Goal: Transaction & Acquisition: Purchase product/service

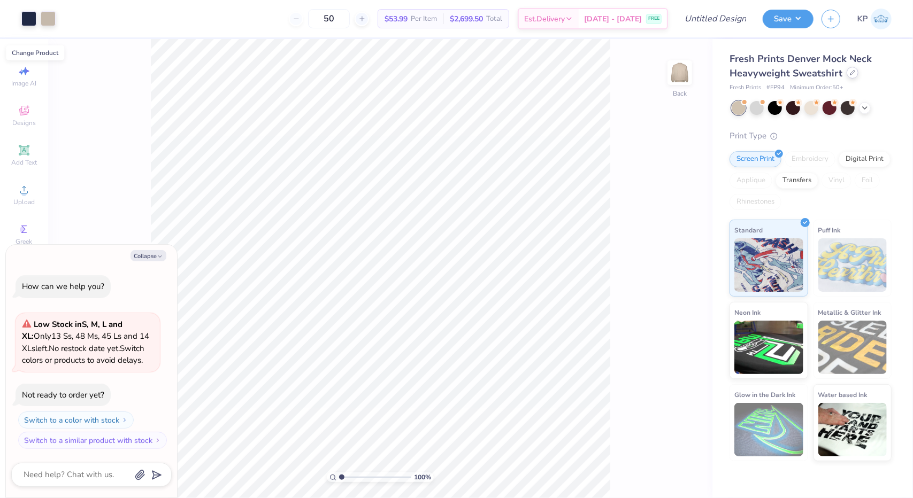
click at [852, 72] on icon at bounding box center [852, 72] width 5 height 5
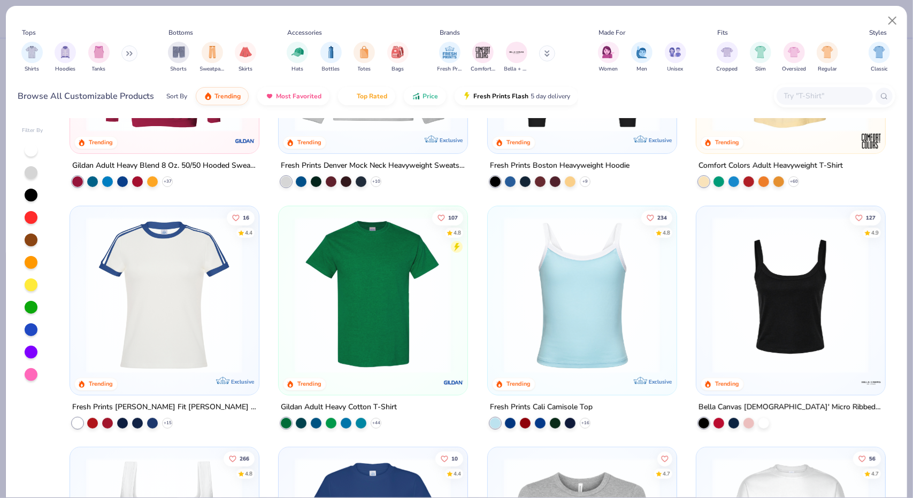
scroll to position [158, 0]
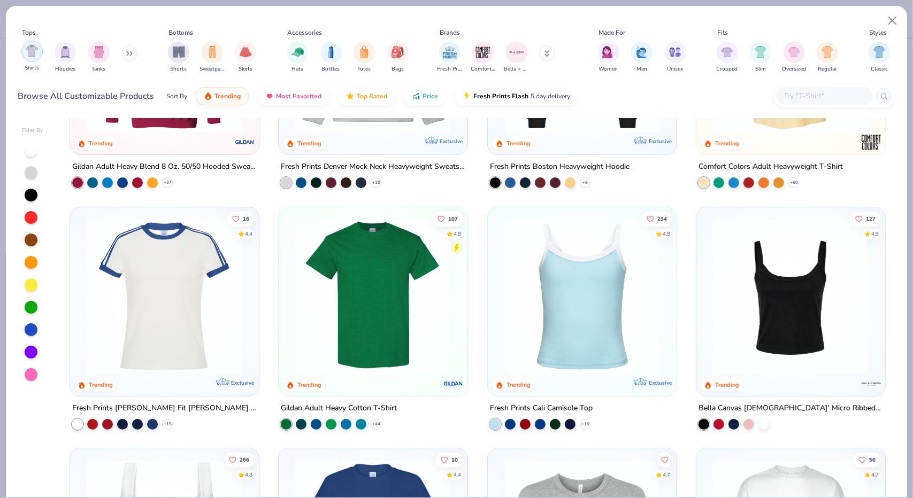
click at [20, 52] on div "Shirts Hoodies Tanks" at bounding box center [79, 57] width 123 height 40
click at [41, 50] on div "filter for Shirts" at bounding box center [31, 51] width 21 height 21
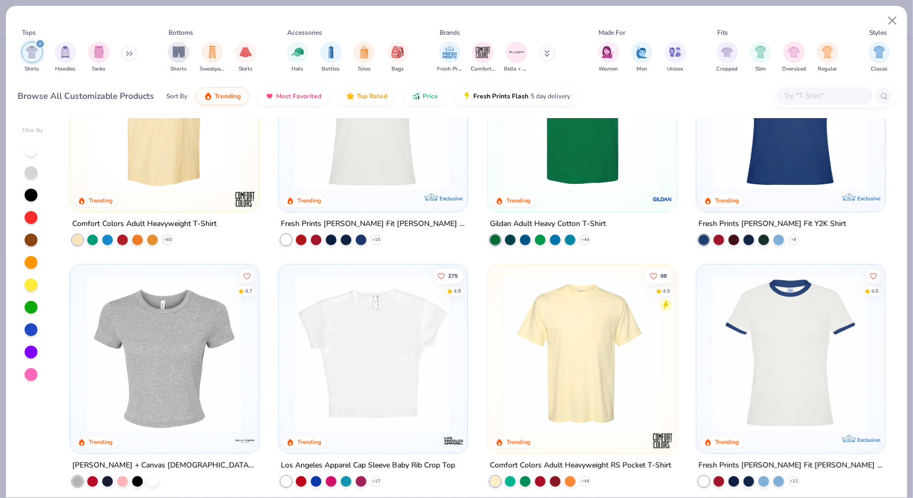
scroll to position [10, 0]
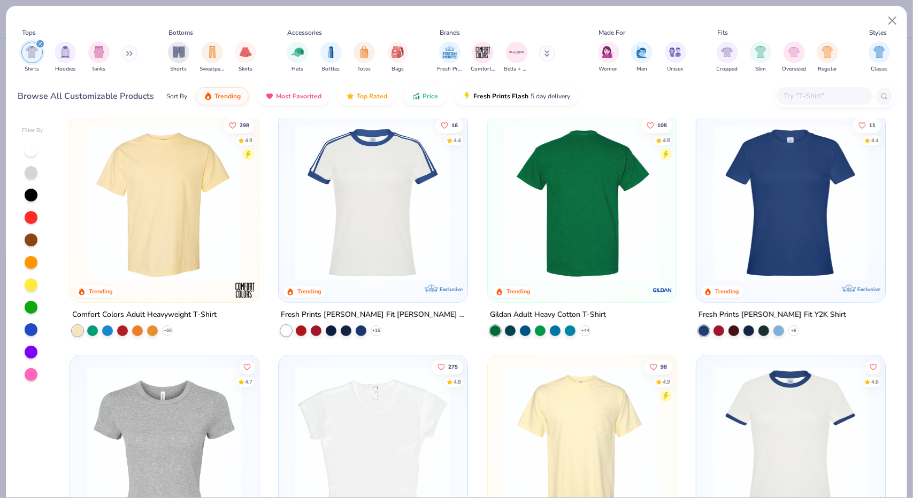
click at [558, 183] on div at bounding box center [581, 203] width 501 height 157
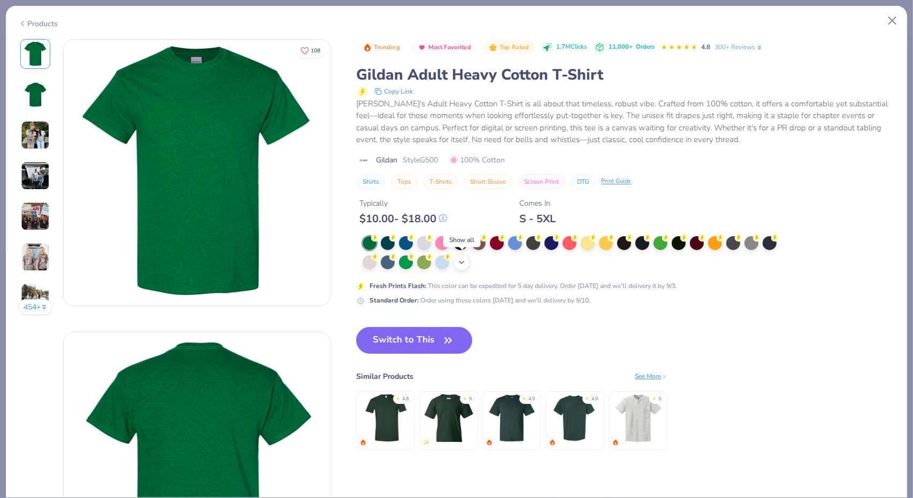
click at [457, 260] on div "+ 22" at bounding box center [462, 263] width 16 height 16
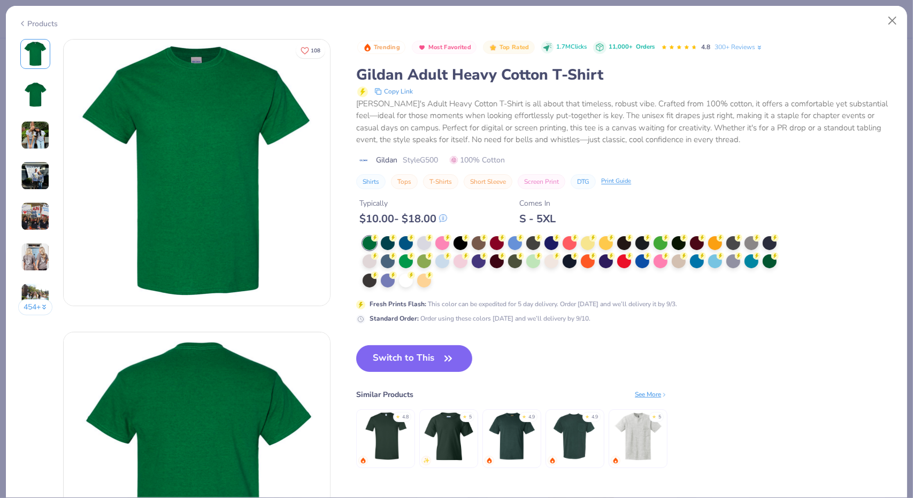
click at [438, 281] on div at bounding box center [573, 262] width 421 height 52
click at [406, 281] on div at bounding box center [406, 280] width 14 height 14
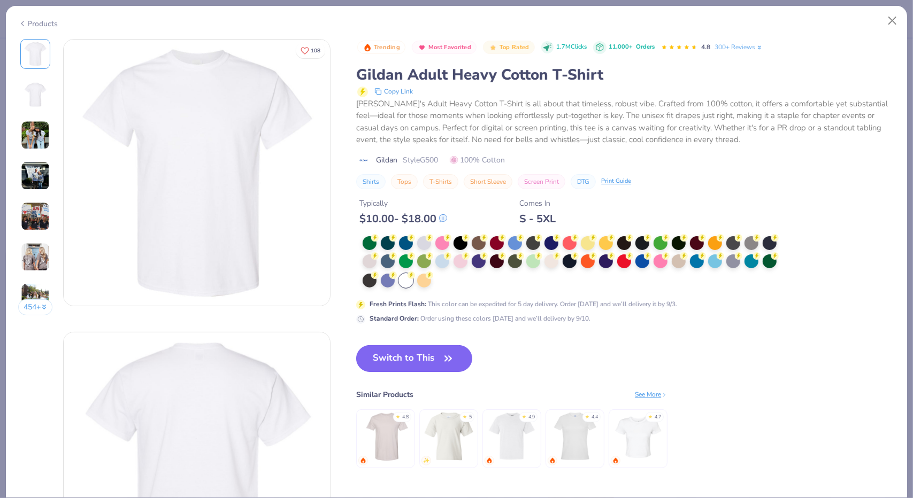
click at [432, 356] on button "Switch to This" at bounding box center [414, 359] width 116 height 27
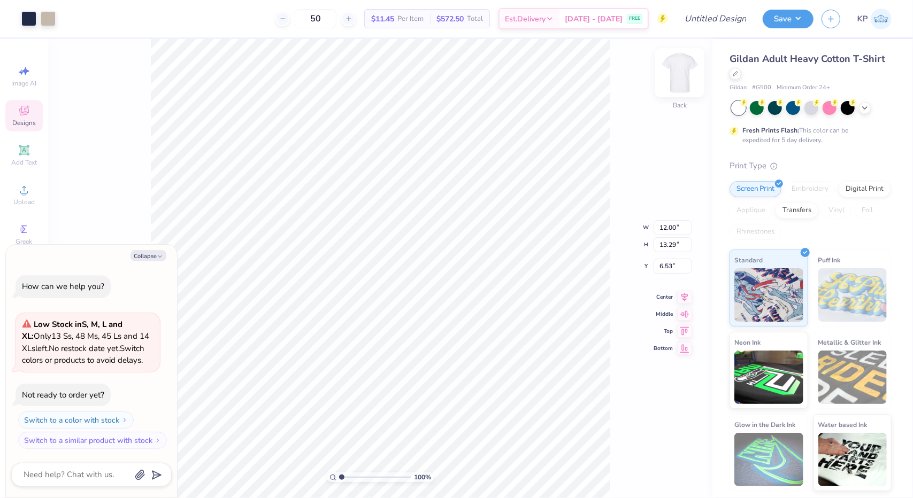
click at [680, 66] on img at bounding box center [679, 72] width 43 height 43
type textarea "x"
type input "4.61"
type textarea "x"
type input "5.92"
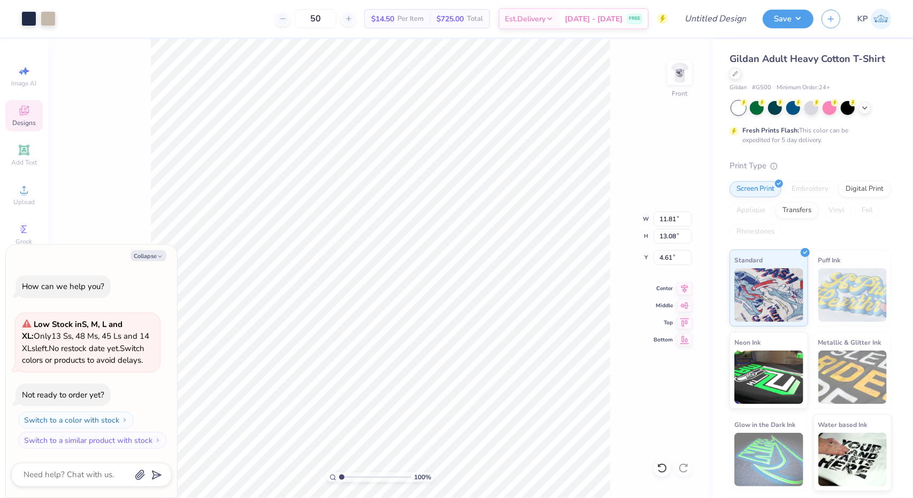
type input "1.60"
type input "16.09"
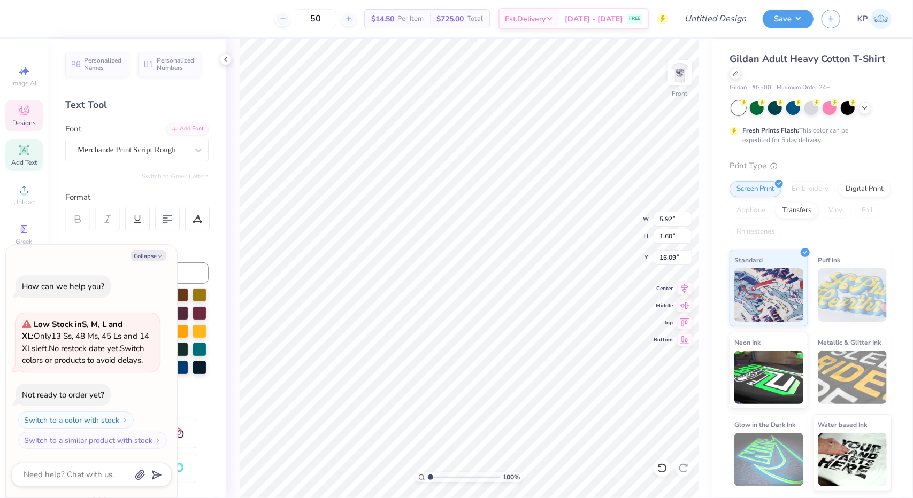
type textarea "x"
type input "11.81"
type input "6.57"
type input "4.61"
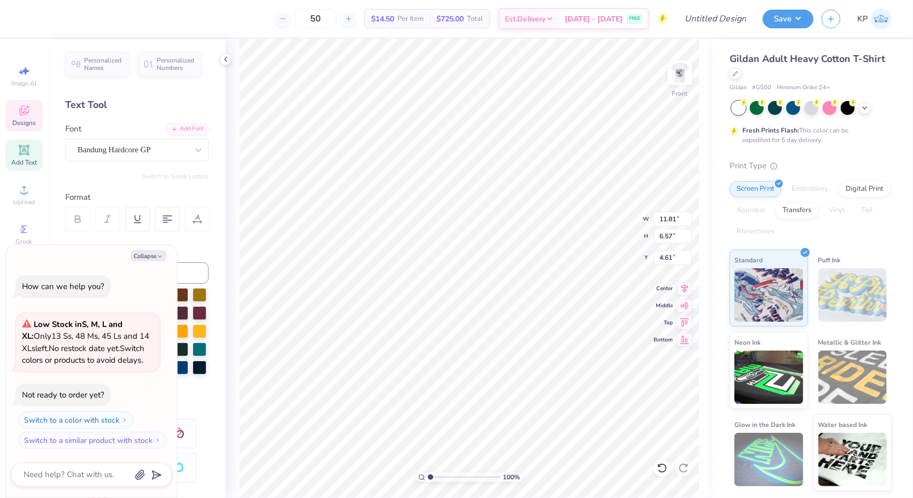
type textarea "x"
type textarea "S"
type textarea "x"
type textarea "C"
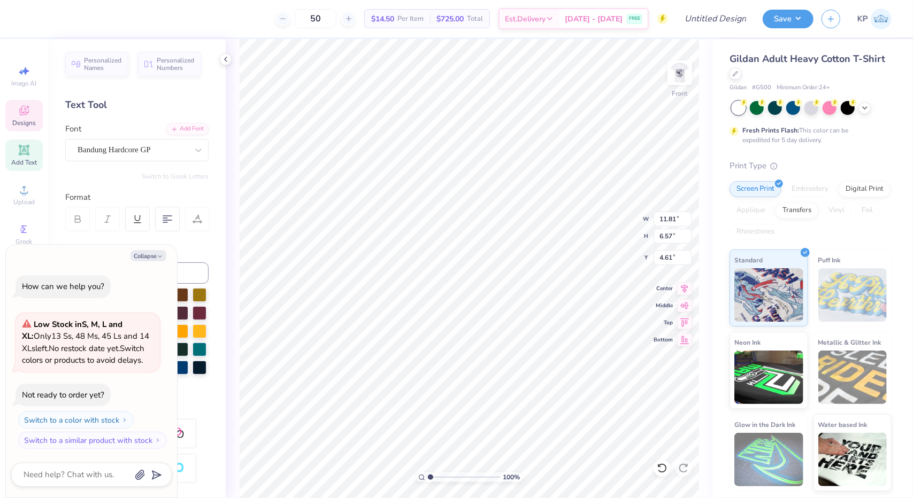
type textarea "x"
type textarea "CH"
type textarea "x"
type textarea "CHI"
type textarea "x"
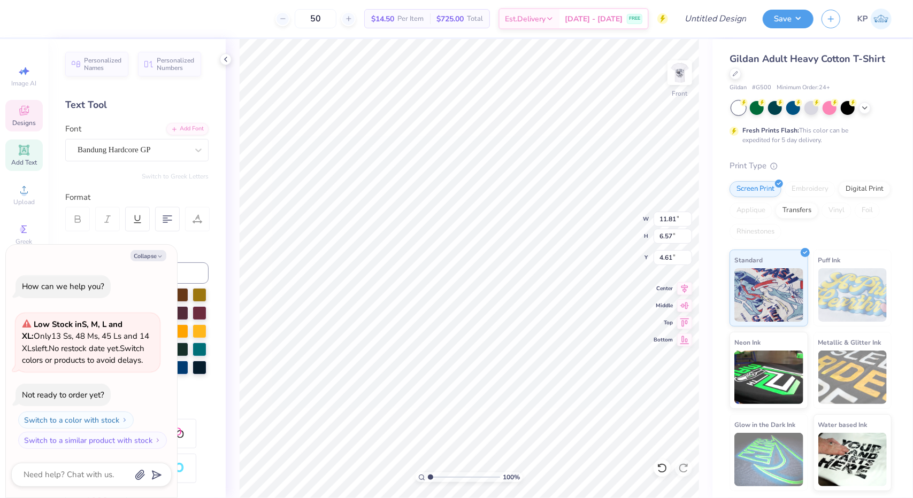
type textarea "CHI O"
type textarea "x"
type textarea "CHI OM"
type textarea "x"
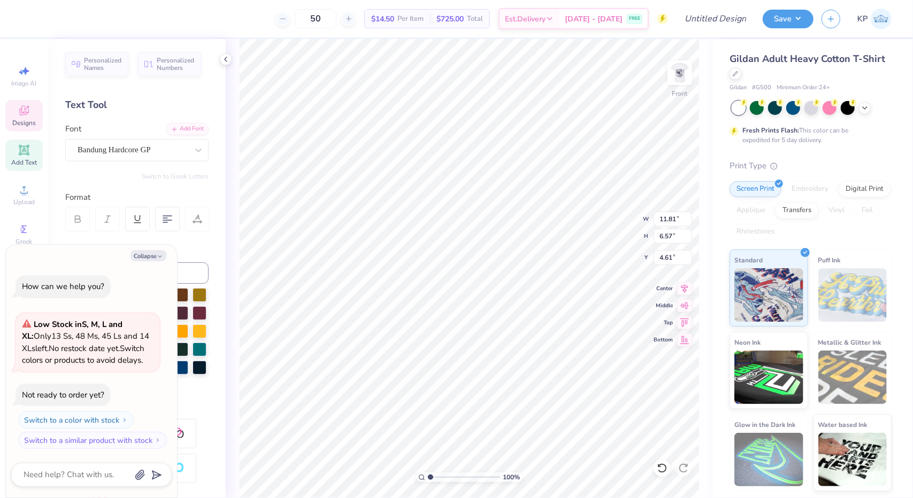
type textarea "CHI OMEGA"
type textarea "x"
type textarea "Gamedday"
type textarea "x"
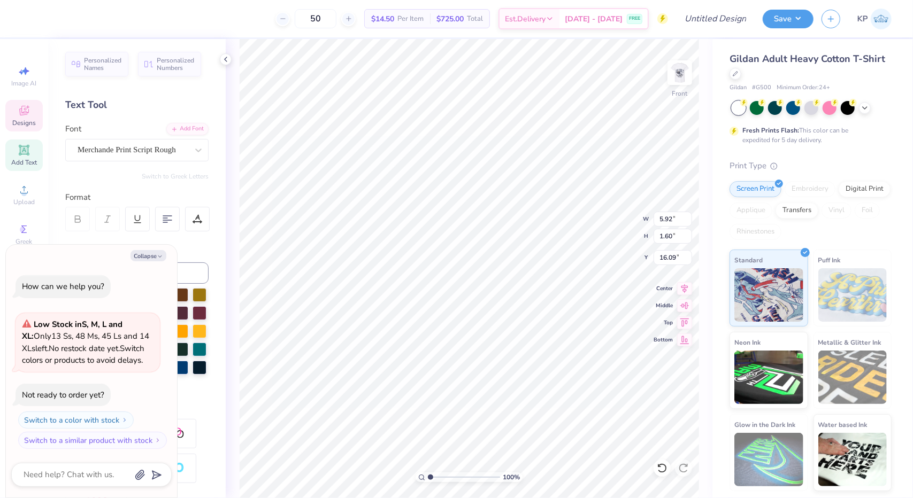
type textarea "Gamedday"
type textarea "x"
type textarea "d"
type textarea "x"
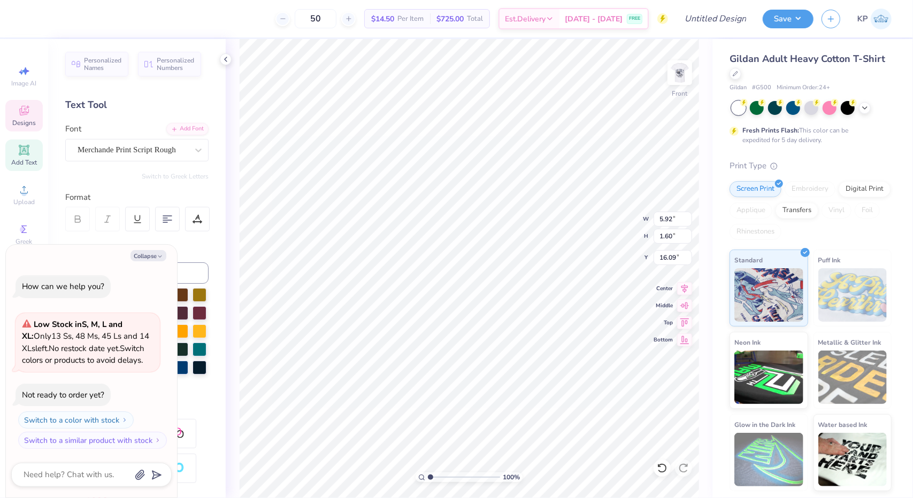
type textarea "x"
type textarea "d"
type textarea "x"
type textarea "dA"
type textarea "x"
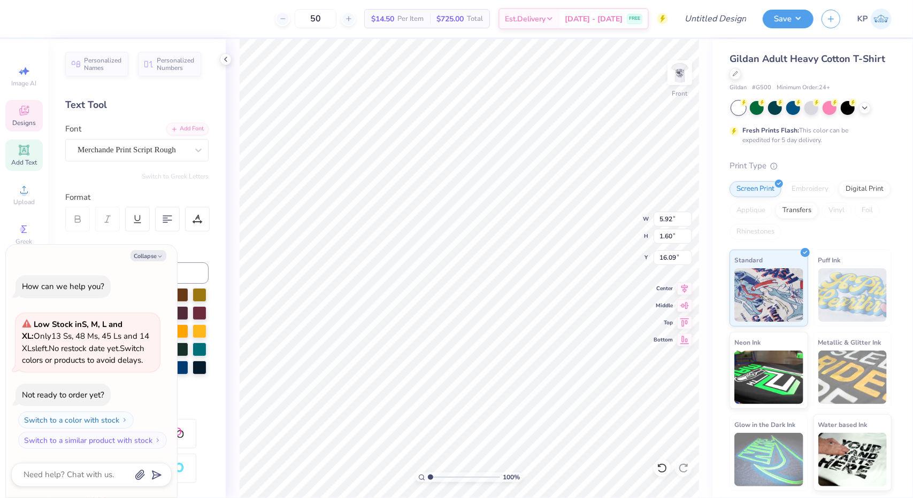
type textarea "dAD"
type textarea "x"
type textarea "d"
type textarea "x"
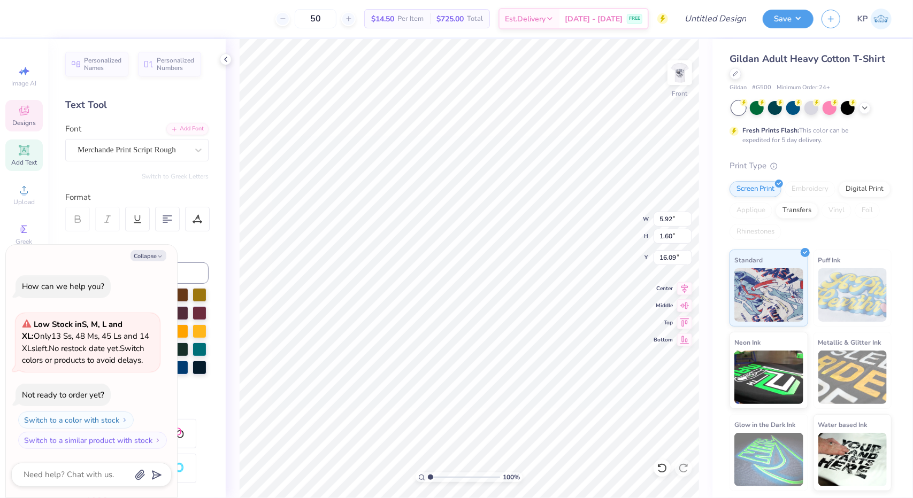
type textarea "D"
type textarea "x"
type textarea "Da"
type textarea "x"
type textarea "Dad"
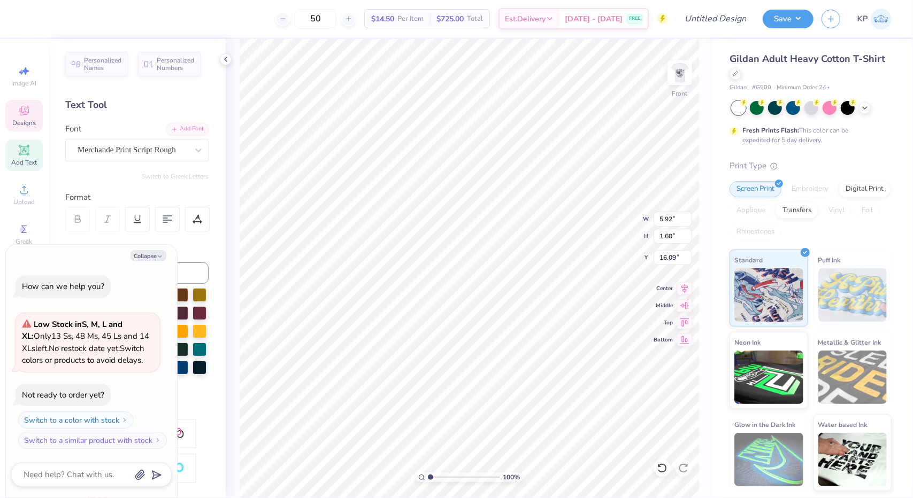
type textarea "x"
type textarea "Dad's"
type textarea "x"
type textarea "Dad's"
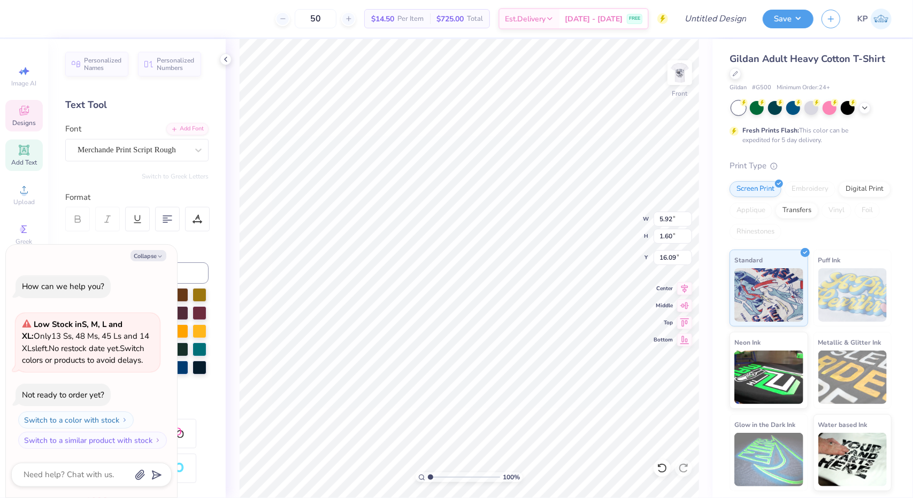
type textarea "x"
type textarea "Dad's W"
type textarea "x"
type textarea "Dad's We"
type textarea "x"
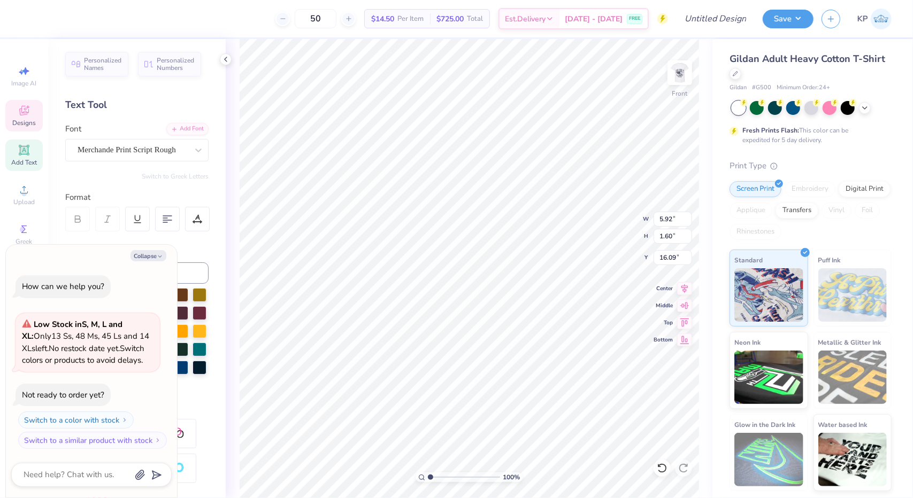
scroll to position [9, 3]
type textarea "Dad's Wee"
type textarea "x"
type textarea "Dad's Week"
type textarea "x"
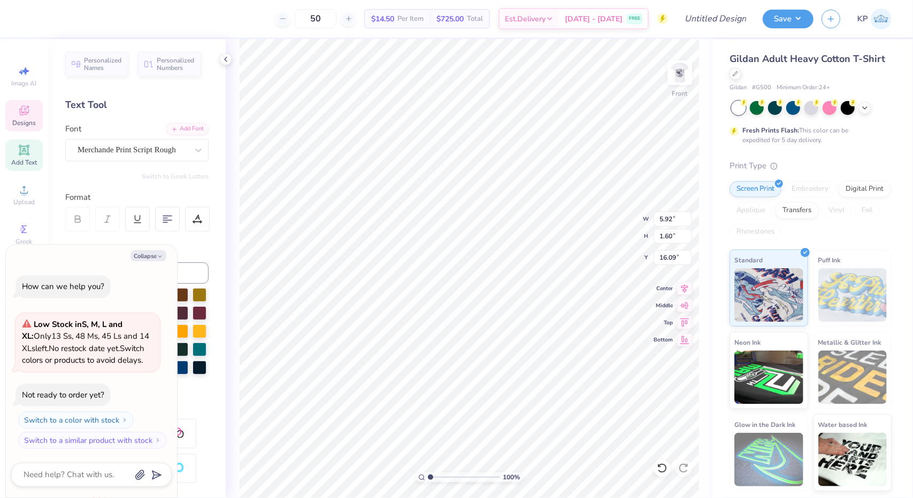
type textarea "Dad's Weekend"
click at [23, 19] on div at bounding box center [28, 17] width 15 height 15
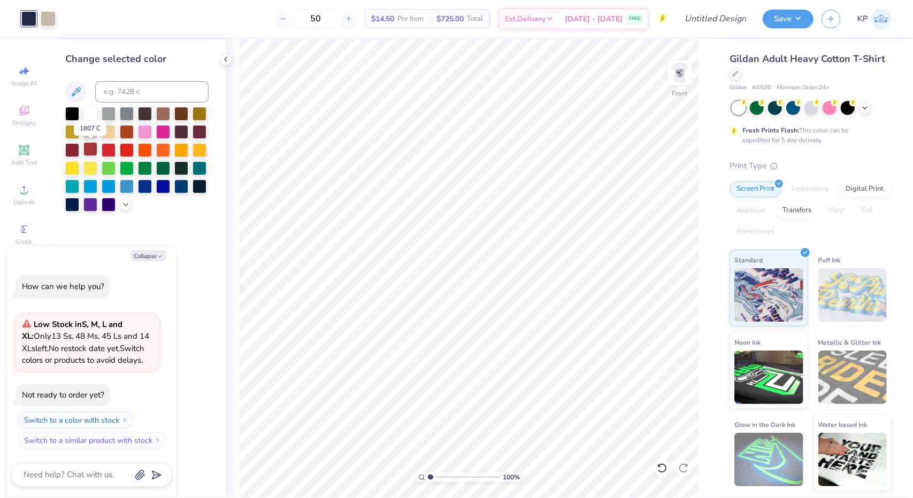
click at [84, 146] on div at bounding box center [90, 149] width 14 height 14
click at [47, 8] on div "Art colors" at bounding box center [28, 18] width 56 height 37
click at [47, 14] on div at bounding box center [48, 17] width 15 height 15
click at [73, 114] on div at bounding box center [72, 113] width 14 height 14
click at [108, 108] on div at bounding box center [109, 113] width 14 height 14
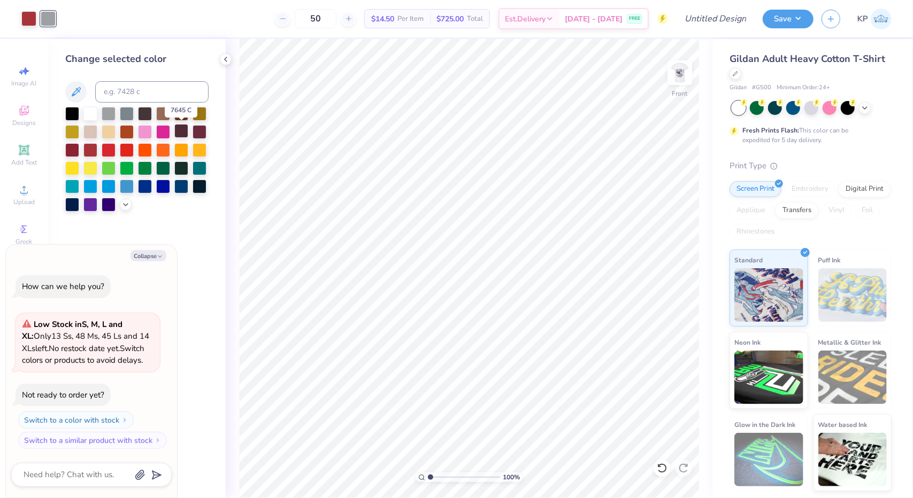
click at [179, 131] on div at bounding box center [181, 131] width 14 height 14
click at [29, 20] on div at bounding box center [28, 17] width 15 height 15
click at [73, 118] on div at bounding box center [72, 113] width 14 height 14
click at [48, 18] on div at bounding box center [48, 17] width 15 height 15
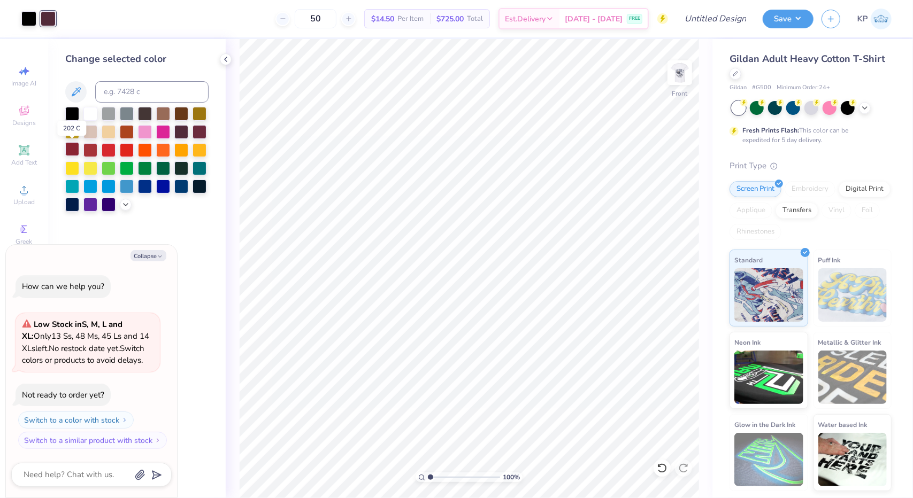
click at [74, 144] on div at bounding box center [72, 149] width 14 height 14
click at [92, 145] on div at bounding box center [90, 149] width 14 height 14
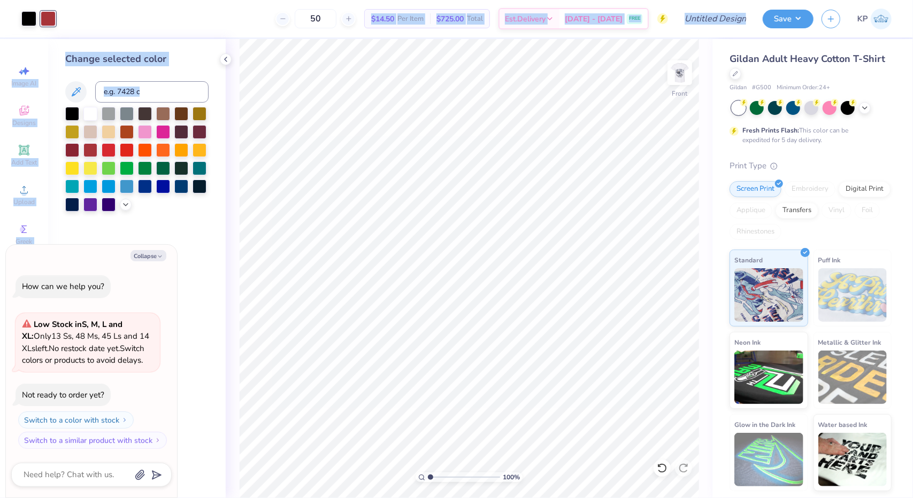
drag, startPoint x: 92, startPoint y: 145, endPoint x: 67, endPoint y: 28, distance: 119.2
click at [67, 28] on div "Art colors 50 $14.50 Per Item $725.00 Total Est. Delivery Sep 7 - 10 FREE Desig…" at bounding box center [456, 249] width 913 height 498
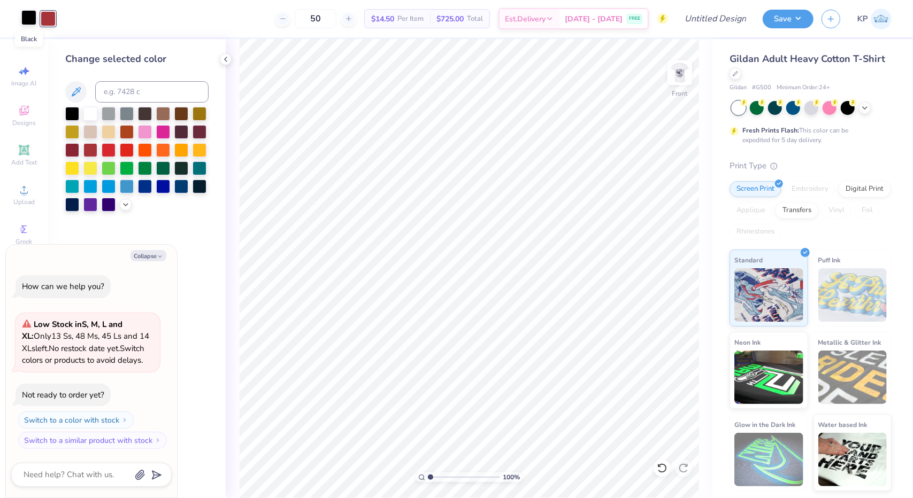
click at [29, 14] on div at bounding box center [28, 17] width 15 height 15
click at [122, 108] on div at bounding box center [127, 113] width 14 height 14
click at [142, 112] on div at bounding box center [145, 113] width 14 height 14
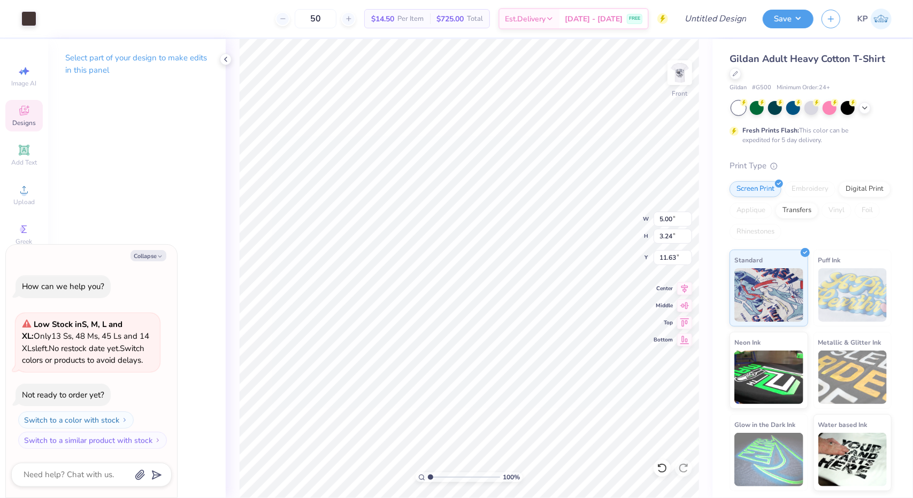
type textarea "x"
type input "2.09"
type input "1.31"
type input "13.07"
click at [147, 251] on button "Collapse" at bounding box center [149, 255] width 36 height 11
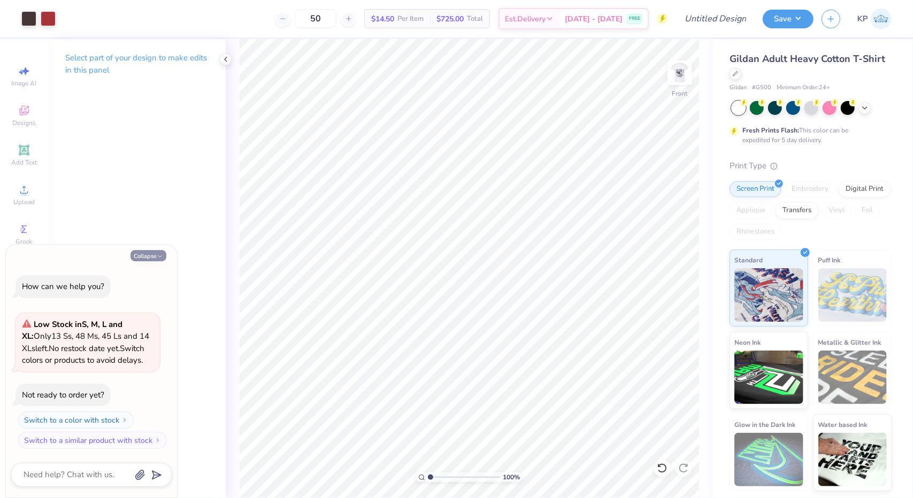
type textarea "x"
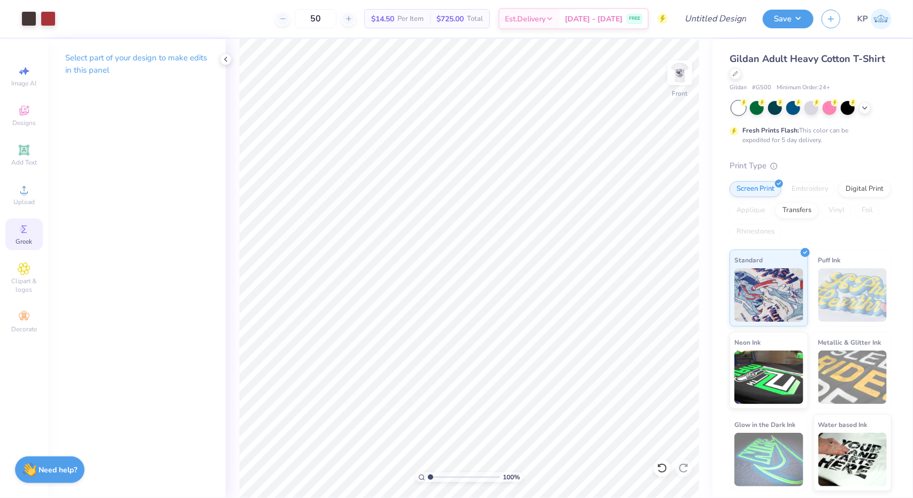
click at [20, 236] on div "Greek" at bounding box center [23, 235] width 37 height 32
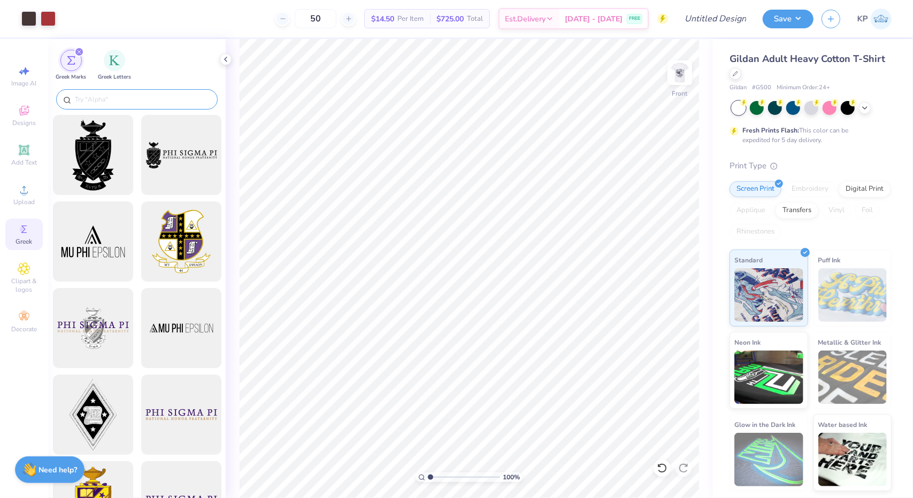
click at [140, 98] on input "text" at bounding box center [142, 99] width 137 height 11
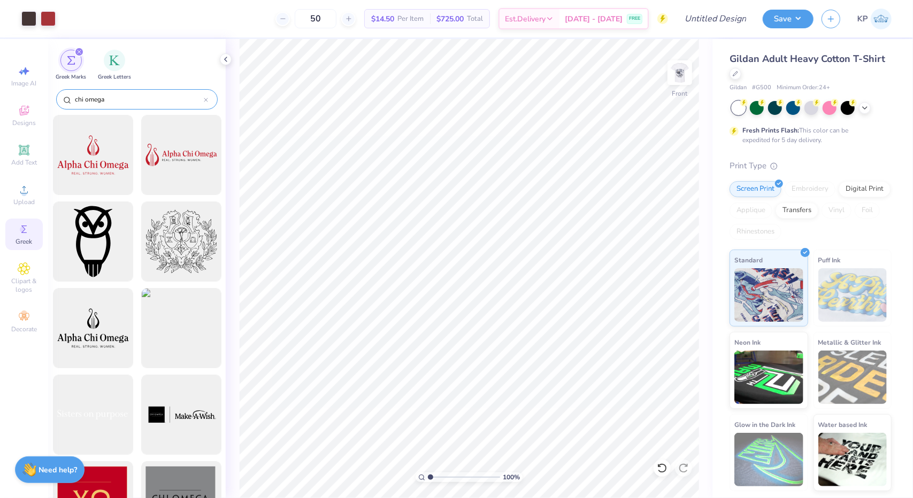
type input "chi omega"
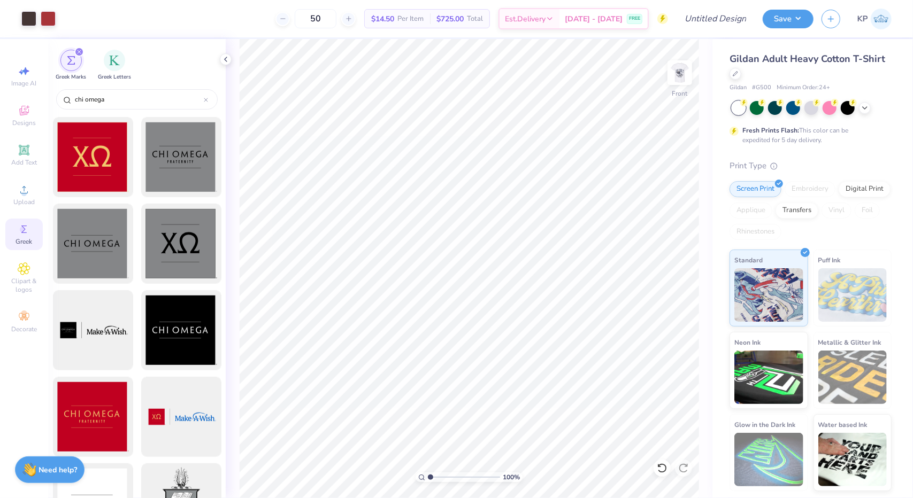
scroll to position [344, 0]
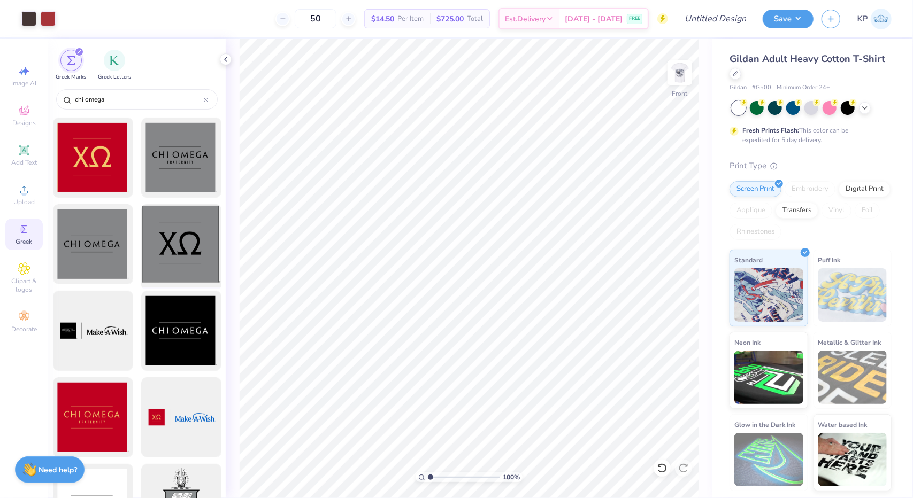
click at [170, 263] on div at bounding box center [181, 245] width 88 height 88
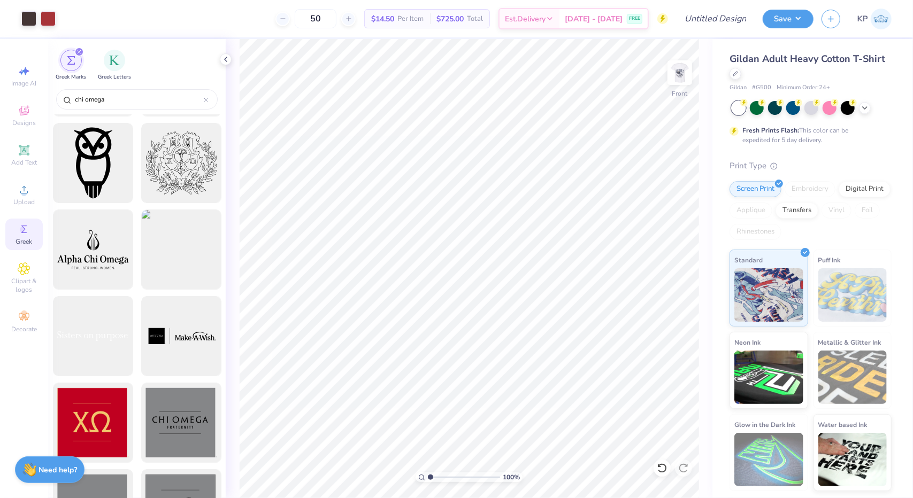
scroll to position [76, 0]
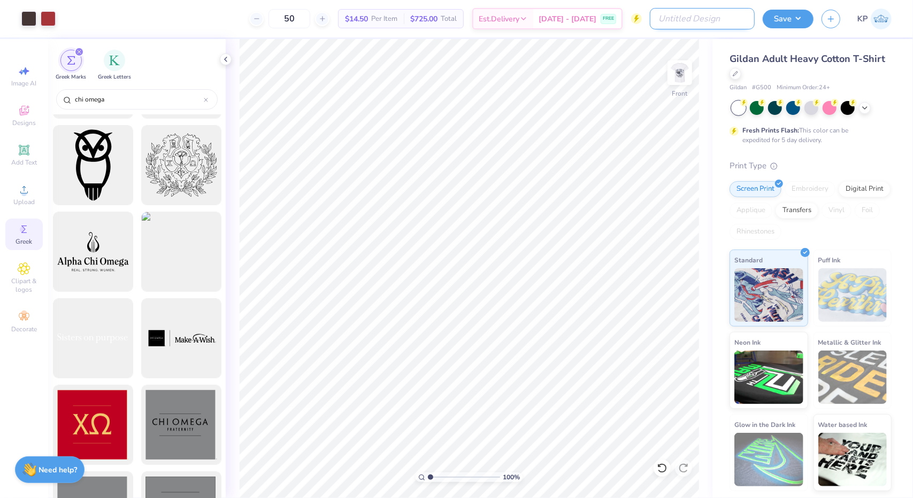
click at [717, 24] on input "Design Title" at bounding box center [702, 18] width 105 height 21
type input "chi o dad's wknd"
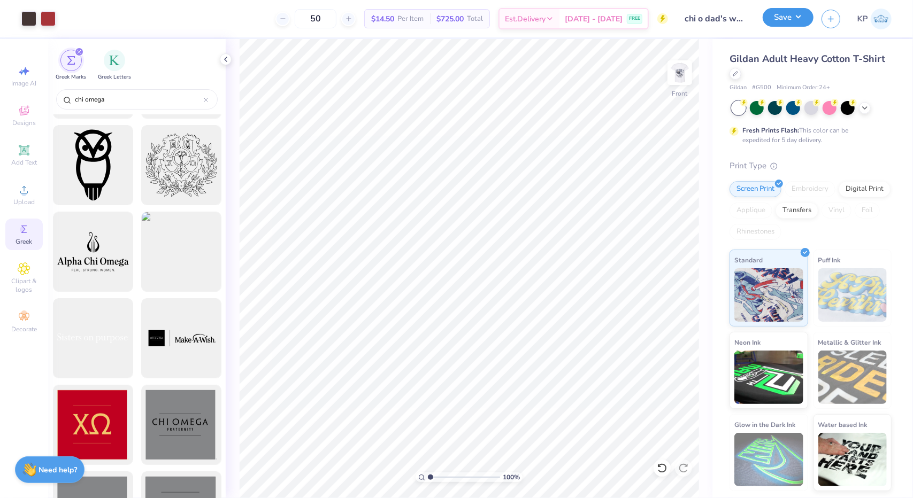
click at [811, 25] on div "Save" at bounding box center [788, 19] width 51 height 19
click at [792, 20] on button "Save" at bounding box center [788, 17] width 51 height 19
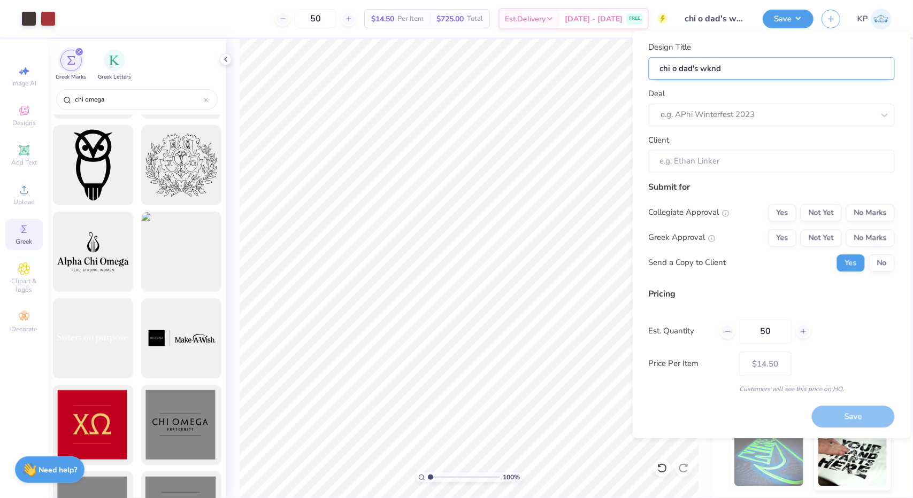
click at [780, 70] on input "chi o dad's wknd" at bounding box center [772, 68] width 246 height 23
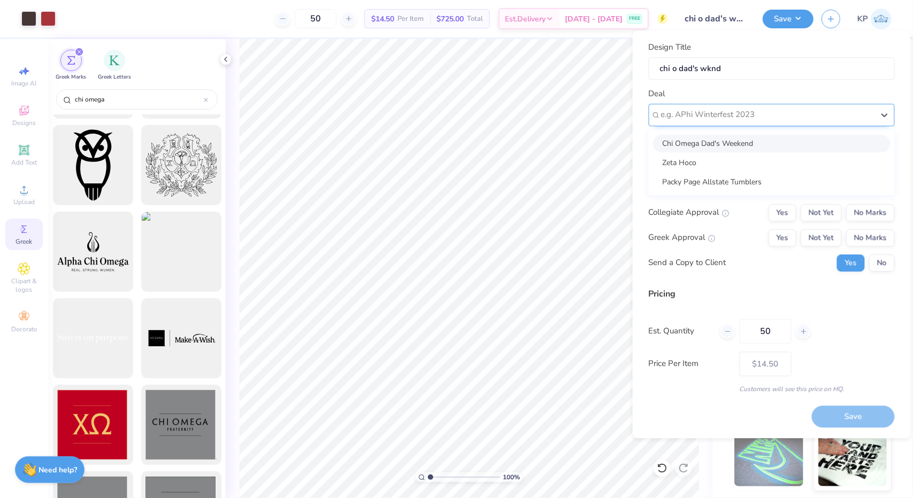
click at [762, 110] on div at bounding box center [767, 115] width 213 height 14
click at [752, 142] on div "Chi Omega Dad's Weekend" at bounding box center [771, 144] width 237 height 18
type input "Keely Page"
type input "$17.19"
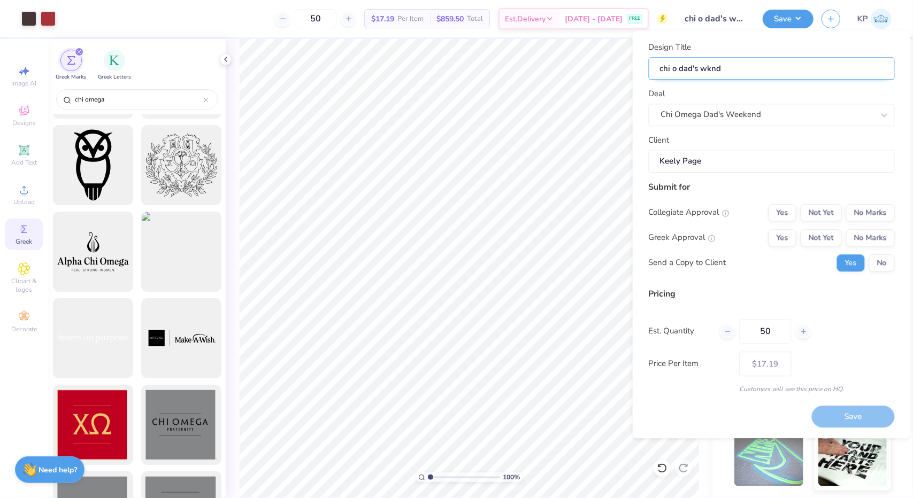
click at [761, 62] on input "chi o dad's wknd" at bounding box center [772, 68] width 246 height 23
type input "chi o dad's wknd2"
type input "chi o dad's wknd2 t"
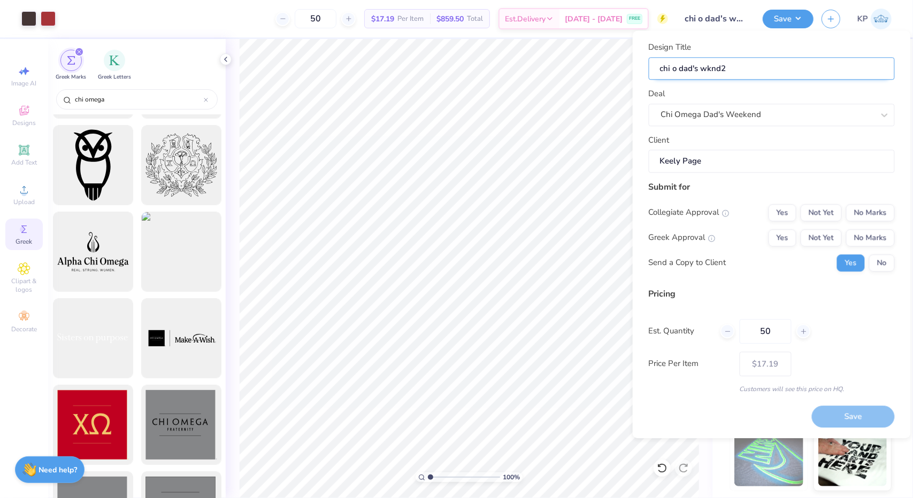
type input "chi o dad's wknd2 t"
type input "chi o dad's wknd2 te"
type input "chi o dad's wknd2 tee"
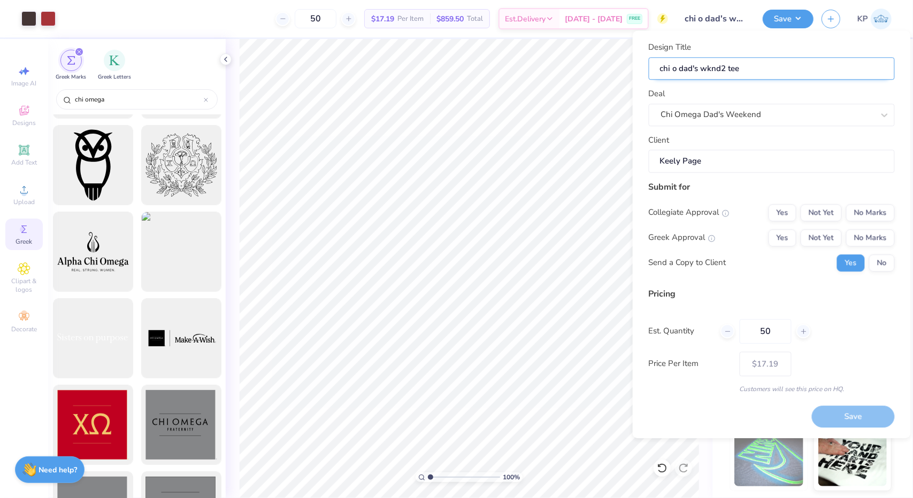
click at [721, 68] on input "chi o dad's wknd2 tee" at bounding box center [772, 68] width 246 height 23
type input "chi o dad's wknd tee"
click at [804, 216] on button "Not Yet" at bounding box center [821, 212] width 41 height 17
click at [820, 237] on button "Not Yet" at bounding box center [821, 237] width 41 height 17
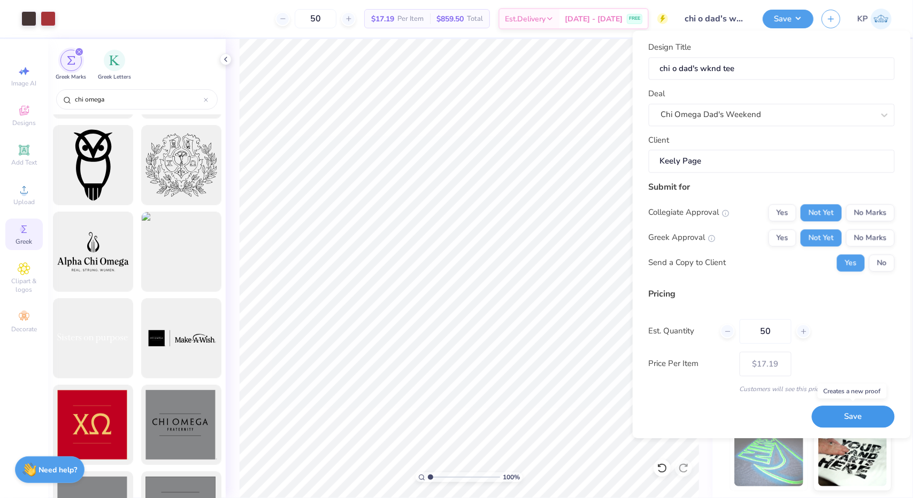
click at [840, 417] on button "Save" at bounding box center [853, 417] width 83 height 22
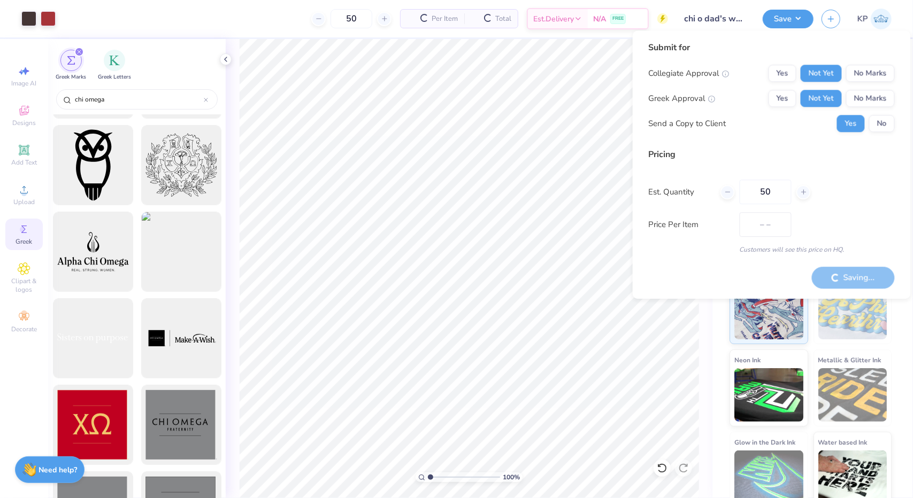
type input "$17.19"
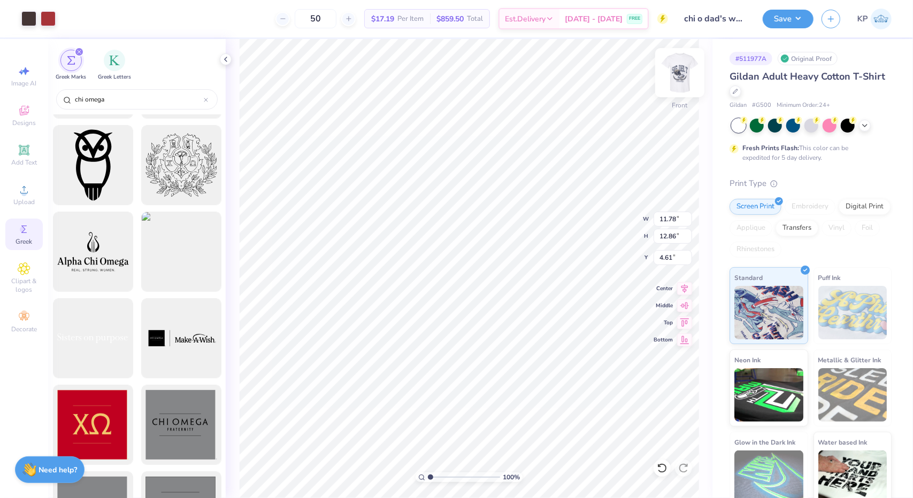
click at [692, 69] on img at bounding box center [679, 72] width 43 height 43
type input "7.98"
type input "6.26"
type input "3.19"
type input "2.74"
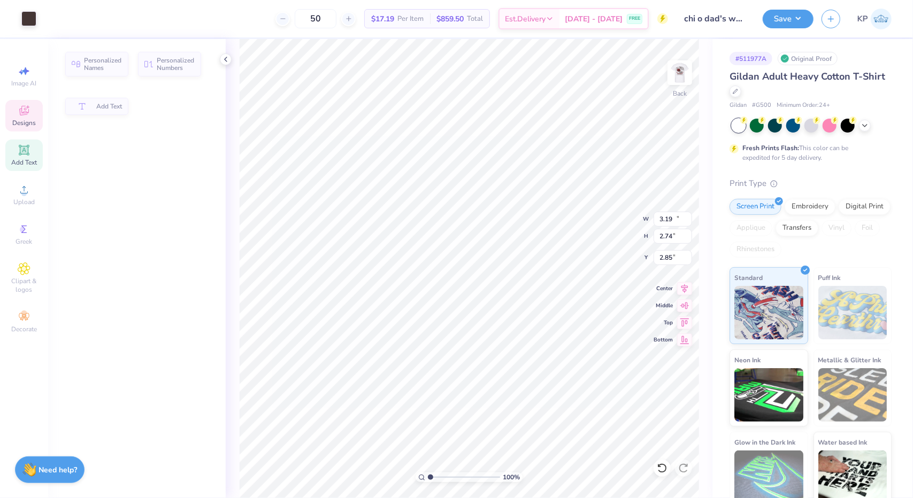
type input "11.97"
type input "6.68"
type input "2.85"
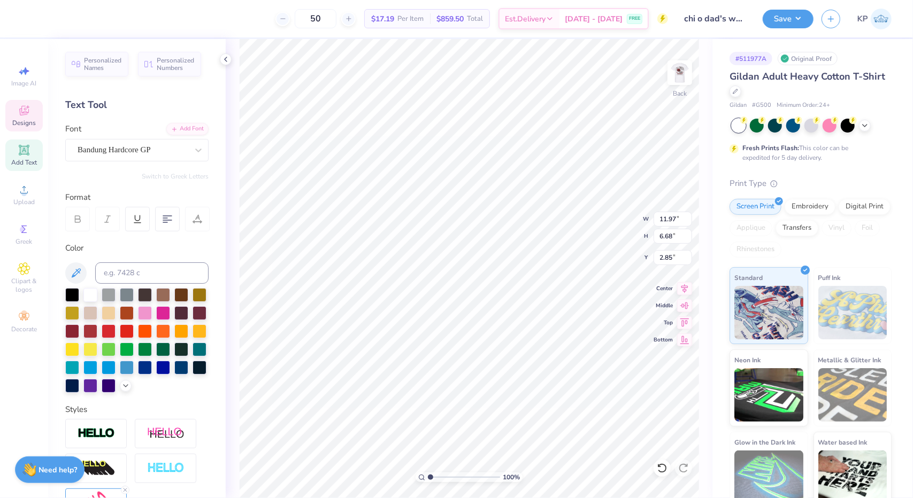
type input "3.27"
type input "1.83"
type input "7.71"
type input "10.44"
type input "1.19"
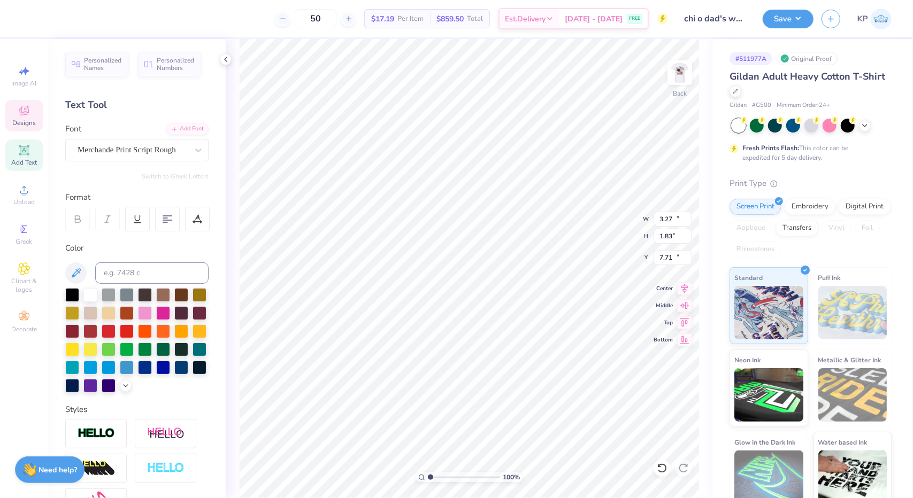
type input "14.74"
type input "4.28"
type input "0.49"
type input "12.28"
type input "1.88"
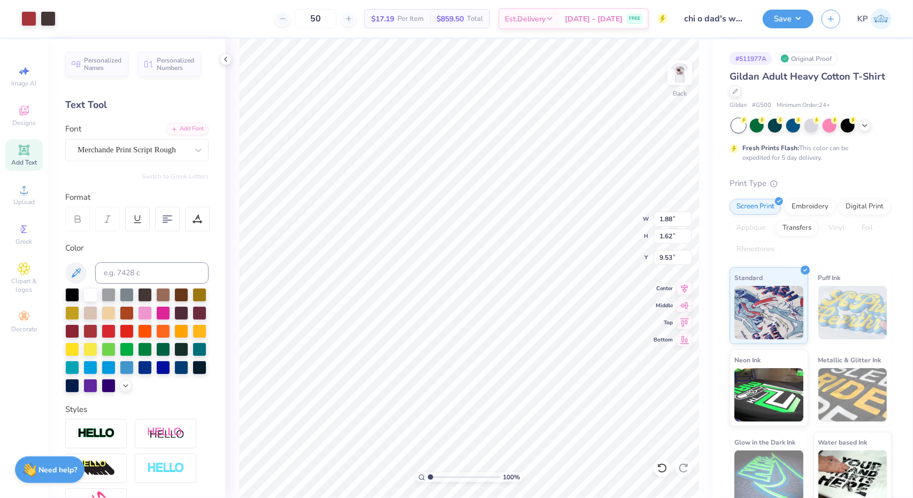
type input "1.62"
type input "9.03"
type input "4.28"
type input "0.49"
type input "12.28"
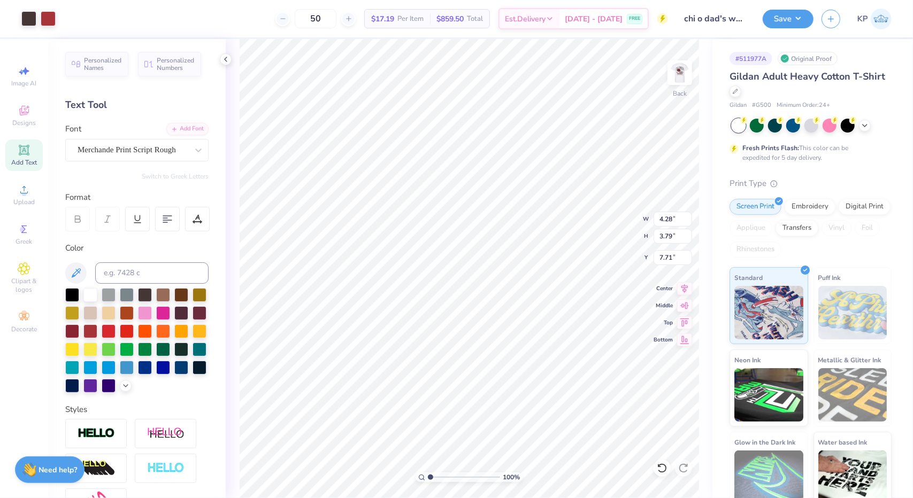
type input "4.46"
click at [798, 21] on button "Save" at bounding box center [788, 17] width 51 height 19
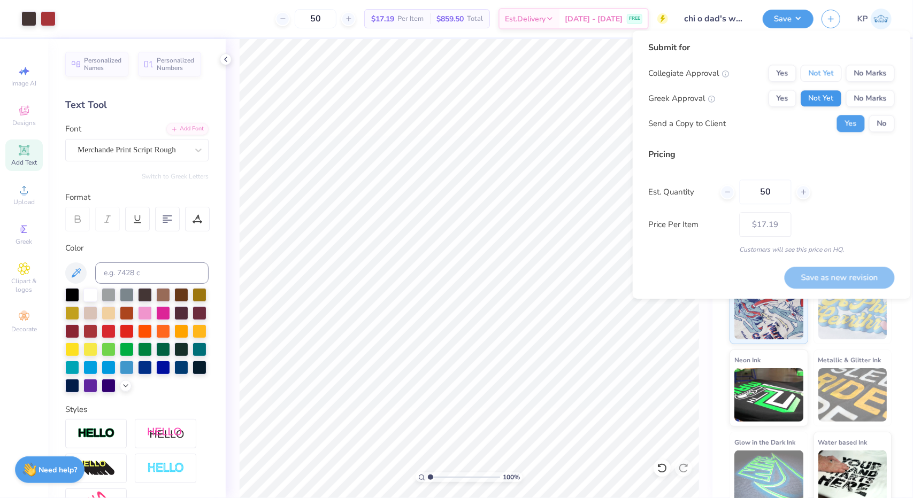
drag, startPoint x: 828, startPoint y: 67, endPoint x: 819, endPoint y: 104, distance: 38.1
click at [819, 104] on div "Collegiate Approval Yes Not Yet No Marks Greek Approval Yes Not Yet No Marks Se…" at bounding box center [772, 98] width 246 height 67
click at [819, 104] on button "Not Yet" at bounding box center [821, 98] width 41 height 17
click at [824, 65] on button "Not Yet" at bounding box center [821, 73] width 41 height 17
click at [827, 270] on button "Save as new revision" at bounding box center [840, 278] width 110 height 22
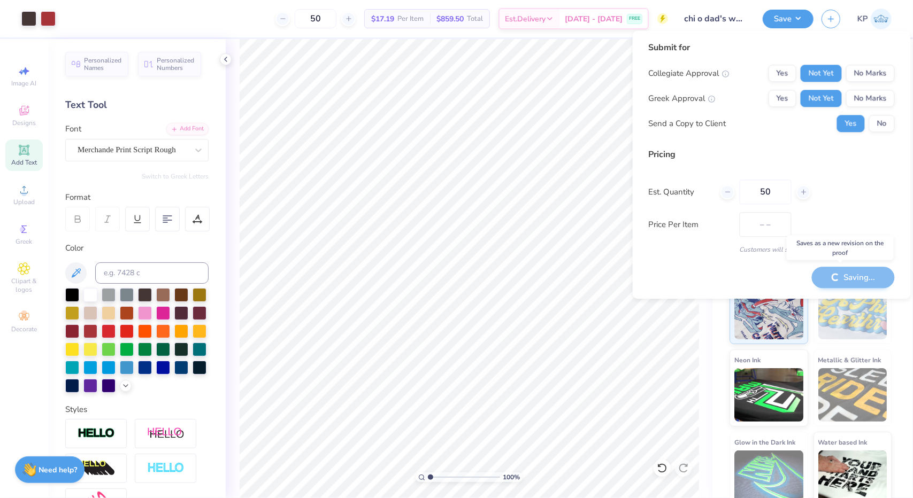
type input "$17.19"
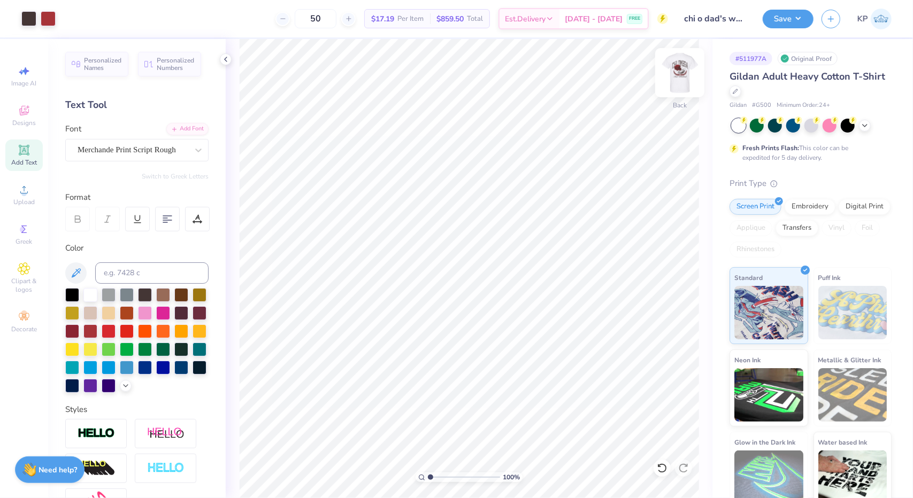
click at [680, 71] on img at bounding box center [679, 72] width 43 height 43
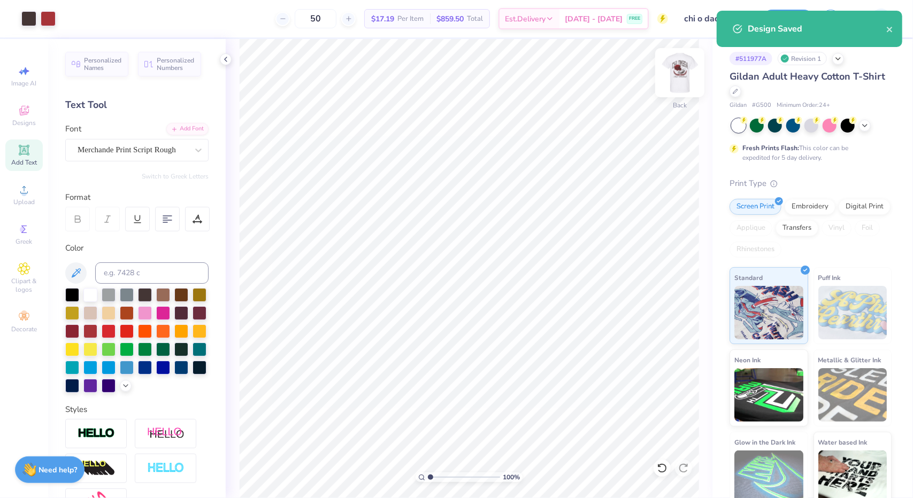
click at [678, 70] on img at bounding box center [679, 72] width 43 height 43
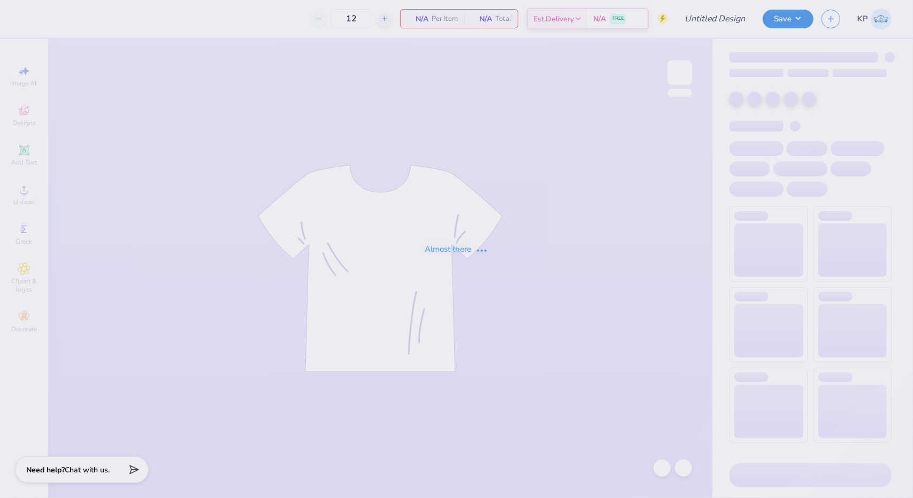
type input "chi o dad's wknd tee"
type input "50"
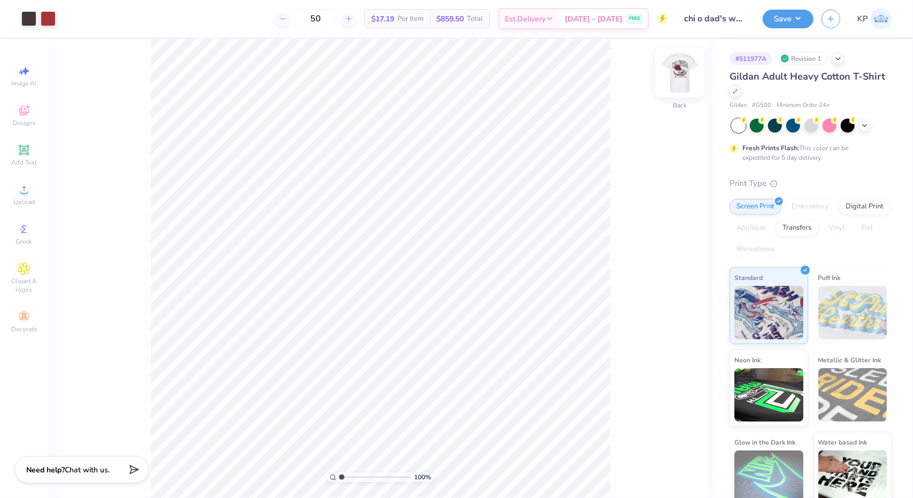
click at [685, 71] on img at bounding box center [679, 72] width 43 height 43
click at [30, 146] on icon at bounding box center [24, 150] width 13 height 13
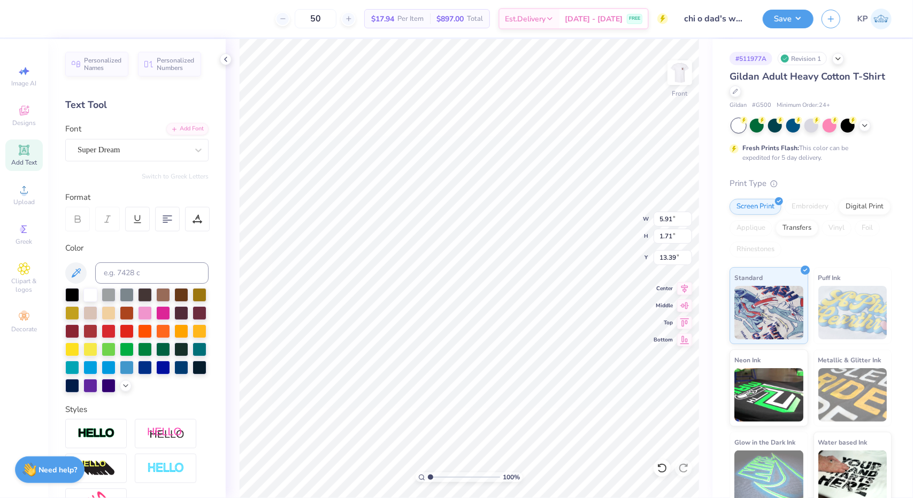
scroll to position [9, 1]
type textarea "25"
click at [189, 155] on div at bounding box center [198, 150] width 19 height 19
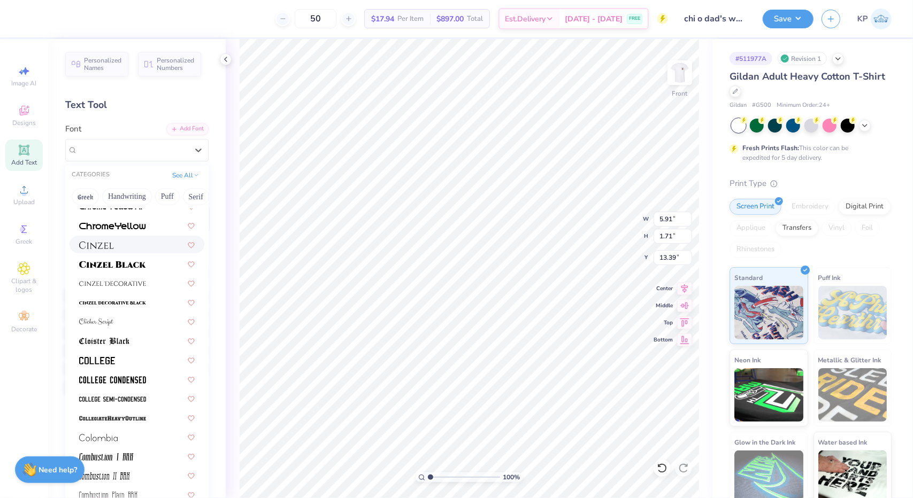
scroll to position [1322, 0]
click at [110, 362] on div at bounding box center [137, 357] width 135 height 18
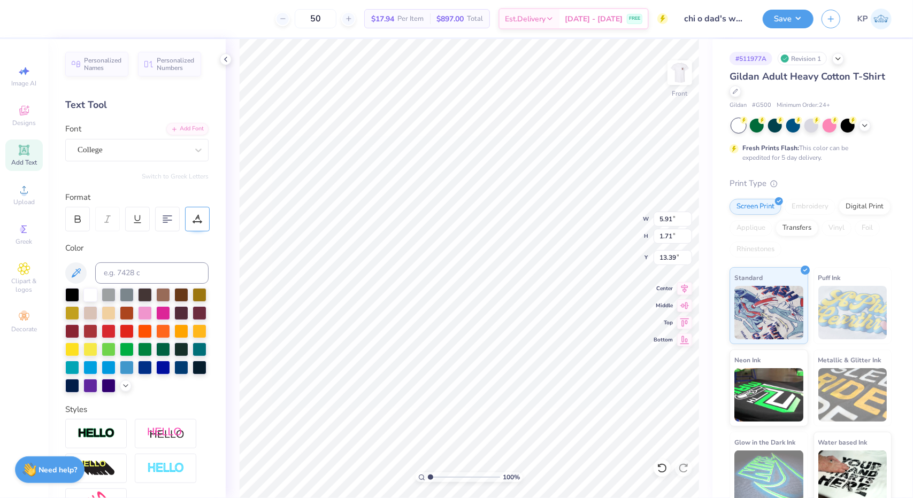
click at [199, 222] on icon at bounding box center [197, 222] width 8 height 0
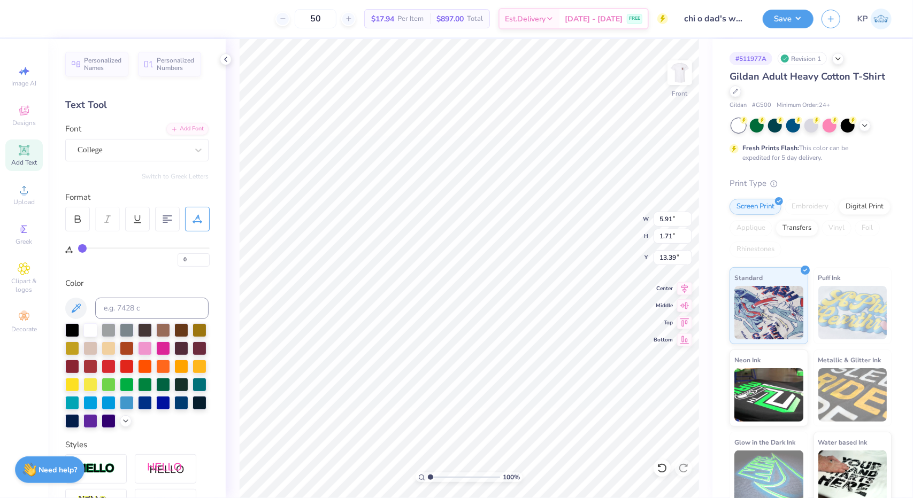
click at [97, 245] on div "0" at bounding box center [144, 254] width 132 height 25
type input "12"
click at [97, 248] on input "range" at bounding box center [144, 249] width 132 height 2
type input "6"
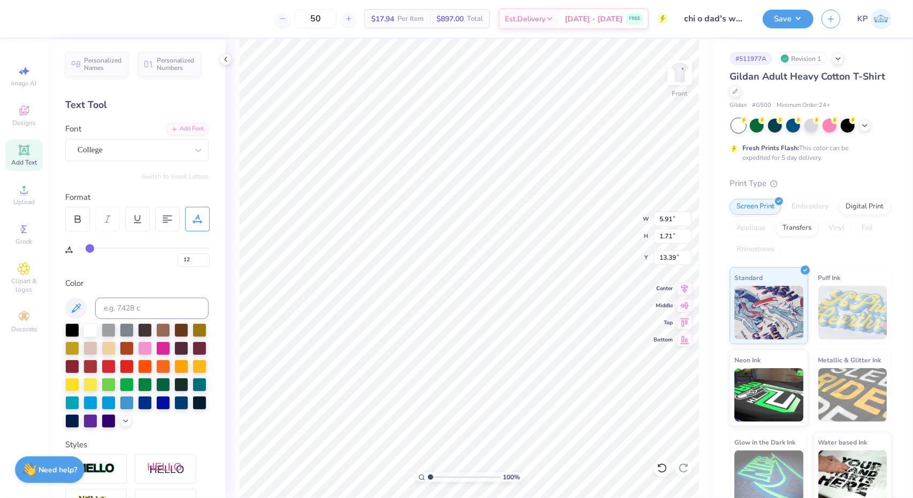
type input "6"
click at [90, 248] on input "range" at bounding box center [144, 249] width 132 height 2
click at [116, 364] on div at bounding box center [109, 366] width 14 height 14
click at [79, 363] on div at bounding box center [72, 366] width 14 height 14
type input "2"
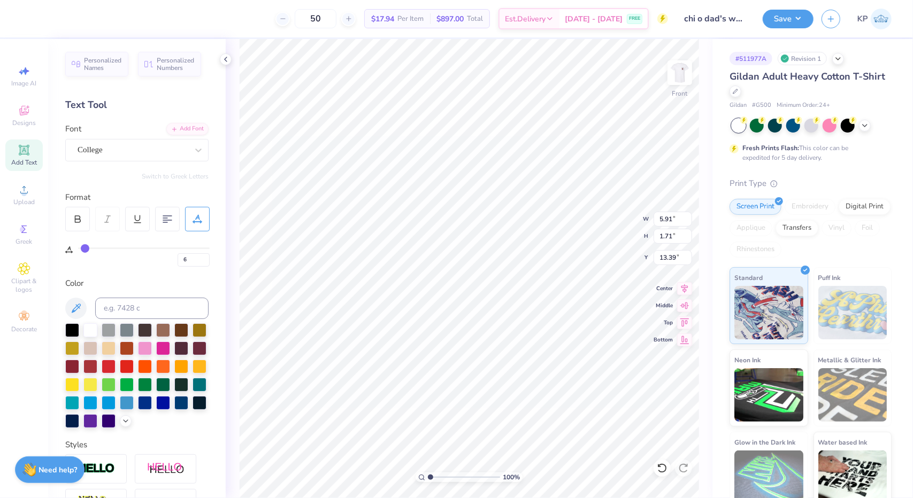
type input "2"
click at [85, 248] on input "range" at bounding box center [144, 249] width 132 height 2
type input "1.63"
type input "1.24"
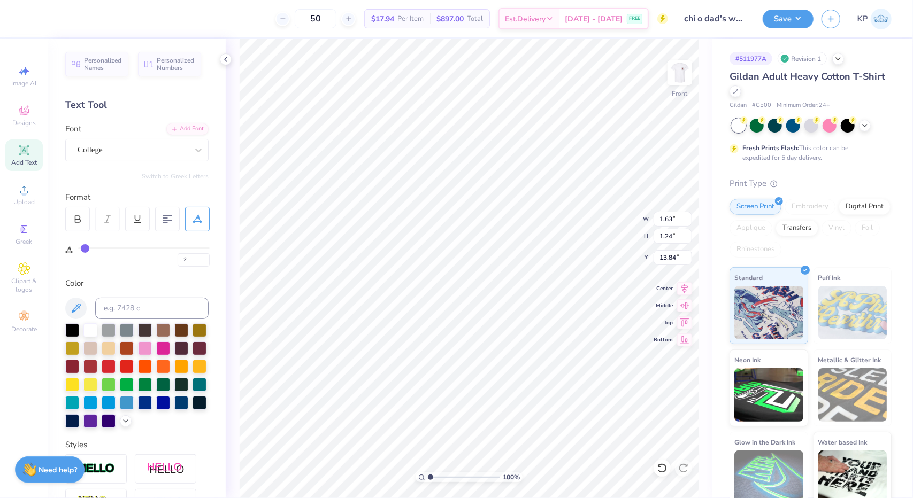
type input "13.84"
type input "13.01"
type input "1.16"
type input "0.88"
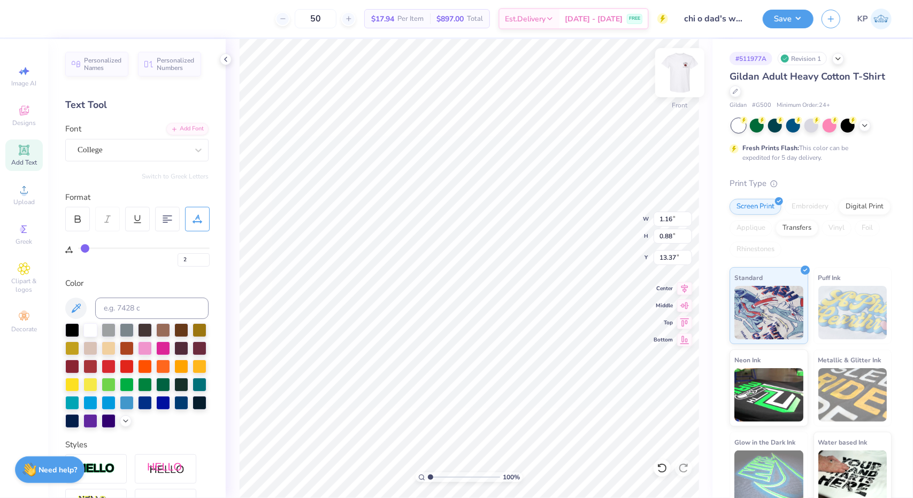
type input "13.37"
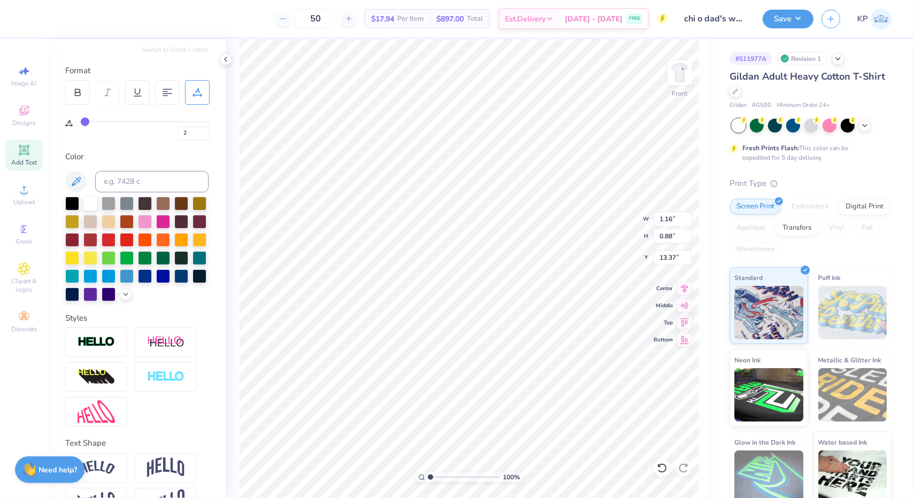
scroll to position [128, 0]
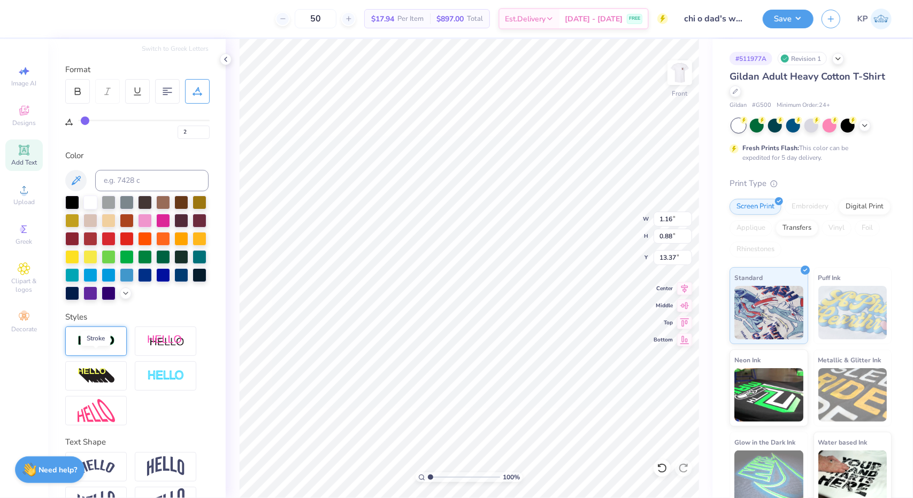
click at [96, 348] on img at bounding box center [96, 341] width 37 height 12
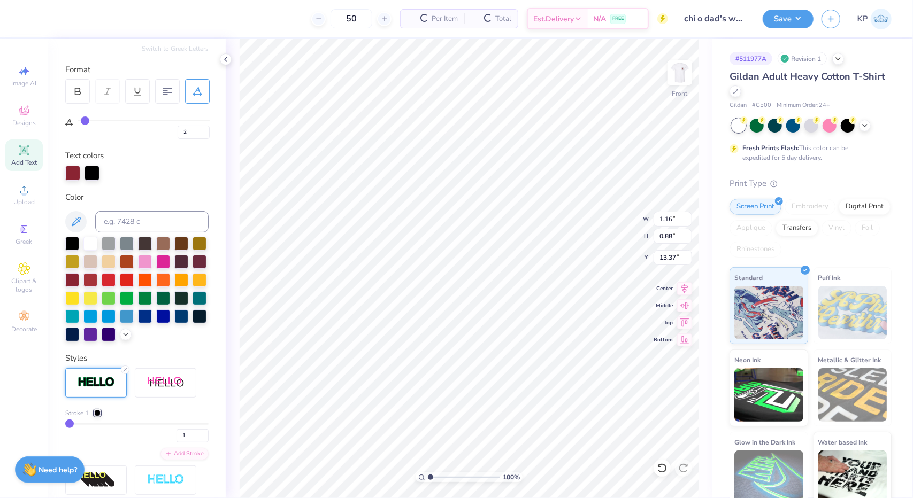
type input "1.18"
type input "0.90"
type input "13.36"
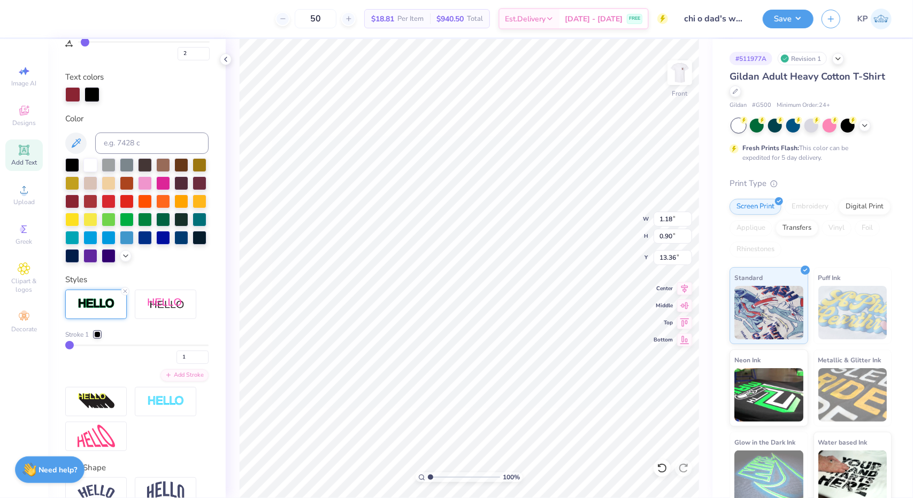
scroll to position [207, 0]
click at [97, 337] on div at bounding box center [97, 334] width 6 height 6
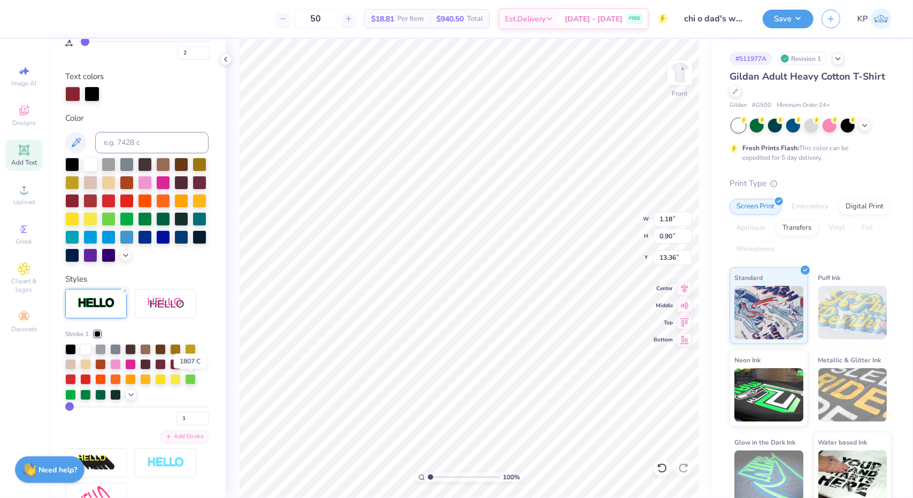
click at [190, 369] on div at bounding box center [190, 363] width 11 height 11
click at [71, 93] on div at bounding box center [72, 93] width 15 height 15
click at [90, 158] on div at bounding box center [90, 165] width 14 height 14
drag, startPoint x: 193, startPoint y: 429, endPoint x: 186, endPoint y: 436, distance: 9.9
click at [186, 426] on div "1" at bounding box center [136, 415] width 143 height 19
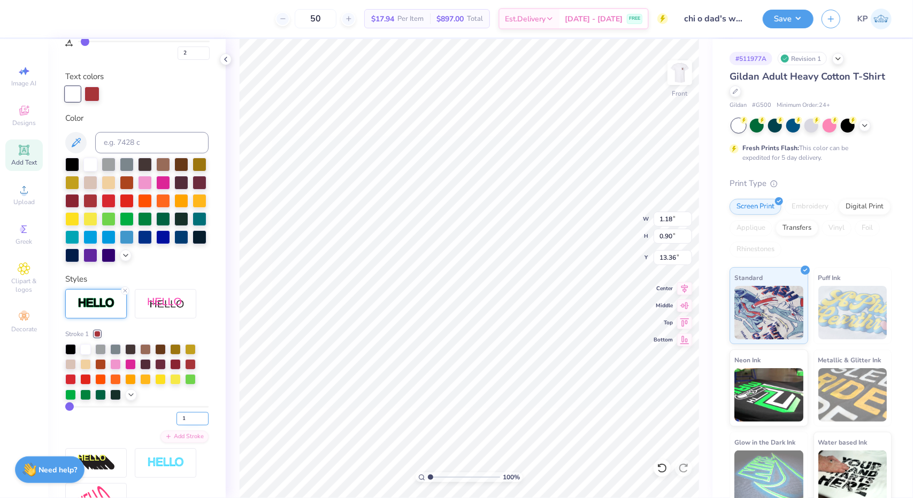
click at [186, 426] on input "1" at bounding box center [193, 418] width 32 height 13
type input "2"
click at [195, 426] on input "2" at bounding box center [193, 418] width 32 height 13
type input "2"
type input "1.19"
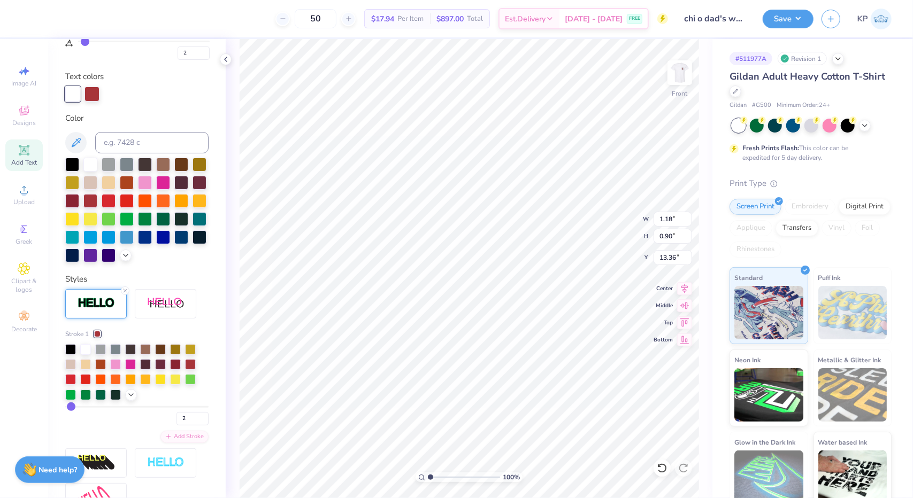
type input "0.92"
type input "10.36"
type input "3.74"
click at [450, 475] on input "range" at bounding box center [464, 478] width 72 height 10
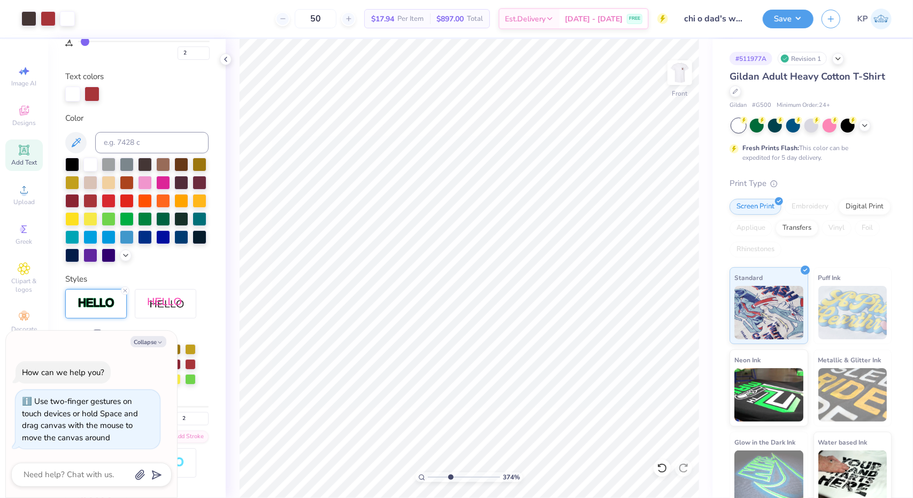
type textarea "x"
click at [450, 475] on input "range" at bounding box center [464, 478] width 72 height 10
type input "3.51562489967406"
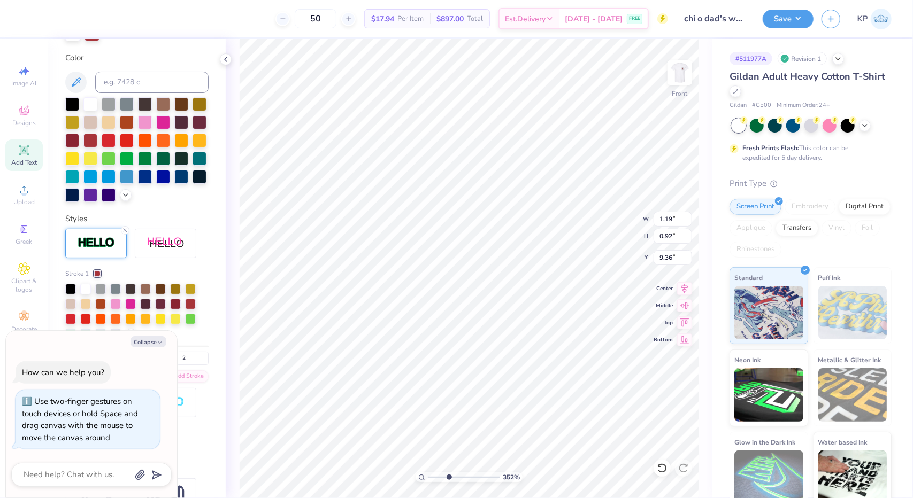
scroll to position [296, 0]
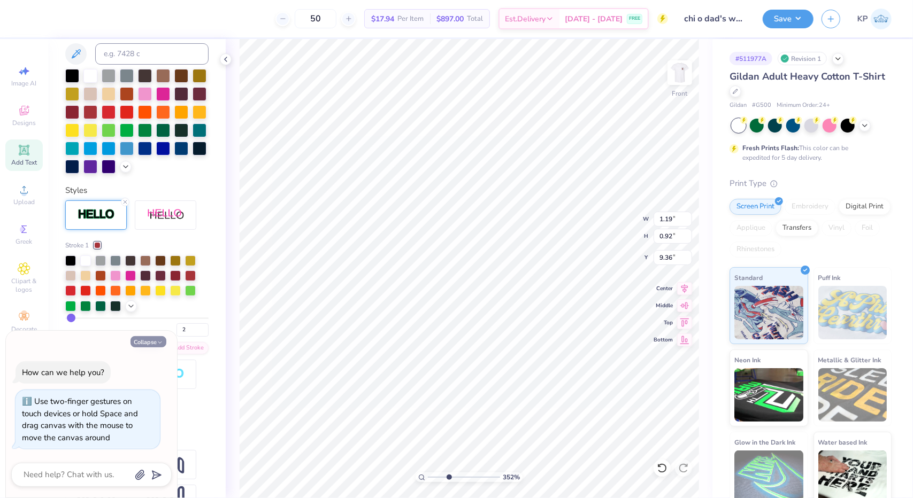
click at [149, 341] on button "Collapse" at bounding box center [149, 341] width 36 height 11
type textarea "x"
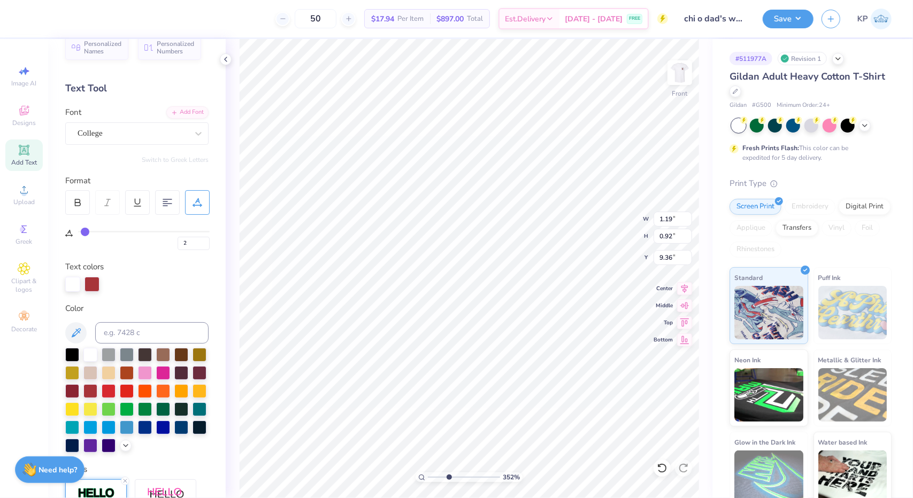
scroll to position [0, 0]
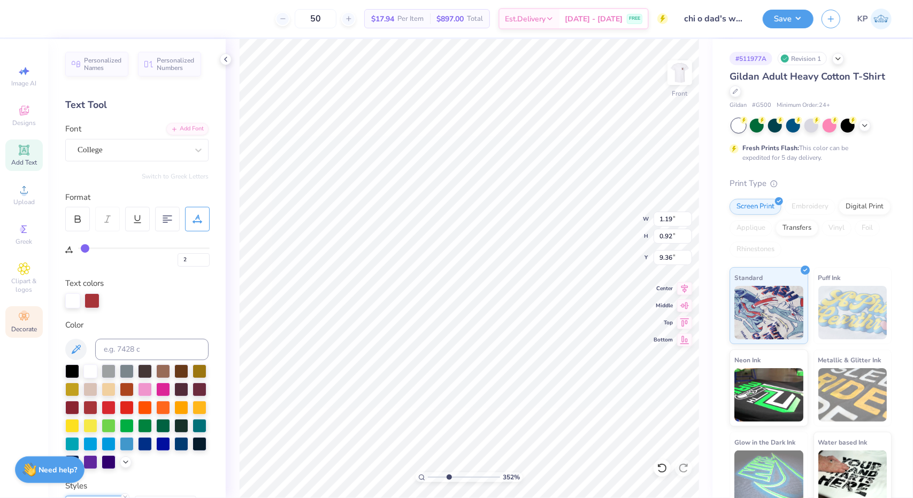
click at [27, 315] on icon at bounding box center [24, 317] width 13 height 13
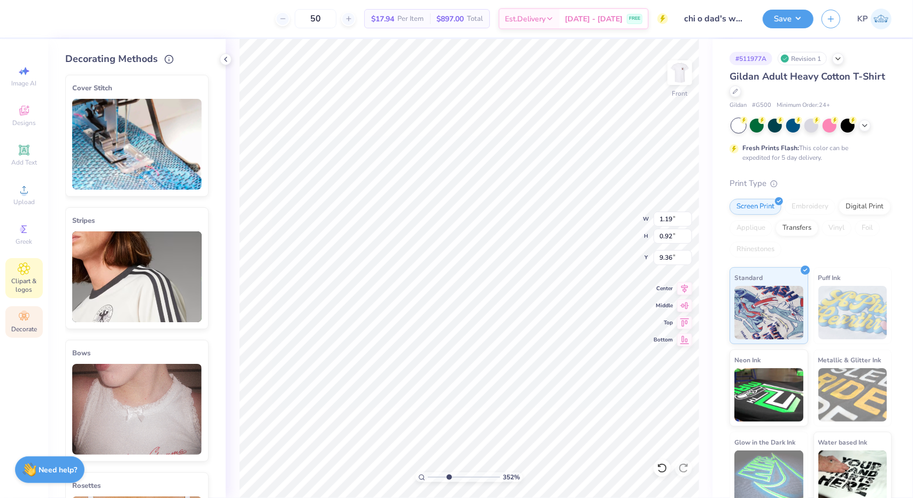
click at [24, 263] on icon at bounding box center [24, 269] width 12 height 13
type input "3.51562489967406"
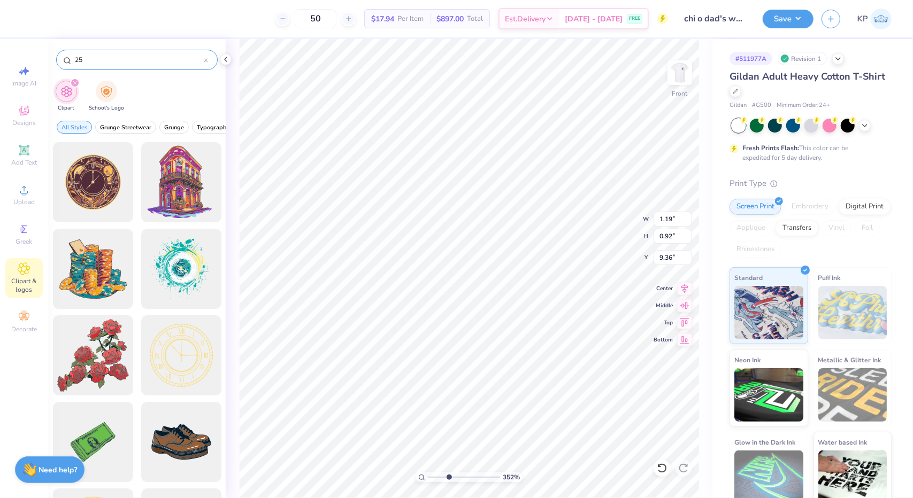
type input "25"
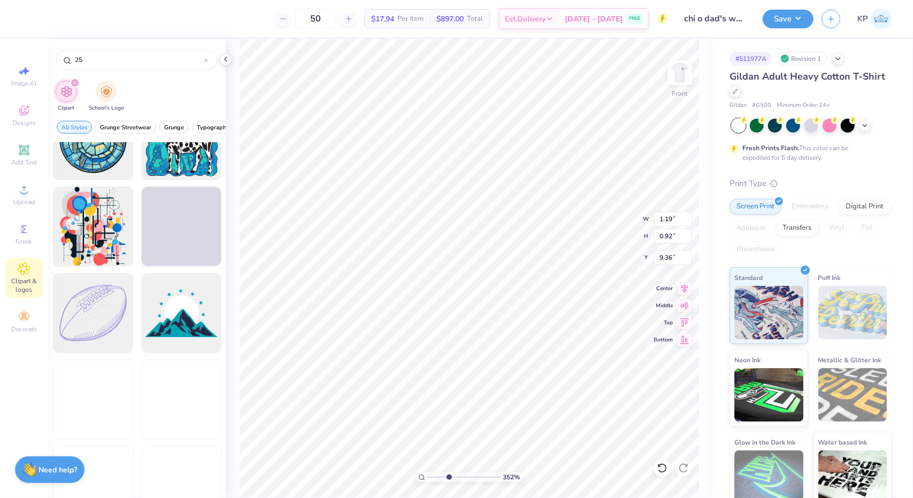
scroll to position [510, 0]
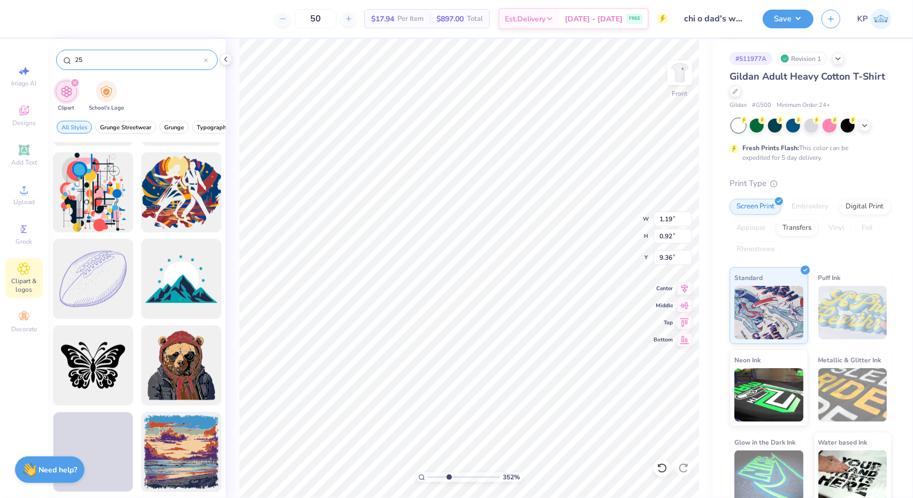
click at [205, 60] on icon at bounding box center [205, 60] width 3 height 3
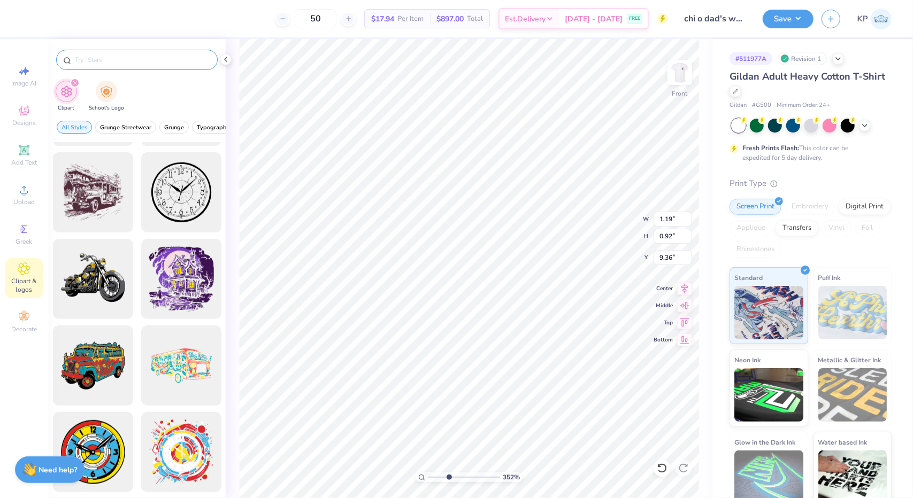
type input "3.51562489967406"
type input "11.78"
type input "12.86"
type input "4.61"
click at [432, 474] on input "range" at bounding box center [464, 478] width 72 height 10
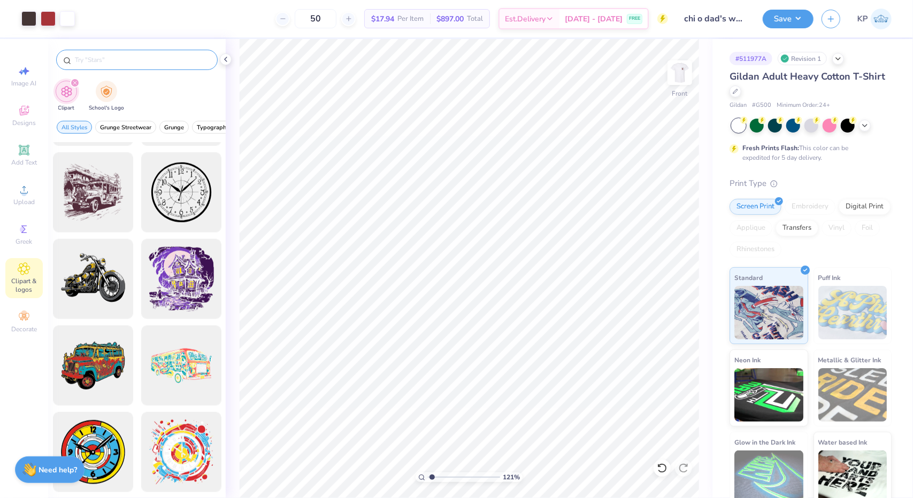
type input "1.81"
click at [436, 475] on input "range" at bounding box center [464, 478] width 72 height 10
click at [789, 25] on button "Save" at bounding box center [788, 17] width 51 height 19
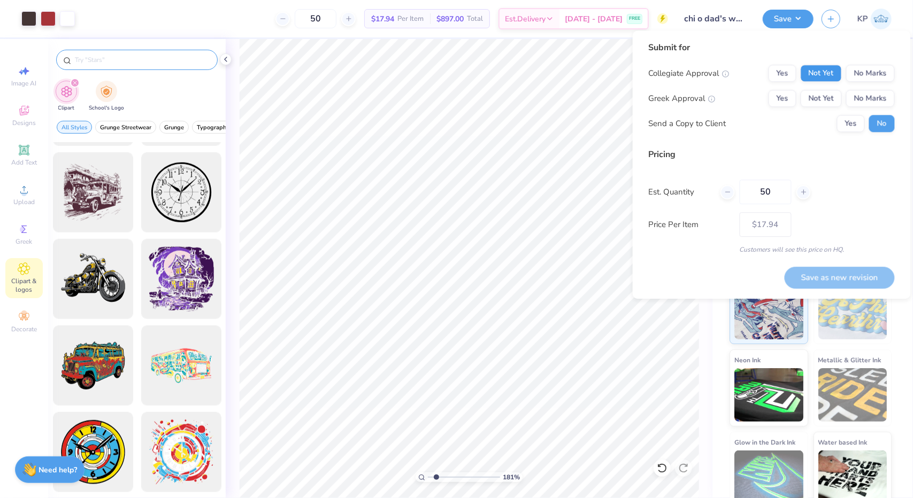
drag, startPoint x: 818, startPoint y: 64, endPoint x: 816, endPoint y: 73, distance: 9.2
click at [816, 73] on div "Submit for Collegiate Approval Yes Not Yet No Marks Greek Approval Yes Not Yet …" at bounding box center [772, 90] width 246 height 99
drag, startPoint x: 816, startPoint y: 73, endPoint x: 820, endPoint y: 103, distance: 30.3
click at [820, 103] on div "Collegiate Approval Yes Not Yet No Marks Greek Approval Yes Not Yet No Marks Se…" at bounding box center [772, 98] width 246 height 67
drag, startPoint x: 820, startPoint y: 103, endPoint x: 828, endPoint y: 66, distance: 38.2
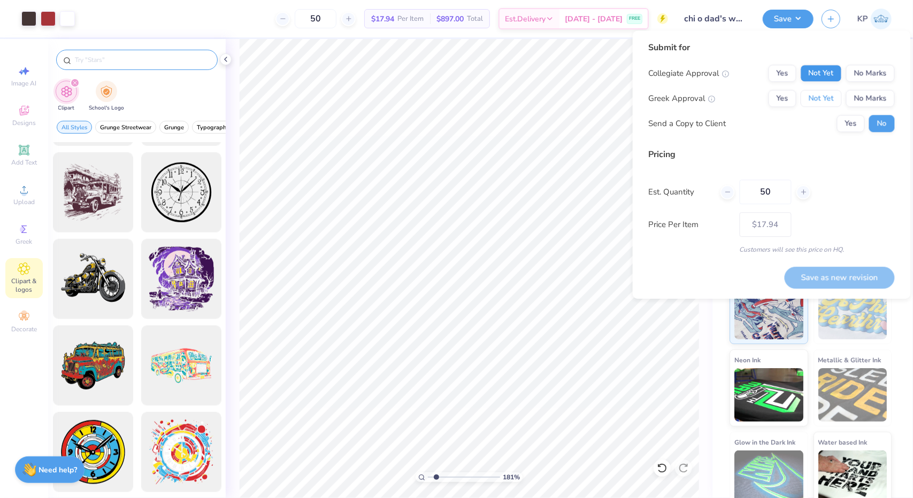
click at [828, 66] on div "Collegiate Approval Yes Not Yet No Marks Greek Approval Yes Not Yet No Marks Se…" at bounding box center [772, 98] width 246 height 67
click at [828, 66] on button "Not Yet" at bounding box center [821, 73] width 41 height 17
click at [818, 96] on button "Not Yet" at bounding box center [821, 98] width 41 height 17
click at [831, 272] on button "Save as new revision" at bounding box center [840, 278] width 110 height 22
type input "$17.94"
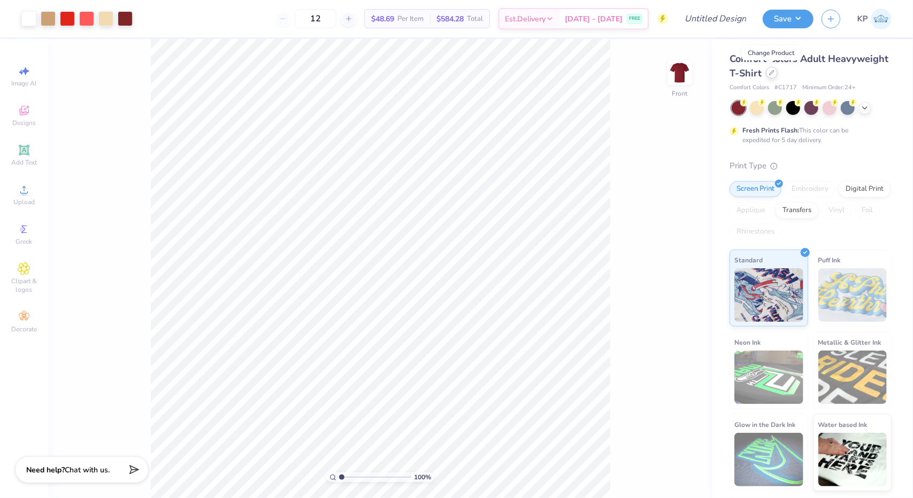
click at [771, 72] on icon at bounding box center [771, 72] width 5 height 5
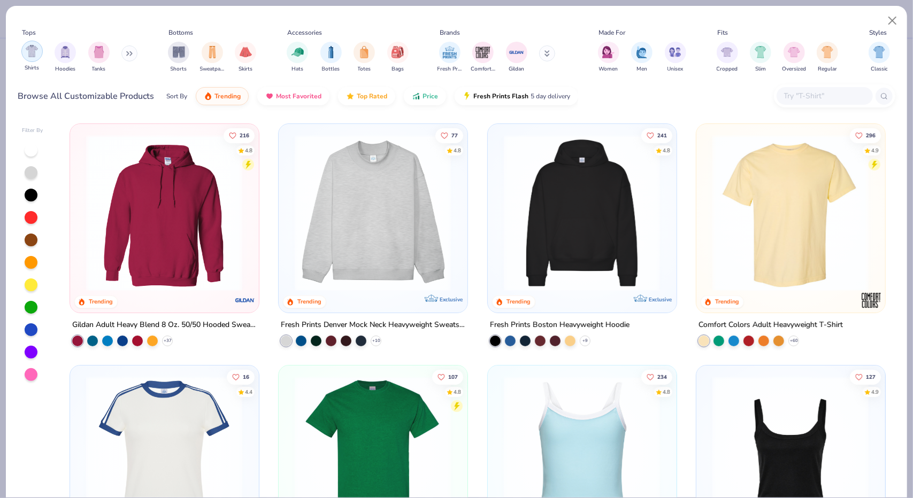
click at [35, 50] on img "filter for Shirts" at bounding box center [32, 51] width 12 height 12
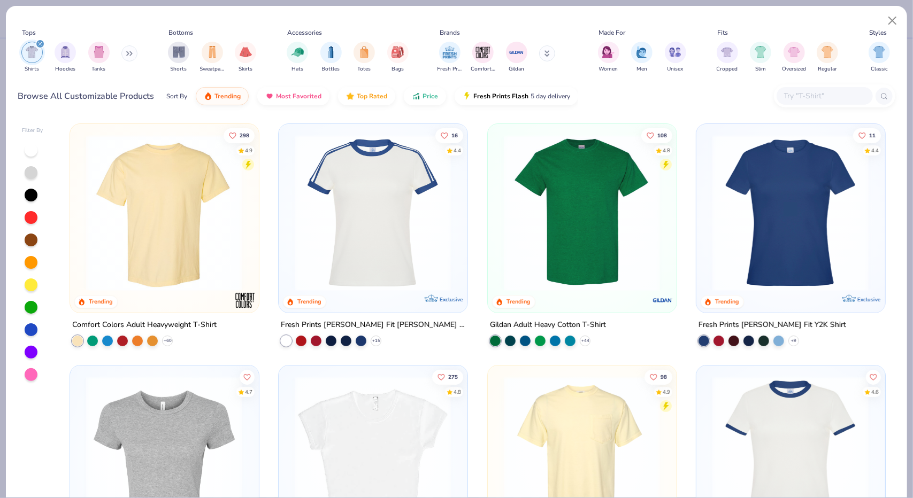
click at [543, 179] on img at bounding box center [581, 213] width 167 height 157
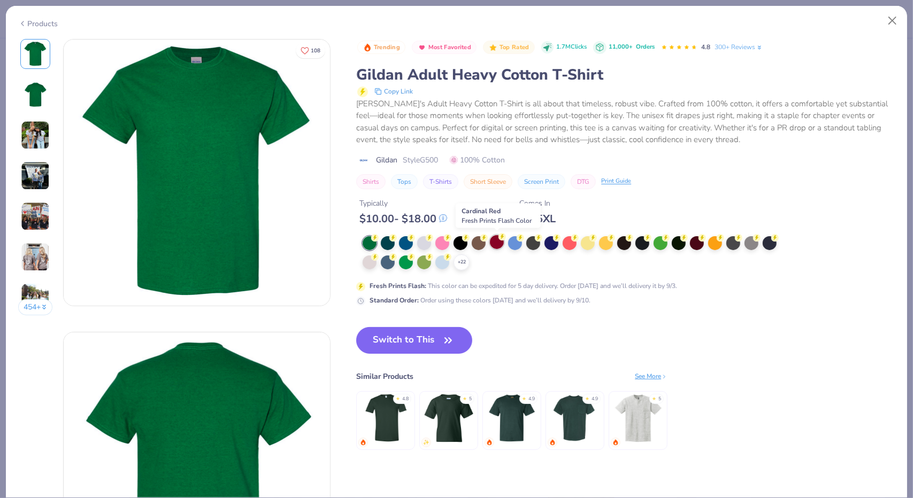
click at [496, 242] on div at bounding box center [497, 242] width 14 height 14
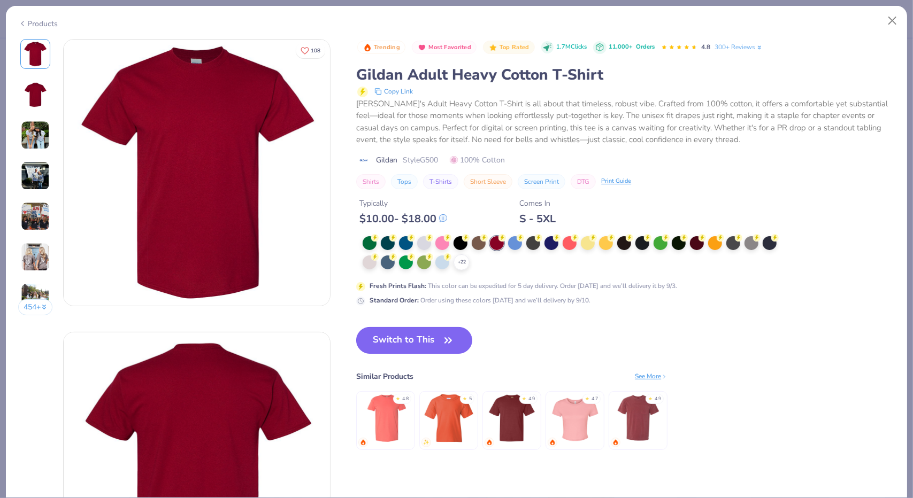
click at [427, 339] on button "Switch to This" at bounding box center [414, 340] width 116 height 27
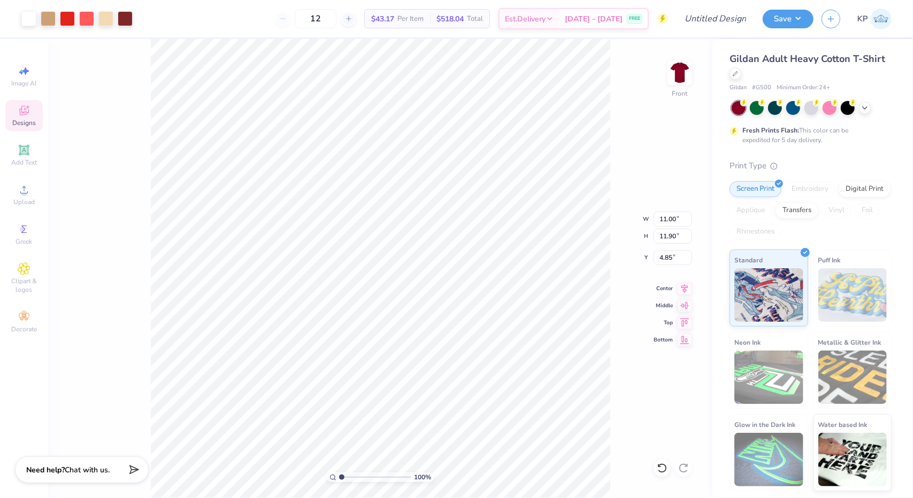
type input "4.85"
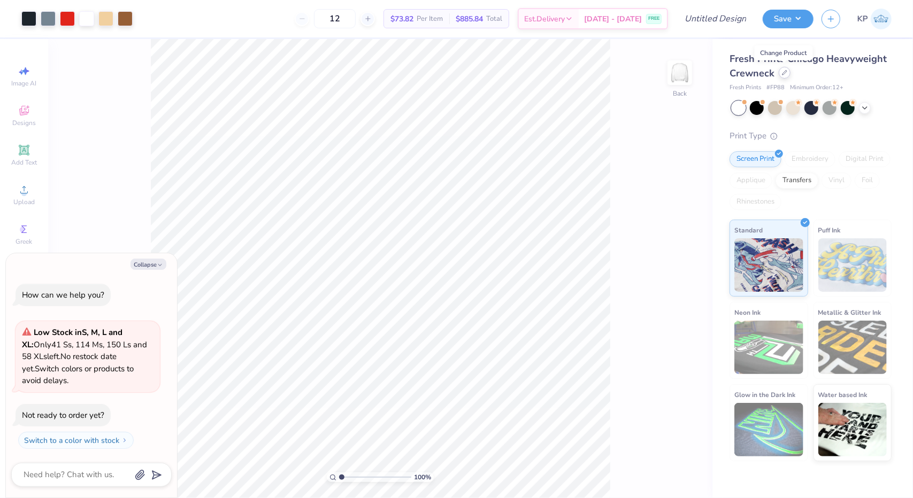
click at [780, 75] on div at bounding box center [785, 73] width 12 height 12
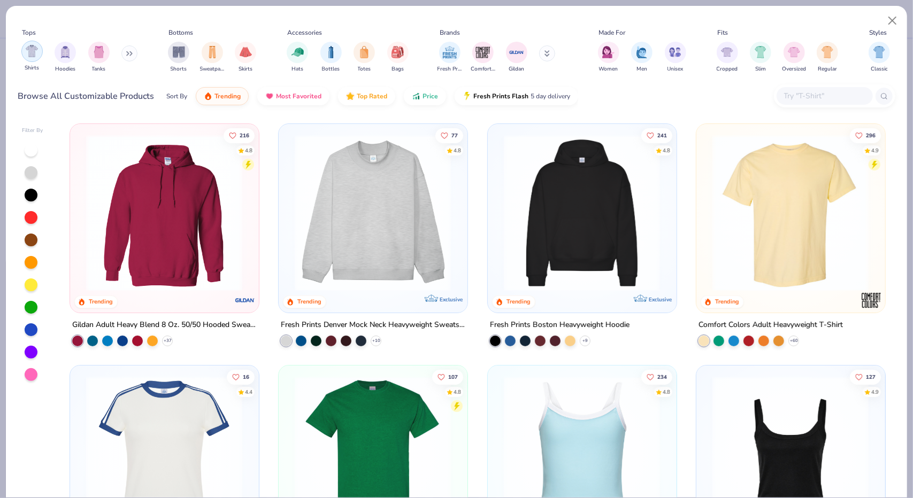
click at [31, 51] on img "filter for Shirts" at bounding box center [32, 51] width 12 height 12
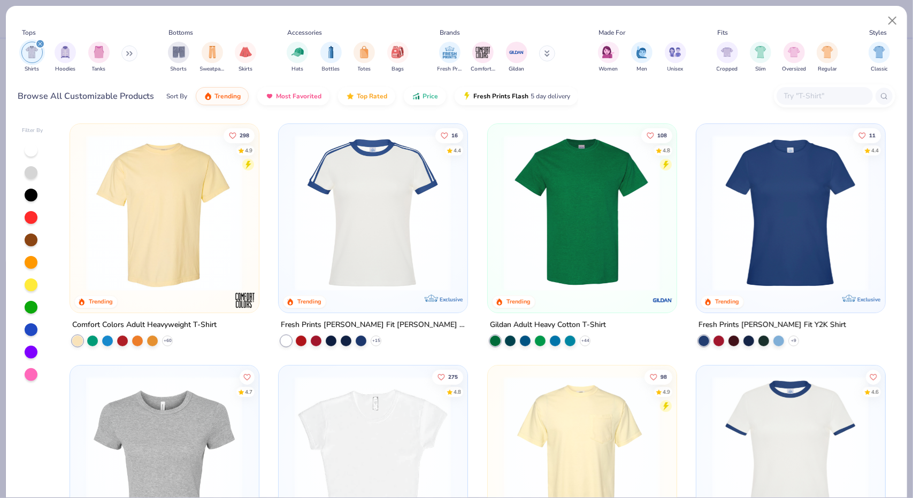
click at [596, 205] on img at bounding box center [581, 213] width 167 height 157
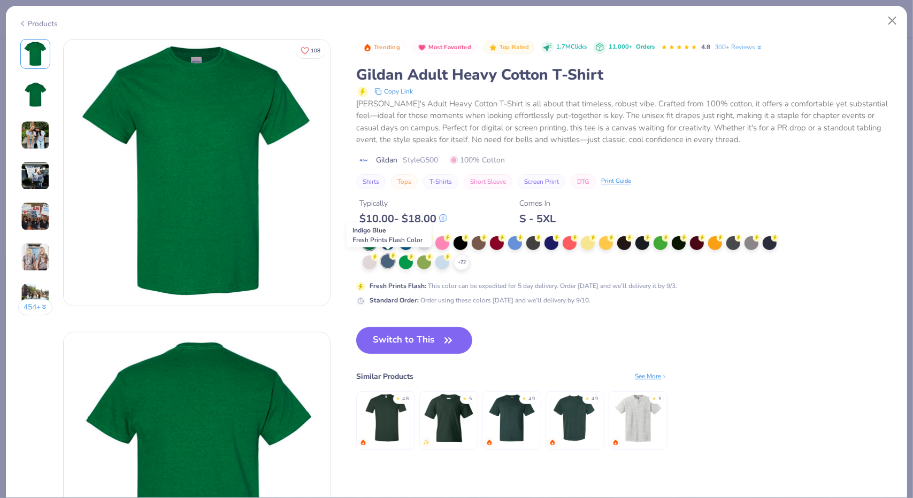
click at [388, 260] on div at bounding box center [388, 262] width 14 height 14
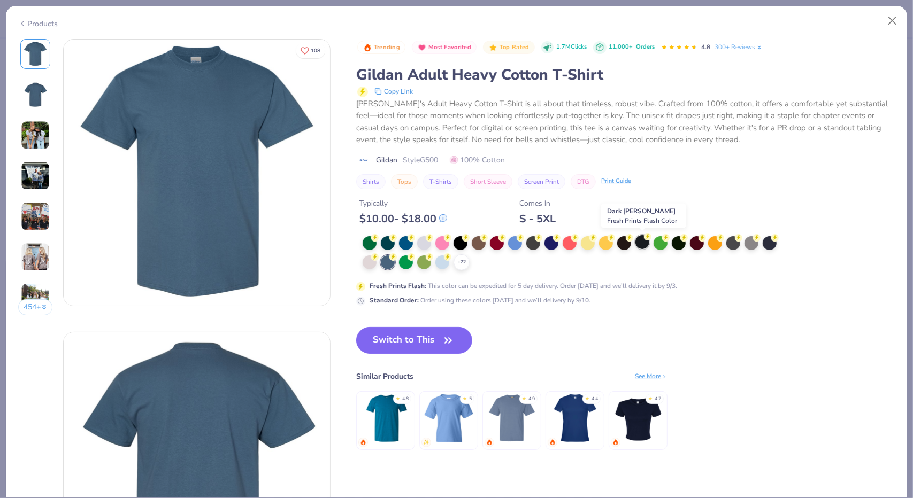
click at [636, 240] on div at bounding box center [642, 242] width 14 height 14
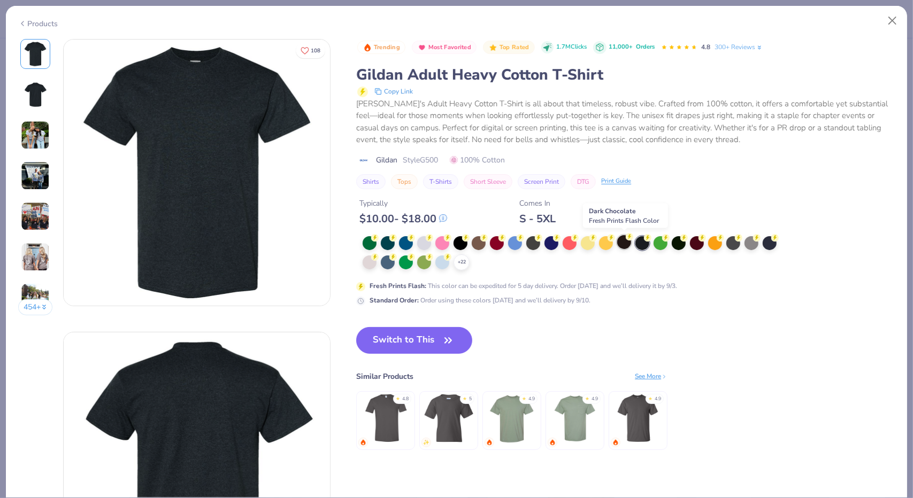
click at [623, 243] on div at bounding box center [624, 242] width 14 height 14
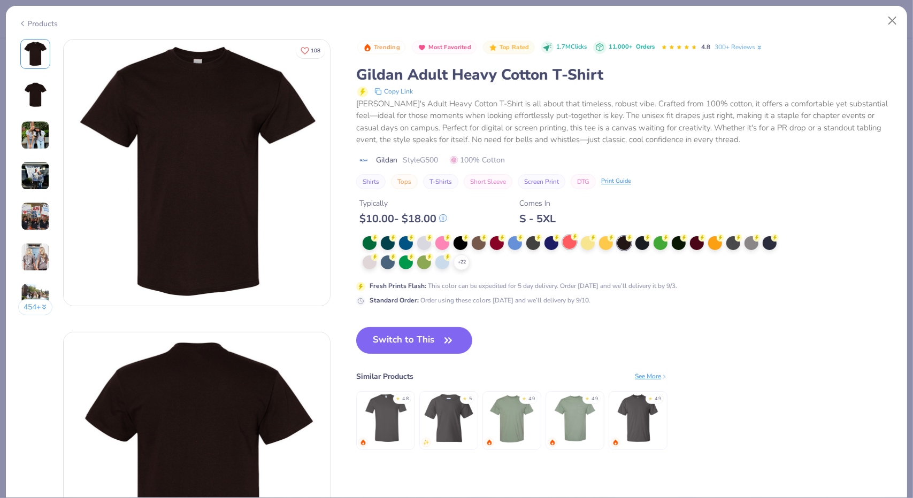
drag, startPoint x: 507, startPoint y: 239, endPoint x: 565, endPoint y: 240, distance: 58.3
click at [565, 240] on div "+ 22" at bounding box center [573, 253] width 421 height 34
click at [551, 240] on div at bounding box center [551, 242] width 14 height 14
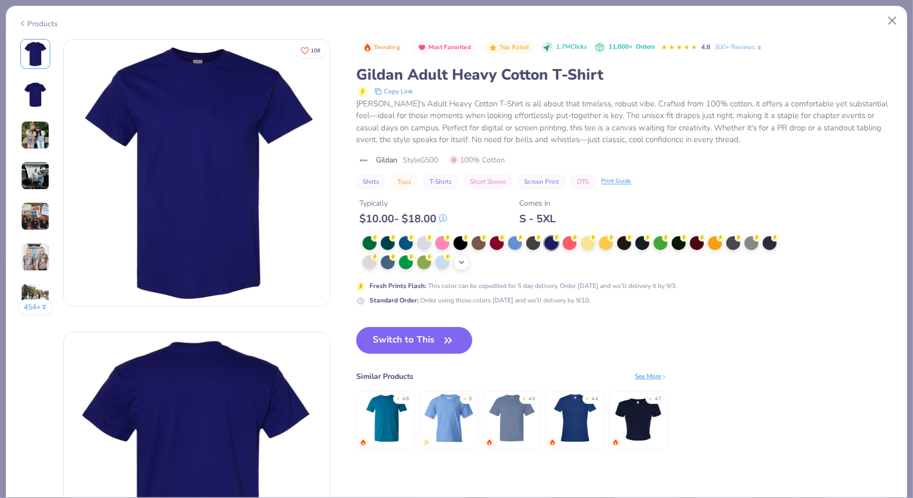
click at [459, 263] on icon at bounding box center [461, 262] width 9 height 9
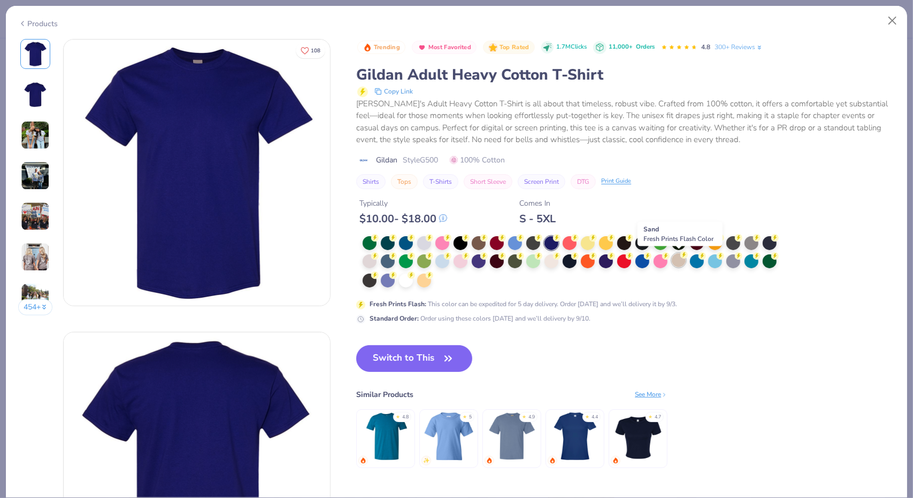
click at [379, 242] on circle at bounding box center [374, 237] width 7 height 7
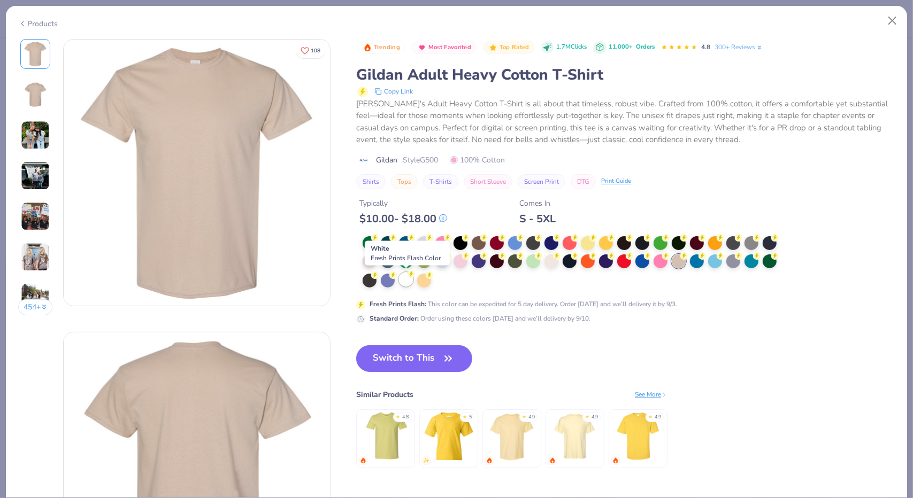
click at [408, 283] on div at bounding box center [406, 280] width 14 height 14
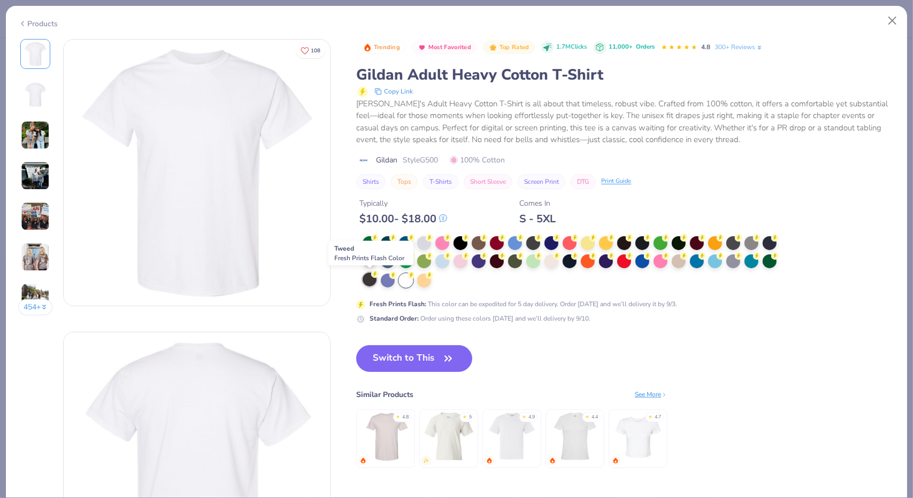
click at [373, 277] on icon at bounding box center [374, 274] width 7 height 7
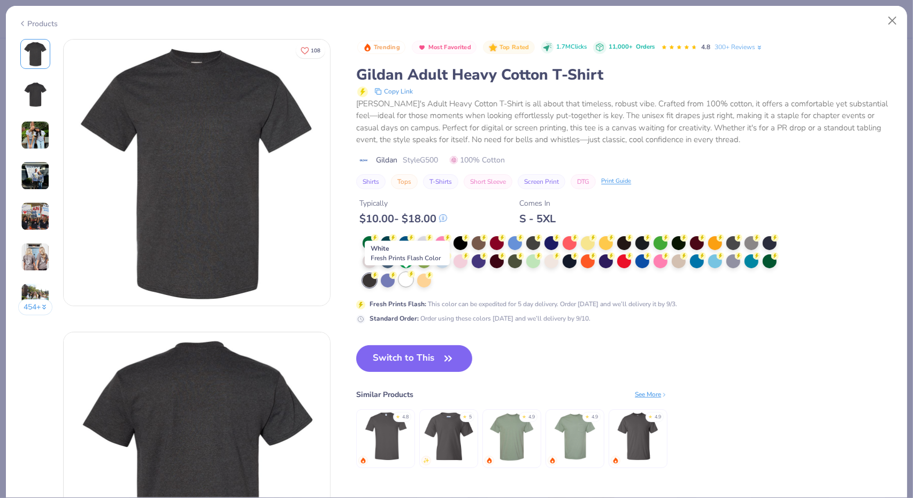
click at [404, 278] on div at bounding box center [406, 280] width 14 height 14
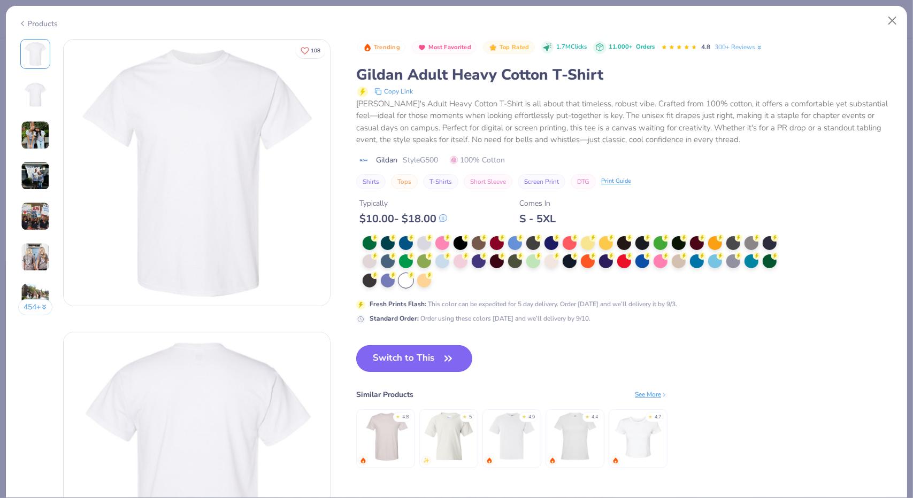
click at [424, 356] on button "Switch to This" at bounding box center [414, 359] width 116 height 27
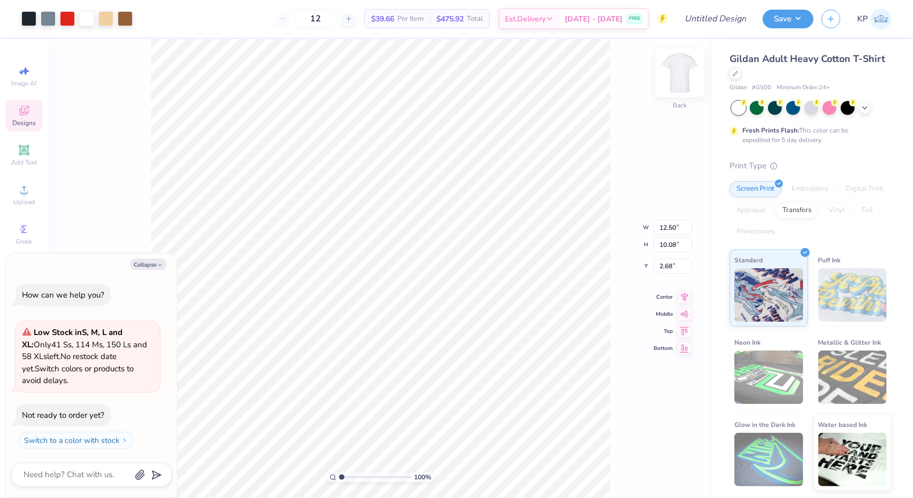
click at [682, 70] on img at bounding box center [679, 72] width 43 height 43
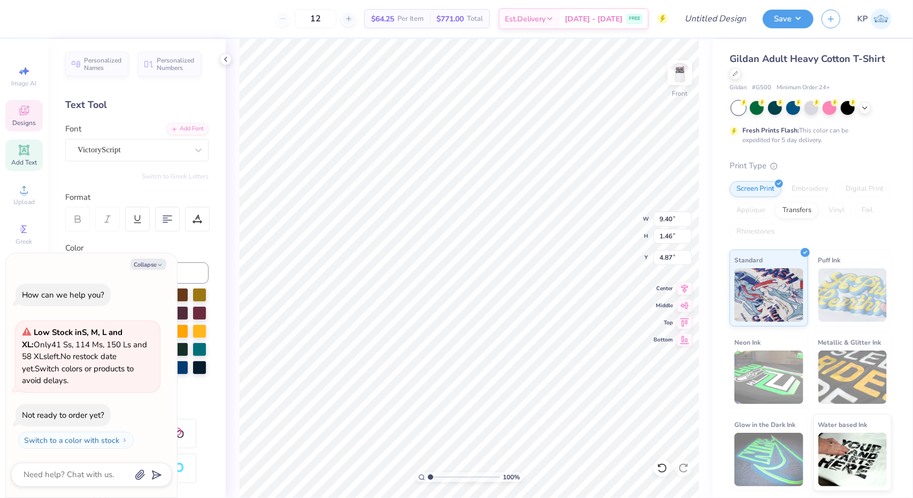
scroll to position [9, 5]
type textarea "x"
type textarea "K"
type textarea "x"
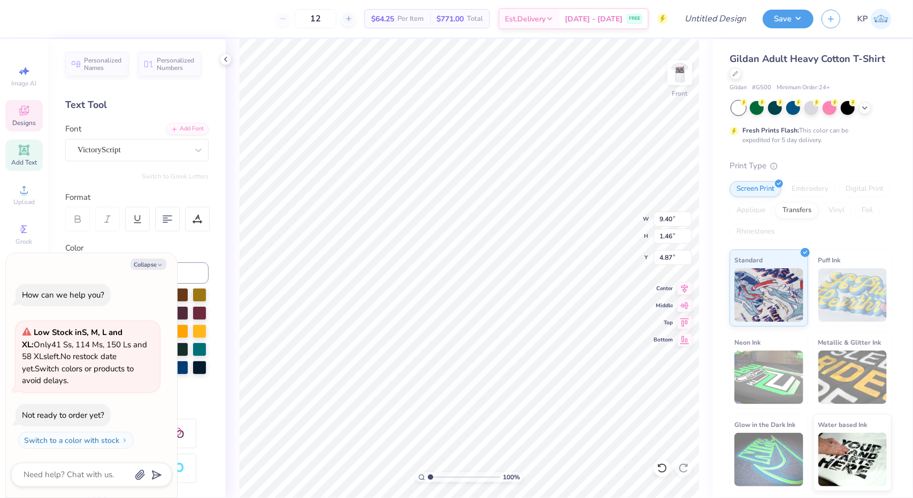
type textarea "C"
type textarea "x"
type textarea "Ch"
type textarea "x"
type textarea "Chi"
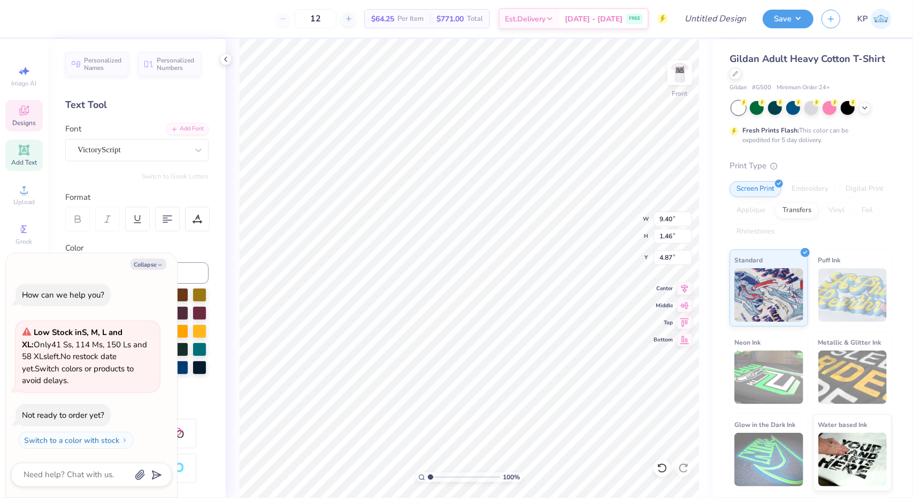
type textarea "x"
type textarea "Chi"
type textarea "x"
type textarea "Chi O"
type textarea "x"
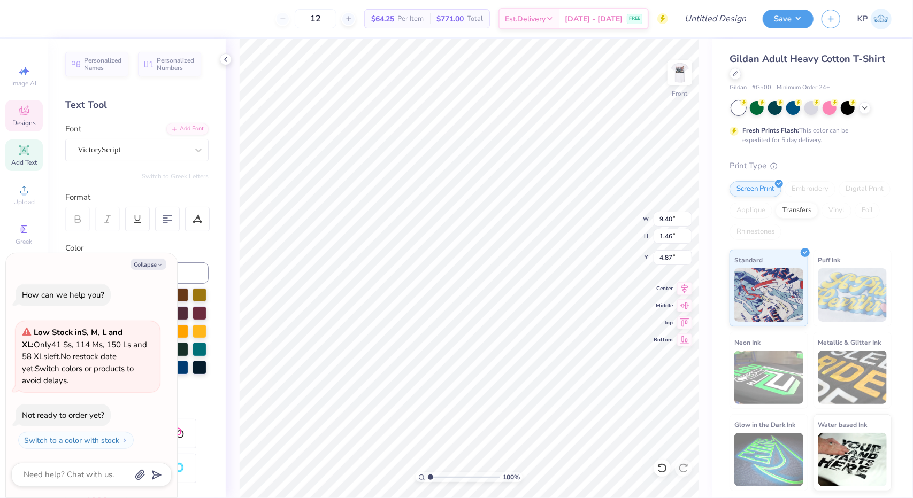
type textarea "Chi Om"
type textarea "x"
type textarea "Chi Ome"
type textarea "x"
type textarea "Chi Omeg"
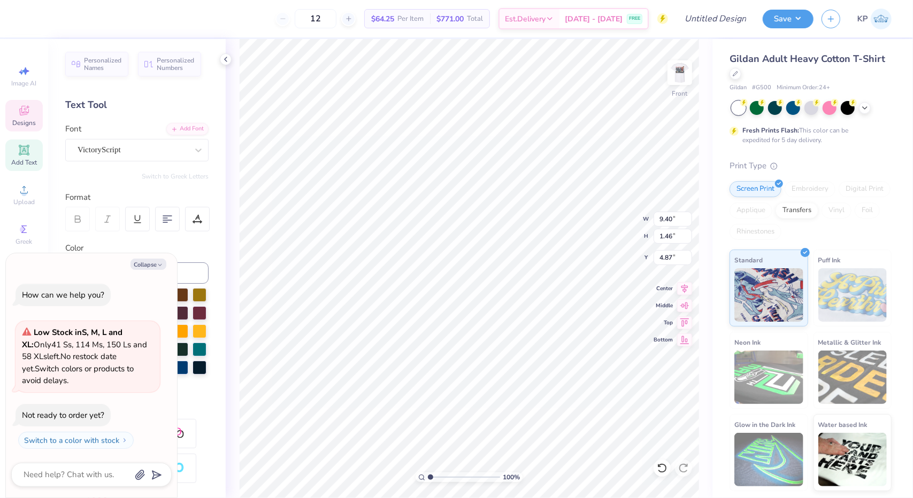
type textarea "x"
type textarea "Chi Omega"
type textarea "x"
type input "9.20"
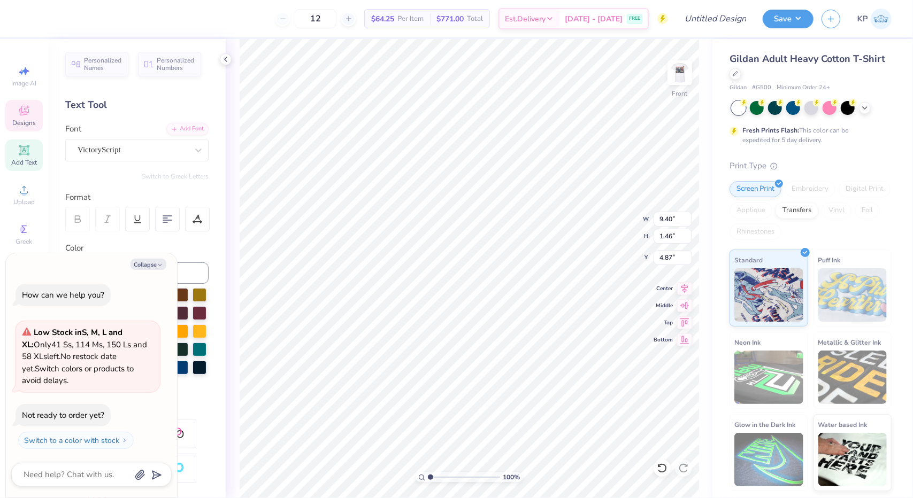
type input "1.84"
type input "6.34"
type textarea "x"
type input "11.87"
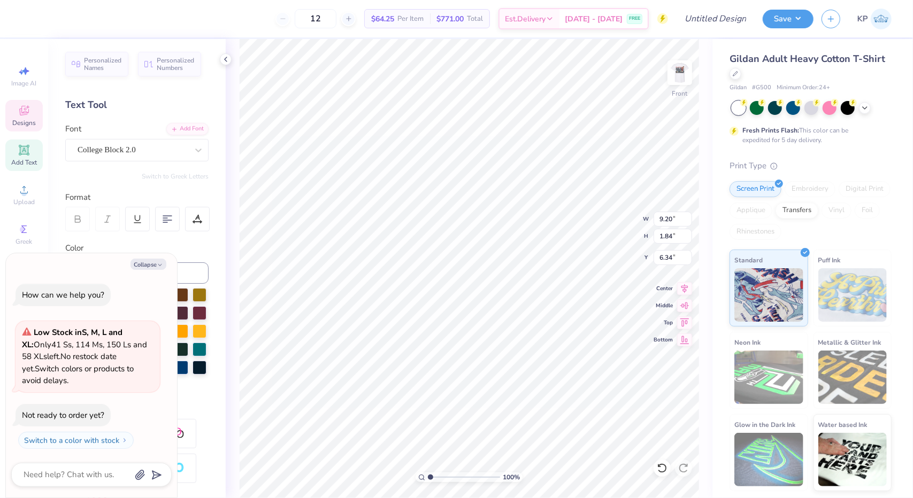
type input "9.84"
type input "4.45"
type textarea "x"
type input "9.20"
type input "1.84"
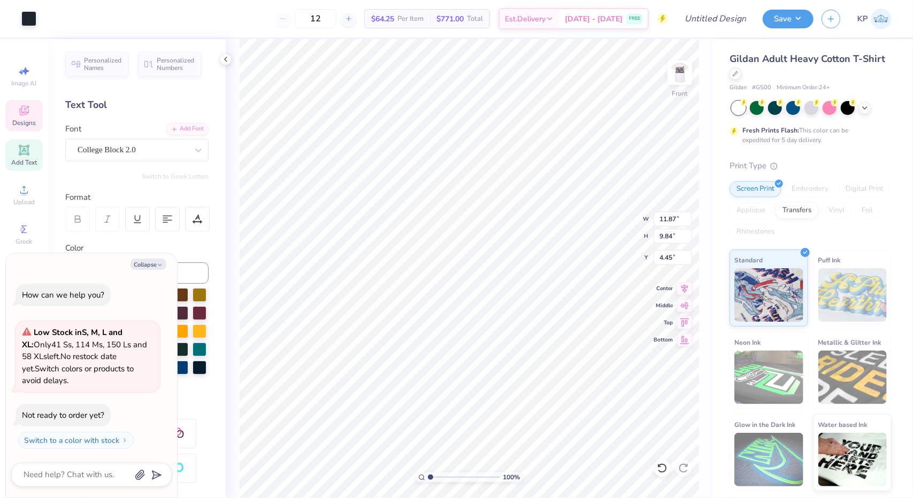
type input "6.34"
type textarea "x"
type textarea "Day"
type textarea "x"
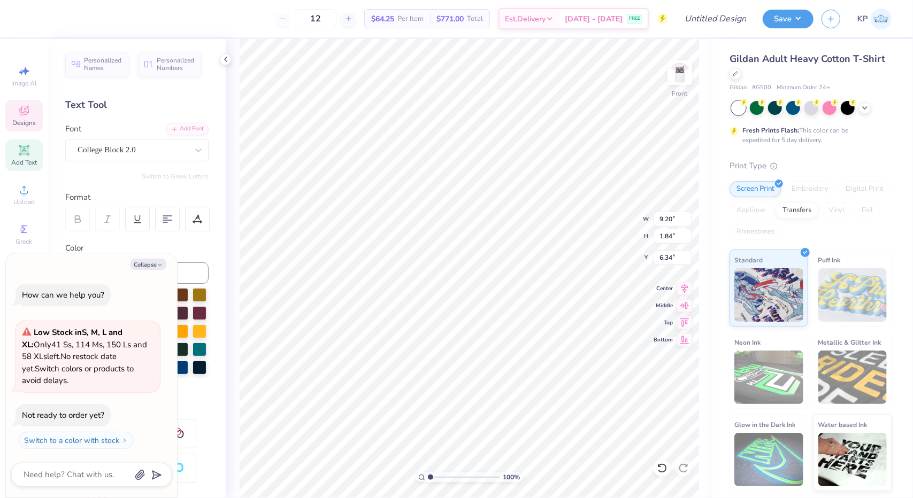
type textarea "D"
type textarea "x"
type textarea "D"
type textarea "x"
type textarea "DA"
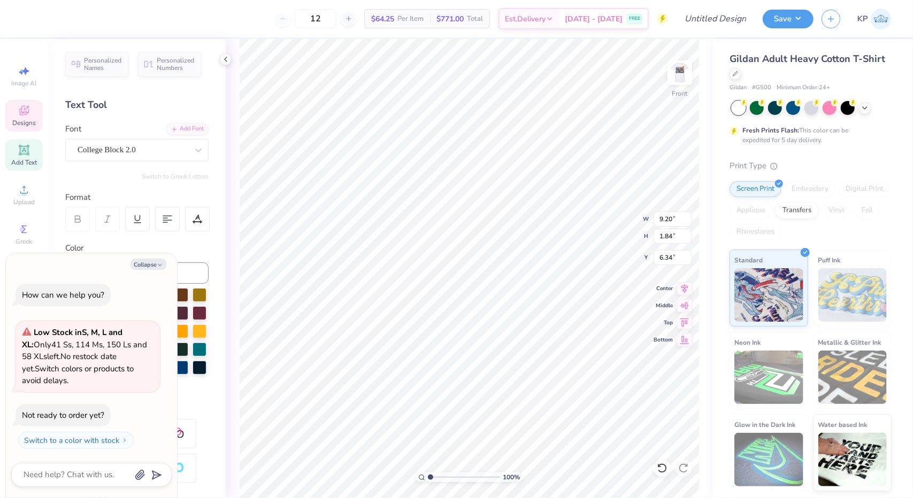
type textarea "x"
type textarea "DAD"
type textarea "x"
type textarea "DAD'"
type textarea "x"
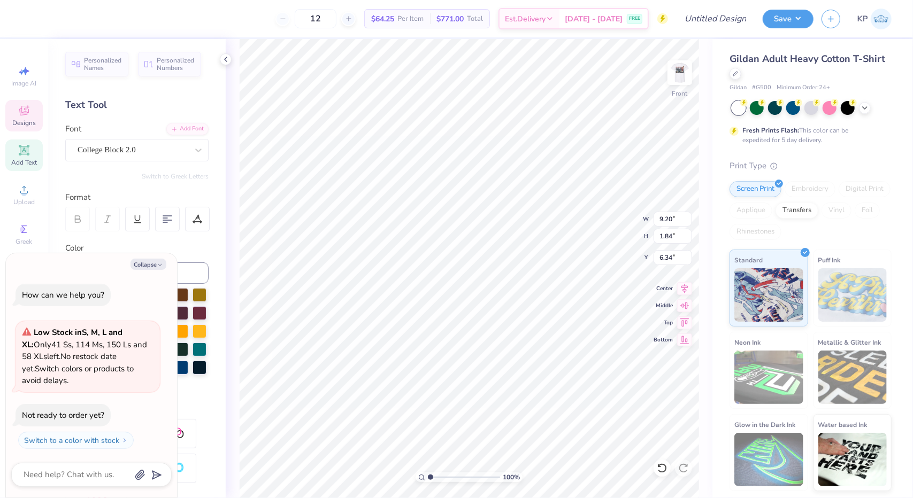
type textarea "DAD'S"
type textarea "x"
type textarea "DAD'S"
type textarea "x"
type textarea "DAD'S W"
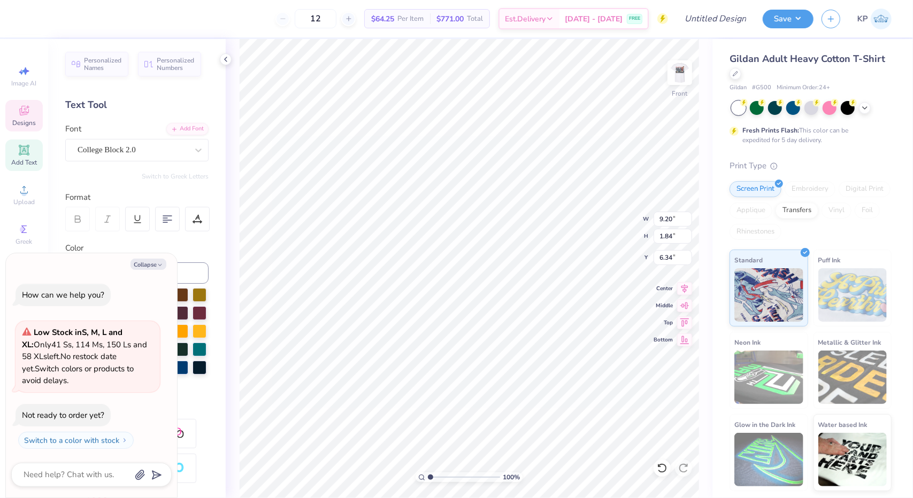
type textarea "x"
type textarea "DAD'S WK"
type textarea "x"
type textarea "DAD'S WKN"
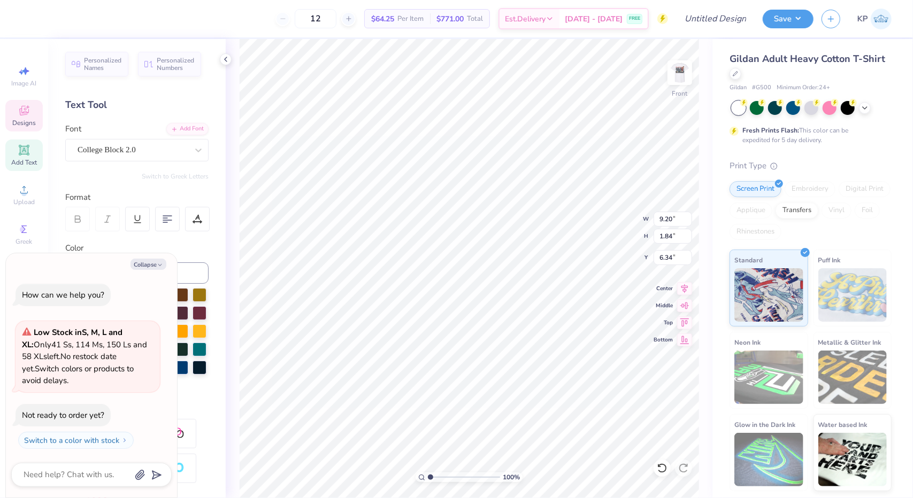
type textarea "x"
type textarea "DAD'S WKND"
type textarea "x"
type input "9.60"
type input "1.65"
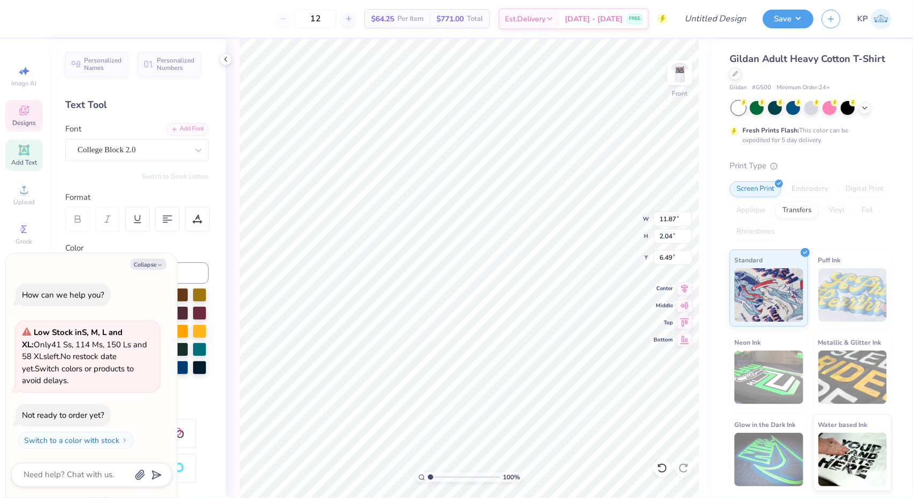
type input "6.88"
type textarea "x"
type input "6.36"
type textarea "x"
type input "8.96"
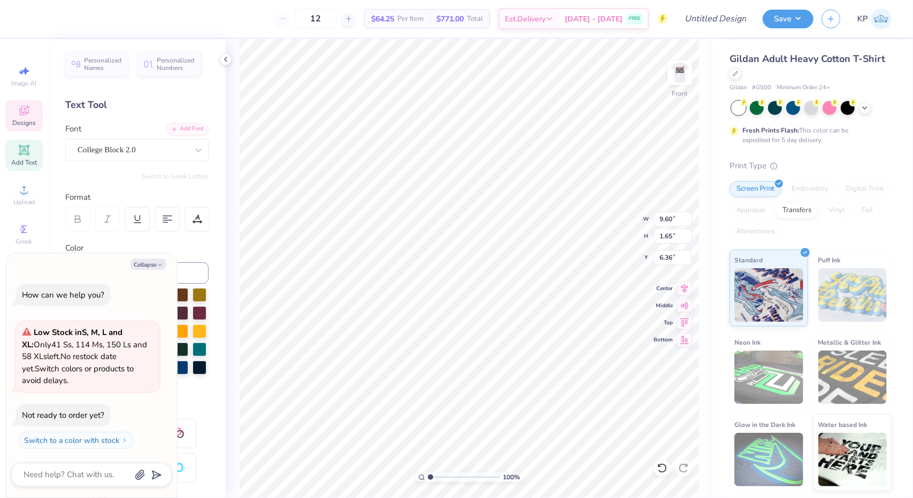
type input "1.54"
type input "6.47"
type textarea "x"
type input "4.99"
type textarea "x"
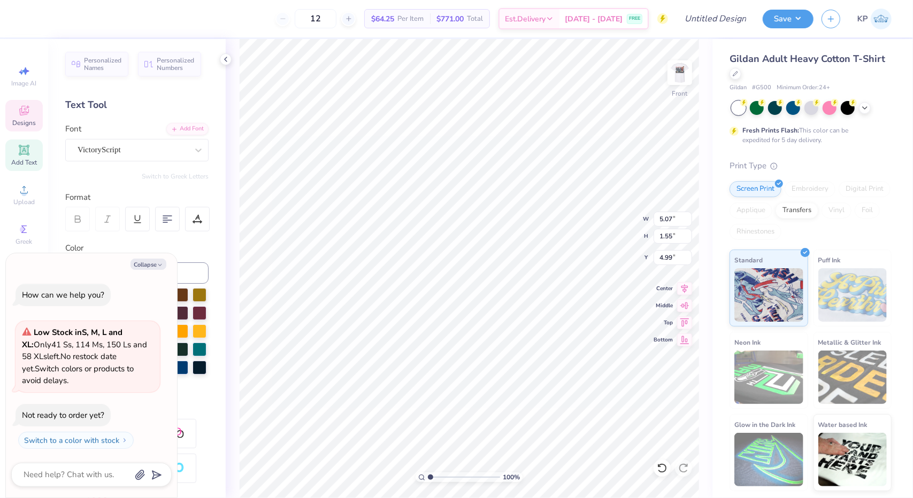
type input "7.46"
type input "2.28"
type input "4.26"
type textarea "x"
type input "11.29"
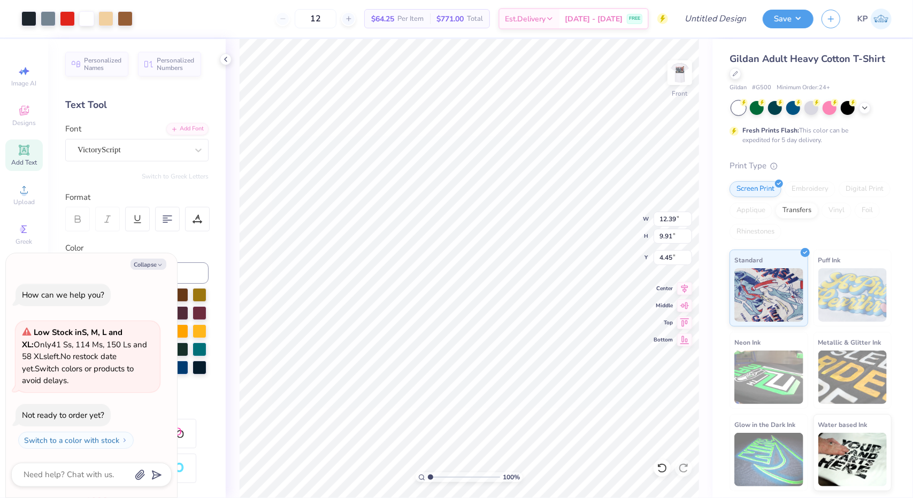
type input "9.04"
type input "5.41"
type textarea "x"
type input "6.98"
type textarea "x"
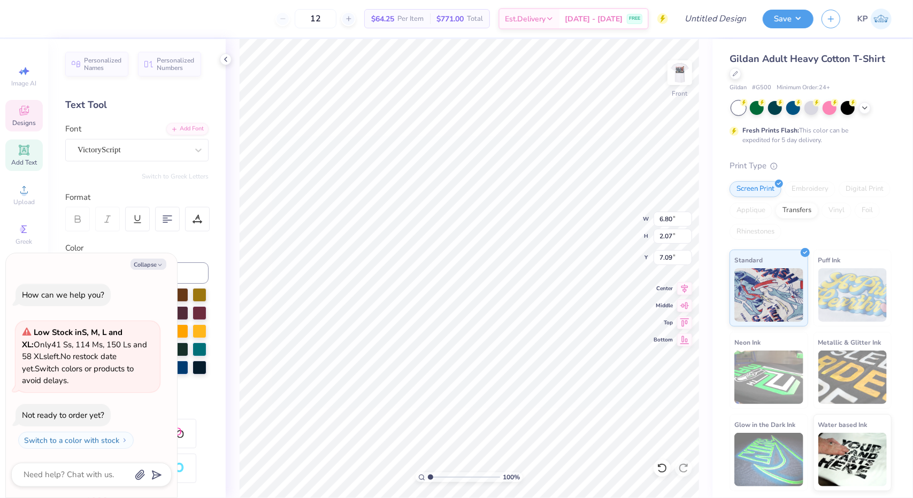
type input "8.16"
type input "3.13"
click at [689, 66] on img at bounding box center [679, 72] width 43 height 43
click at [680, 71] on img at bounding box center [679, 72] width 43 height 43
type textarea "x"
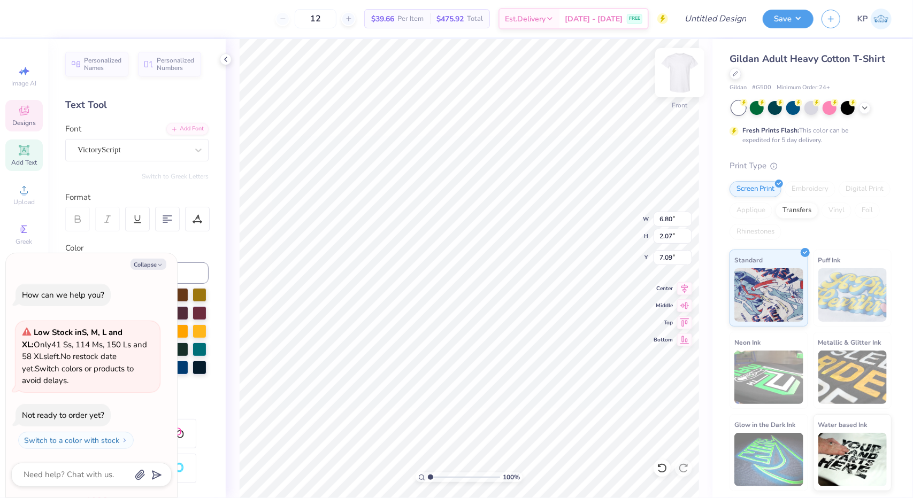
type input "8.16"
type input "3.13"
click at [674, 69] on img at bounding box center [679, 72] width 43 height 43
click at [504, 233] on li "Paste" at bounding box center [528, 238] width 84 height 21
click at [661, 474] on div at bounding box center [662, 468] width 17 height 17
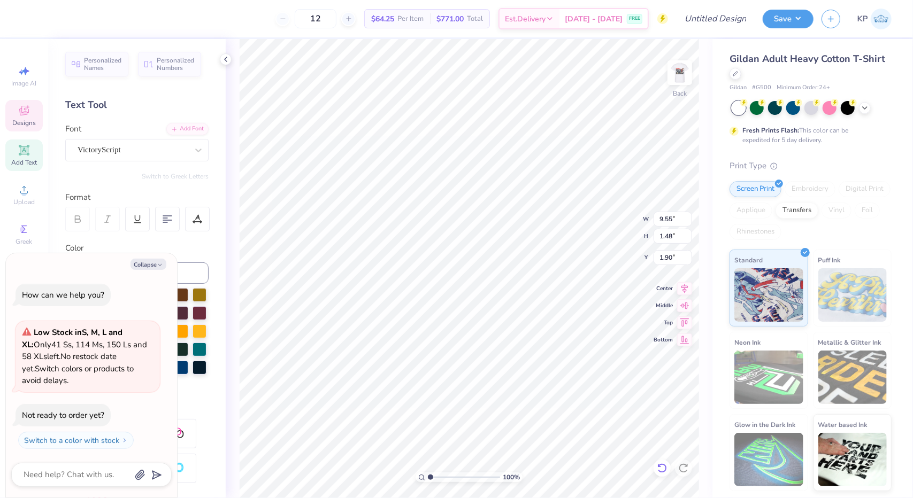
type textarea "x"
type input "12.38"
type input "5.06"
type input "6.07"
type textarea "x"
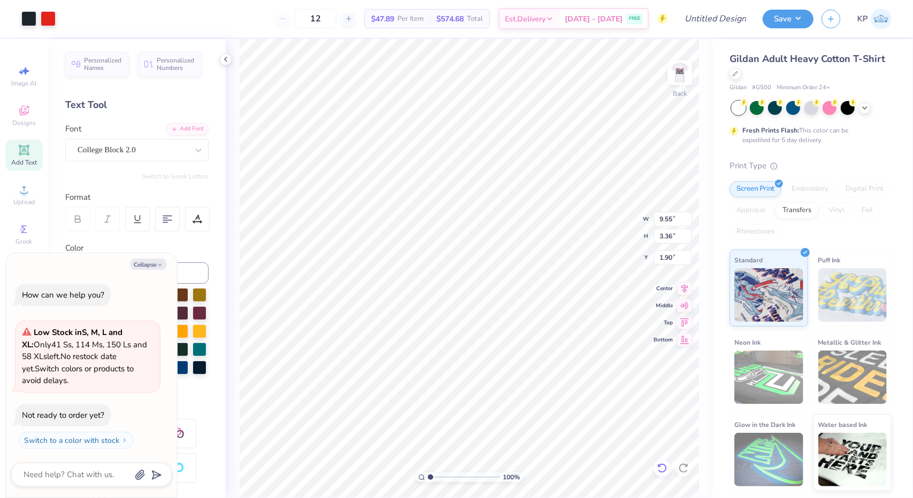
type input "5.52"
type input "1.94"
type input "3.53"
type textarea "x"
type input "5.38"
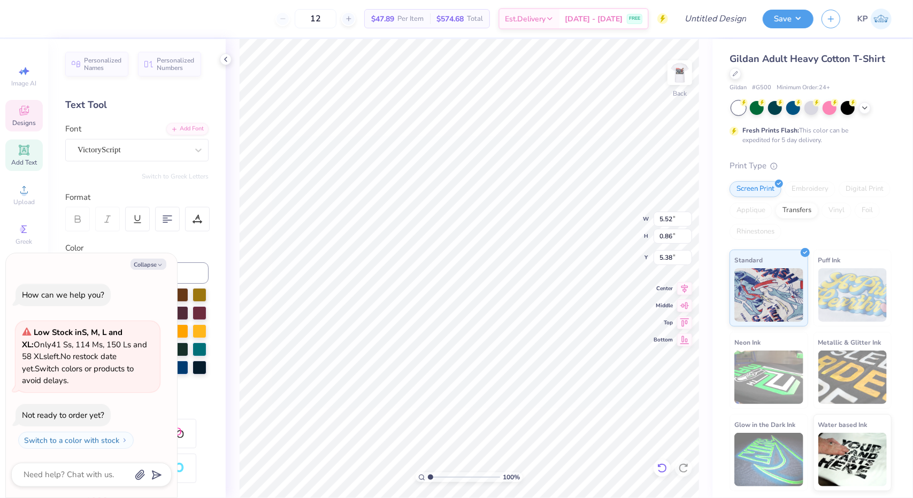
type textarea "x"
type textarea "K"
type textarea "x"
type textarea "c"
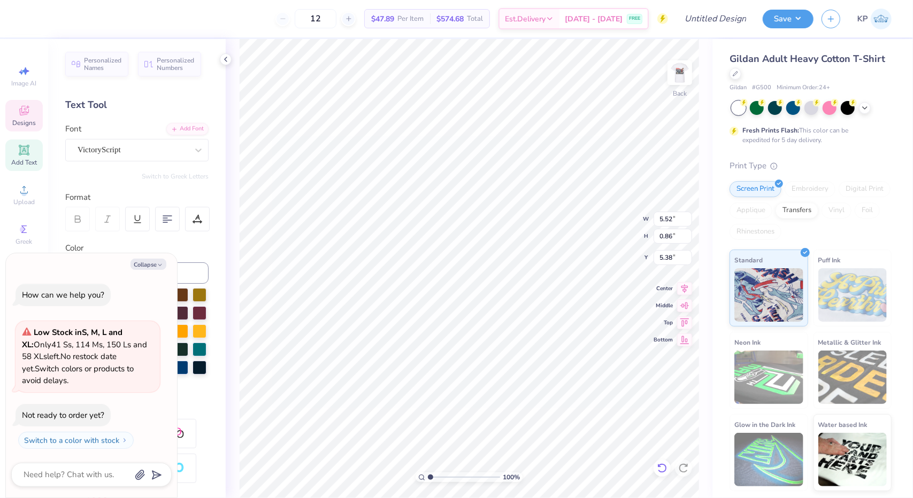
type textarea "x"
type textarea "cH"
type textarea "x"
type textarea "cHI"
type textarea "x"
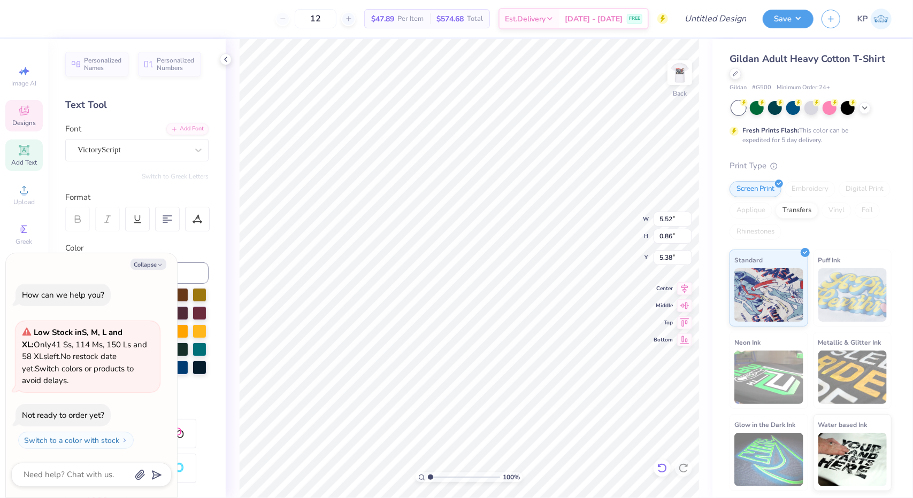
type textarea "cH"
type textarea "x"
type textarea "c"
type textarea "x"
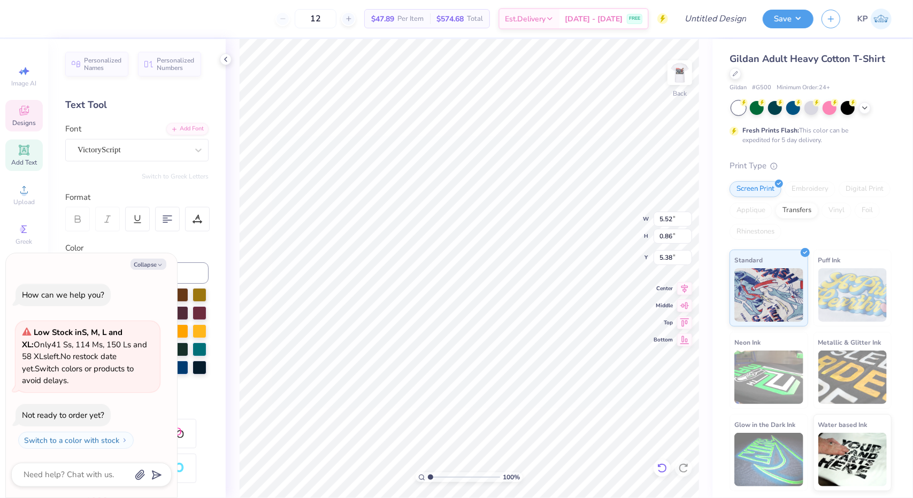
type textarea "C"
type textarea "x"
type textarea "Ch"
type textarea "x"
type textarea "Chi"
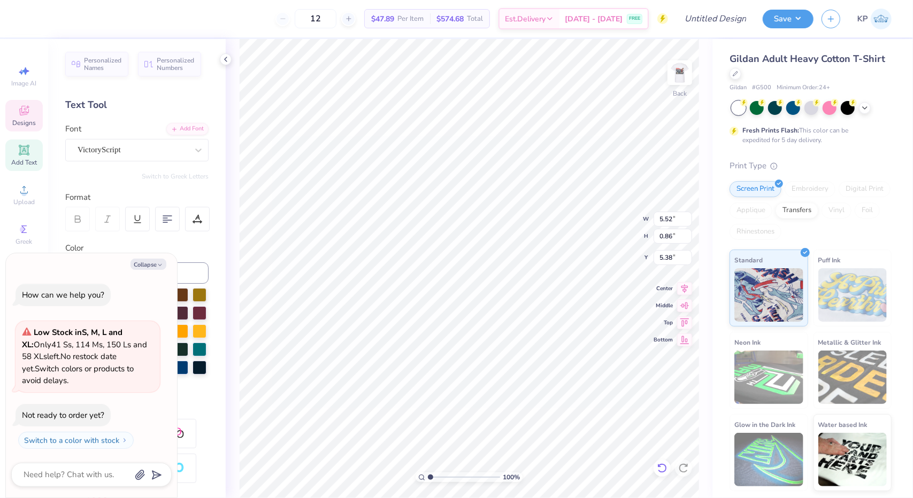
type textarea "x"
type textarea "Chi"
type textarea "x"
type textarea "Chi O"
type textarea "x"
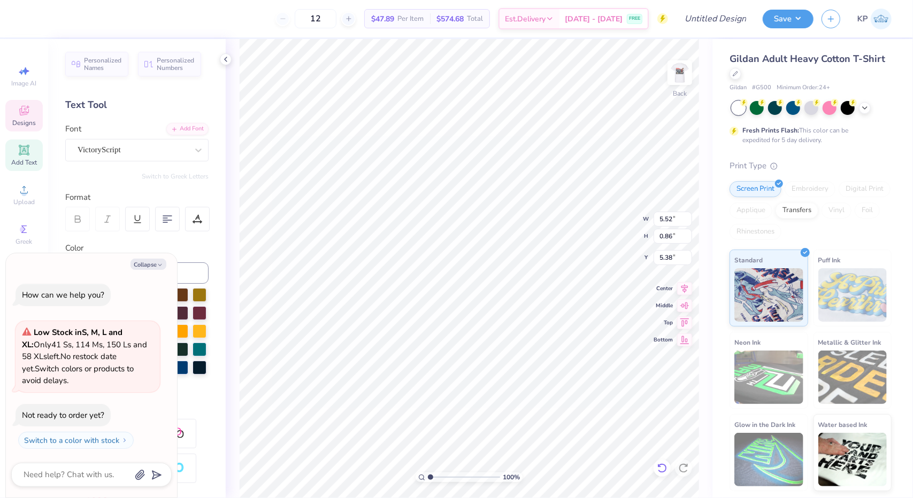
type textarea "Chi Om"
type textarea "x"
type textarea "Chi Ome"
type textarea "x"
type textarea "Chi Omeg"
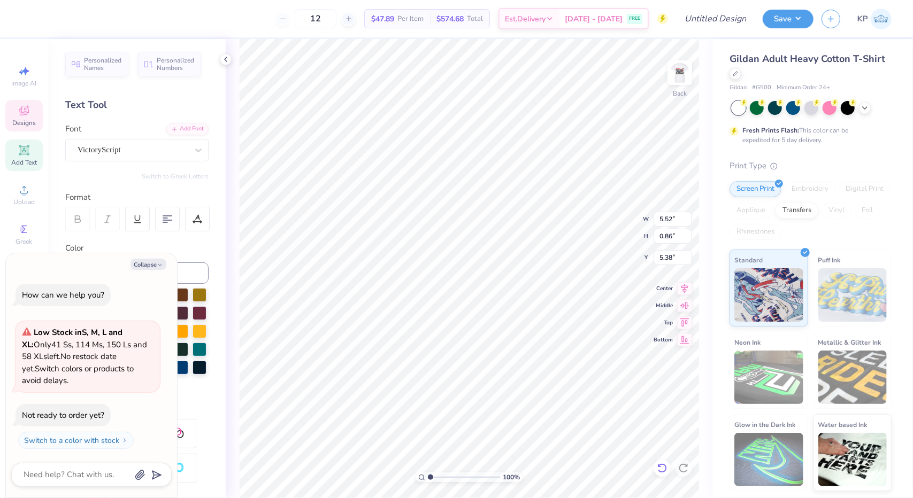
type textarea "x"
type textarea "Chi Omega"
type textarea "x"
type input "5.40"
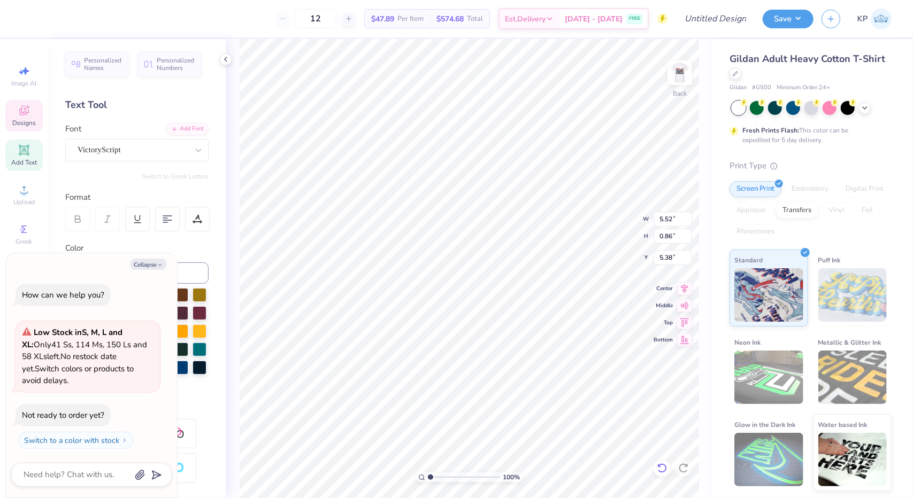
type input "1.08"
type input "6.24"
type textarea "x"
type textarea "G"
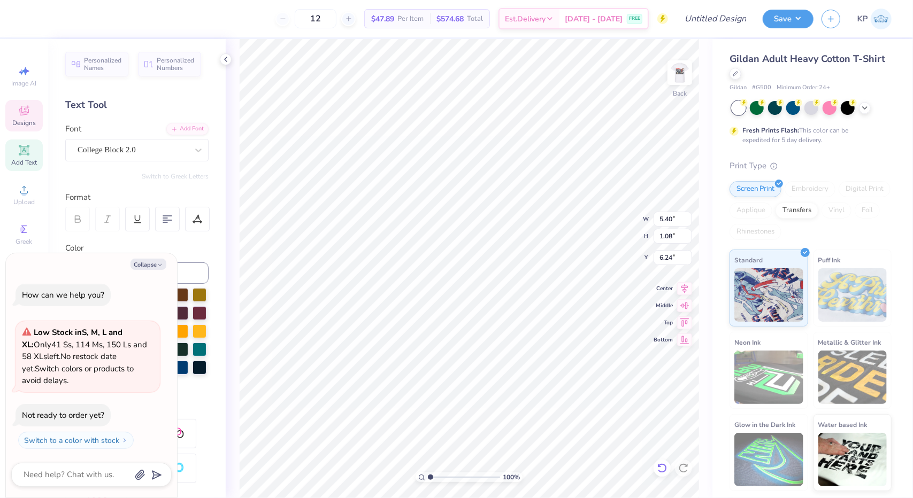
scroll to position [9, 1]
type textarea "x"
type textarea "D"
type textarea "x"
type textarea "DA"
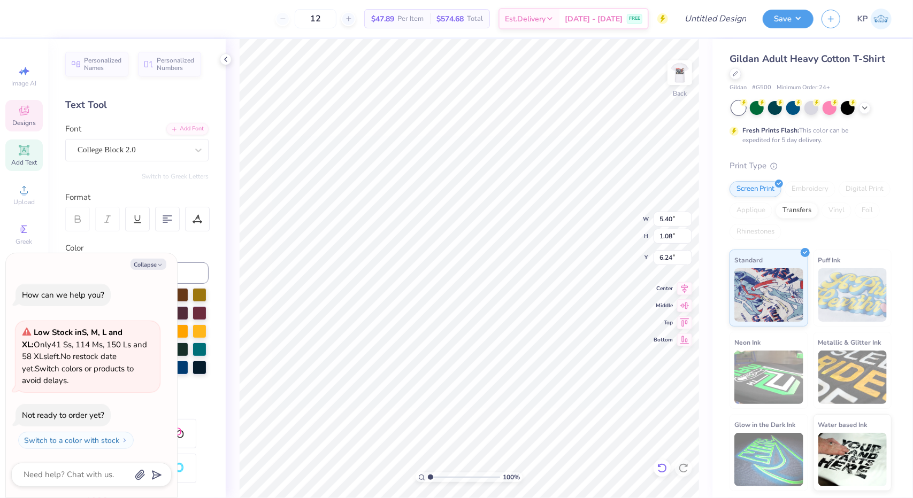
type textarea "x"
type textarea "DAD"
type textarea "x"
type textarea "DAD"
type textarea "x"
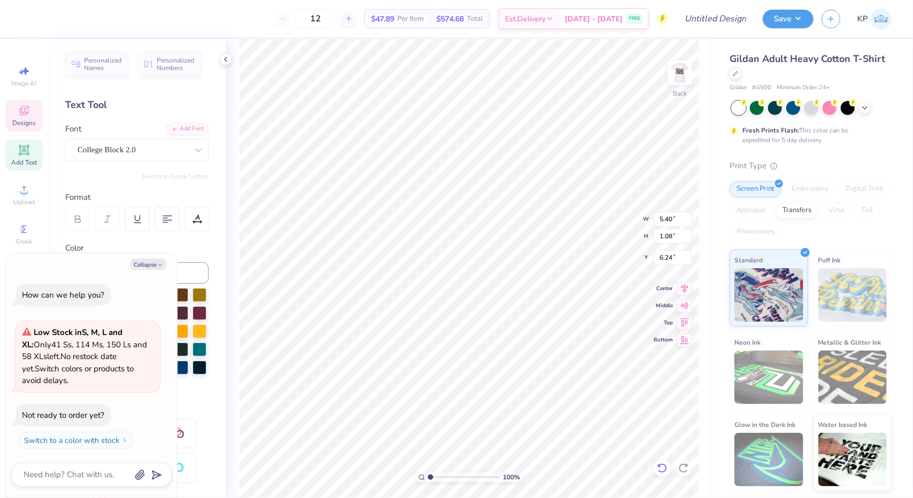
type textarea "DAD"
type textarea "x"
type textarea "DAD'"
type textarea "x"
type textarea "DAD'S"
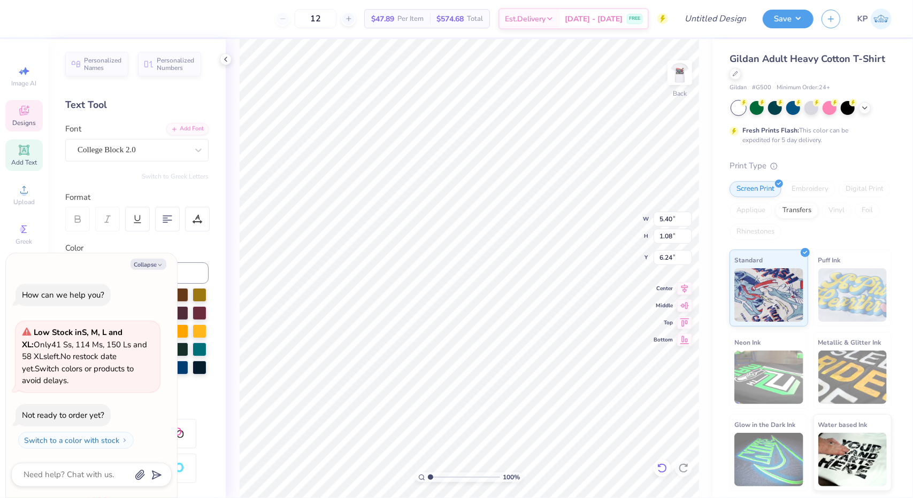
scroll to position [9, 2]
type textarea "x"
type textarea "DAD'S"
type textarea "x"
type textarea "DAD'S W"
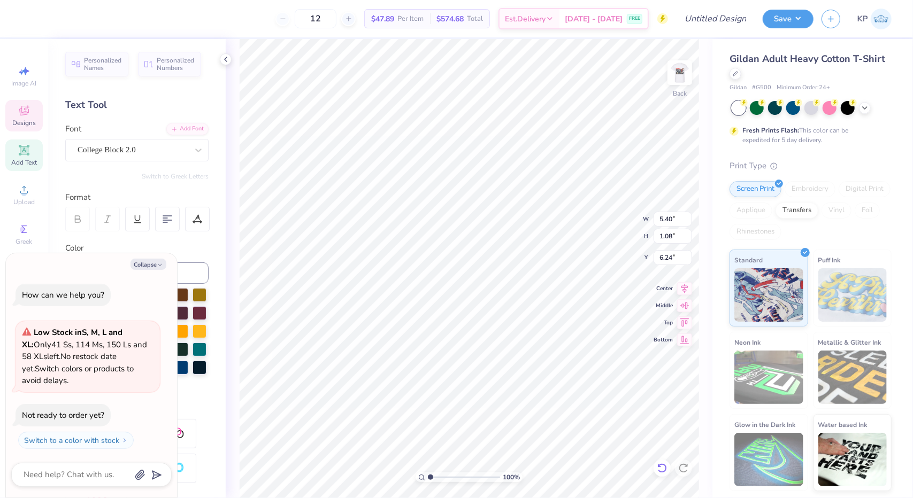
type textarea "x"
type textarea "DAD'S WK"
type textarea "x"
type textarea "DAD'S WKN"
type textarea "x"
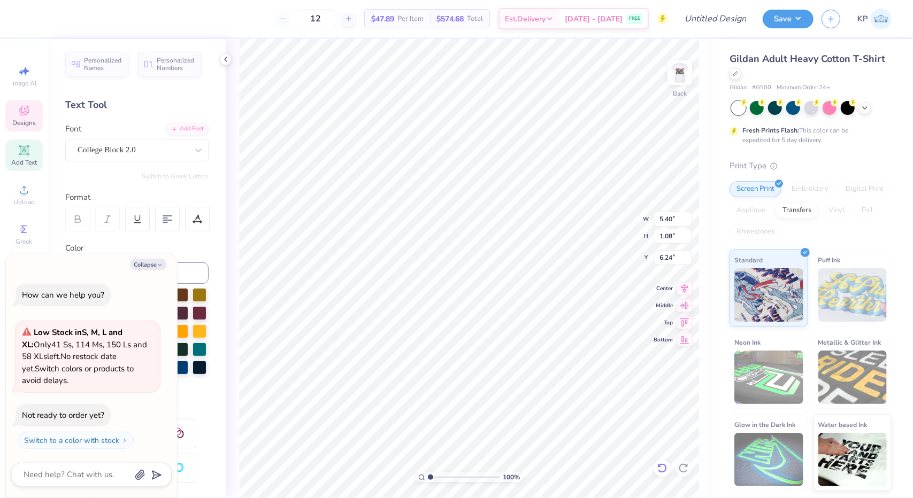
type textarea "DAD'S WKND"
type textarea "x"
type input "4.87"
type input "1.49"
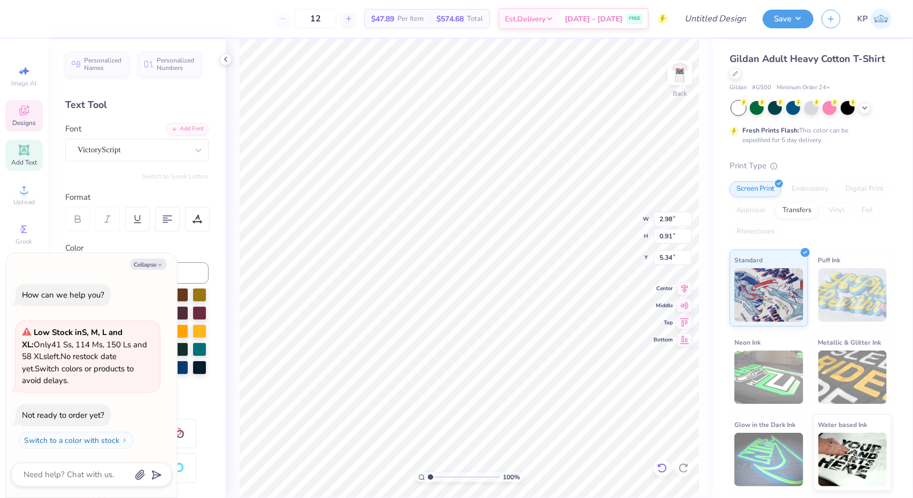
type input "4.76"
type textarea "x"
type input "5.04"
type textarea "x"
type input "4.68"
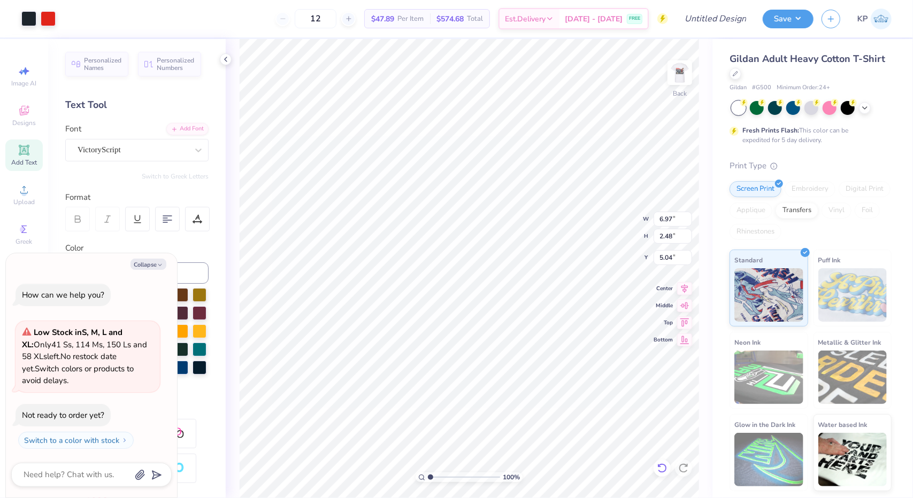
type input "1.66"
type input "5.86"
type textarea "x"
type input "5.15"
click at [688, 78] on img at bounding box center [679, 72] width 43 height 43
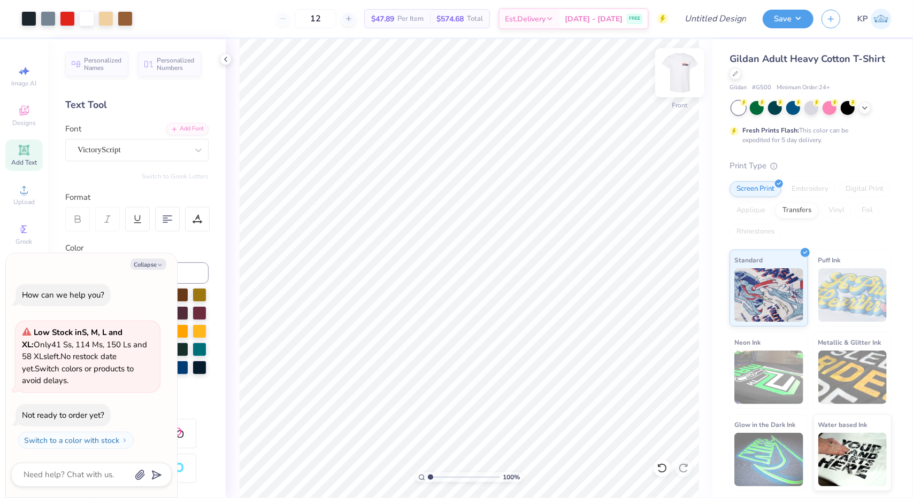
click at [678, 70] on img at bounding box center [679, 72] width 43 height 43
click at [791, 19] on button "Save" at bounding box center [788, 17] width 51 height 19
type textarea "x"
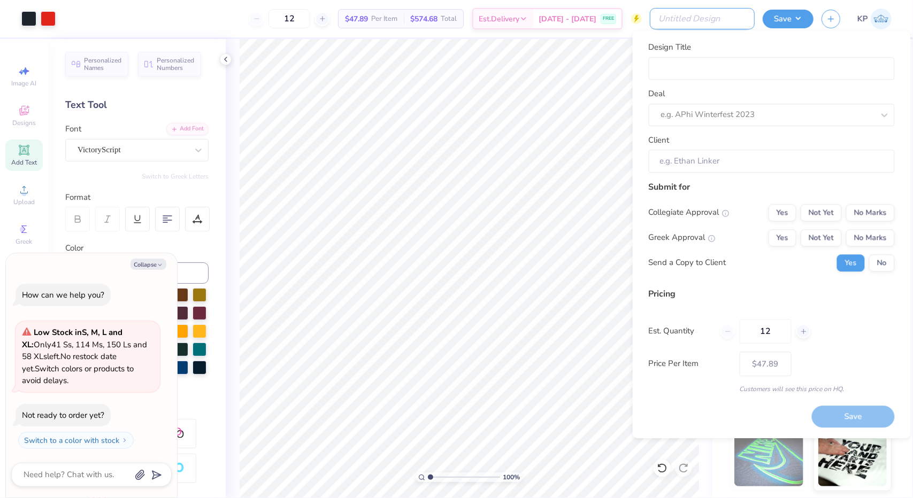
click at [736, 12] on input "Design Title" at bounding box center [702, 18] width 105 height 21
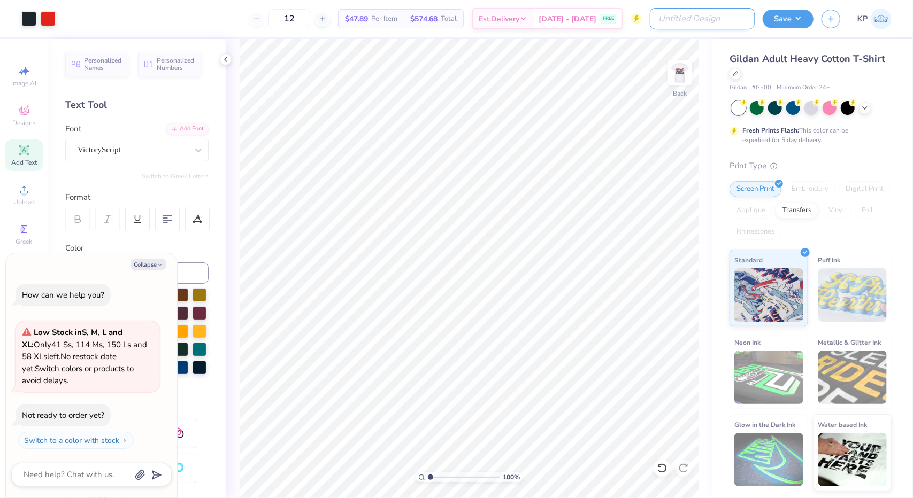
type input "C"
type textarea "x"
type input "CH"
type textarea "x"
type input "CHI"
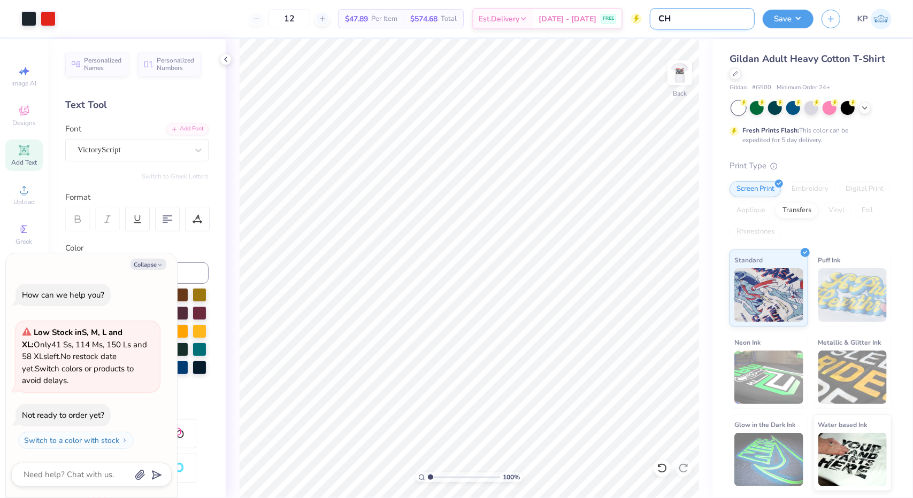
type textarea "x"
type input "CHIO"
type textarea "x"
type input "CHIO"
type textarea "x"
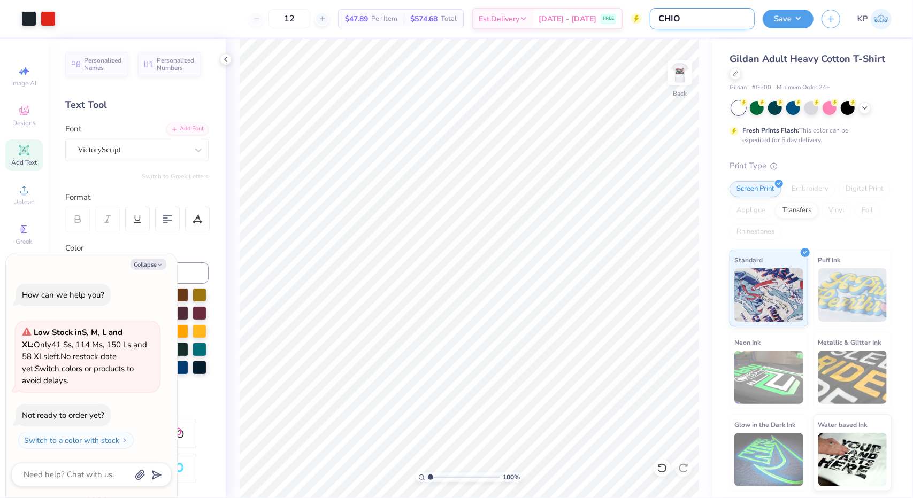
type input "CHIO D"
type textarea "x"
type input "CHIO DA"
type textarea "x"
type input "CHIO DAD"
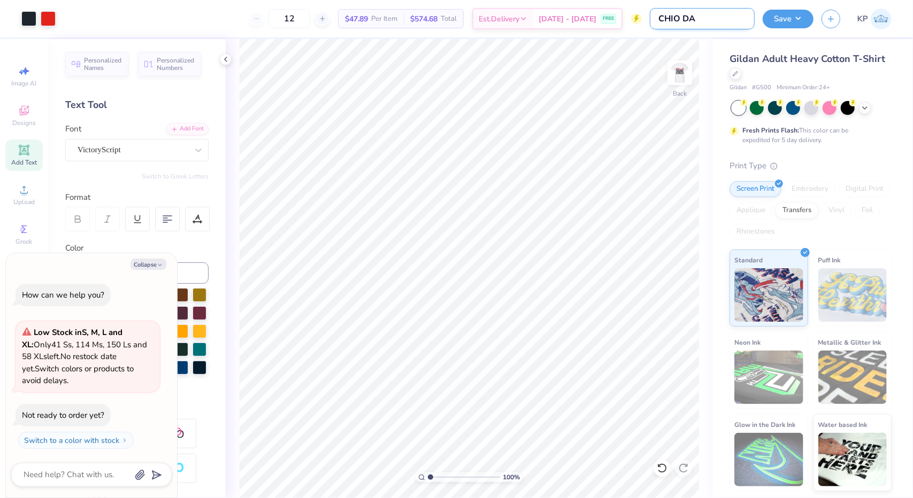
type textarea "x"
type input "CHIO DADS"
type textarea "x"
type input "CHIO DADS"
type textarea "x"
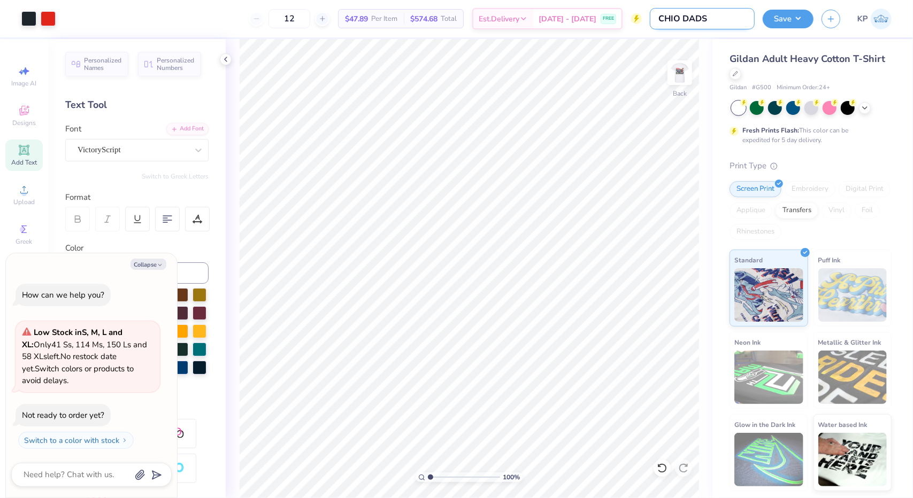
type input "CHIO DADS W"
type textarea "x"
type input "CHIO DADS WK"
type textarea "x"
type input "CHIO DADS WKN"
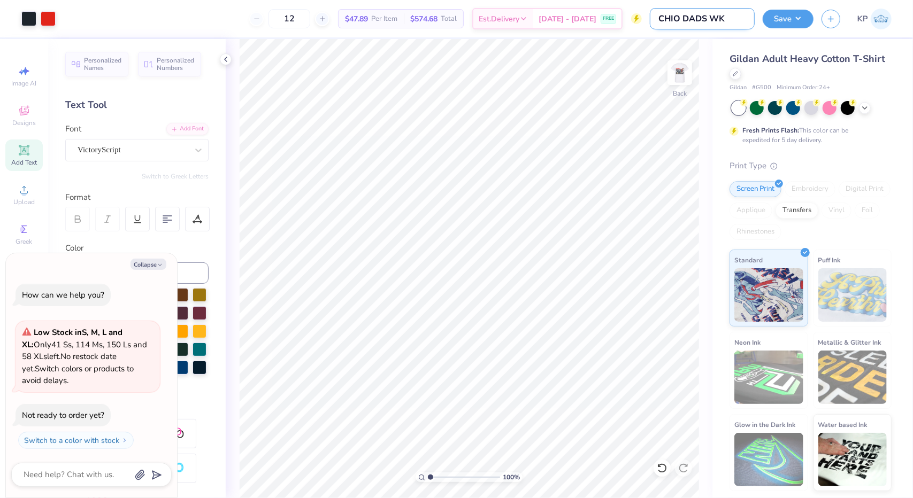
type textarea "x"
type input "CHIO DADS WKND"
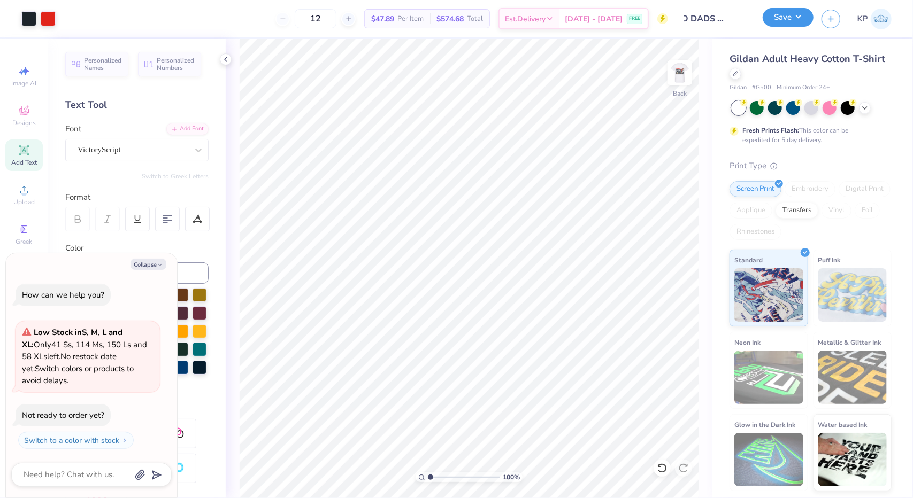
scroll to position [0, 0]
click at [802, 16] on button "Save" at bounding box center [788, 17] width 51 height 19
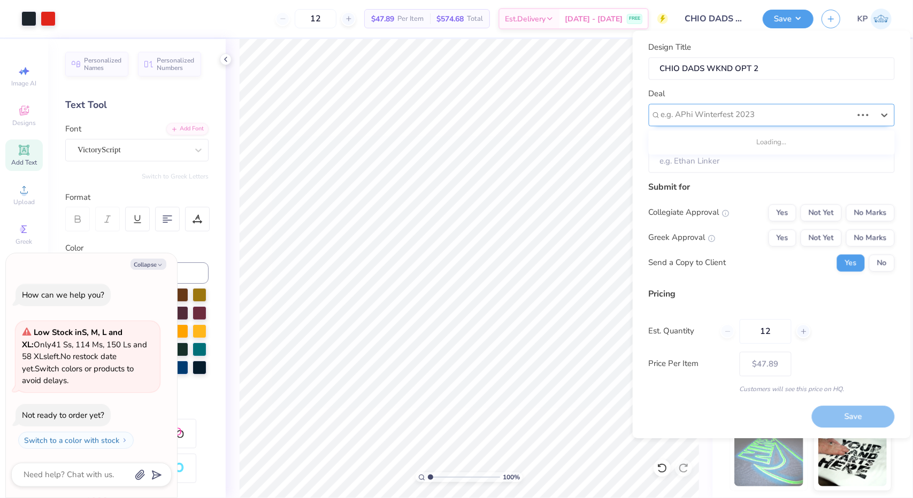
click at [767, 110] on div at bounding box center [756, 115] width 191 height 14
click at [752, 141] on div "Chi Omega Dad's Weekend" at bounding box center [771, 144] width 237 height 18
drag, startPoint x: 815, startPoint y: 208, endPoint x: 819, endPoint y: 233, distance: 25.0
click at [819, 233] on div "Collegiate Approval Yes Not Yet No Marks Greek Approval Yes Not Yet No Marks Se…" at bounding box center [772, 237] width 246 height 67
click at [819, 233] on button "Not Yet" at bounding box center [821, 237] width 41 height 17
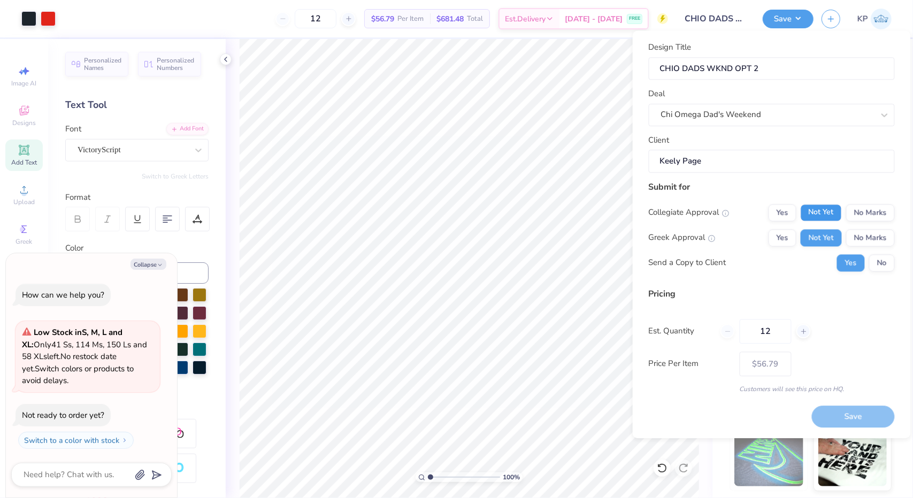
click at [822, 209] on button "Not Yet" at bounding box center [821, 212] width 41 height 17
click at [839, 412] on button "Save" at bounding box center [853, 417] width 83 height 22
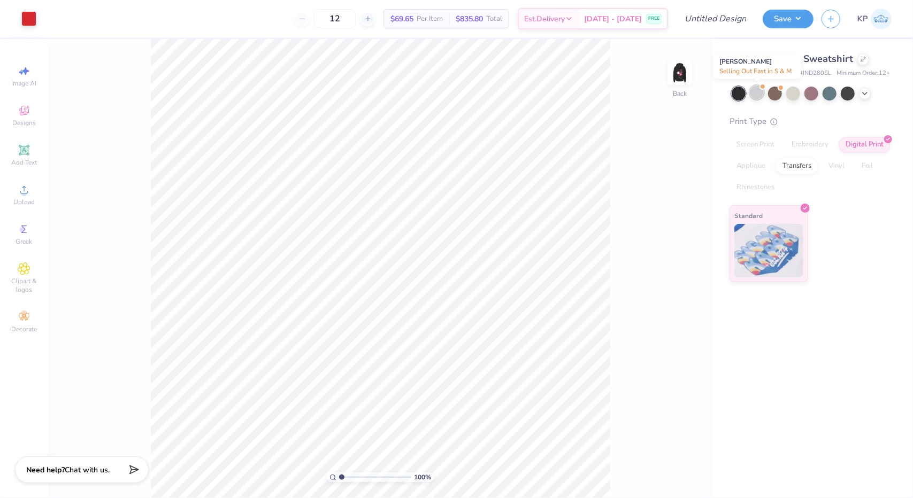
click at [757, 91] on div at bounding box center [757, 93] width 14 height 14
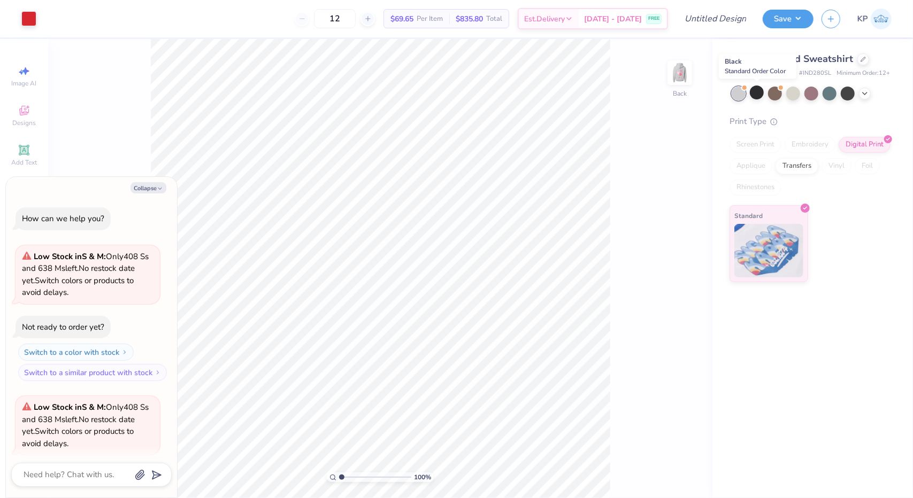
scroll to position [82, 0]
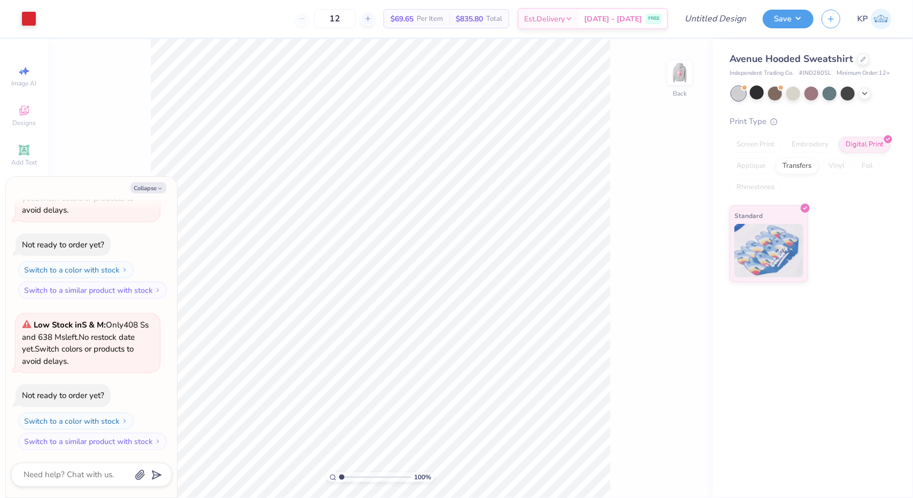
click at [858, 54] on div "Avenue Hooded Sweatshirt" at bounding box center [811, 59] width 162 height 14
click at [865, 62] on div at bounding box center [863, 58] width 12 height 12
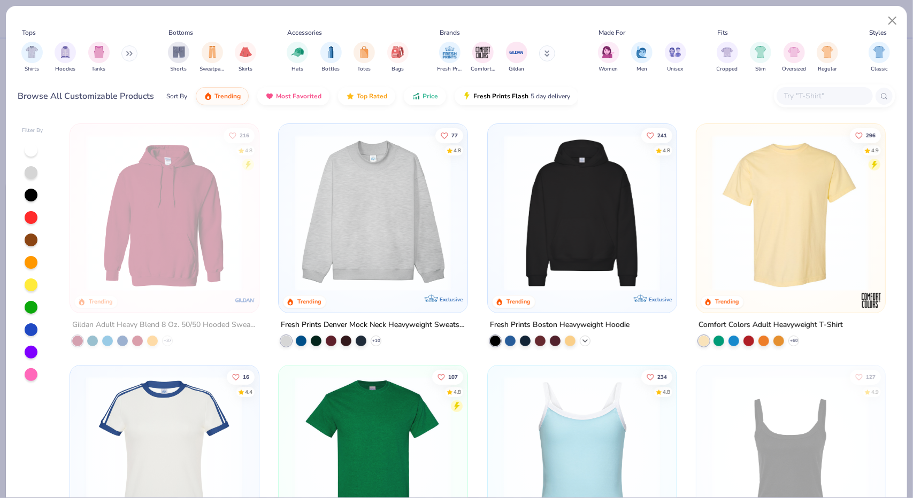
click at [582, 336] on icon at bounding box center [585, 340] width 9 height 9
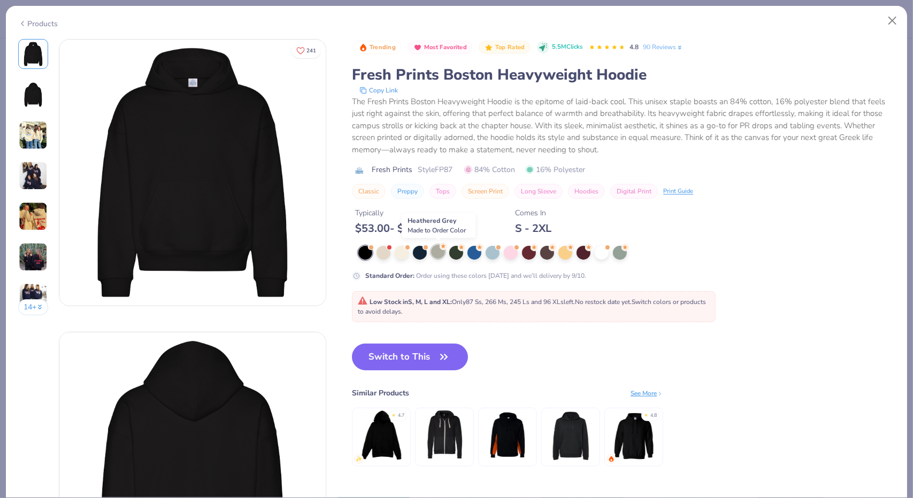
click at [436, 246] on div at bounding box center [438, 252] width 14 height 14
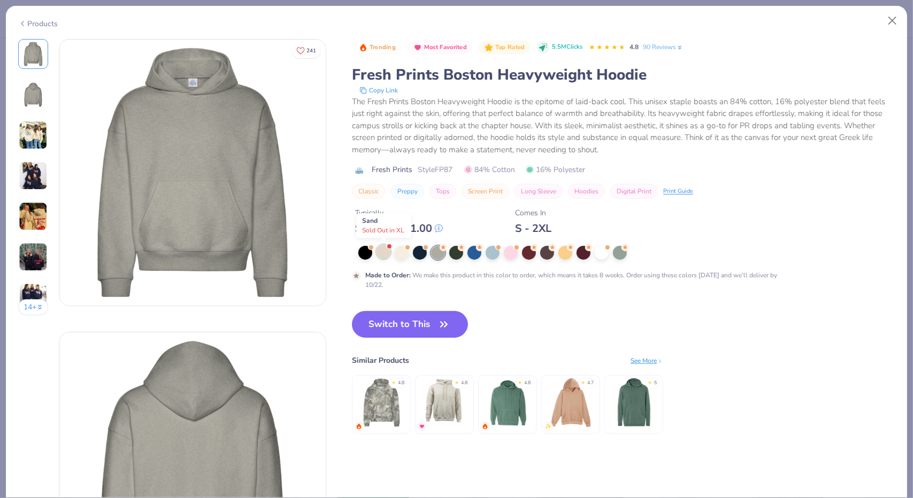
click at [380, 255] on div at bounding box center [384, 252] width 14 height 14
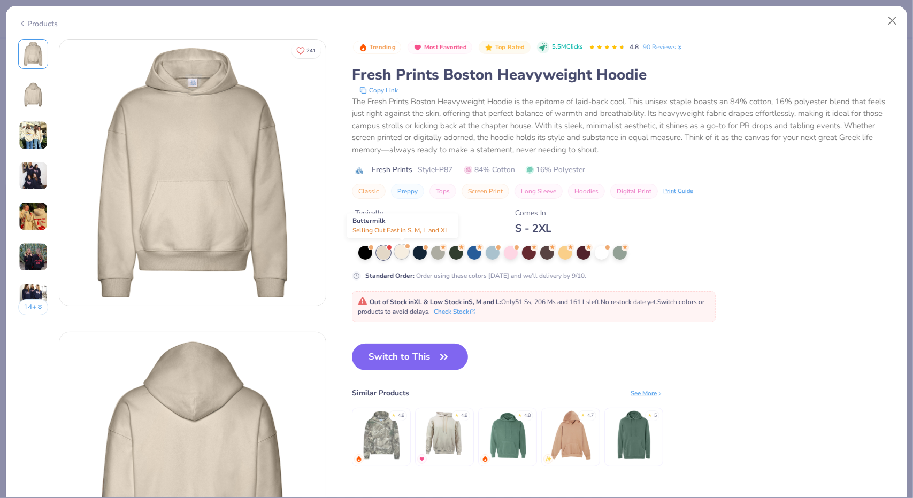
click at [396, 250] on div at bounding box center [402, 252] width 14 height 14
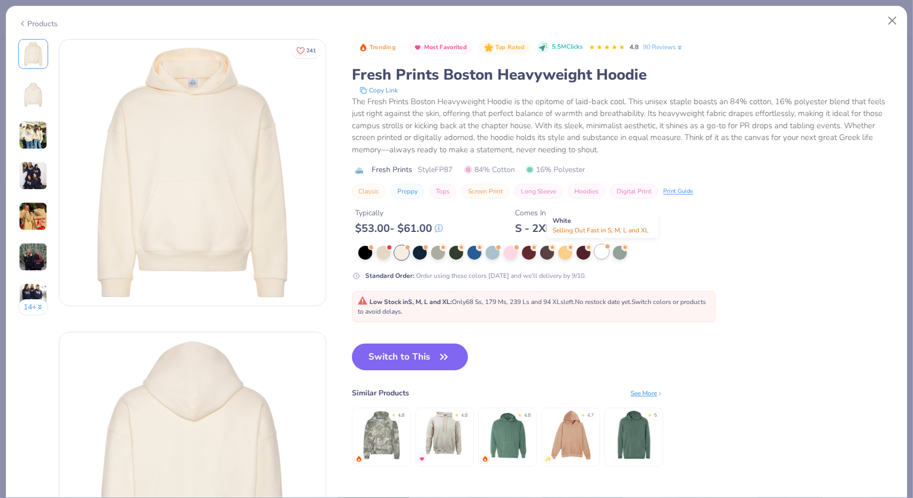
click at [600, 250] on div at bounding box center [602, 252] width 14 height 14
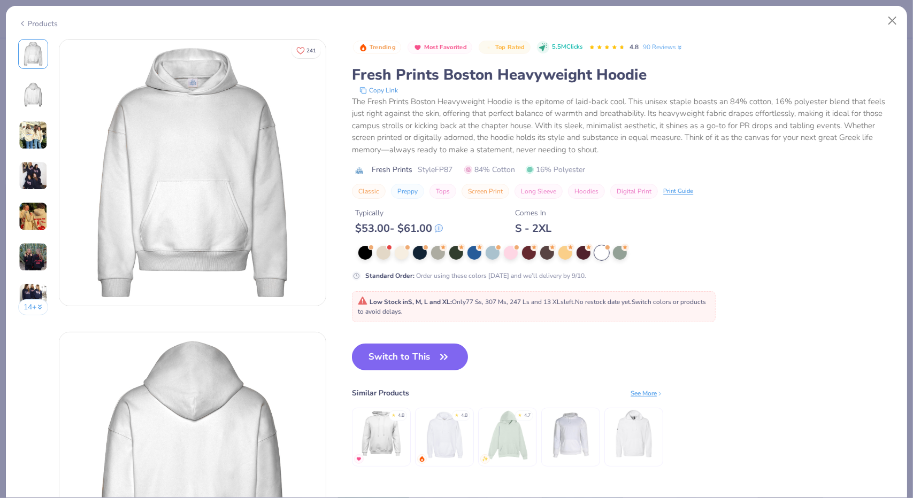
click at [418, 348] on button "Switch to This" at bounding box center [410, 357] width 116 height 27
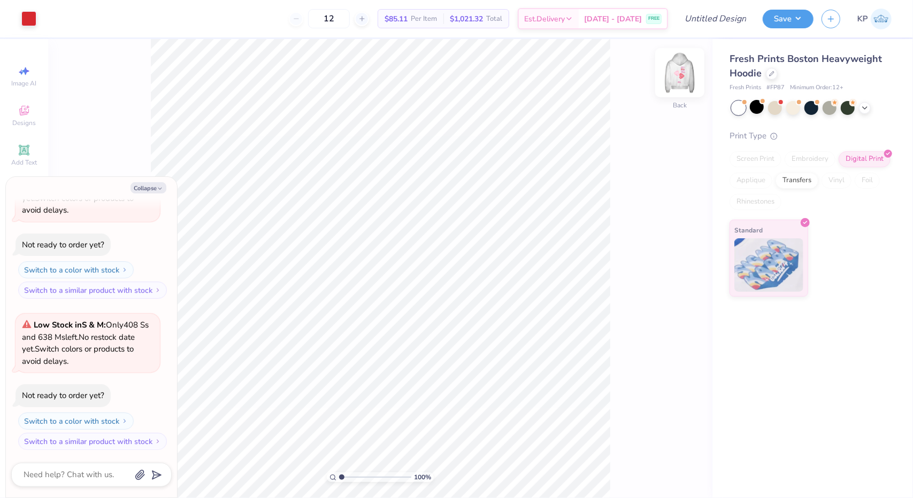
click at [669, 83] on img at bounding box center [679, 72] width 43 height 43
click at [795, 108] on div at bounding box center [793, 107] width 14 height 14
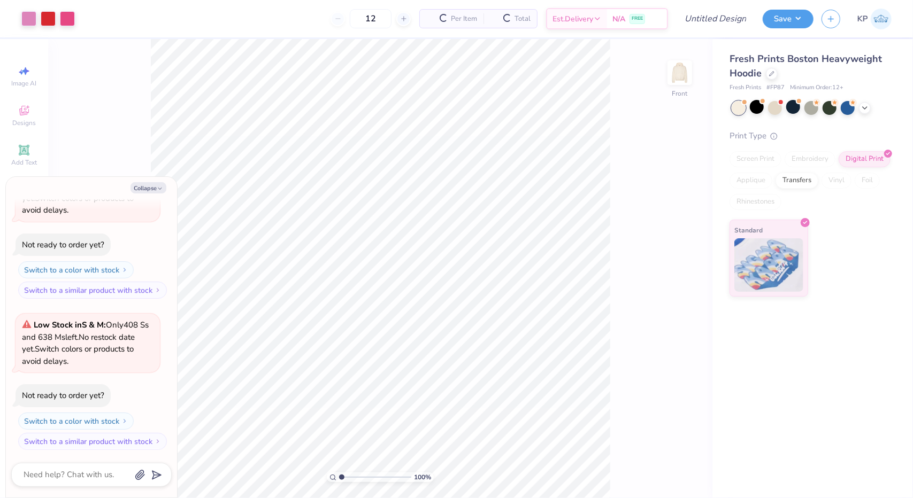
scroll to position [246, 0]
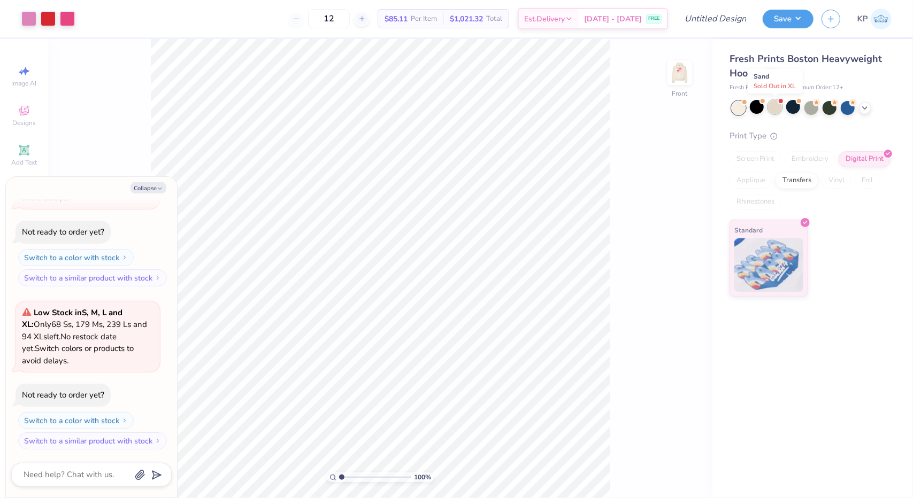
click at [772, 106] on div at bounding box center [775, 107] width 14 height 14
click at [774, 106] on div at bounding box center [775, 107] width 14 height 14
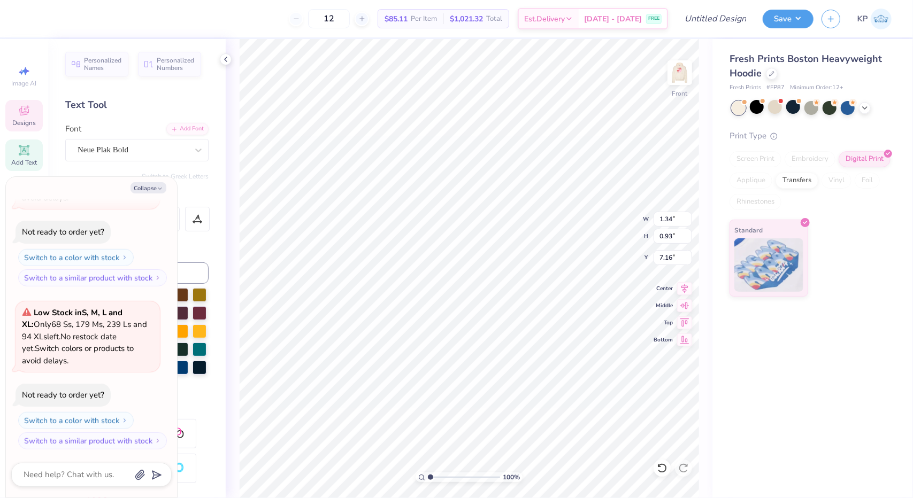
type textarea "x"
type input "3.07"
type input "6.19"
type textarea "x"
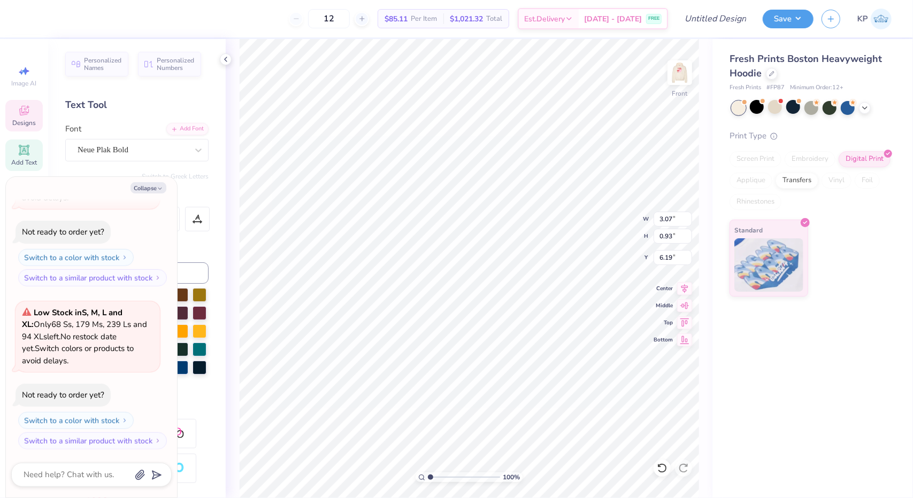
type textarea "a"
type textarea "x"
type textarea "aL"
type textarea "x"
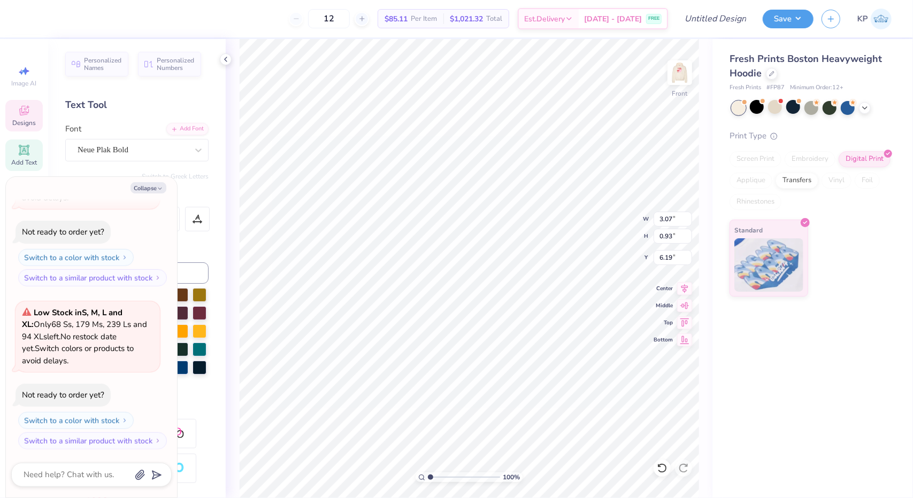
type textarea "aLP"
type textarea "x"
type textarea "aLPH"
type textarea "x"
type textarea "aLPHA"
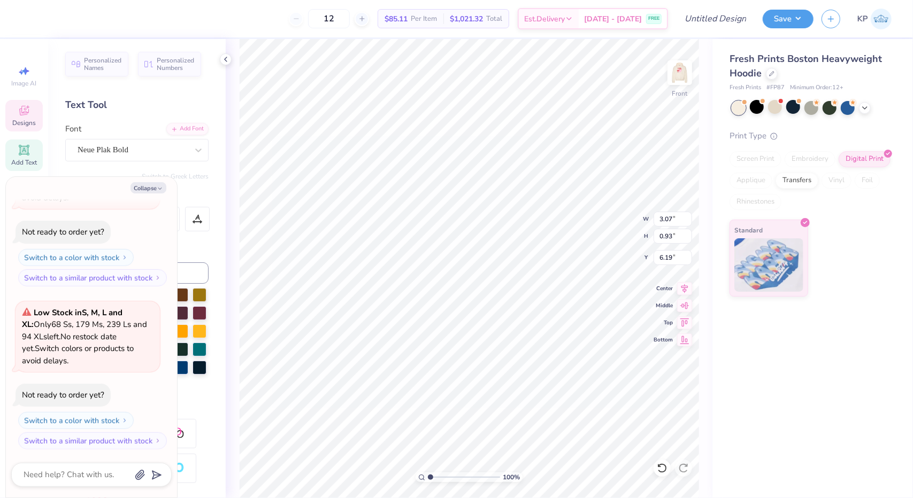
type textarea "x"
type textarea "aLPH"
type textarea "x"
type textarea "aLP"
type textarea "x"
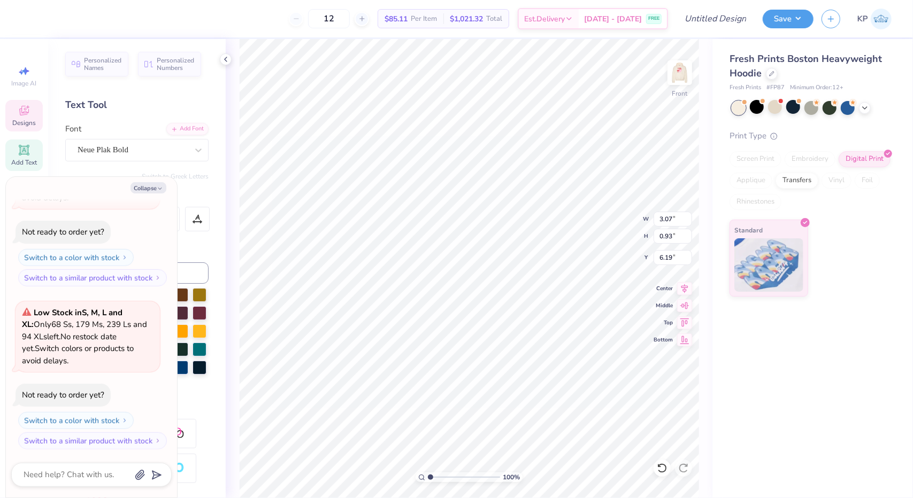
type textarea "aL"
type textarea "x"
type textarea "a"
type textarea "x"
type textarea "al"
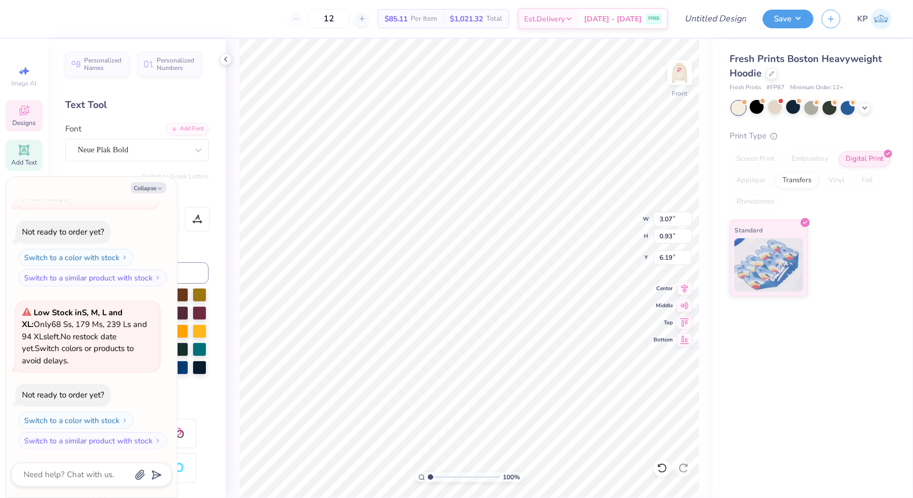
type textarea "x"
type textarea "alp"
type textarea "x"
type textarea "alpha"
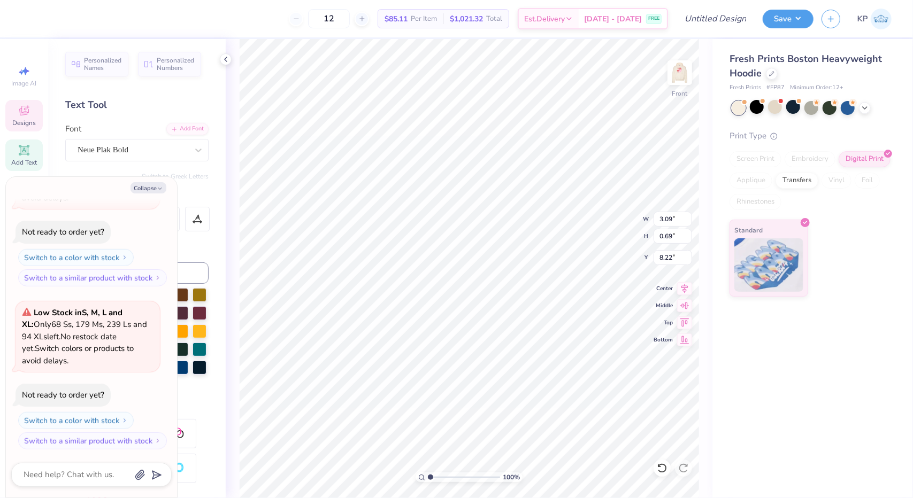
type textarea "x"
type textarea "FEB '2"
type textarea "x"
type textarea "[DATE]"
type textarea "x"
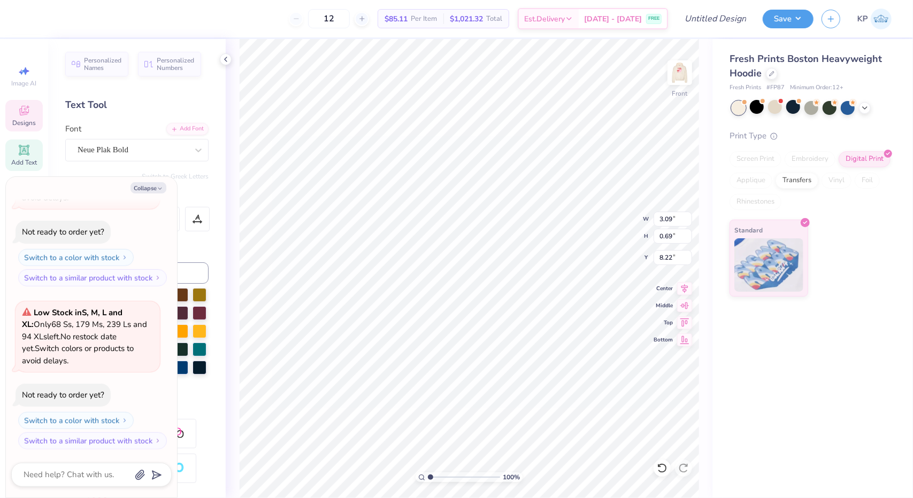
type textarea "FE '25"
type textarea "x"
type textarea "F '25"
type textarea "x"
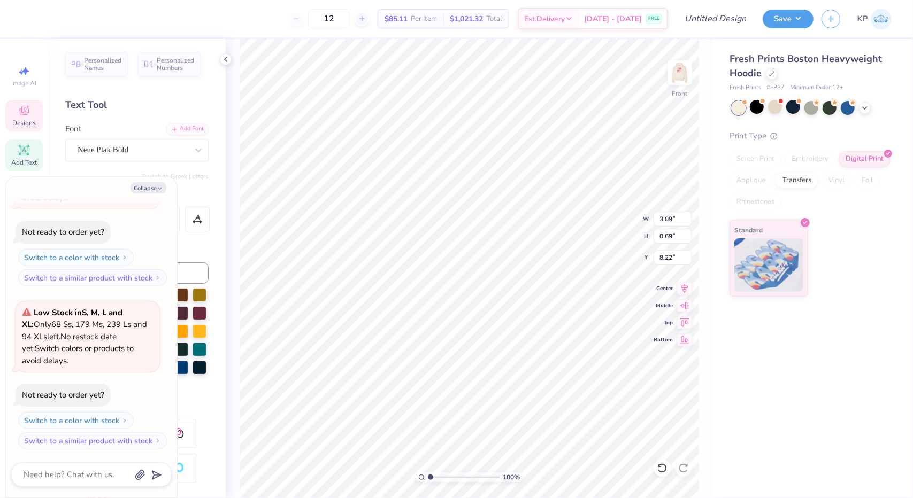
type textarea "'25"
type textarea "x"
type textarea "S '25"
type textarea "x"
type textarea "[DATE]"
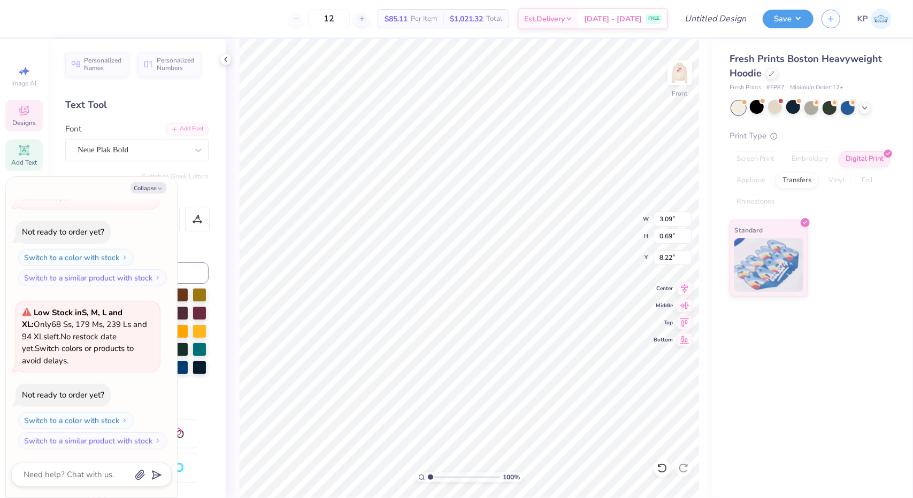
type textarea "x"
type textarea "[DATE]"
type textarea "x"
type input "2.99"
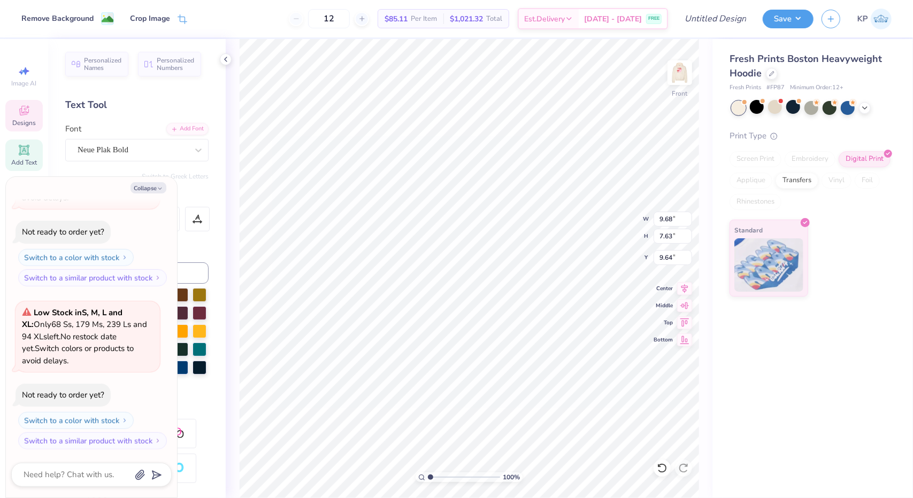
type input "0.69"
type input "9.14"
type textarea "x"
type textarea "BEAURX"
type textarea "x"
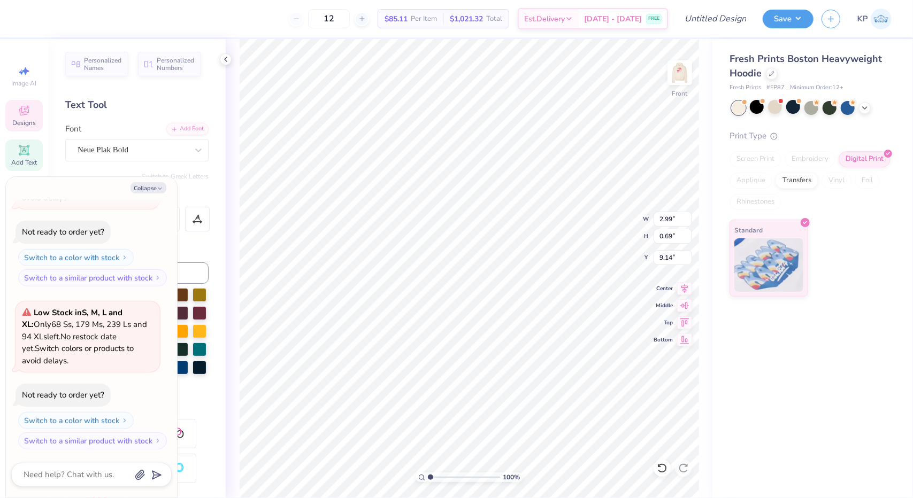
type textarea "BEAUFRX"
type textarea "x"
type textarea "BEAUFARX"
type textarea "x"
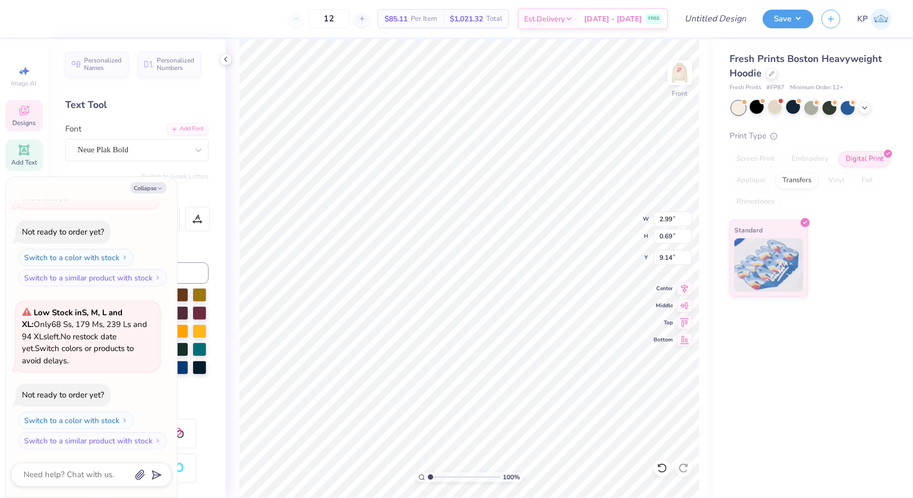
type textarea "F"
type textarea "x"
type textarea "FA"
type textarea "x"
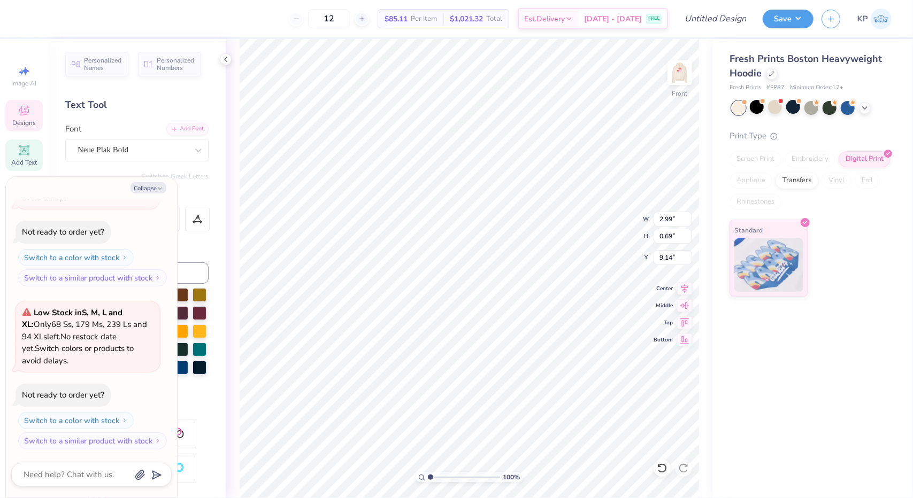
type textarea "FAL"
type textarea "x"
type textarea "FALL"
type textarea "x"
type input "9.68"
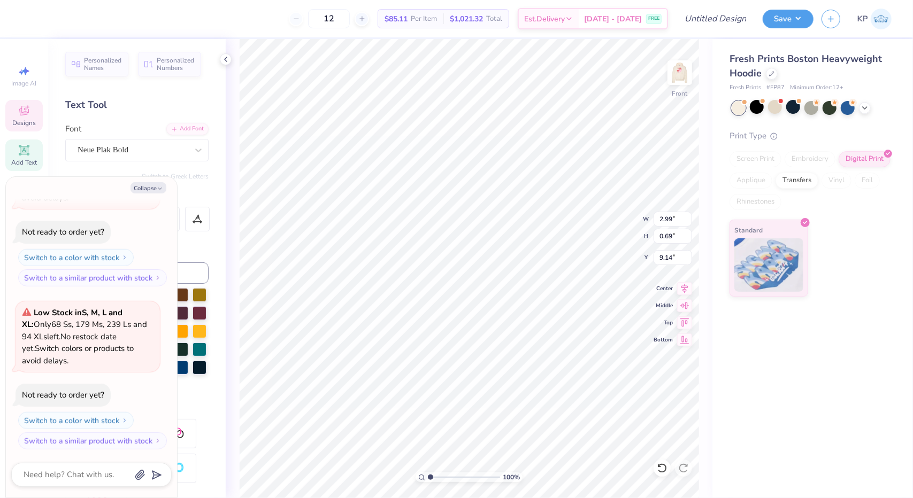
type input "7.63"
type input "9.64"
type textarea "x"
type input "16.00"
type textarea "x"
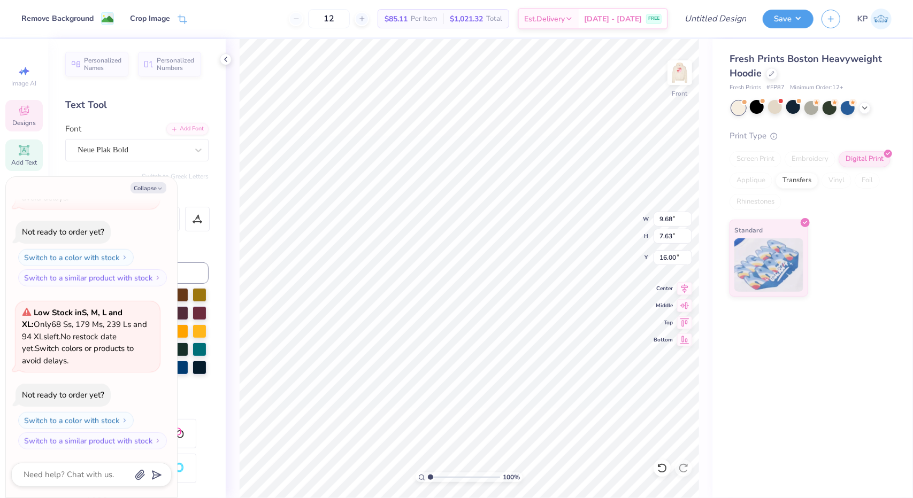
type input "1.92"
type input "0.65"
type input "10.16"
type textarea "x"
type textarea "ARRROWS"
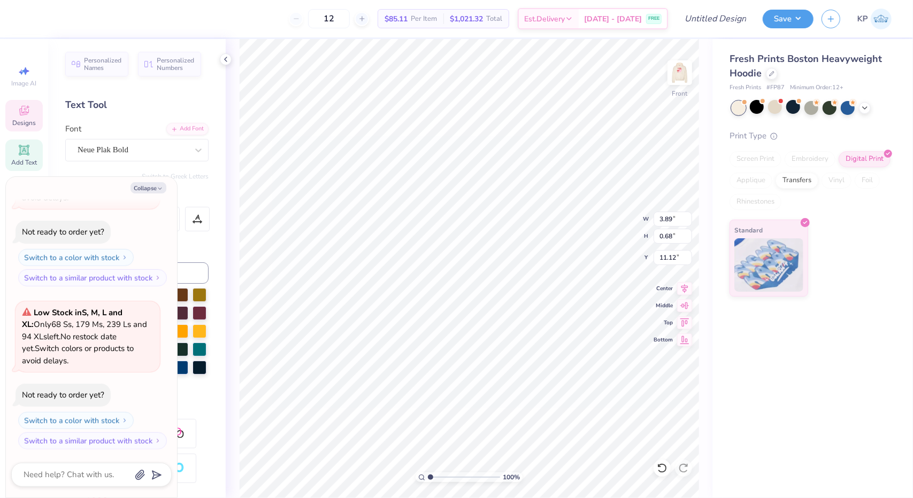
type textarea "x"
type textarea "ARRREOWS"
type textarea "x"
type textarea "ARRRETOWS"
type textarea "x"
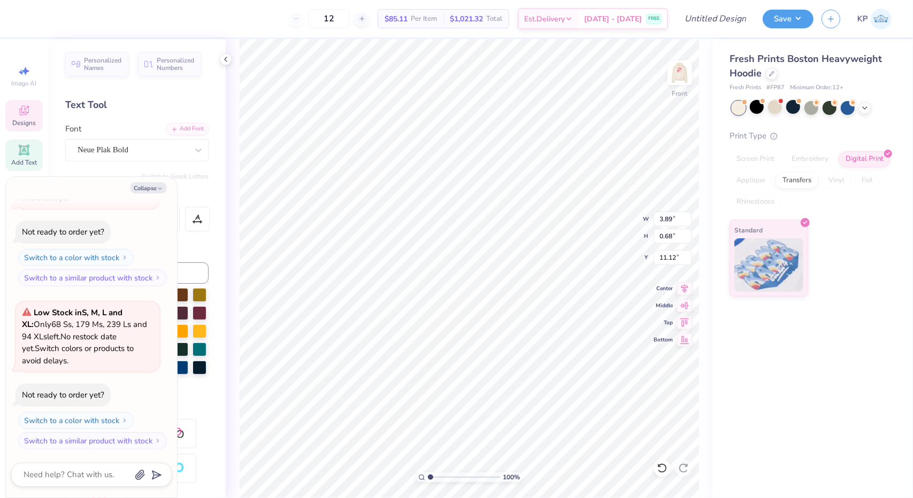
type textarea "ARRRETROWS"
type textarea "x"
type textarea "ARRRETREOWS"
type textarea "x"
type textarea "ARRRETREAOWS"
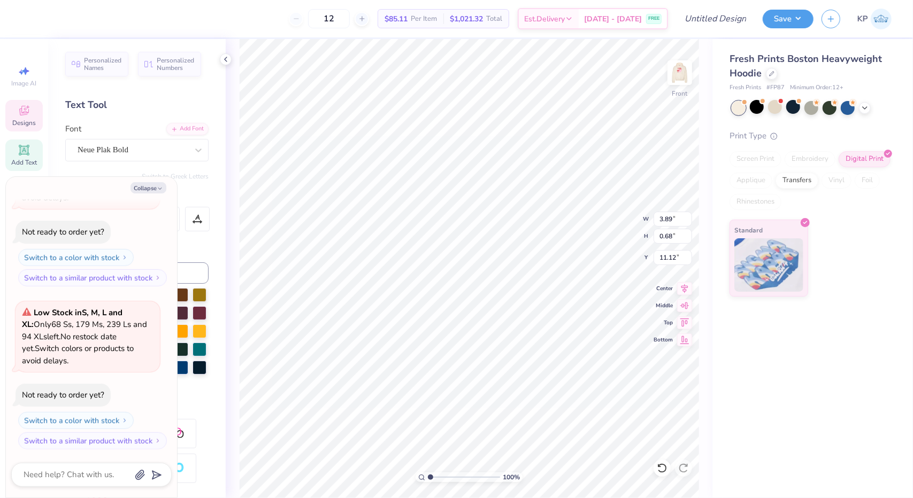
scroll to position [9, 4]
type textarea "x"
type textarea "ARRRETREATOWS"
type textarea "x"
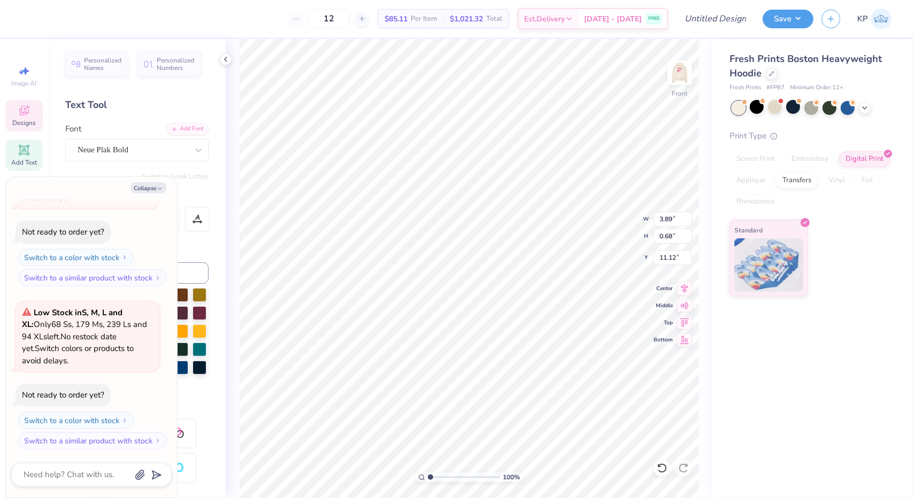
type textarea "ARRRETREATOW"
type textarea "x"
type textarea "ARRRETREATO"
type textarea "x"
type textarea "ARRRETREAT"
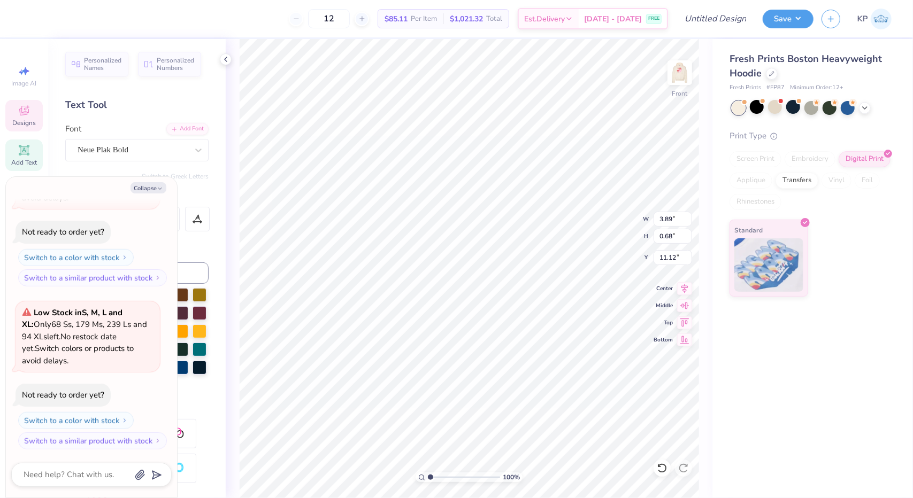
scroll to position [9, 4]
type textarea "x"
type textarea "ARRETREAT"
type textarea "x"
type textarea "ARETREAT"
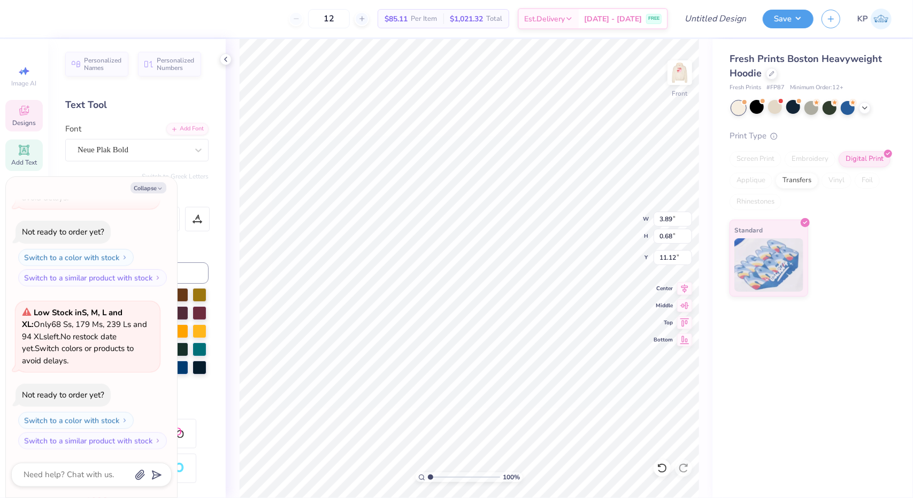
scroll to position [9, 2]
type textarea "x"
type textarea "RETREAT"
type textarea "x"
type input "9.21"
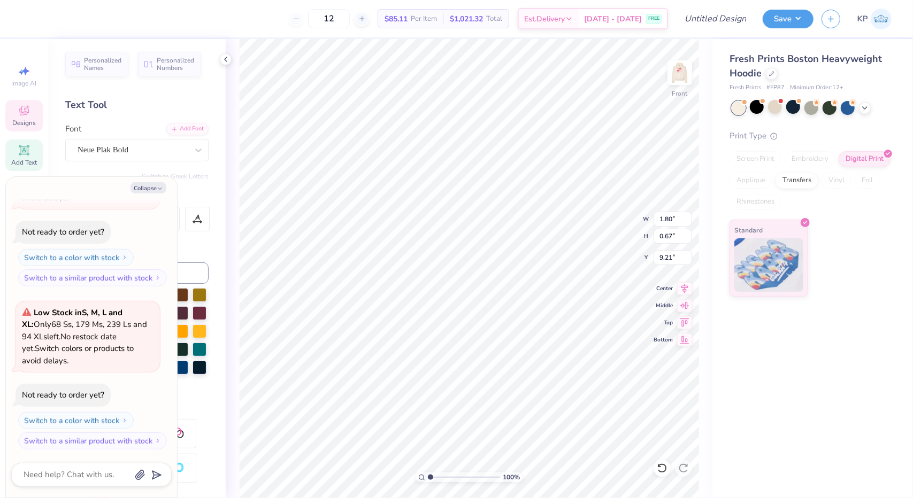
type textarea "x"
type input "3.55"
type input "0.65"
type input "11.14"
type textarea "x"
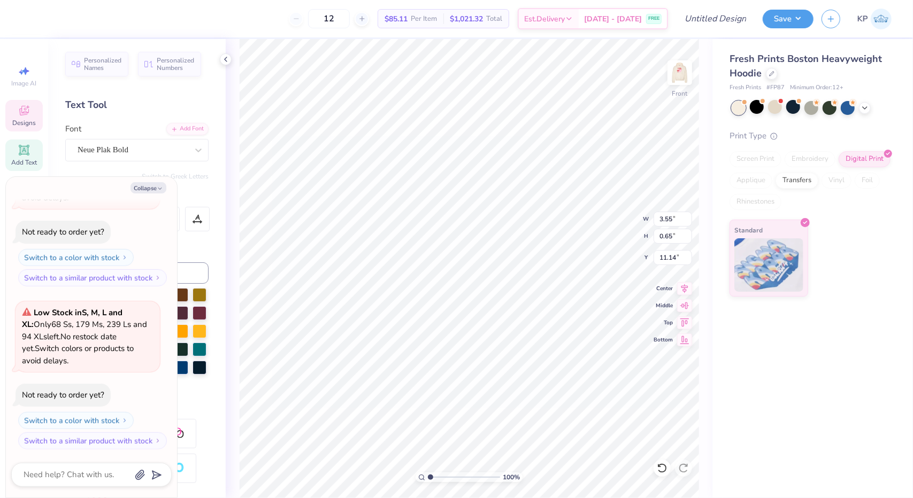
type input "10.17"
type textarea "x"
type input "10.47"
type textarea "x"
type input "1.80"
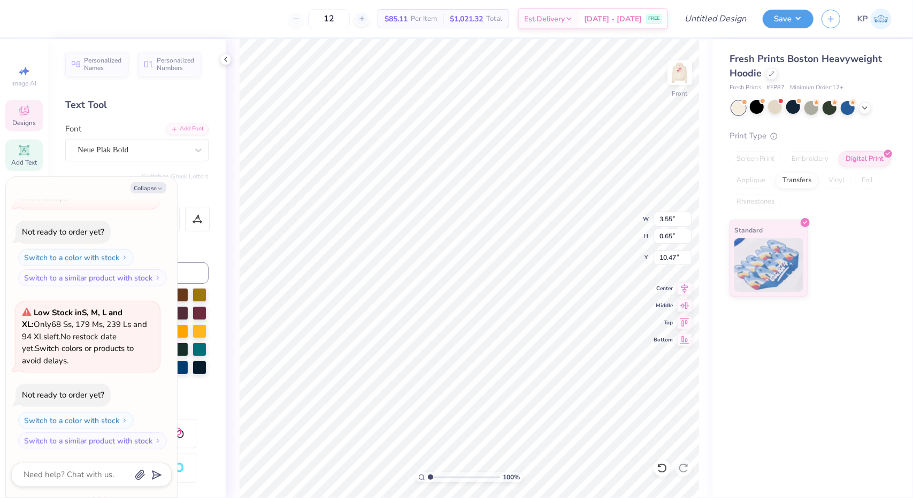
type input "0.67"
type input "9.21"
type textarea "x"
type input "9.36"
type textarea "x"
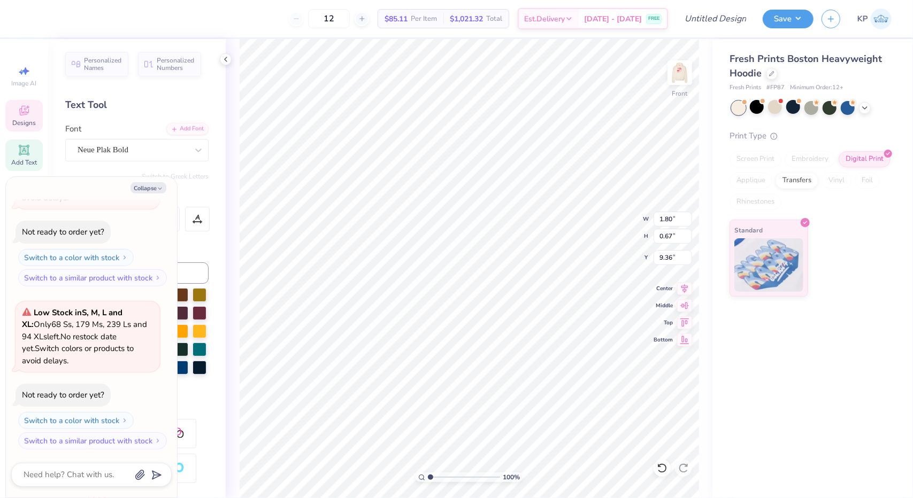
type input "3.65"
type input "0.71"
type input "8.22"
type textarea "x"
type input "8.34"
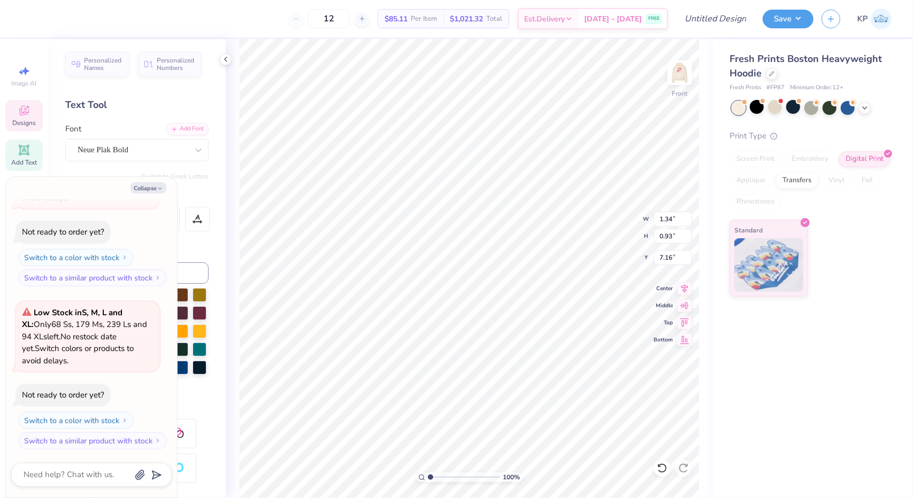
type textarea "x"
type input "7.40"
type textarea "x"
type input "2.50"
type input "6.04"
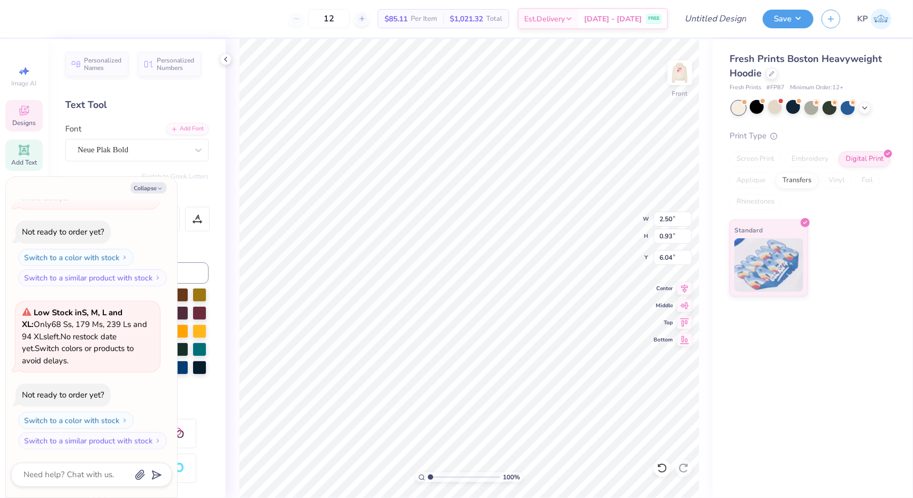
type textarea "x"
type input "6.01"
type textarea "x"
type input "9.33"
type textarea "x"
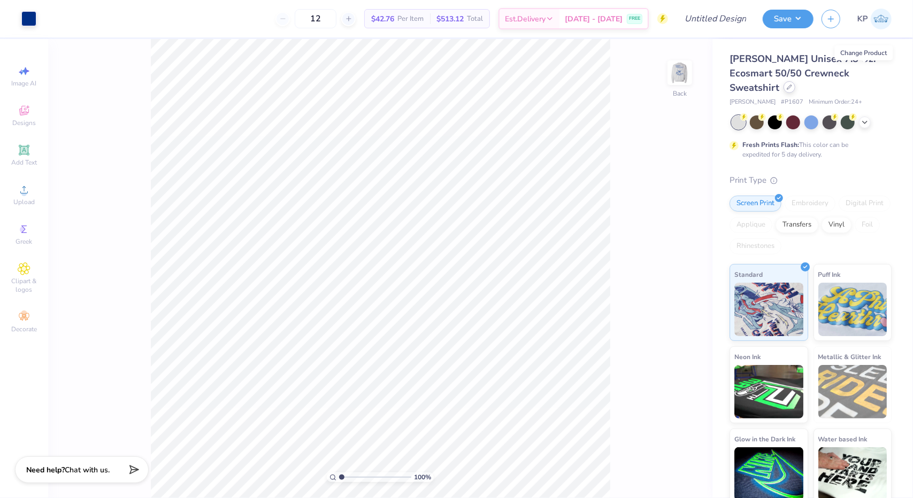
click at [795, 81] on div at bounding box center [790, 87] width 12 height 12
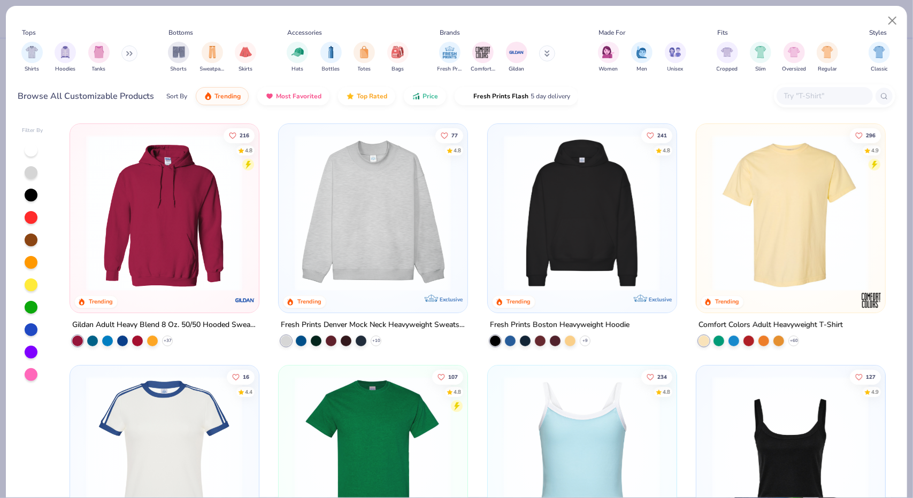
click at [384, 190] on img at bounding box center [372, 213] width 167 height 157
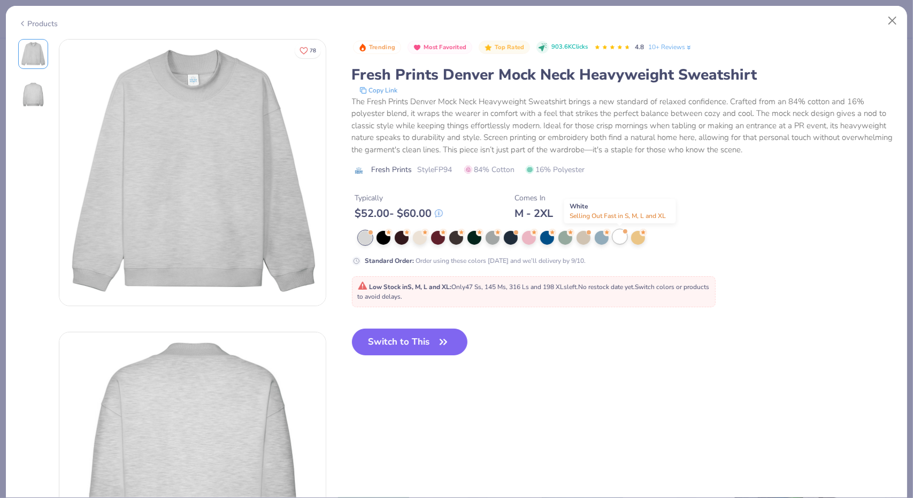
click at [616, 235] on div at bounding box center [620, 237] width 14 height 14
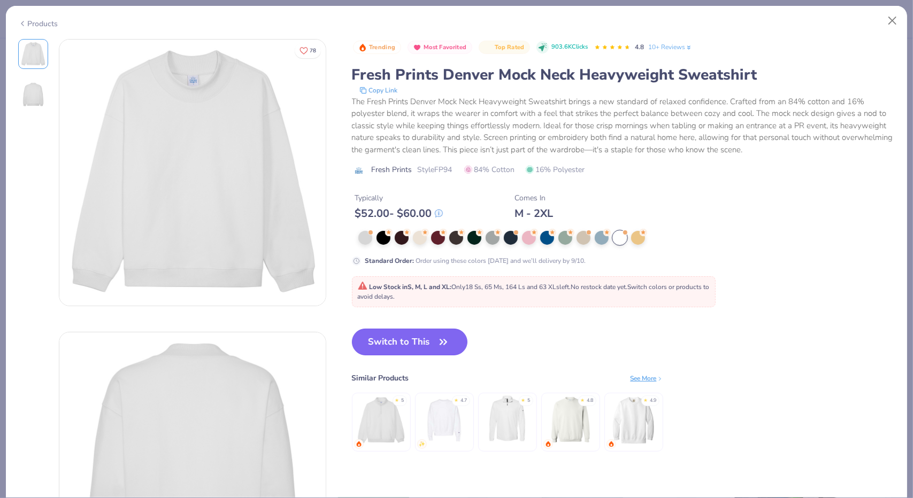
click at [405, 333] on button "Switch to This" at bounding box center [410, 342] width 116 height 27
type input "50"
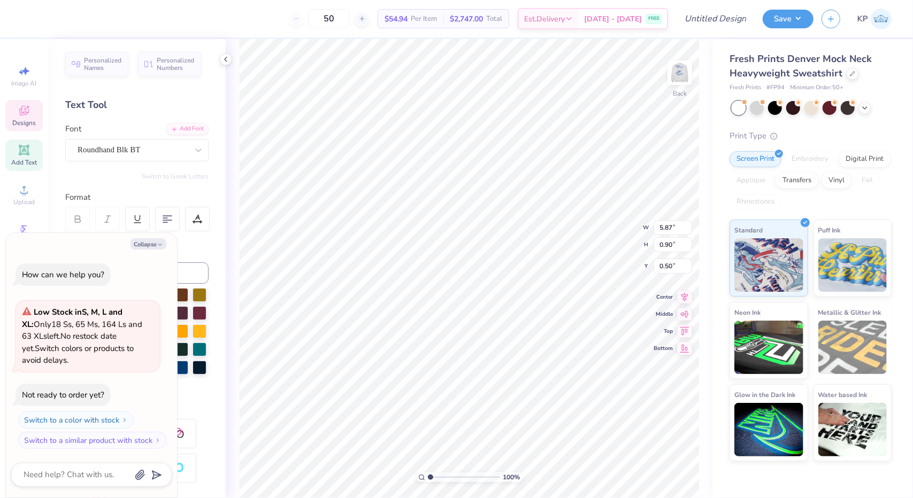
scroll to position [9, 4]
type textarea "x"
type textarea "S"
type textarea "x"
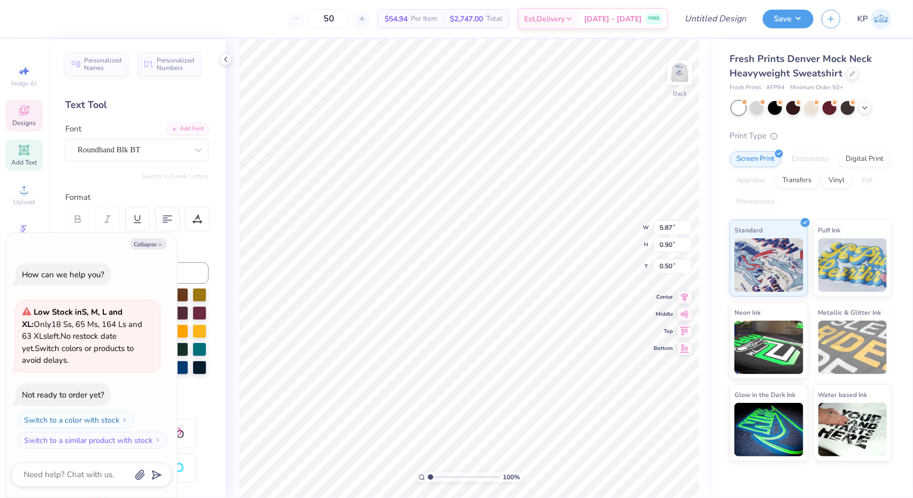
type textarea "A"
type textarea "x"
type textarea "Al"
type textarea "x"
type textarea "Alp"
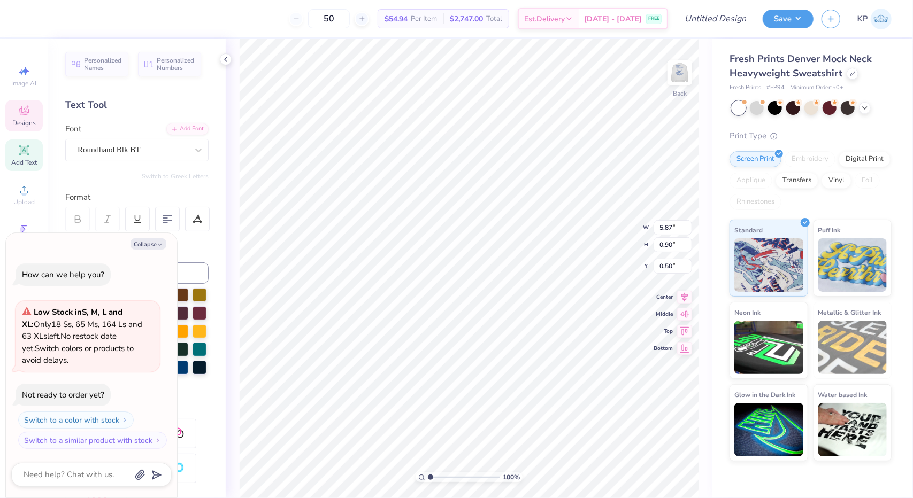
type textarea "x"
type textarea "Alph"
type textarea "x"
type textarea "Alpha"
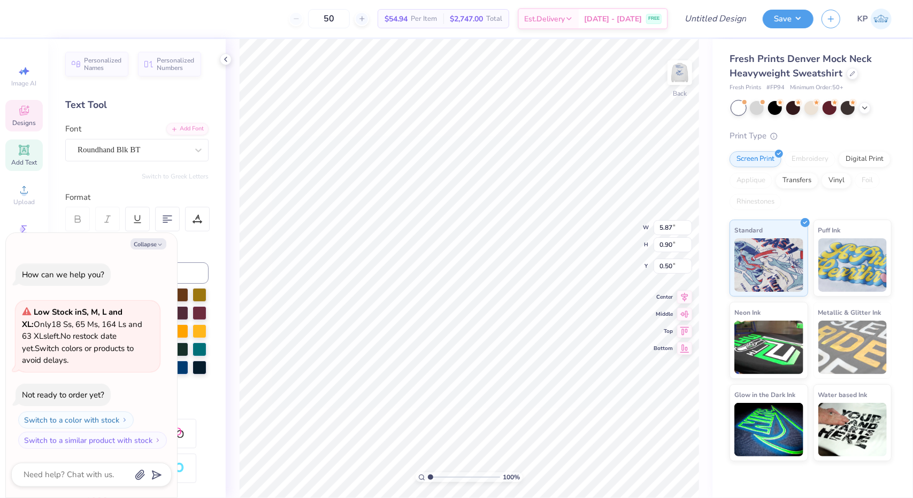
type textarea "x"
type textarea "Alpha"
type textarea "x"
type textarea "Alpha P"
type textarea "x"
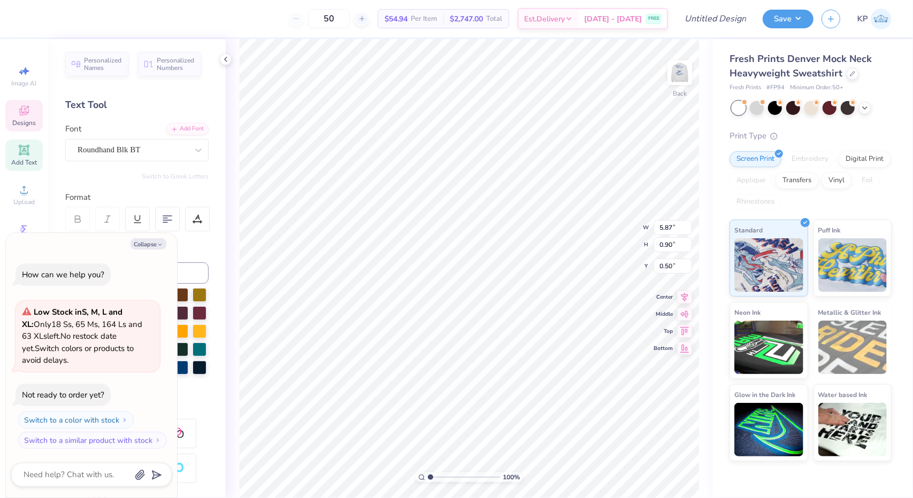
type textarea "Alpha Ph"
type textarea "x"
type textarea "Alpha Phi"
type textarea "x"
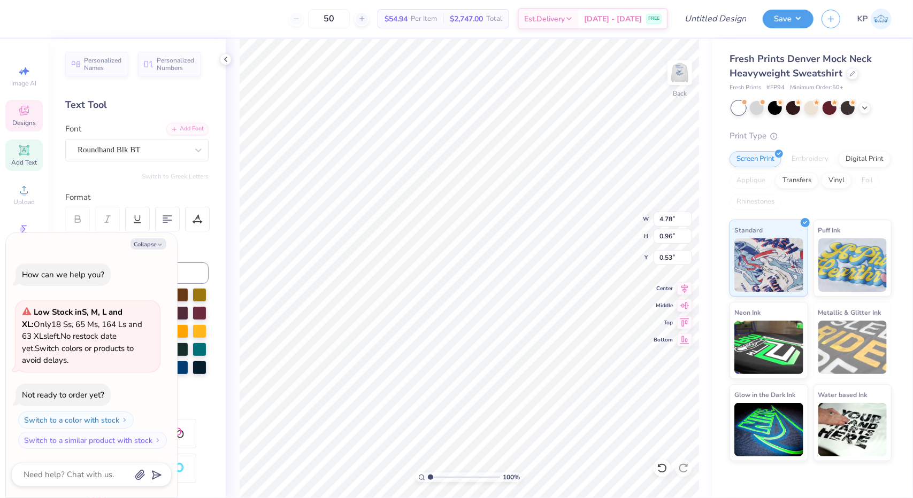
type input "3.00"
type textarea "x"
type input "5.16"
type input "1.04"
type input "2.92"
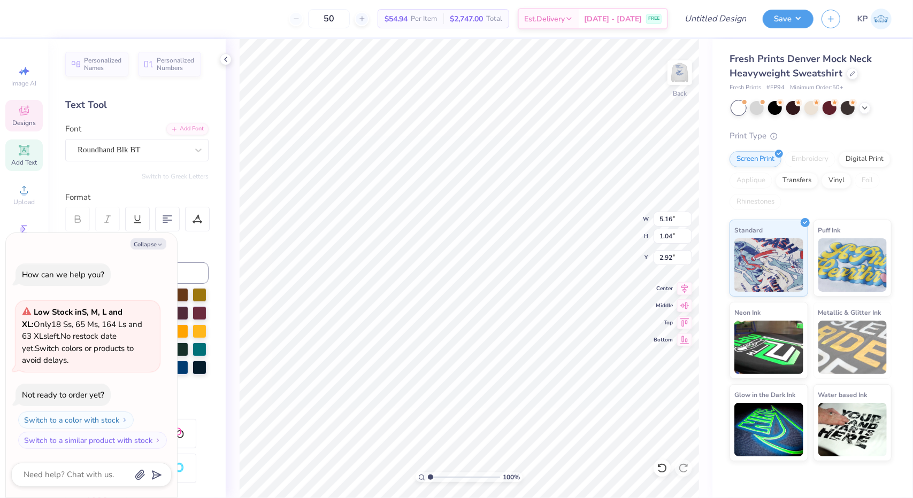
type textarea "x"
type input "2.75"
click at [689, 59] on img at bounding box center [679, 72] width 43 height 43
type textarea "x"
type input "4.79"
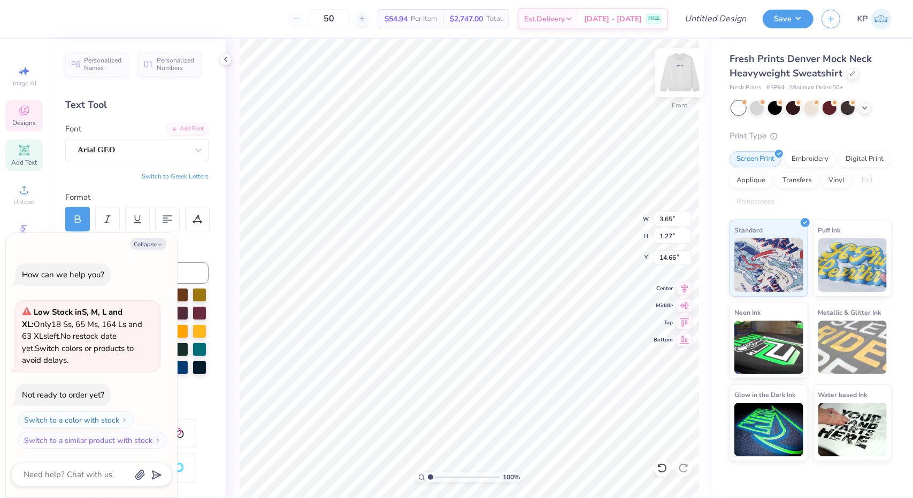
type textarea "x"
type textarea "187"
type textarea "x"
type textarea "1872"
type textarea "x"
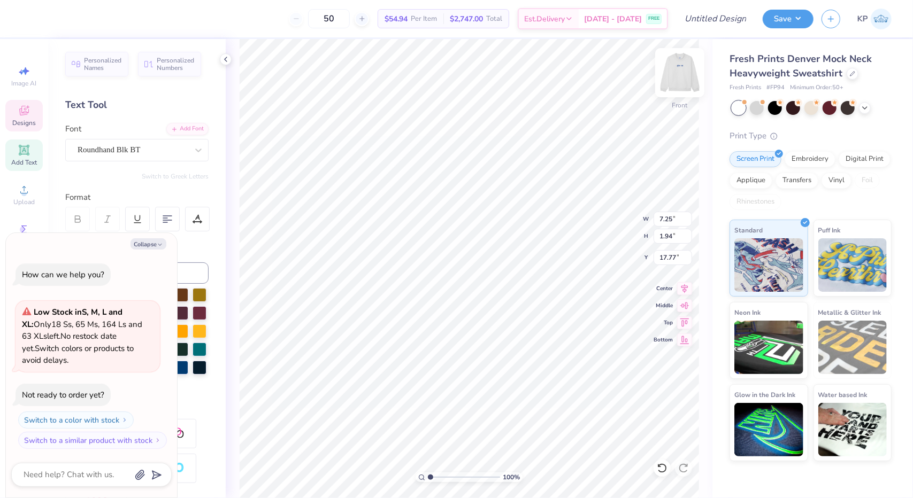
type input "11.62"
type input "1.58"
type input "16.13"
type textarea "x"
type input "7.39"
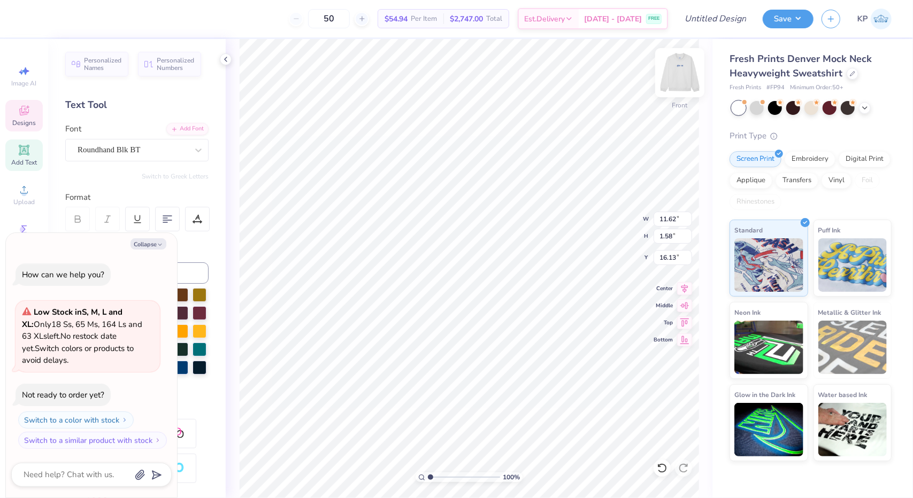
type input "1.28"
type input "4.80"
type textarea "x"
type textarea "NEWARAK"
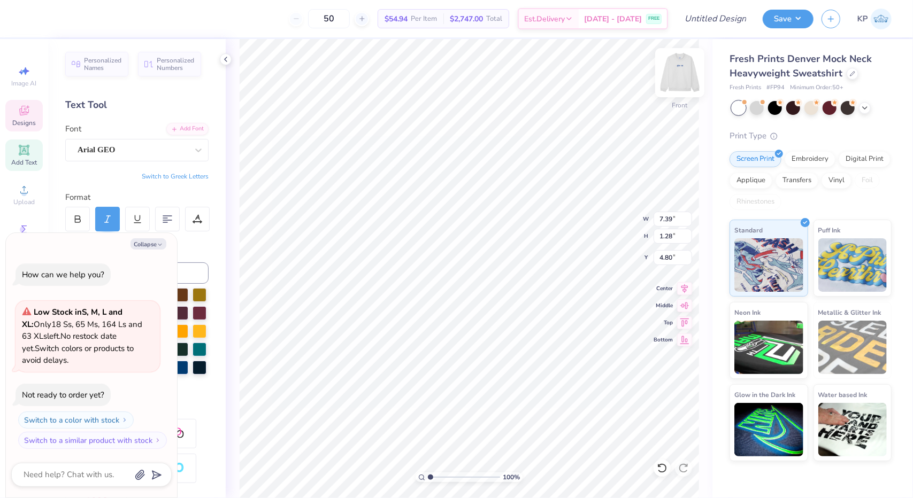
type textarea "x"
type textarea "NEWARAlK"
type textarea "x"
type textarea "A"
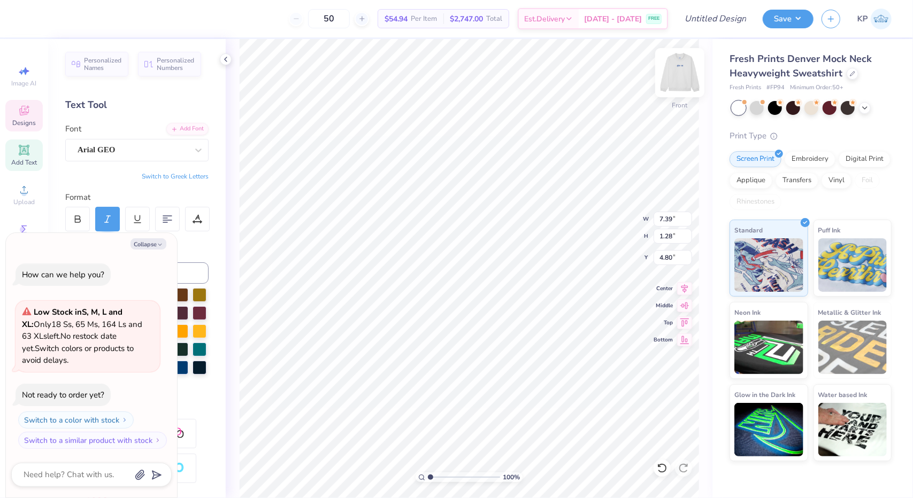
scroll to position [9, 1]
type textarea "x"
type textarea "Al"
type textarea "x"
type textarea "Alp"
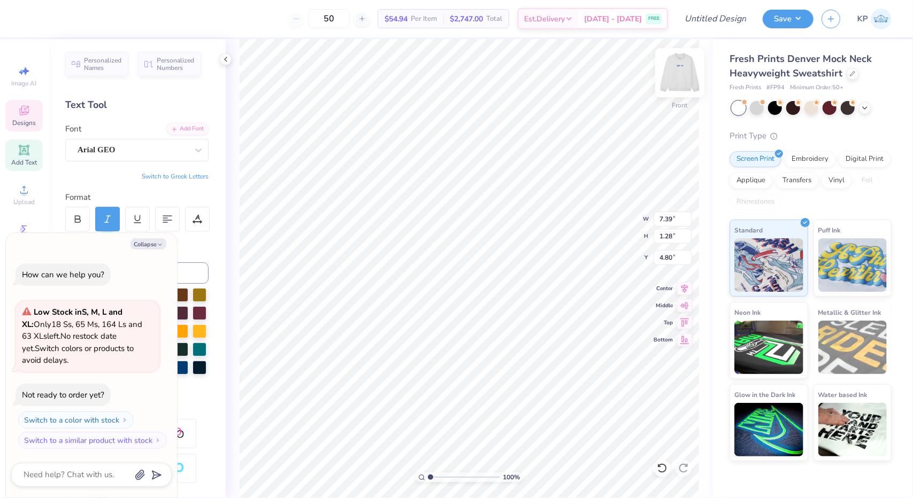
type textarea "x"
type textarea "Alpha"
type textarea "x"
type input "11.22"
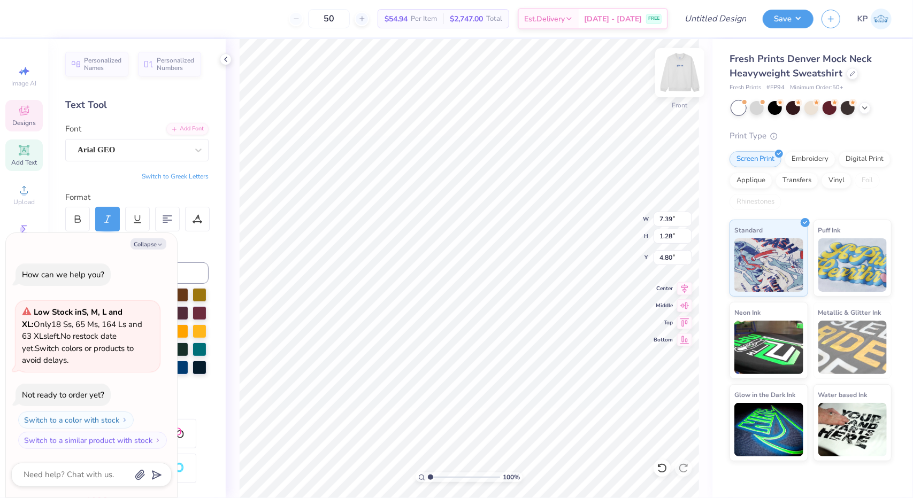
type input "1.94"
type input "6.24"
type textarea "x"
type textarea "P"
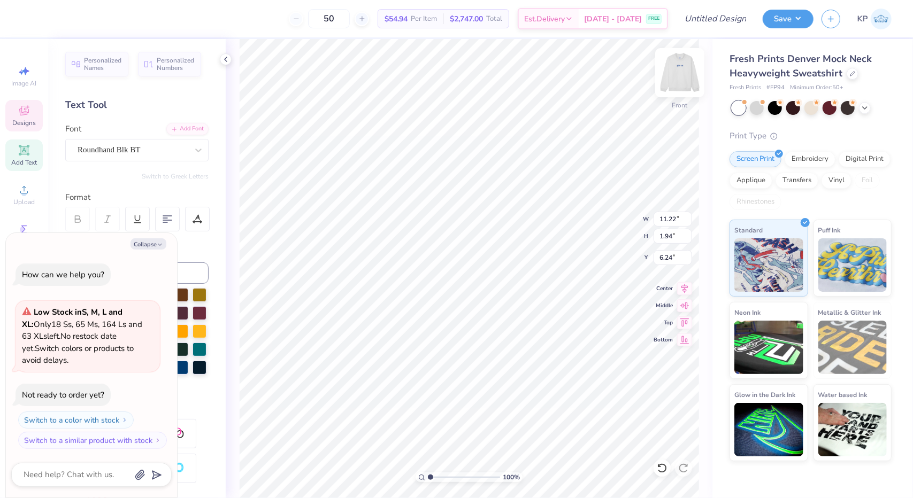
type textarea "x"
type textarea "Ph"
type textarea "x"
type textarea "Phi"
type textarea "x"
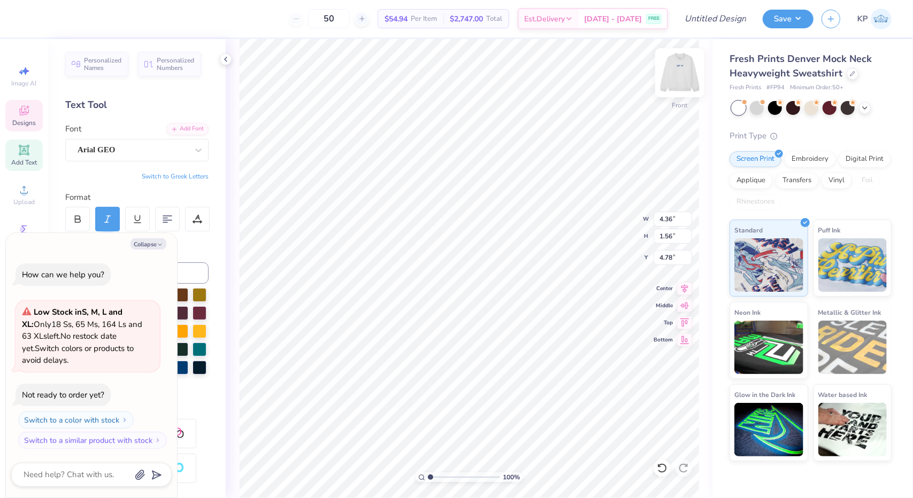
type input "6.36"
type input "2.28"
type input "4.06"
type textarea "x"
type input "6.42"
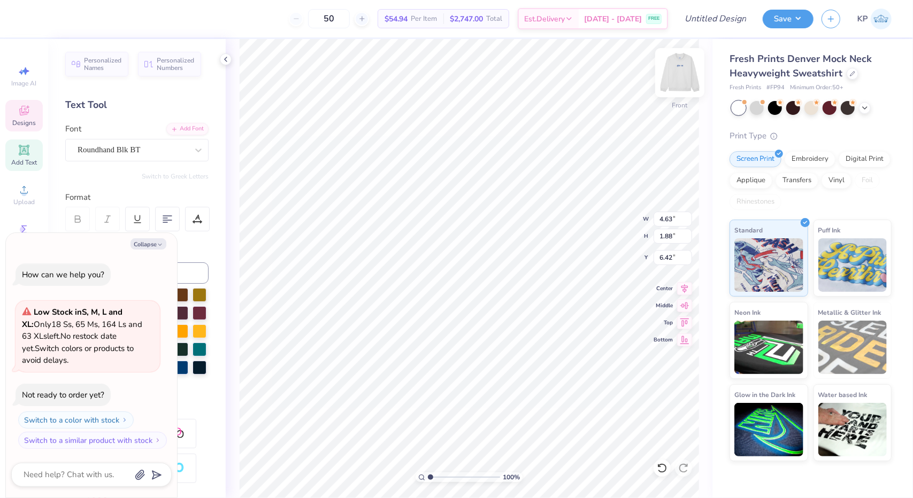
type input "2.60"
type textarea "x"
type input "6.34"
type textarea "x"
type input "6.36"
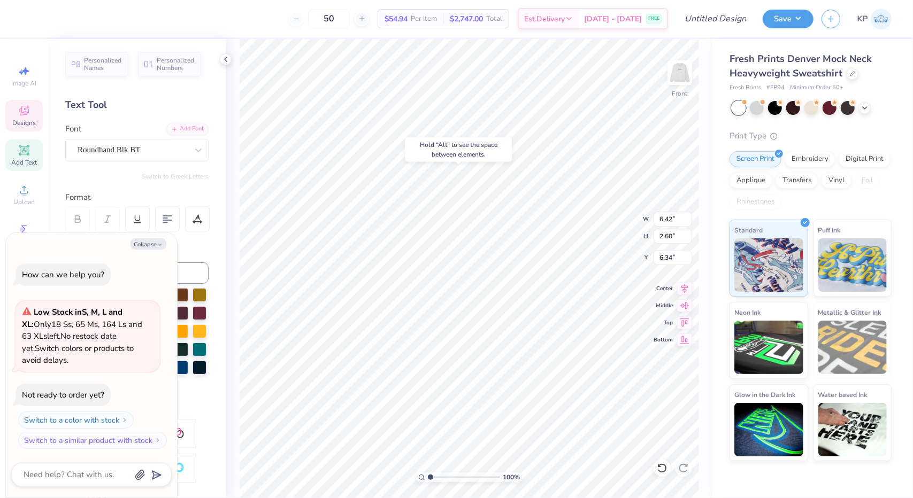
type input "2.28"
type input "4.06"
type textarea "x"
type input "4.85"
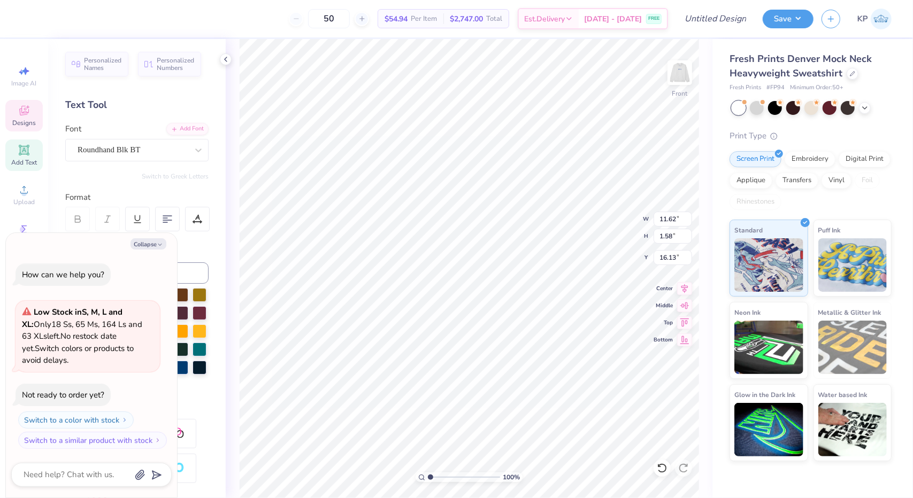
type textarea "x"
type textarea "T"
type textarea "x"
type textarea "L"
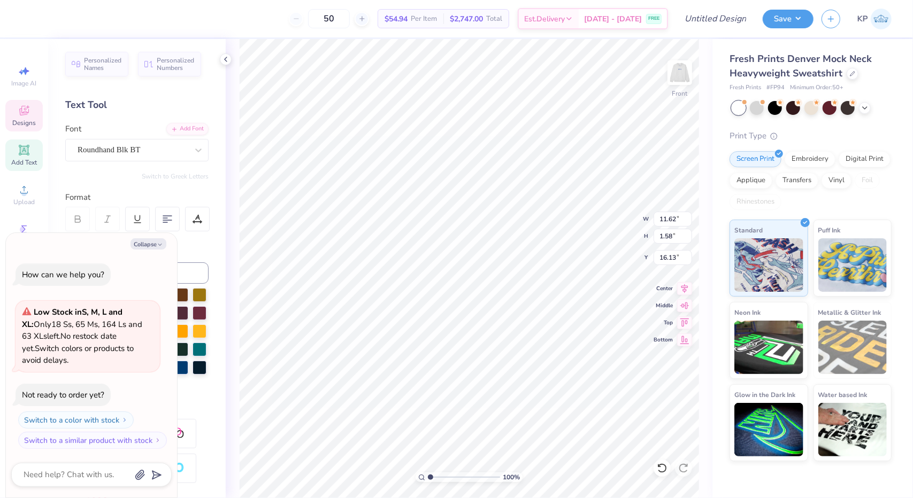
type textarea "x"
type textarea "Lo"
type textarea "x"
type textarea "Lov"
type textarea "x"
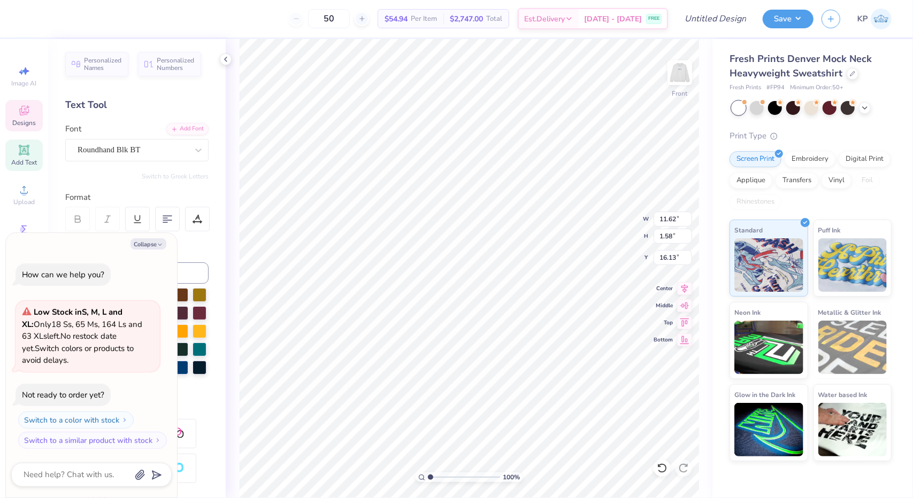
type textarea "Love"
type textarea "x"
type textarea "Love y"
type textarea "x"
type textarea "Love yo"
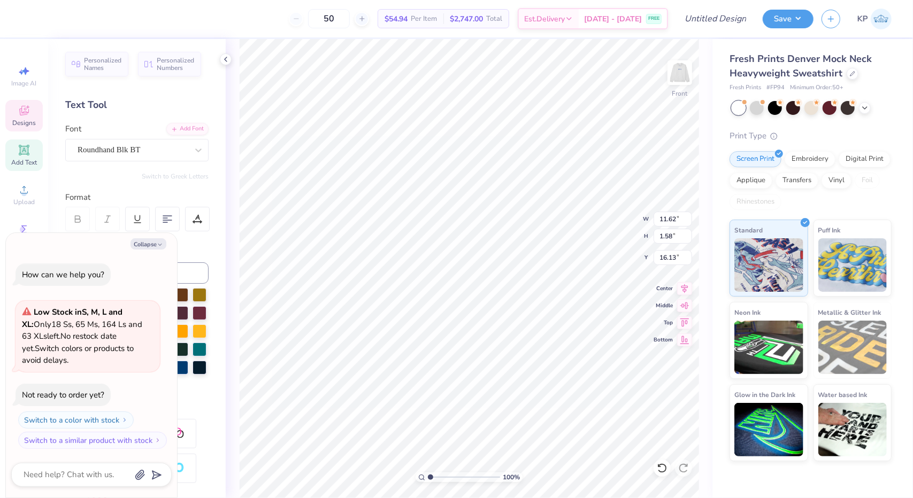
type textarea "x"
type textarea "Love you"
type textarea "x"
type input "7.25"
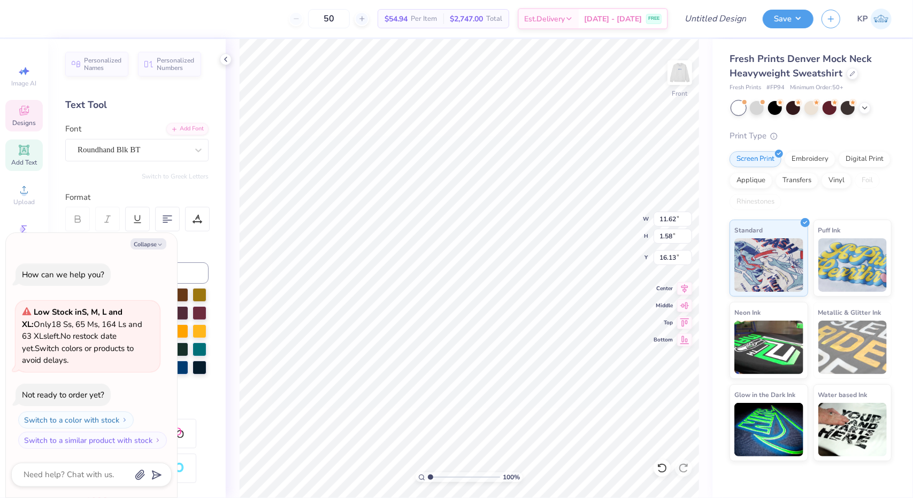
type input "1.94"
type input "17.77"
type textarea "x"
type textarea "Chapmter"
type textarea "x"
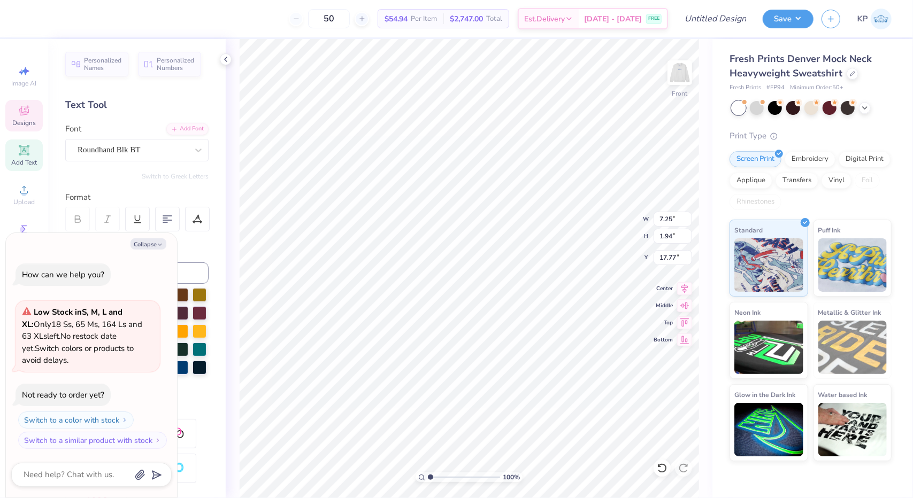
type textarea "Chapmorter"
type textarea "x"
type textarea "Chapmorter"
type textarea "x"
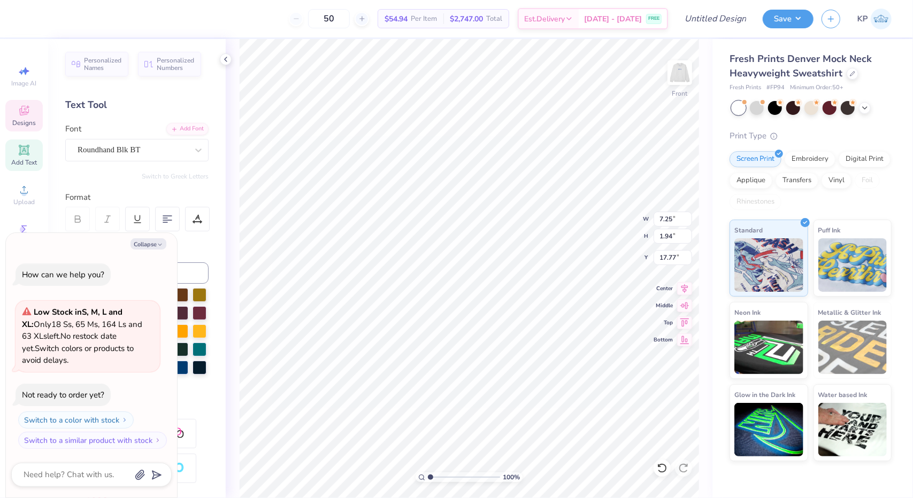
type textarea "m"
type textarea "x"
type textarea "mor"
type textarea "x"
type textarea "more"
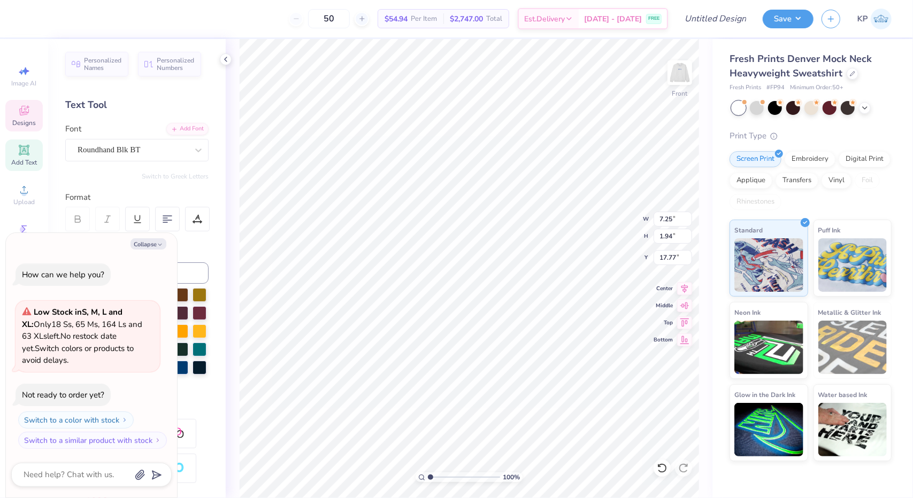
type textarea "x"
type textarea "more!"
type textarea "x"
type input "18.11"
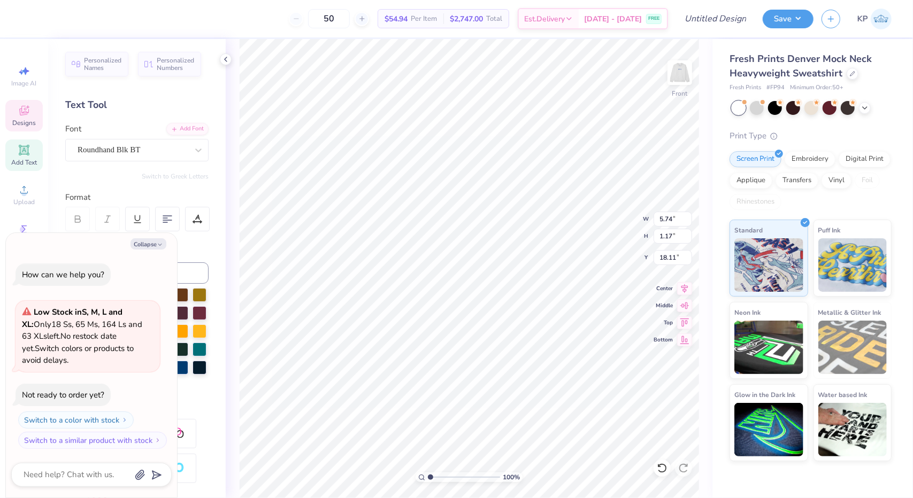
type textarea "x"
type input "9.00"
type input "2.12"
type input "15.99"
type textarea "x"
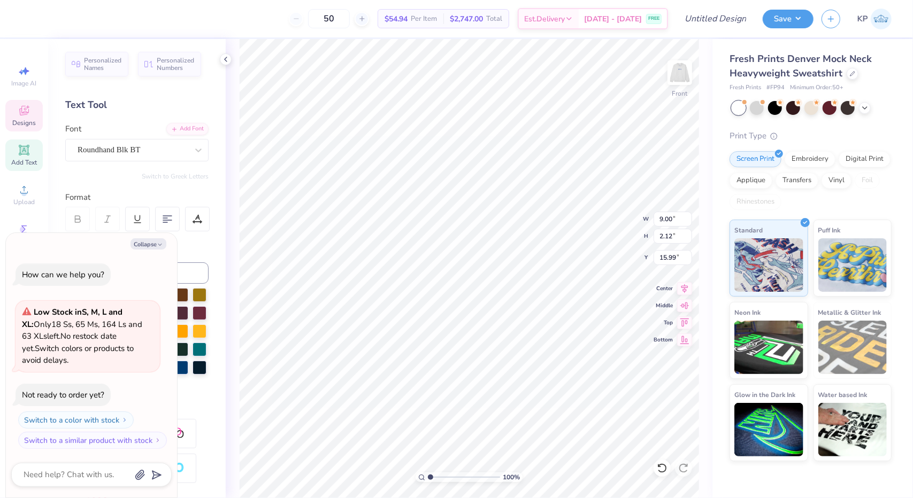
type input "16.36"
type textarea "x"
type input "9.56"
type input "8.66"
type textarea "x"
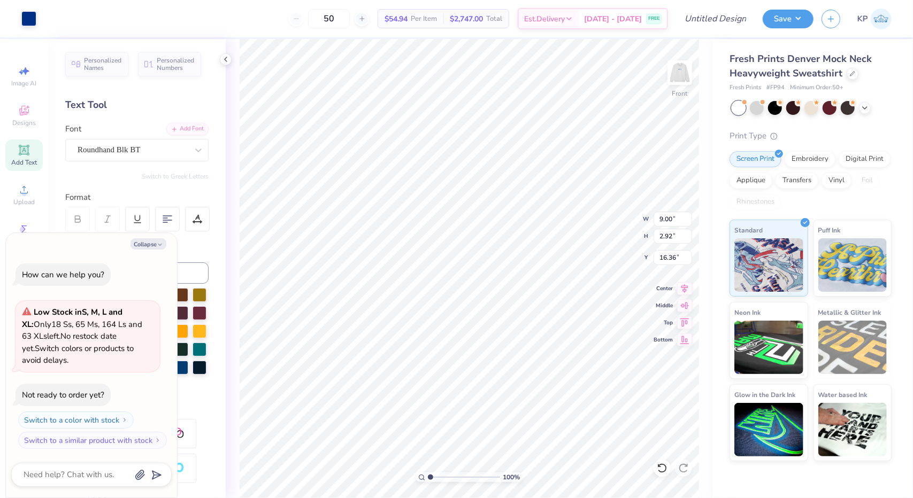
type input "16.70"
type textarea "x"
type input "3.25"
type input "1.13"
type input "14.91"
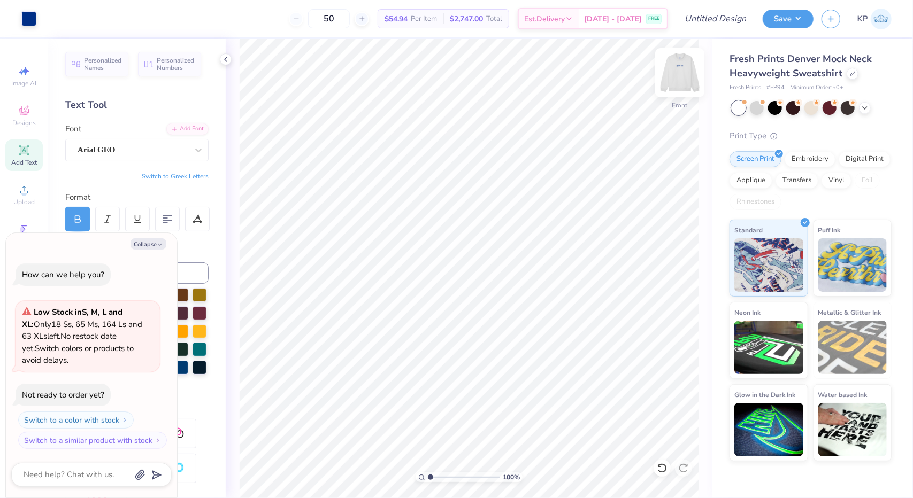
click at [694, 75] on img at bounding box center [679, 72] width 43 height 43
type textarea "x"
click at [728, 19] on input "Design Title" at bounding box center [702, 18] width 105 height 21
type input "a"
type textarea "x"
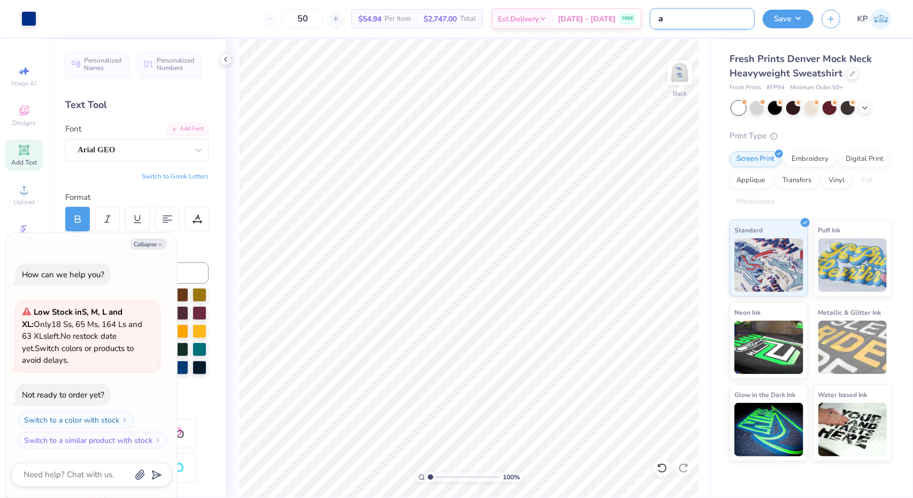
type input "ap"
type textarea "x"
type input "aph"
type textarea "x"
type input "aphi"
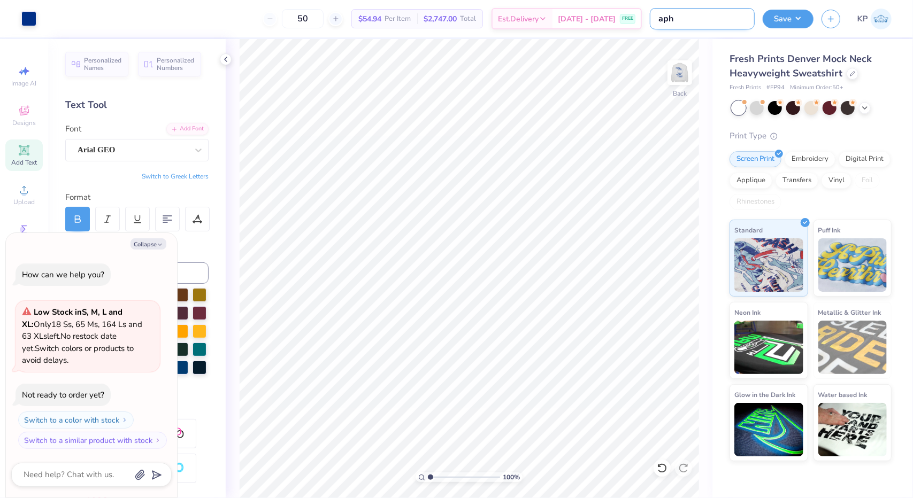
type textarea "x"
type input "aphi"
type textarea "x"
type input "aphi m"
type textarea "x"
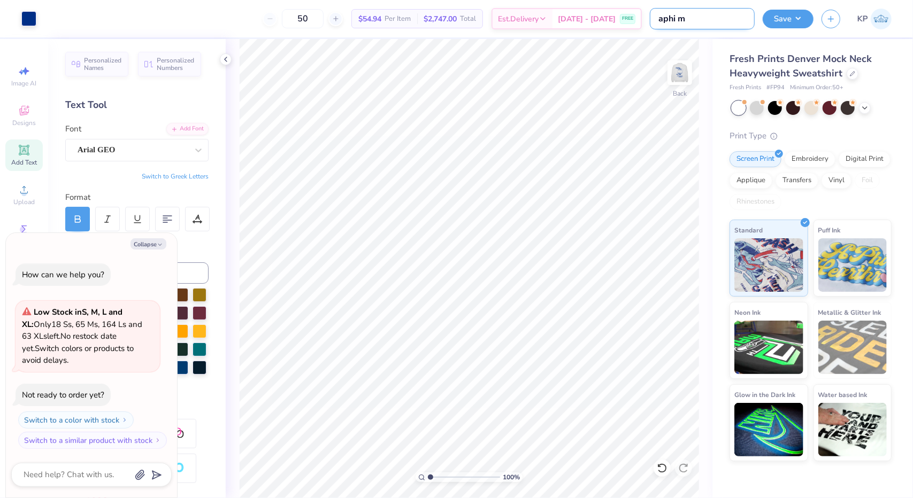
type input "aphi mo"
type textarea "x"
type input "aphi moc"
type textarea "x"
type input "aphi mock"
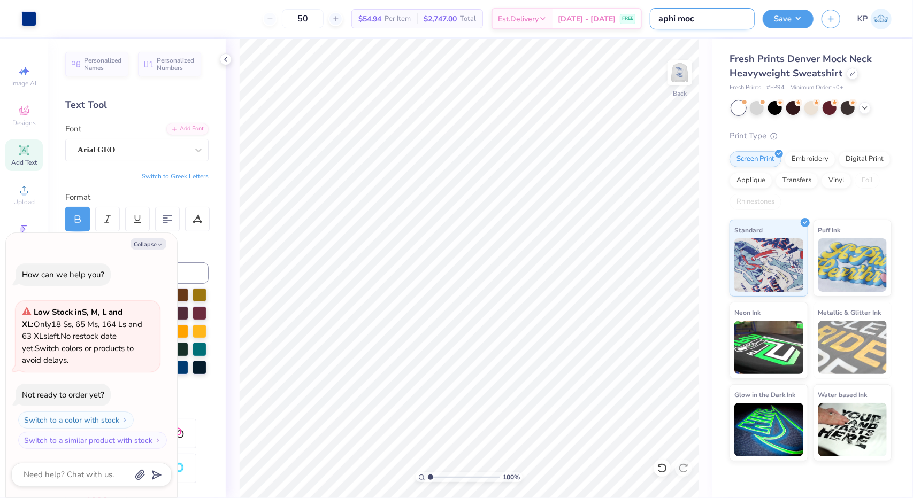
type textarea "x"
type input "aphi mock"
type textarea "x"
type input "aphi mock n"
type textarea "x"
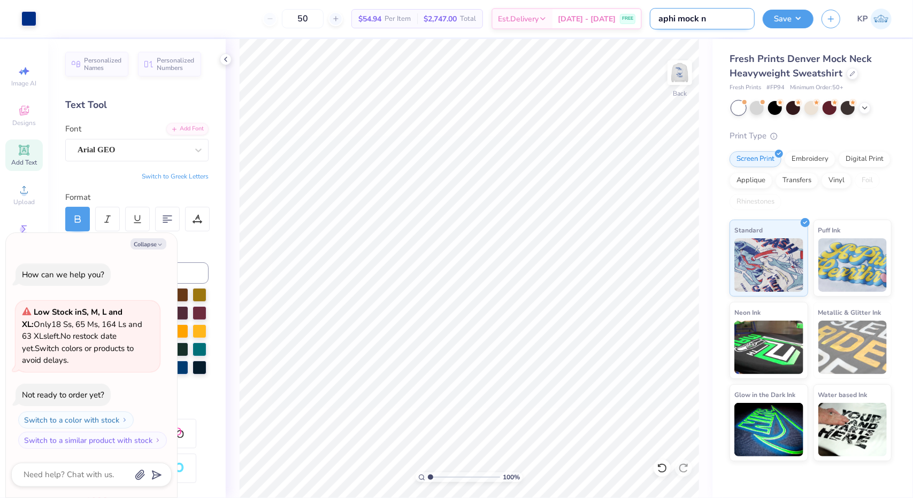
type input "aphi mock ne"
type textarea "x"
type input "aphi mock nec"
type textarea "x"
type input "aphi mock neck"
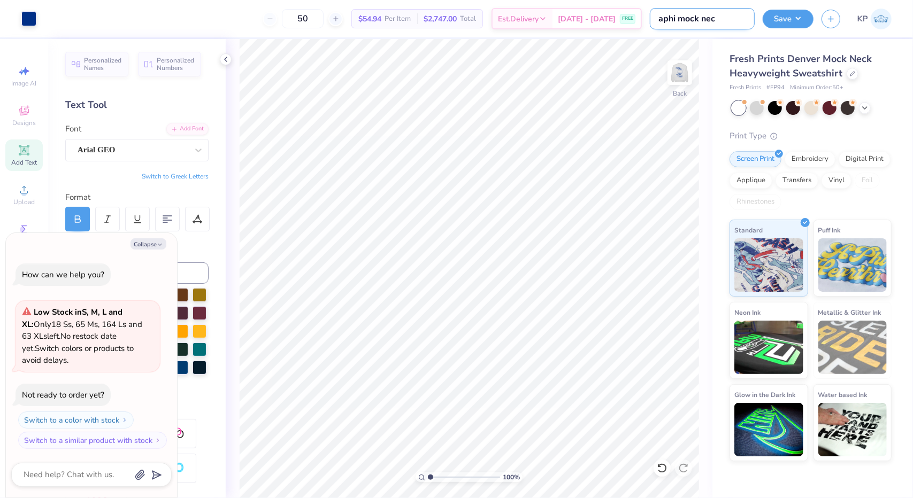
type textarea "x"
type input "aphi mock neck"
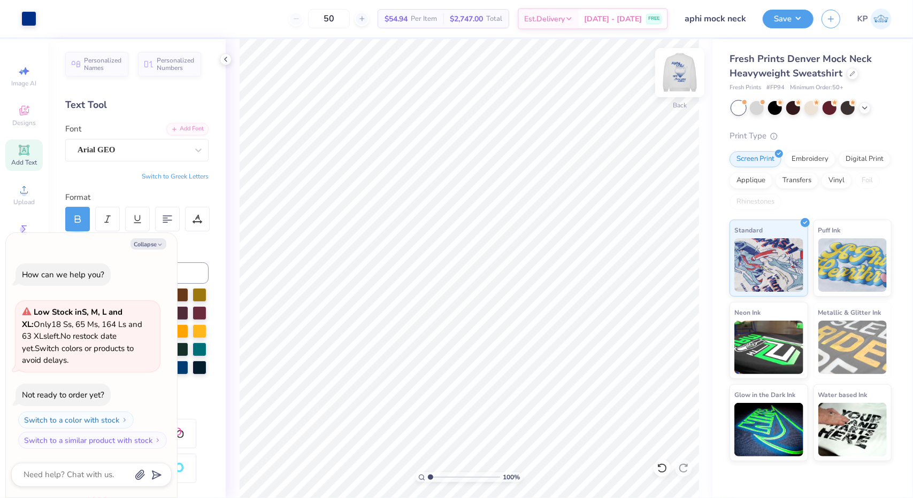
click at [675, 67] on img at bounding box center [679, 72] width 43 height 43
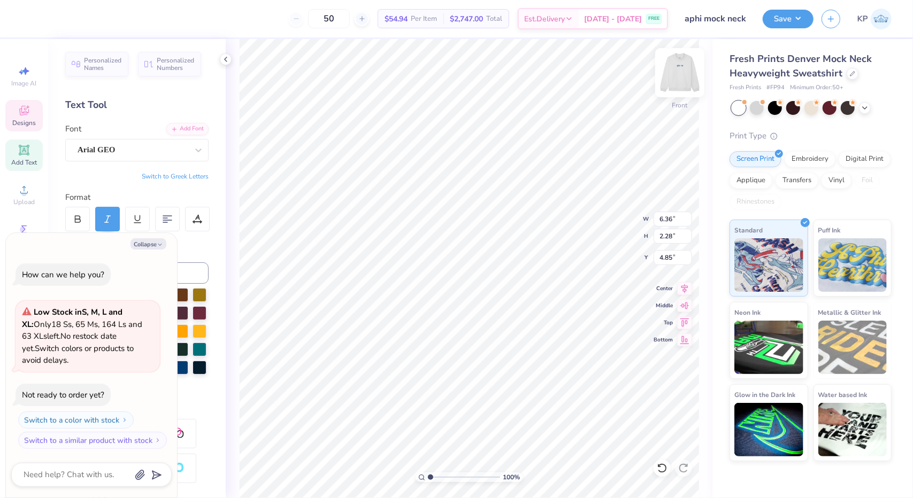
type textarea "x"
type input "6.34"
type textarea "x"
type input "4.85"
type textarea "x"
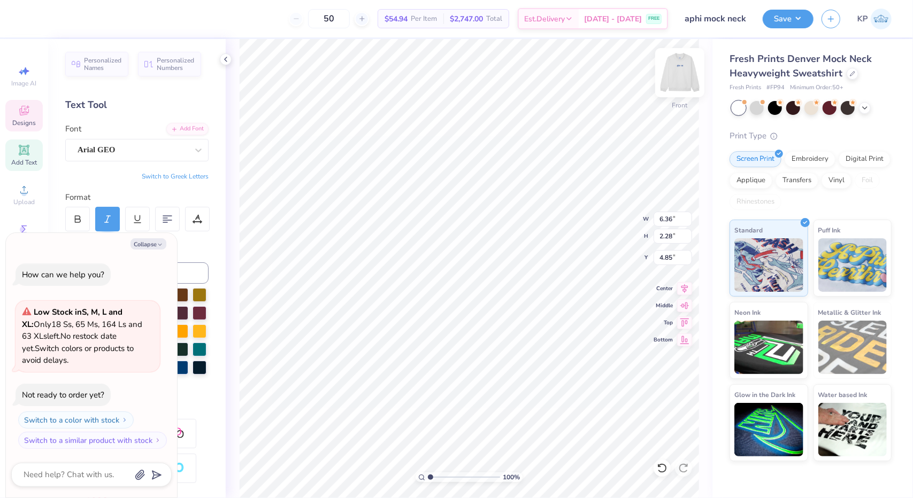
type input "19.62"
type textarea "x"
type textarea "f"
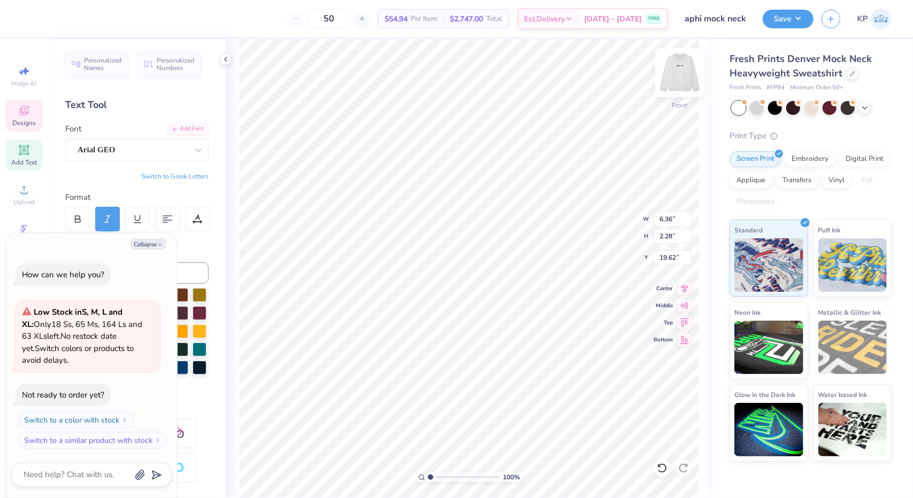
type textarea "x"
type textarea "fa"
type textarea "x"
type textarea "fal"
type textarea "x"
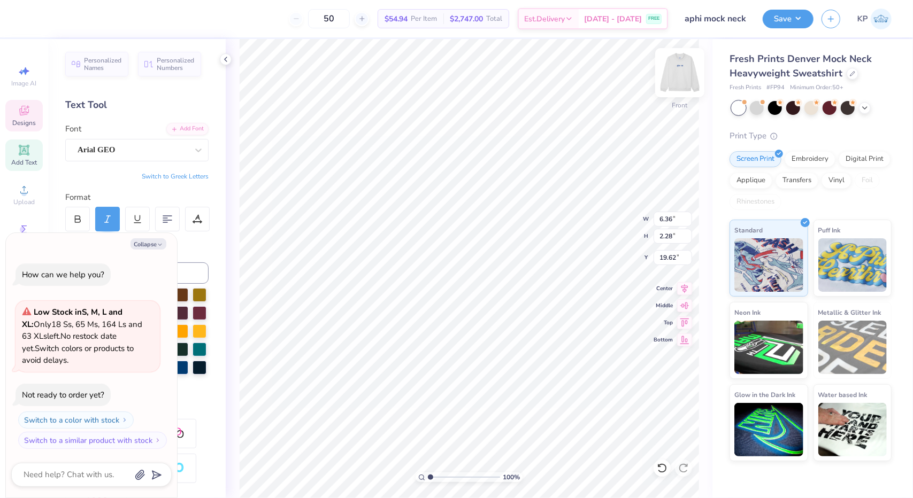
type textarea "fall"
type textarea "x"
type textarea "fall r"
type textarea "x"
type textarea "fall re"
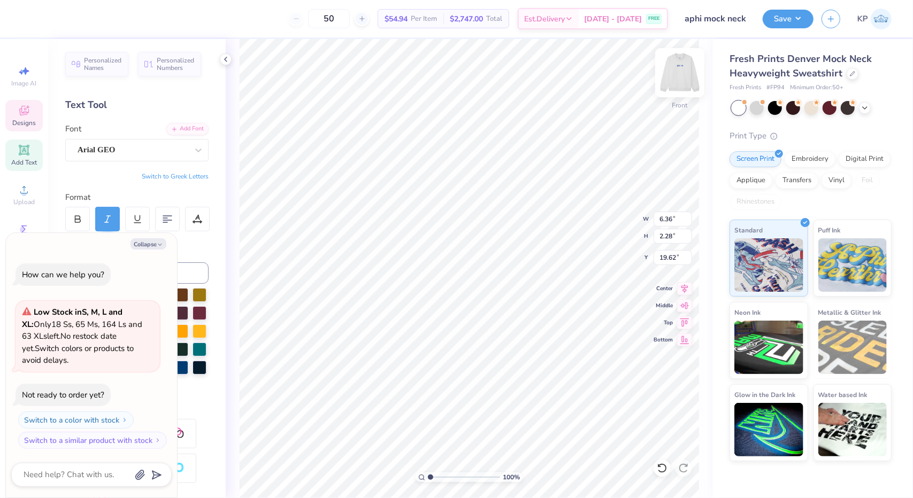
scroll to position [9, 2]
type textarea "x"
type textarea "fall ret"
type textarea "x"
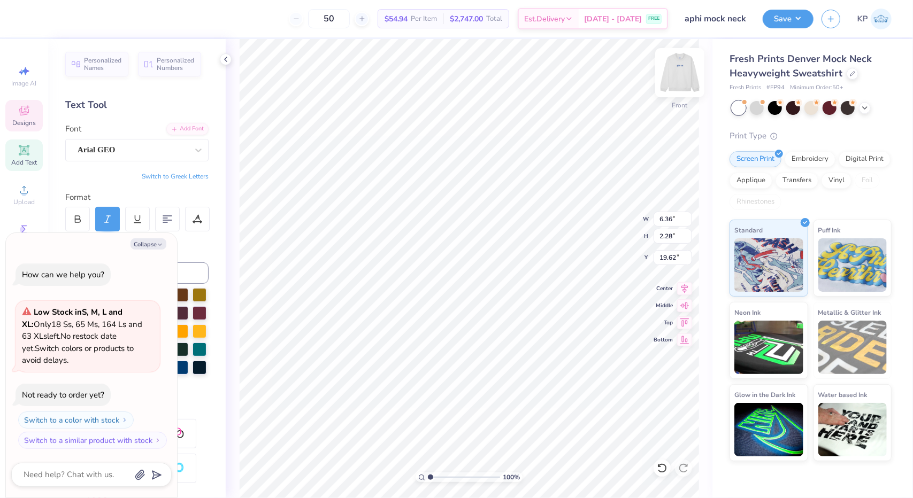
type textarea "fall retre"
type textarea "x"
type textarea "fall retrea"
type textarea "x"
type textarea "fall retreat"
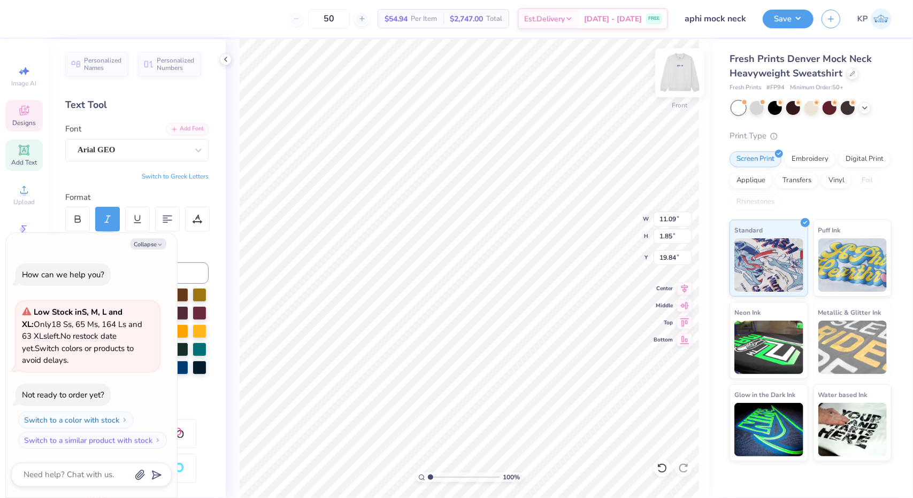
type textarea "x"
type input "5.45"
type input "0.91"
type textarea "x"
type input "21.73"
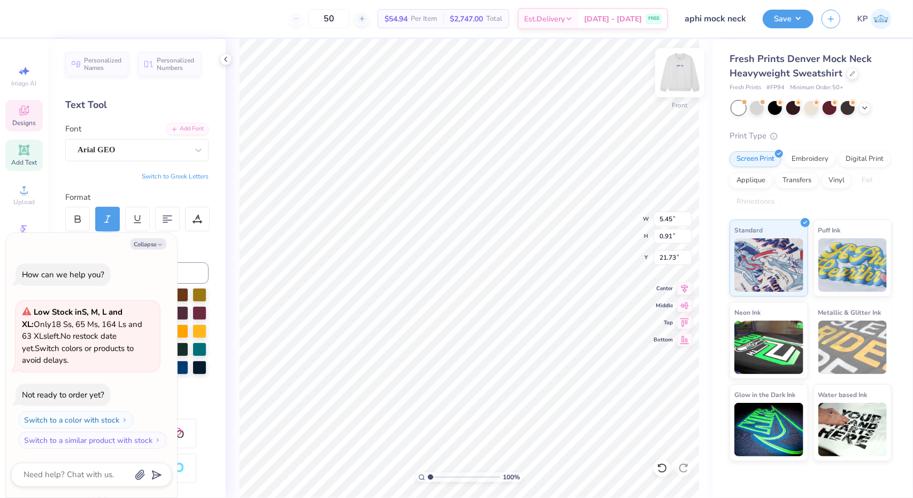
type textarea "x"
type input "4.21"
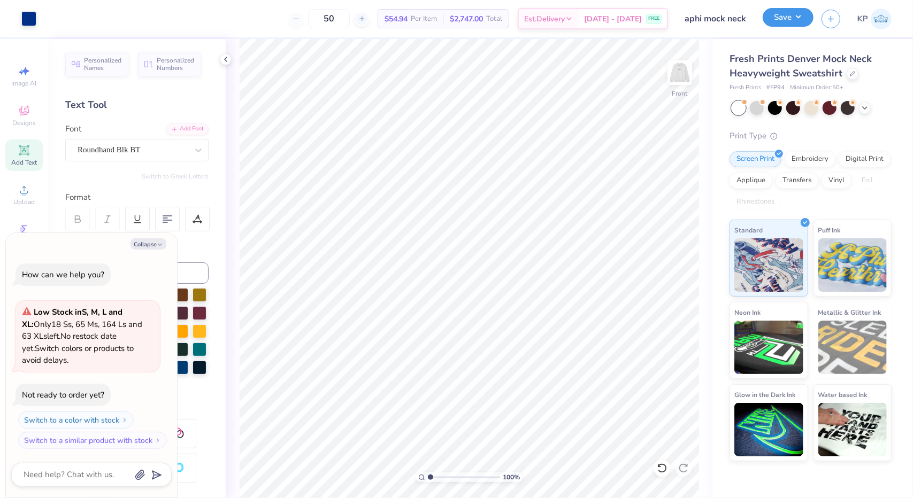
click at [787, 23] on button "Save" at bounding box center [788, 17] width 51 height 19
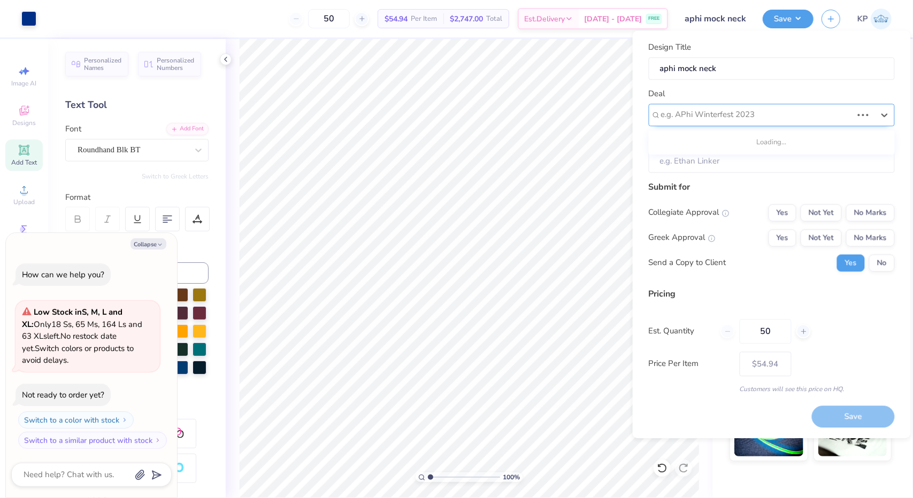
click at [769, 115] on div at bounding box center [756, 115] width 191 height 14
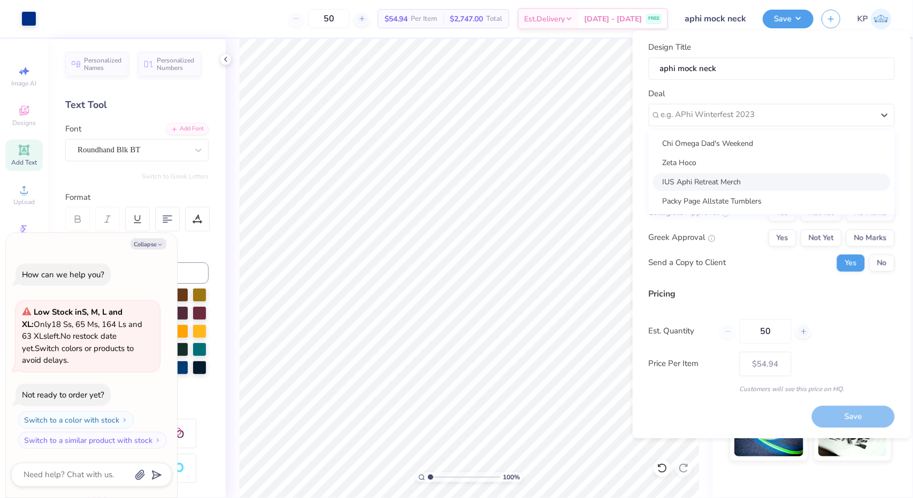
click at [749, 185] on div "IUS Aphi Retreat Merch" at bounding box center [771, 182] width 237 height 18
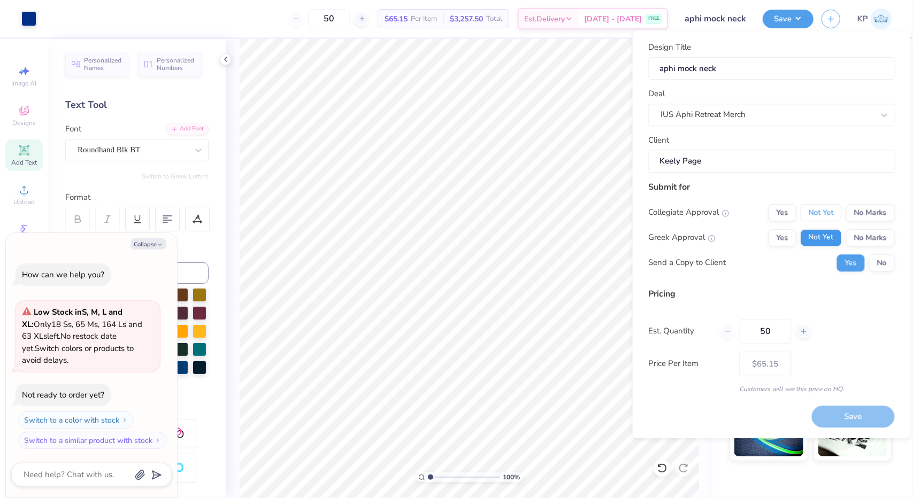
drag, startPoint x: 815, startPoint y: 206, endPoint x: 825, endPoint y: 236, distance: 31.5
click at [825, 236] on div "Collegiate Approval Yes Not Yet No Marks Greek Approval Yes Not Yet No Marks Se…" at bounding box center [772, 237] width 246 height 67
drag, startPoint x: 825, startPoint y: 236, endPoint x: 823, endPoint y: 212, distance: 24.1
click at [823, 212] on div "Collegiate Approval Yes Not Yet No Marks Greek Approval Yes Not Yet No Marks Se…" at bounding box center [772, 237] width 246 height 67
click at [823, 212] on button "Not Yet" at bounding box center [821, 212] width 41 height 17
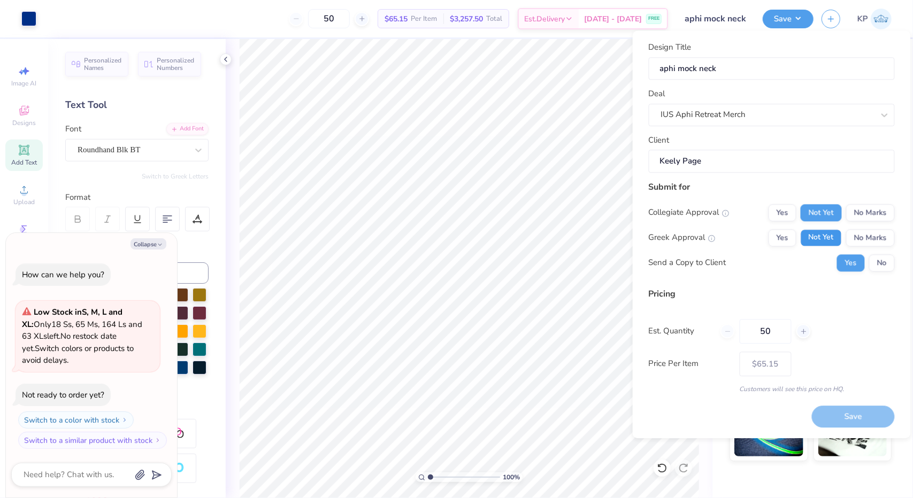
click at [821, 234] on button "Not Yet" at bounding box center [821, 237] width 41 height 17
click at [771, 329] on input "50" at bounding box center [766, 331] width 52 height 25
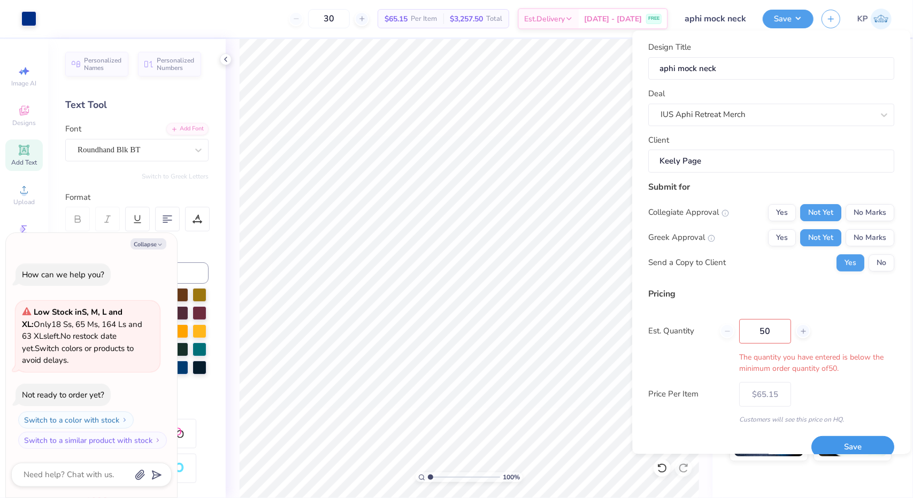
click at [847, 416] on div "Design Title aphi mock neck Deal IUS Aphi Retreat Merch Client Keely Page Submi…" at bounding box center [772, 249] width 246 height 417
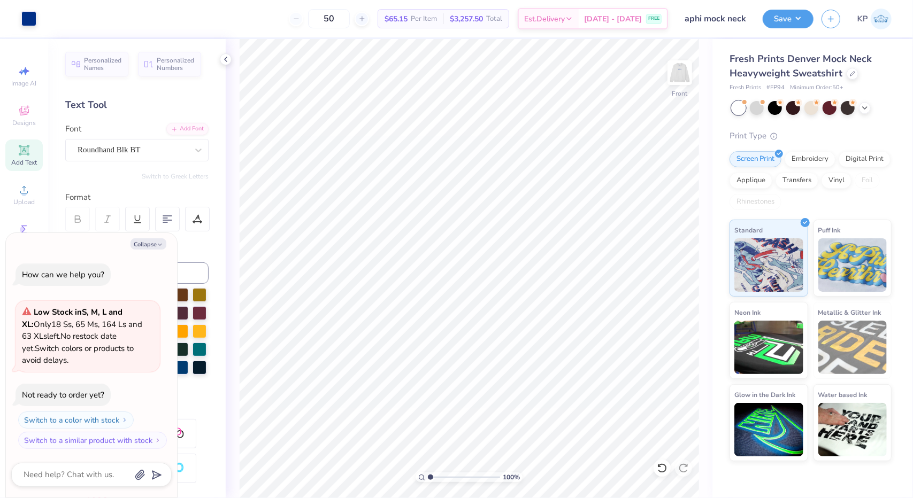
scroll to position [0, 0]
click at [692, 76] on img at bounding box center [679, 72] width 43 height 43
click at [851, 73] on icon at bounding box center [852, 73] width 4 height 4
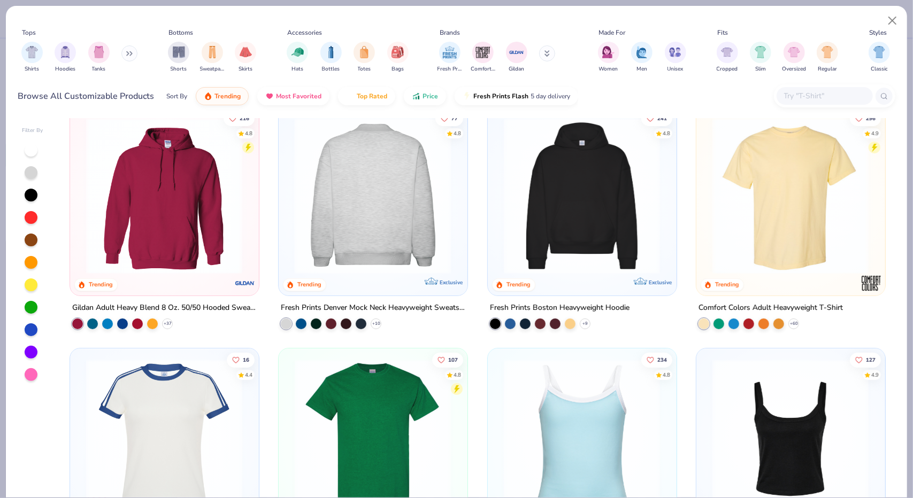
scroll to position [19, 0]
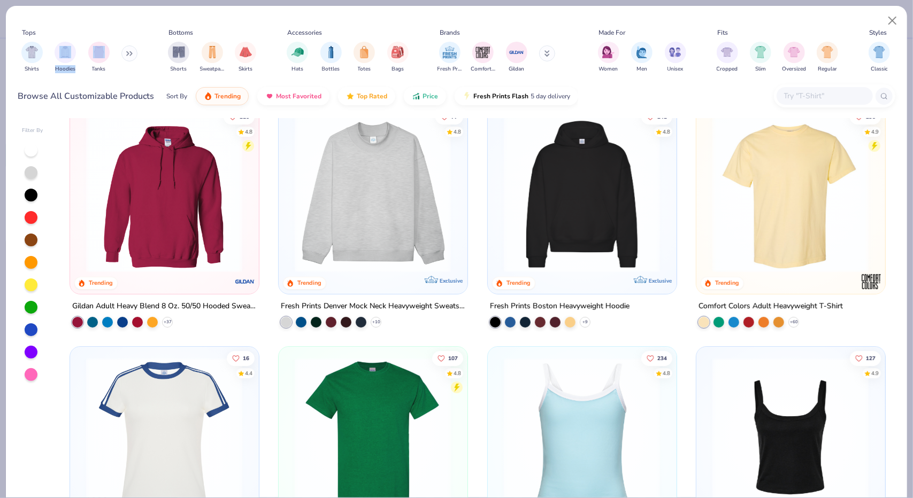
drag, startPoint x: 86, startPoint y: 58, endPoint x: 76, endPoint y: 57, distance: 9.8
click at [76, 57] on div "Shirts Hoodies Tanks" at bounding box center [79, 57] width 123 height 40
click at [72, 55] on div "filter for Hoodies" at bounding box center [65, 51] width 21 height 21
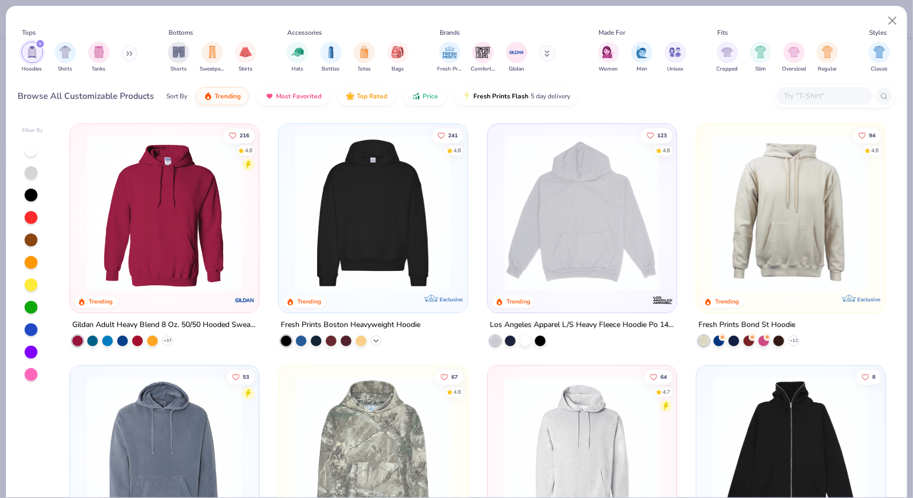
click at [372, 339] on icon at bounding box center [376, 340] width 9 height 9
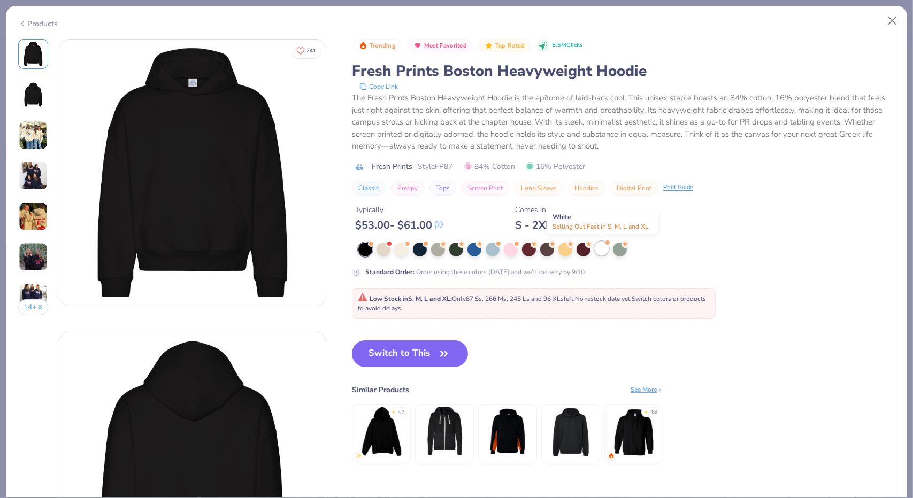
click at [601, 247] on div at bounding box center [602, 249] width 14 height 14
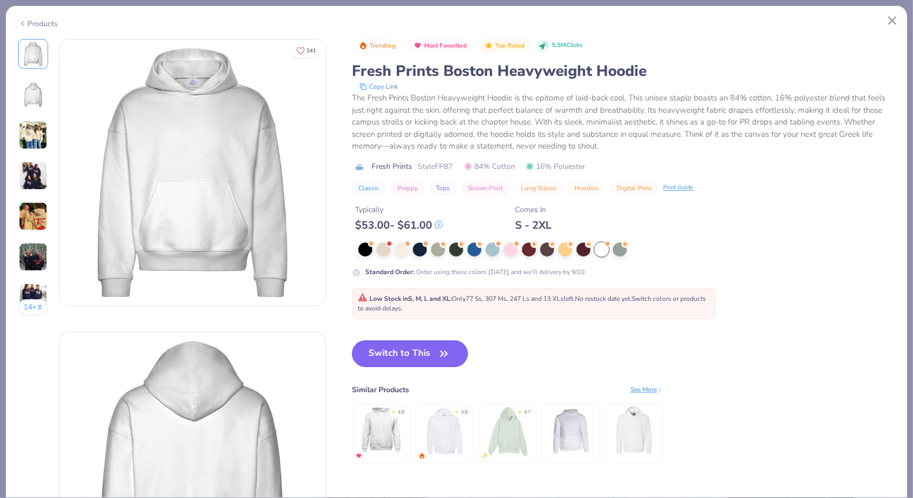
click at [410, 345] on button "Switch to This" at bounding box center [410, 354] width 116 height 27
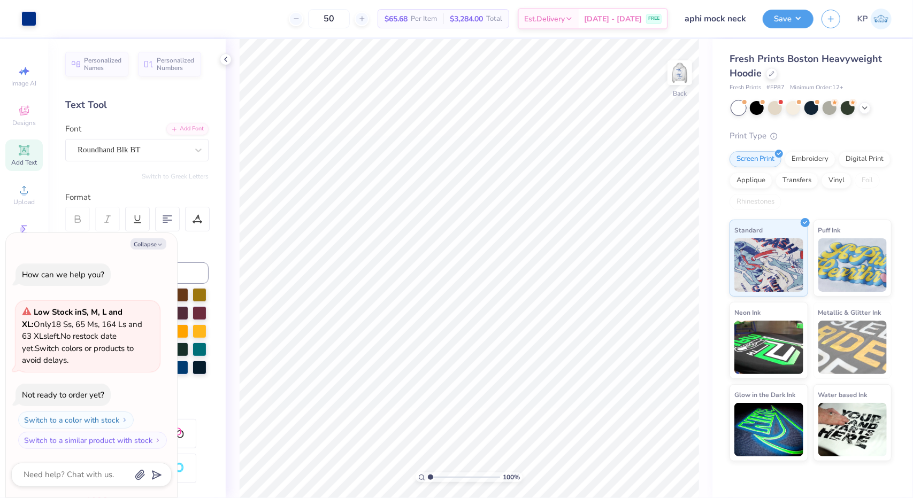
click at [153, 125] on div "Font Roundhand Blk BT" at bounding box center [136, 142] width 143 height 39
click at [770, 74] on icon at bounding box center [771, 72] width 5 height 5
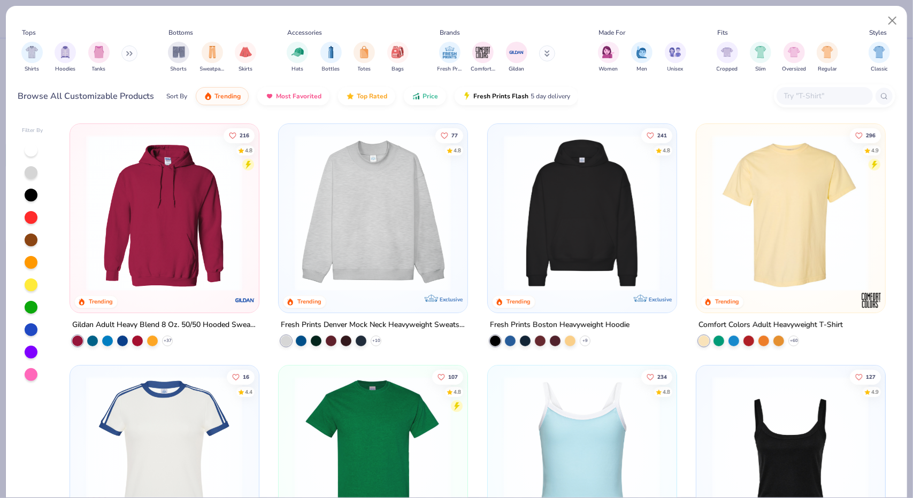
click at [131, 59] on button at bounding box center [129, 53] width 16 height 16
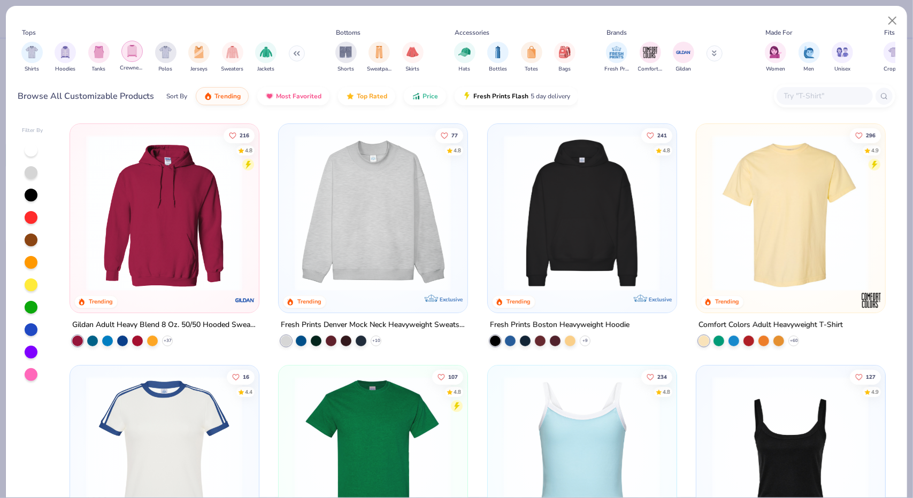
click at [141, 52] on div "filter for Crewnecks" at bounding box center [131, 51] width 21 height 21
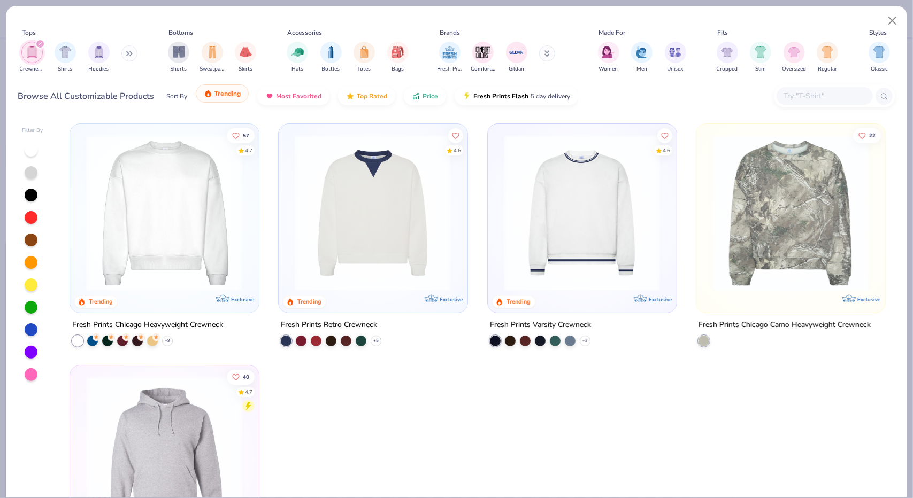
click at [227, 97] on span "Trending" at bounding box center [227, 93] width 26 height 9
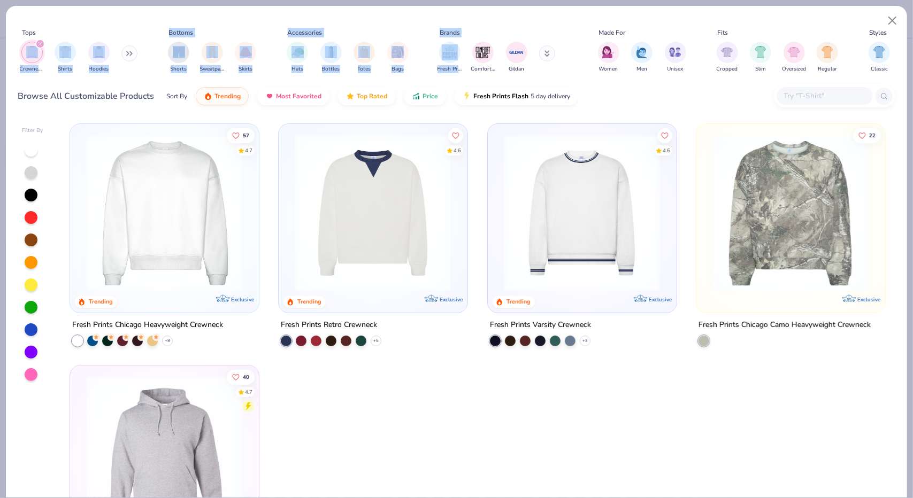
drag, startPoint x: 40, startPoint y: 37, endPoint x: 458, endPoint y: 80, distance: 421.0
click at [458, 80] on div "Tops Crewnecks Shirts Hoodies Bottoms Shorts Sweatpants Skirts Accessories Hats…" at bounding box center [456, 52] width 877 height 57
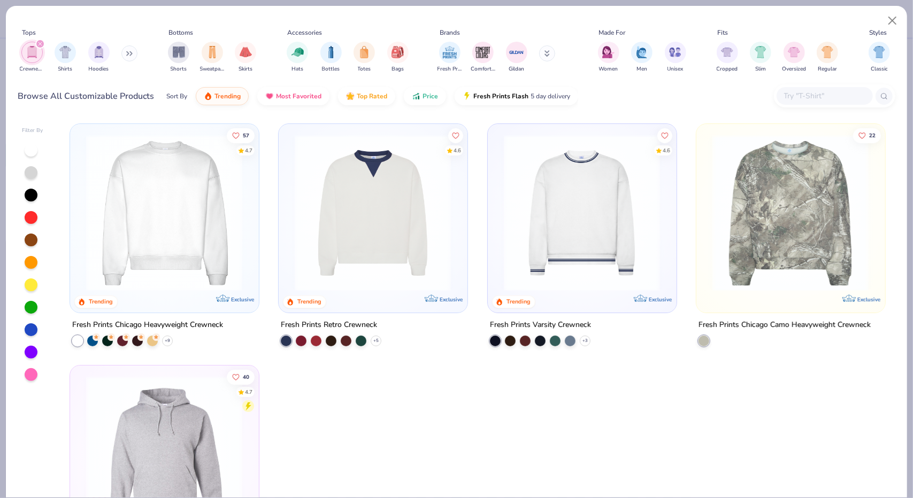
click at [805, 88] on div at bounding box center [825, 96] width 96 height 18
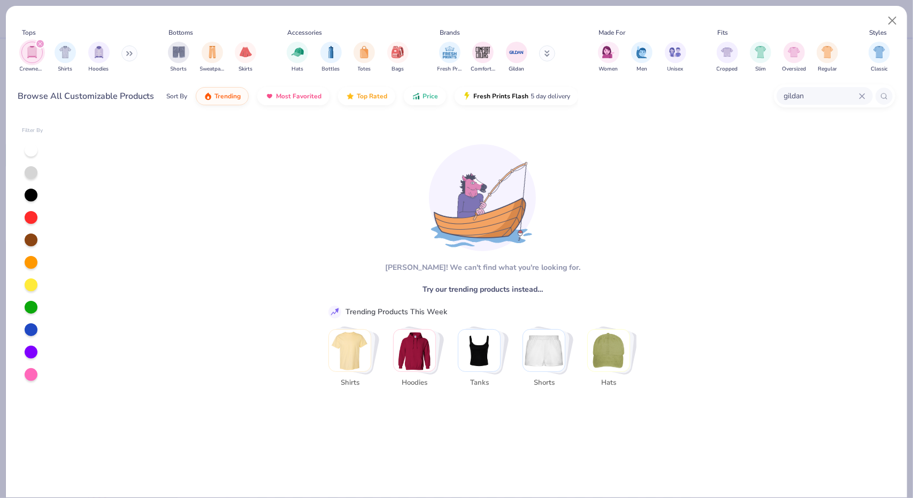
click at [37, 42] on div "filter for Crewnecks" at bounding box center [40, 44] width 10 height 10
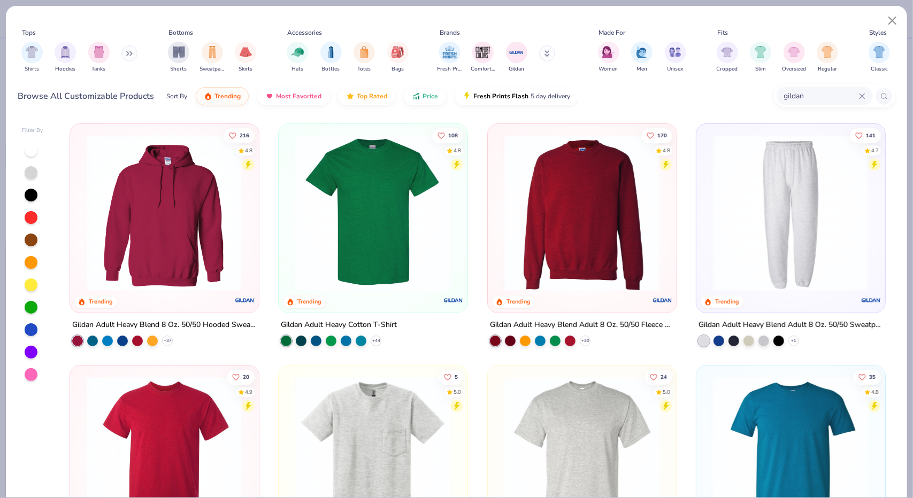
click at [551, 204] on img at bounding box center [581, 213] width 167 height 157
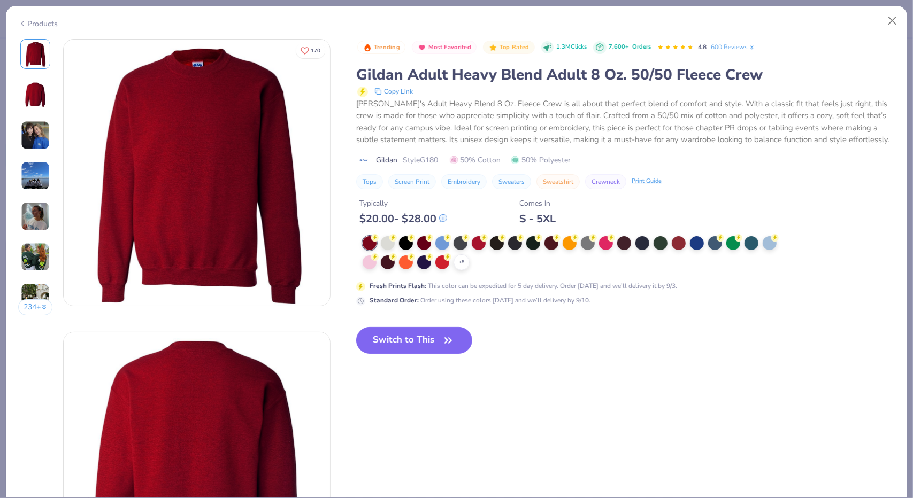
click at [461, 263] on div "+ 8" at bounding box center [462, 263] width 16 height 16
click at [566, 259] on div at bounding box center [570, 262] width 14 height 14
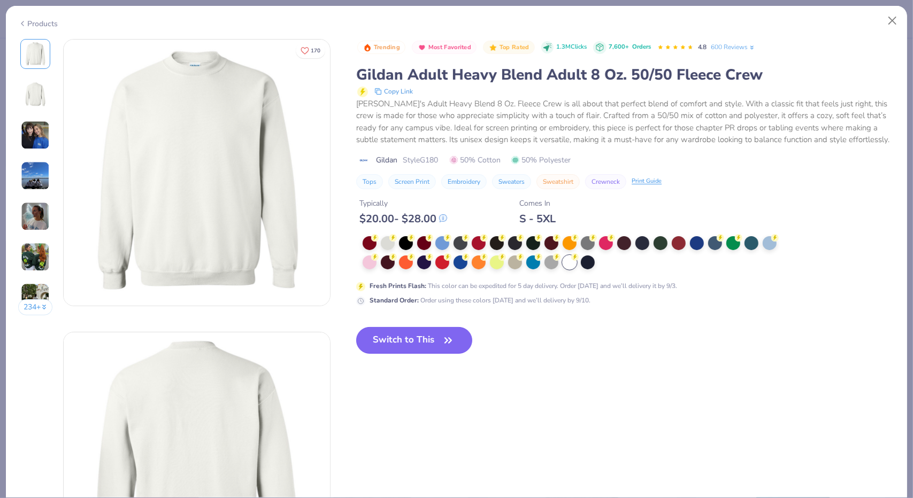
click at [444, 328] on button "Switch to This" at bounding box center [414, 340] width 116 height 27
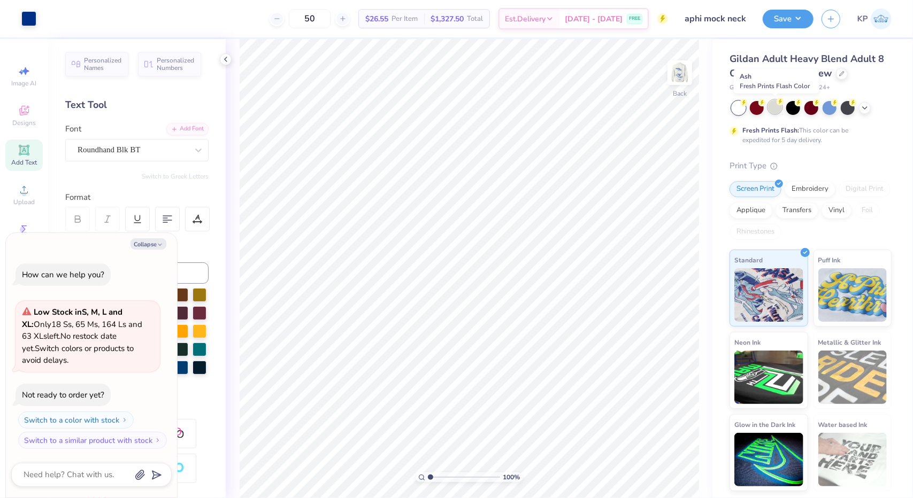
click at [774, 108] on div at bounding box center [775, 107] width 14 height 14
click at [682, 64] on img at bounding box center [679, 72] width 43 height 43
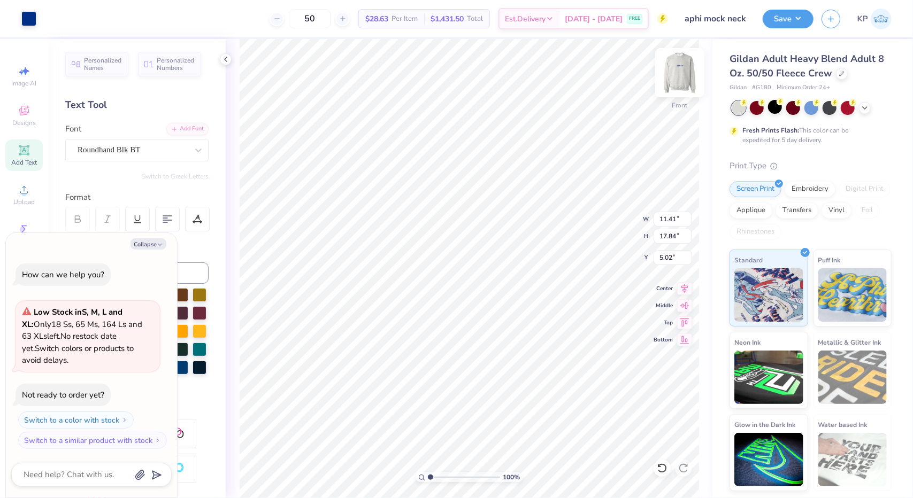
click at [679, 64] on img at bounding box center [679, 72] width 43 height 43
click at [789, 17] on button "Save" at bounding box center [788, 17] width 51 height 19
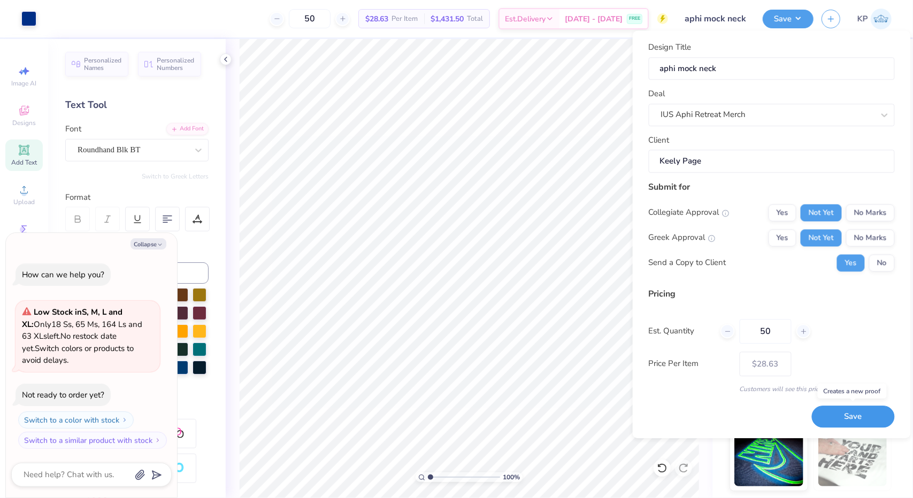
click at [853, 409] on button "Save" at bounding box center [853, 417] width 83 height 22
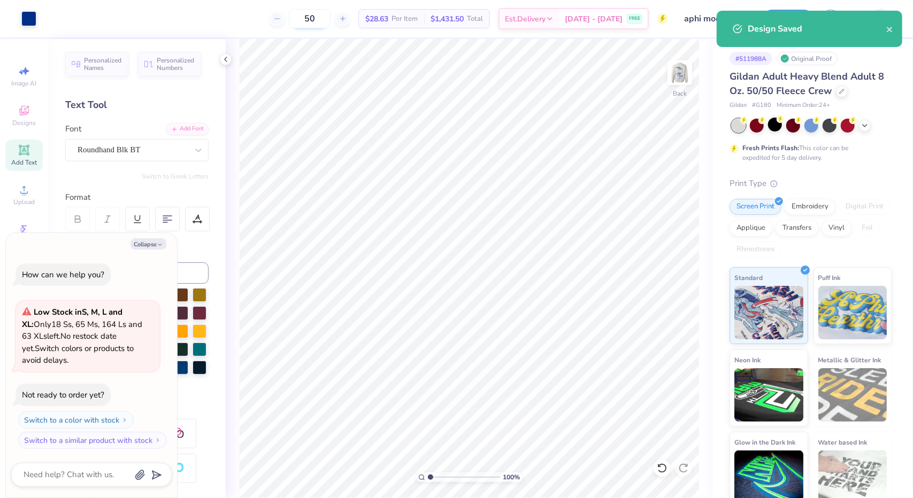
click at [331, 22] on input "50" at bounding box center [310, 18] width 42 height 19
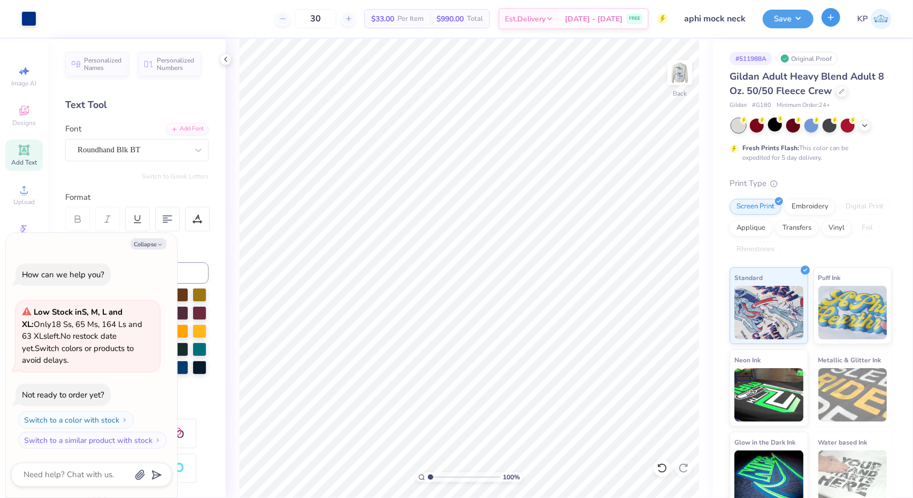
click at [838, 23] on button "button" at bounding box center [831, 17] width 19 height 19
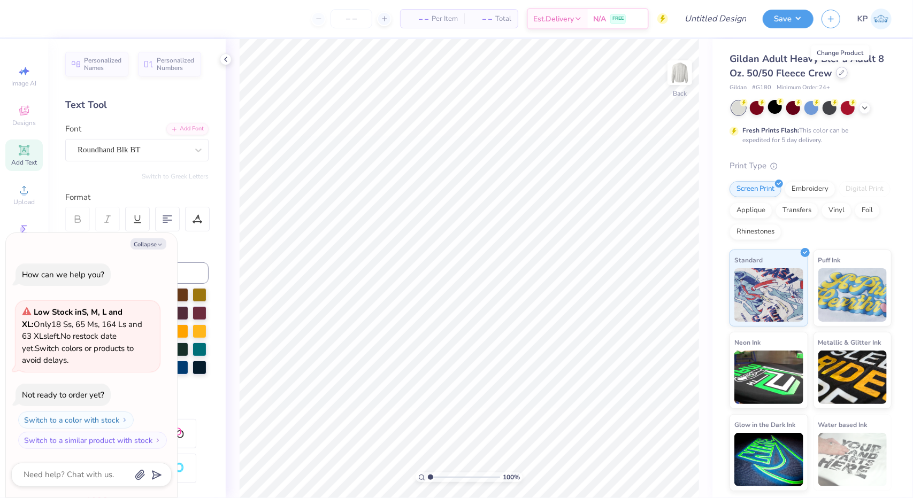
click at [841, 71] on icon at bounding box center [841, 72] width 5 height 5
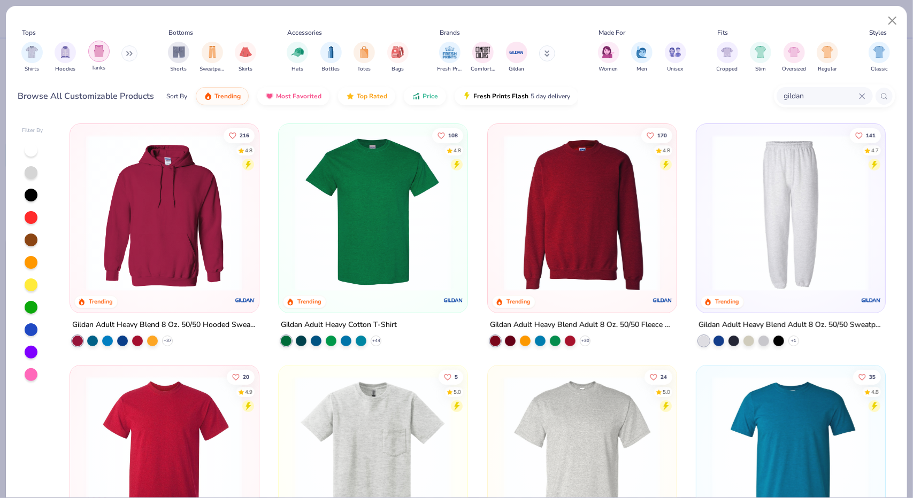
click at [100, 49] on img "filter for Tanks" at bounding box center [99, 51] width 12 height 12
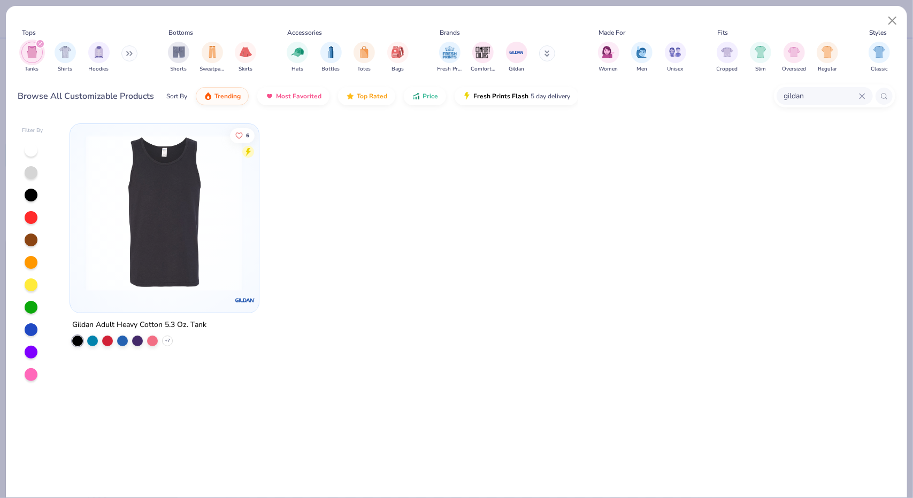
click at [39, 42] on icon "filter for Tanks" at bounding box center [40, 43] width 3 height 3
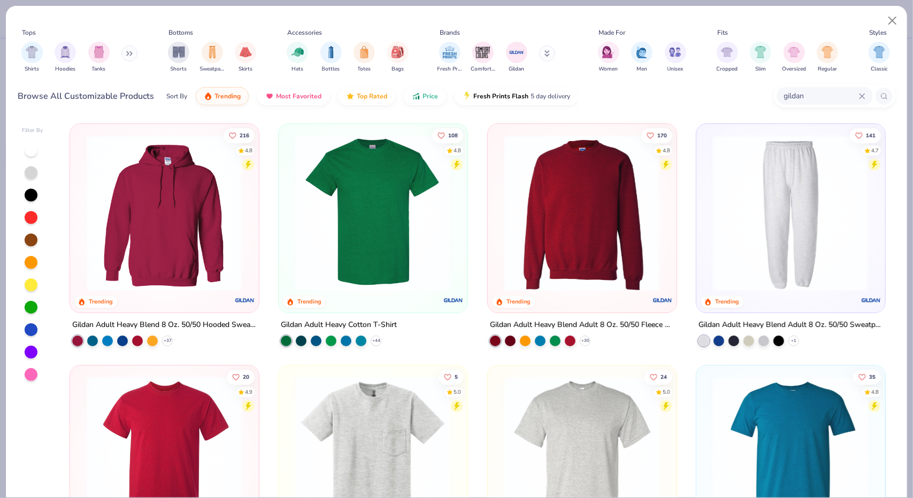
click at [862, 94] on icon at bounding box center [862, 96] width 6 height 6
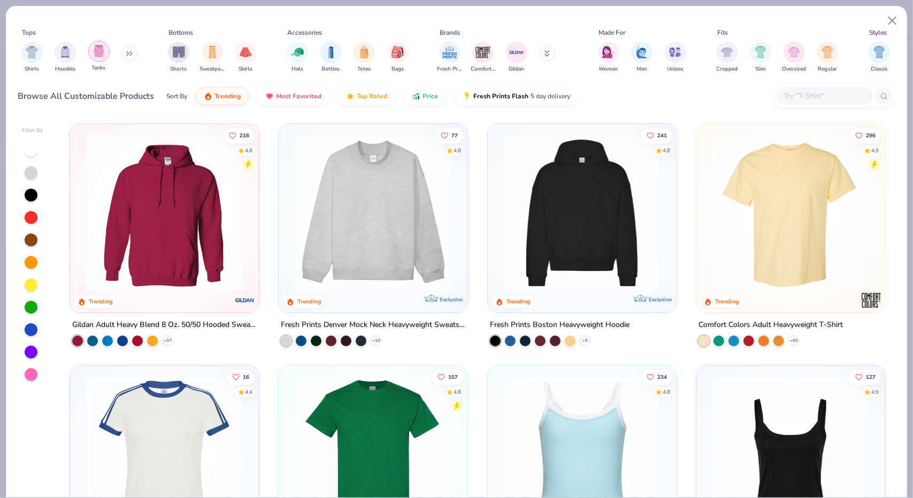
click at [101, 53] on img "filter for Tanks" at bounding box center [99, 51] width 12 height 12
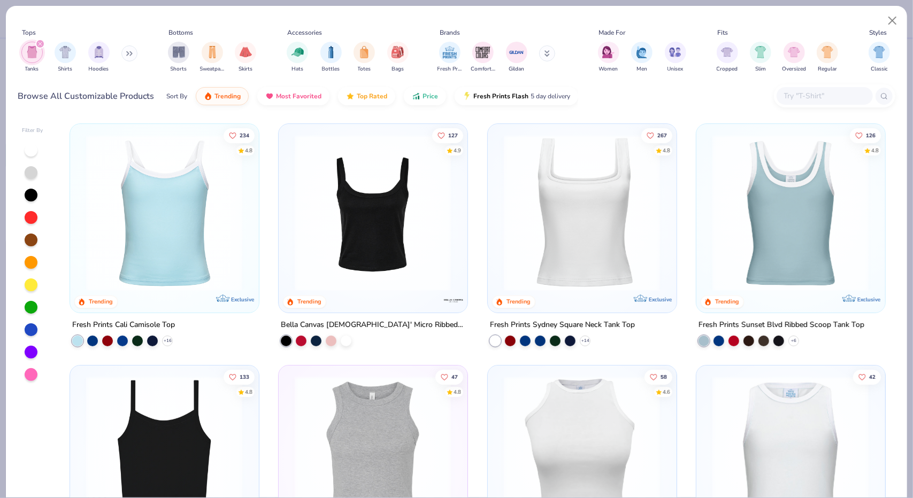
click at [183, 217] on img at bounding box center [164, 213] width 167 height 157
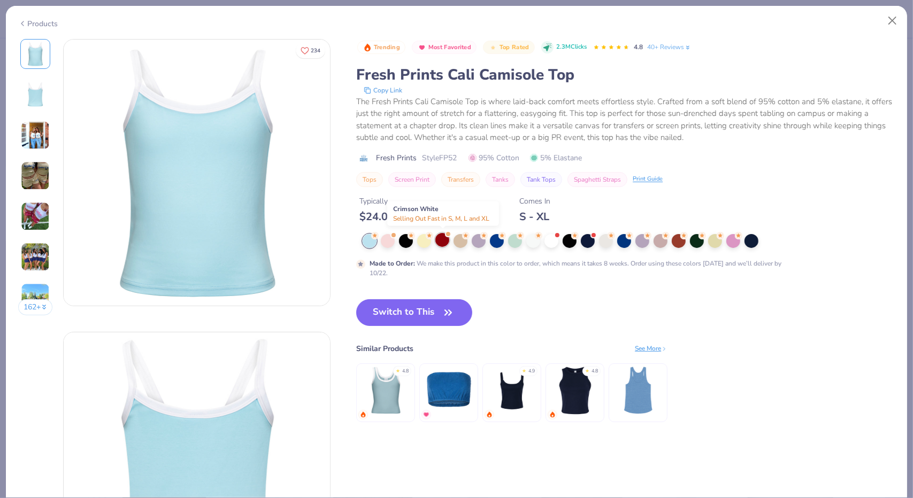
click at [449, 236] on span at bounding box center [448, 235] width 6 height 6
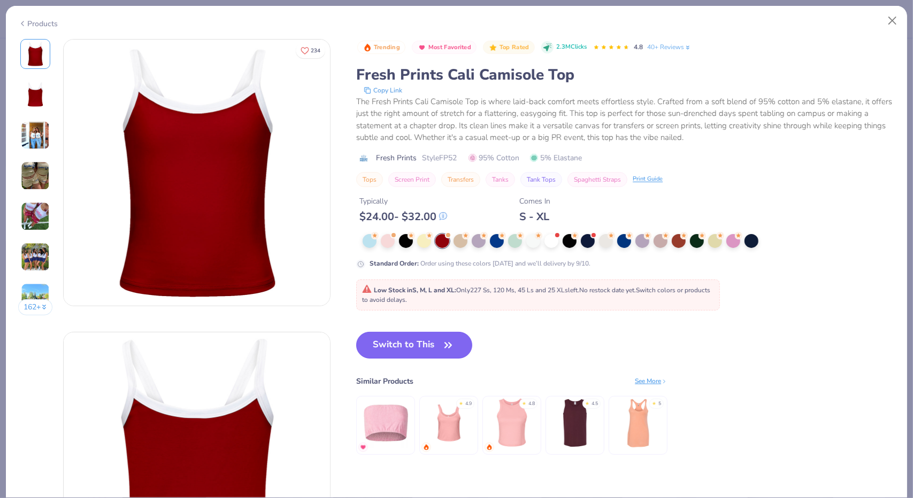
click at [395, 346] on button "Switch to This" at bounding box center [414, 345] width 116 height 27
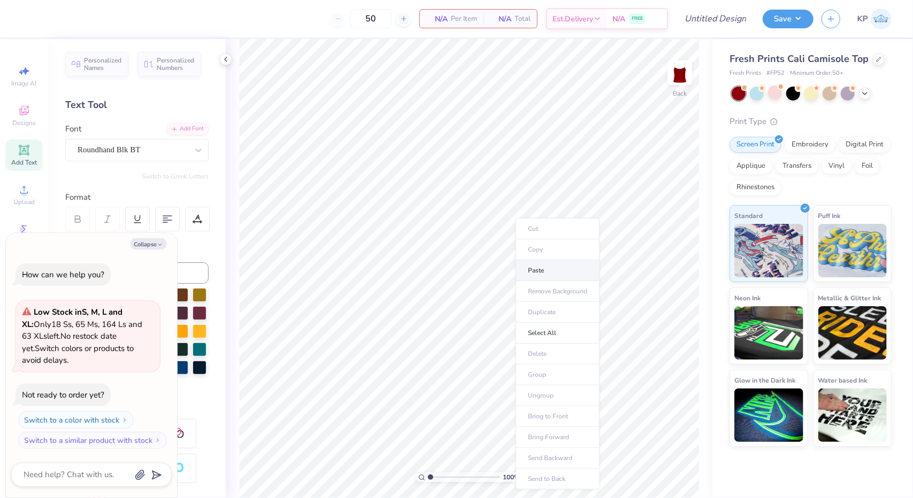
click at [534, 266] on li "Paste" at bounding box center [558, 270] width 84 height 21
click at [515, 277] on li "Paste" at bounding box center [526, 278] width 84 height 21
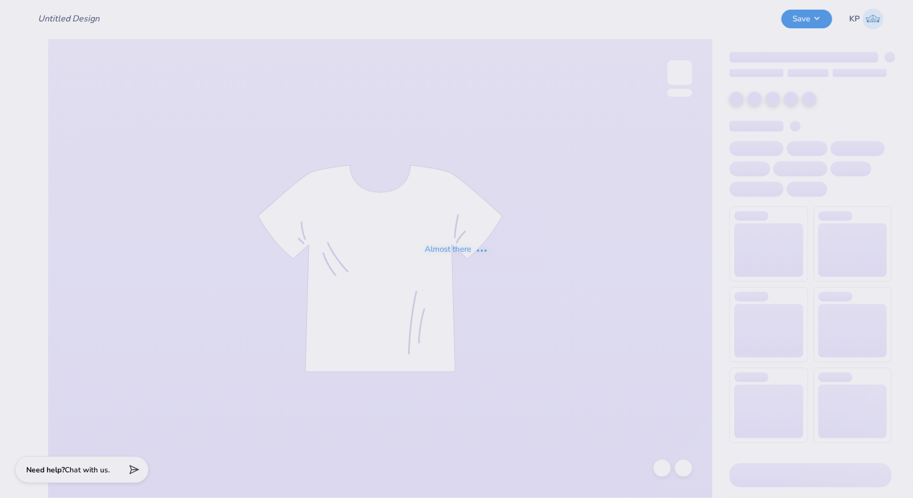
type input "chi o dad's wknd tee"
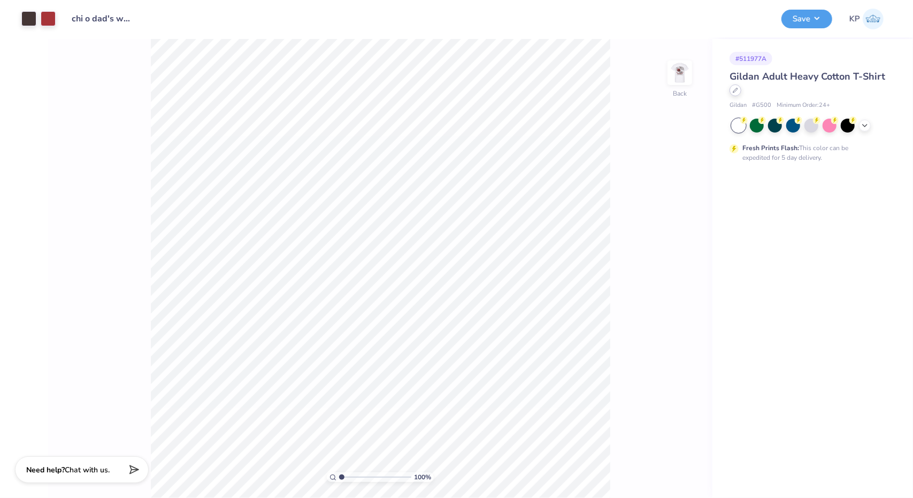
click at [739, 93] on div at bounding box center [736, 91] width 12 height 12
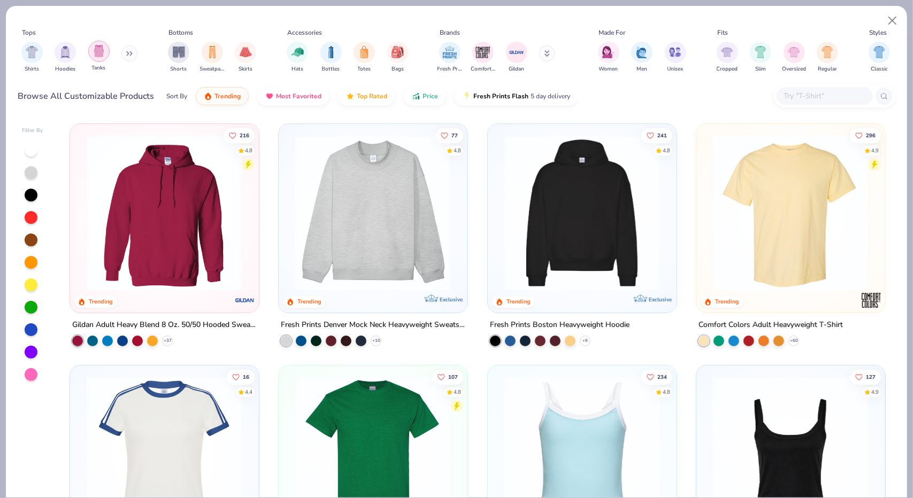
click at [89, 53] on div "filter for Tanks" at bounding box center [98, 51] width 21 height 21
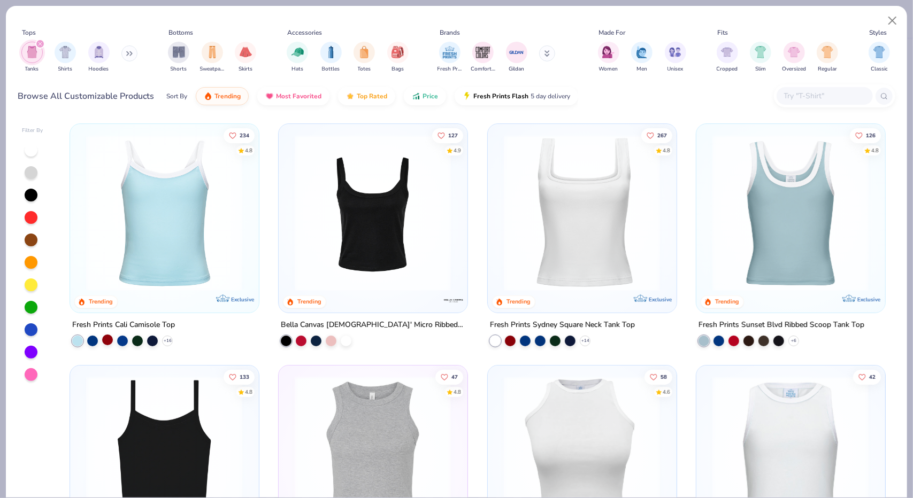
click at [104, 339] on div at bounding box center [107, 339] width 11 height 11
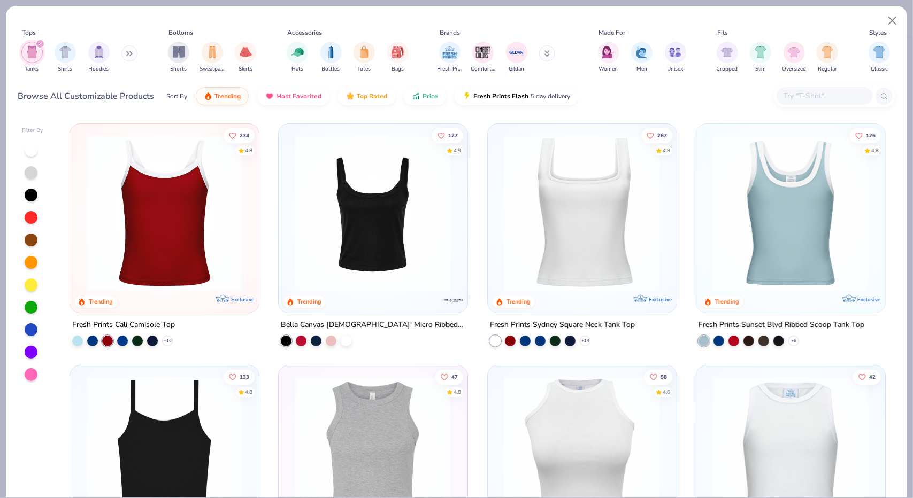
click at [197, 229] on img at bounding box center [164, 213] width 167 height 157
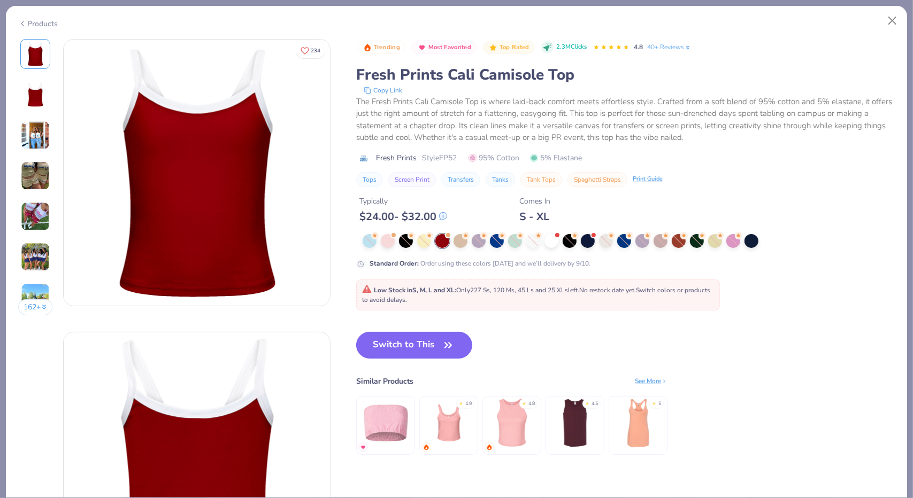
click at [389, 341] on button "Switch to This" at bounding box center [414, 345] width 116 height 27
click at [446, 340] on icon "button" at bounding box center [448, 345] width 15 height 15
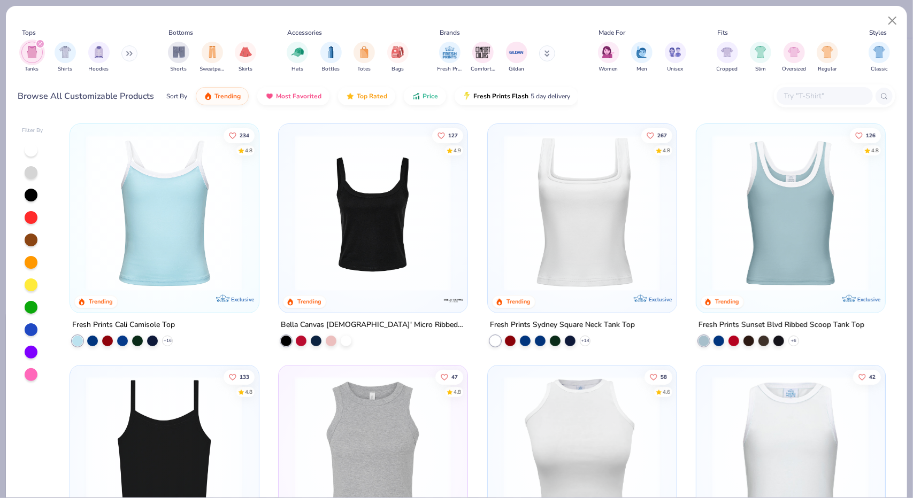
type textarea "x"
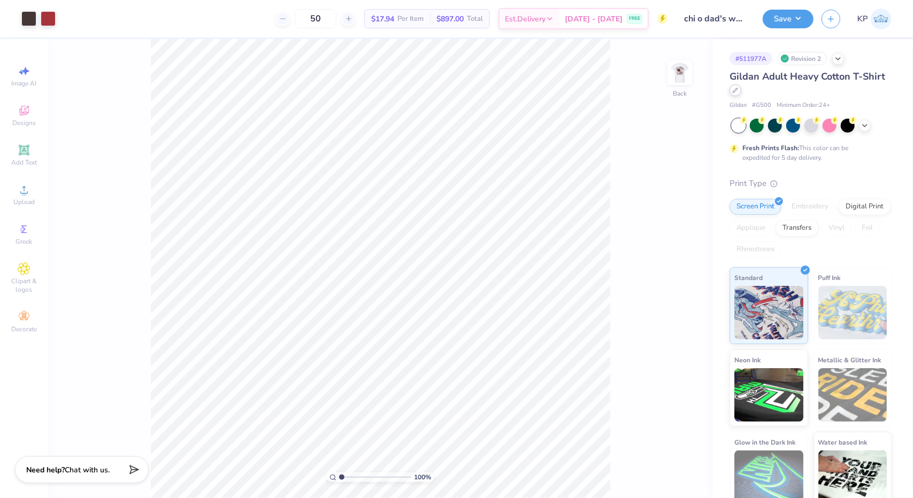
click at [738, 90] on icon at bounding box center [735, 90] width 4 height 4
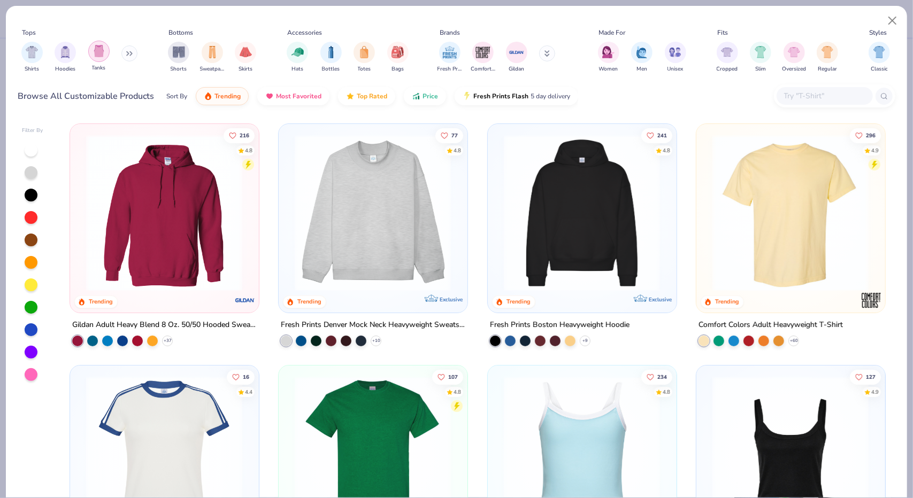
click at [98, 47] on img "filter for Tanks" at bounding box center [99, 51] width 12 height 12
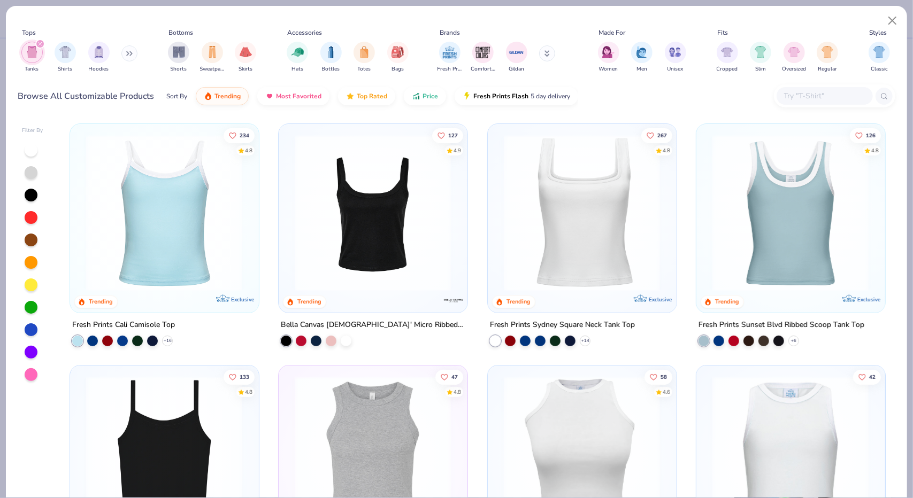
click at [183, 227] on img at bounding box center [164, 213] width 167 height 157
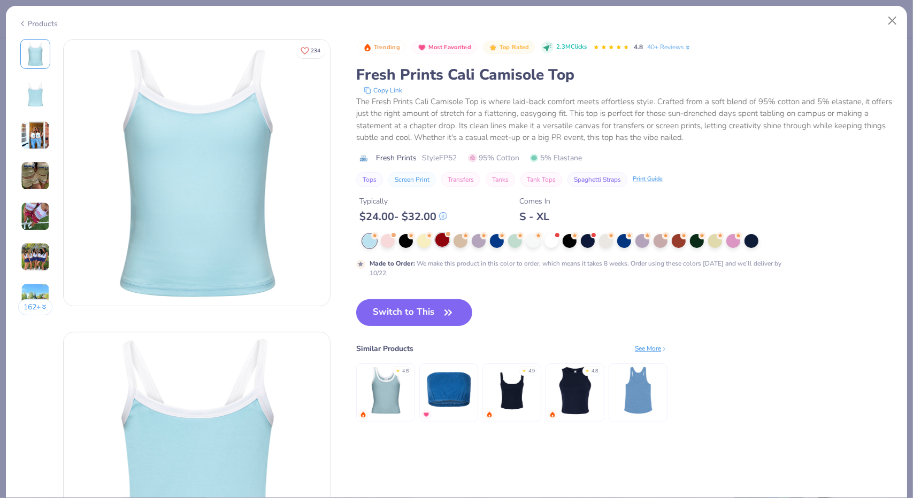
click at [441, 237] on div at bounding box center [442, 240] width 14 height 14
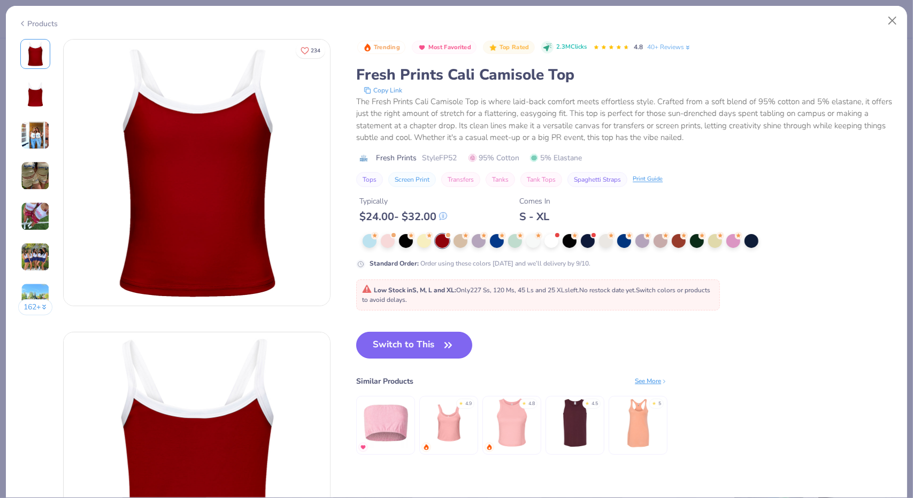
click at [405, 348] on button "Switch to This" at bounding box center [414, 345] width 116 height 27
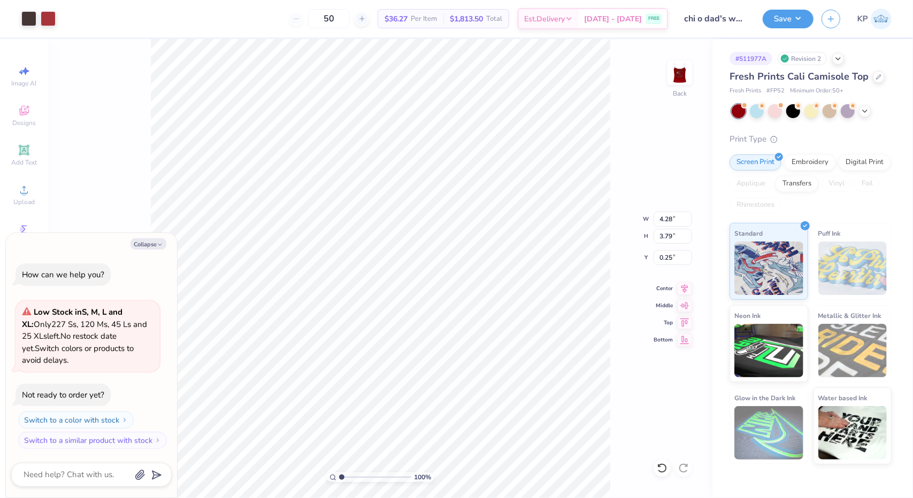
type textarea "x"
type input "2.30"
type textarea "x"
type input "2.00"
click at [28, 24] on div at bounding box center [28, 17] width 15 height 15
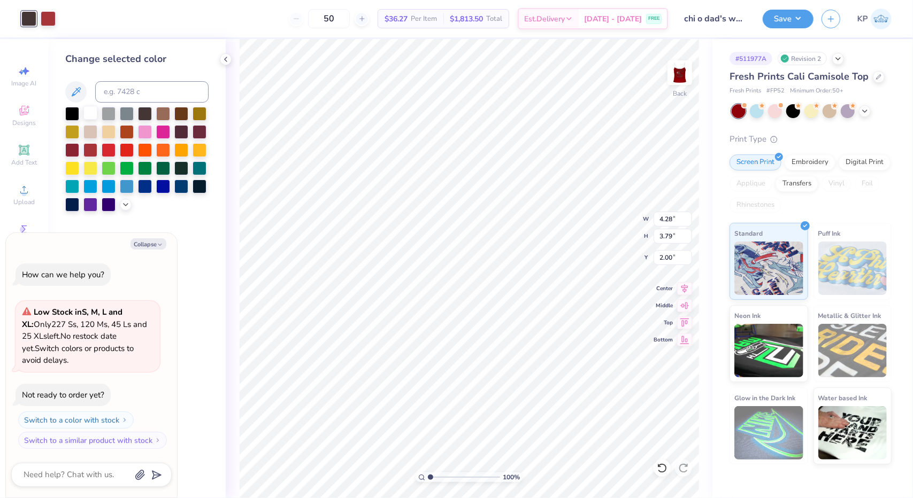
click at [89, 117] on div at bounding box center [90, 113] width 14 height 14
click at [49, 18] on div at bounding box center [48, 17] width 15 height 15
drag, startPoint x: 87, startPoint y: 114, endPoint x: 97, endPoint y: 117, distance: 11.0
click at [87, 114] on div at bounding box center [90, 113] width 14 height 14
click at [89, 150] on div at bounding box center [90, 149] width 14 height 14
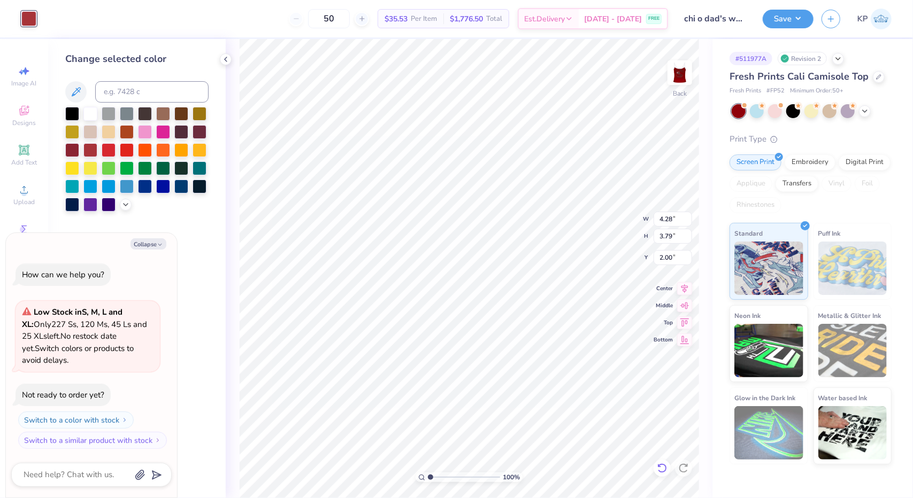
click at [662, 466] on icon at bounding box center [662, 468] width 11 height 11
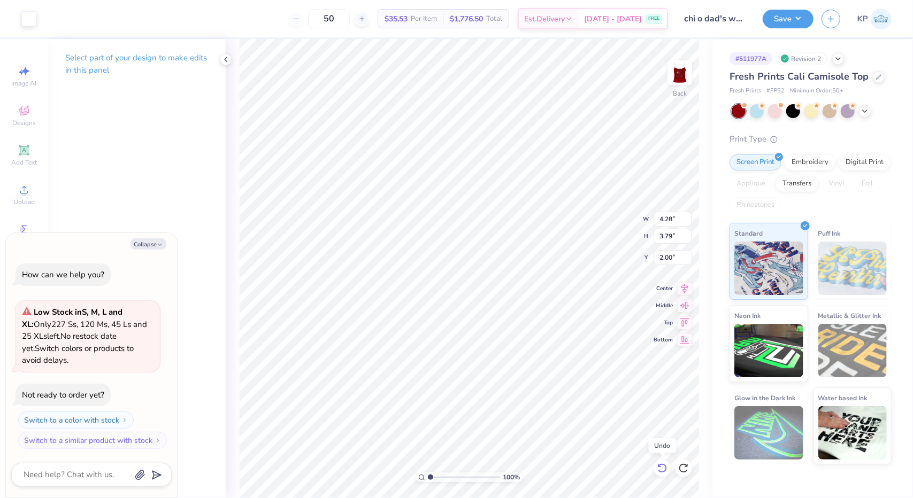
click at [660, 466] on icon at bounding box center [662, 468] width 11 height 11
click at [684, 73] on img at bounding box center [679, 72] width 43 height 43
click at [672, 69] on img at bounding box center [679, 72] width 43 height 43
type textarea "x"
type input "4.79"
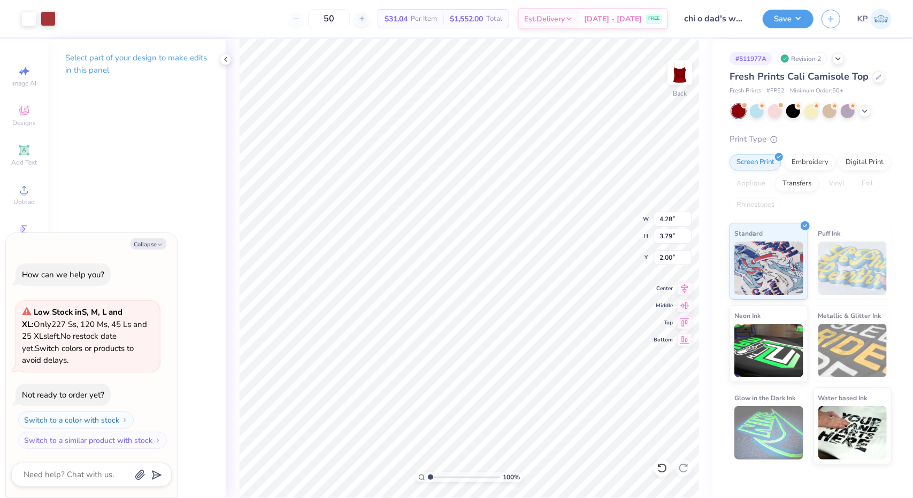
type input "4.24"
type textarea "x"
type input "2.17"
click at [793, 14] on button "Save" at bounding box center [788, 17] width 51 height 19
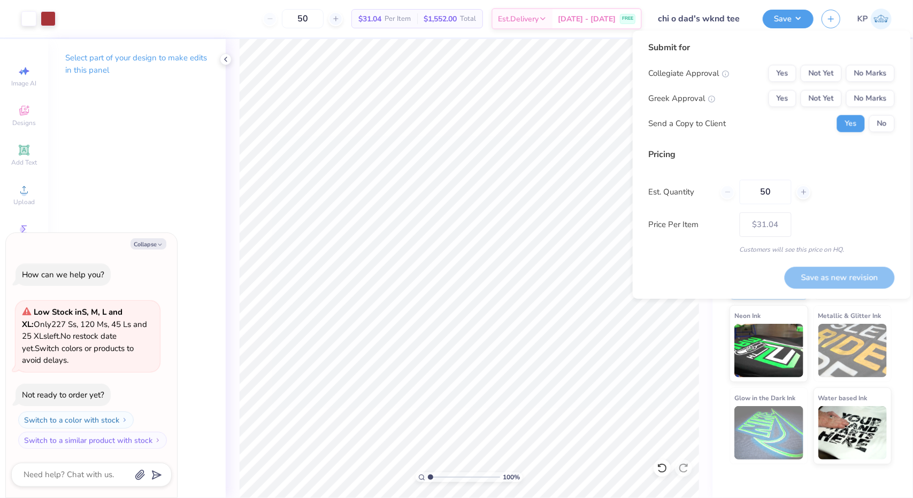
click at [737, 18] on input "chi o dad's wknd tee" at bounding box center [702, 18] width 105 height 21
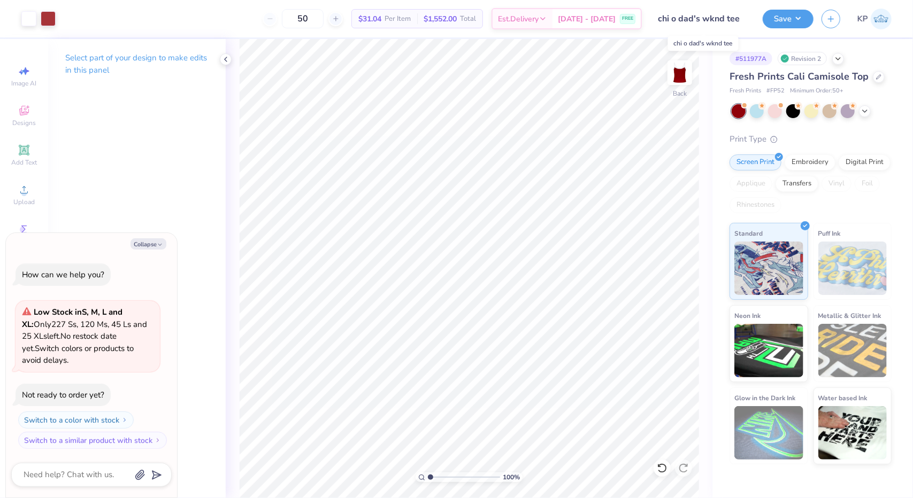
click at [734, 18] on input "chi o dad's wknd tee" at bounding box center [702, 18] width 105 height 21
click at [735, 18] on input "chi o dad's wknd tee" at bounding box center [702, 18] width 105 height 21
drag, startPoint x: 741, startPoint y: 20, endPoint x: 729, endPoint y: 21, distance: 11.8
click at [729, 21] on input "chi o dad's wknd tee" at bounding box center [702, 18] width 105 height 21
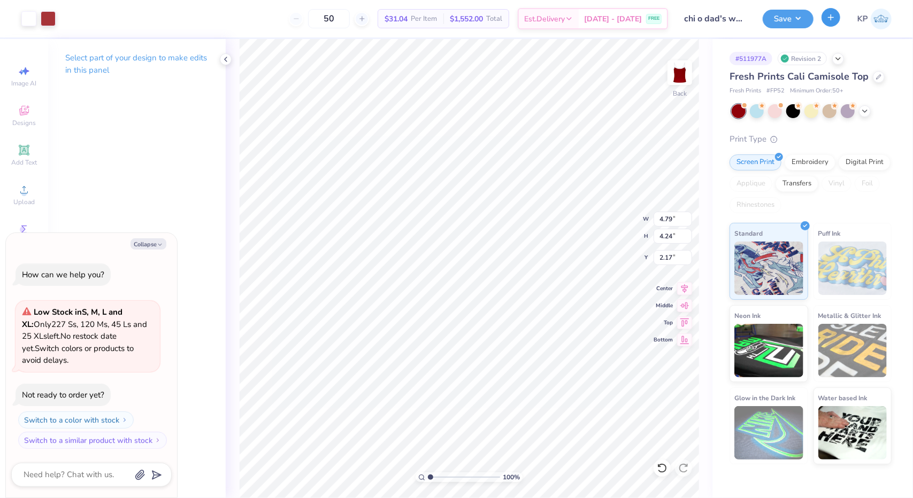
click at [828, 22] on button "button" at bounding box center [831, 17] width 19 height 19
click at [841, 18] on div "KP" at bounding box center [857, 19] width 70 height 21
click at [835, 17] on icon "button" at bounding box center [830, 17] width 9 height 9
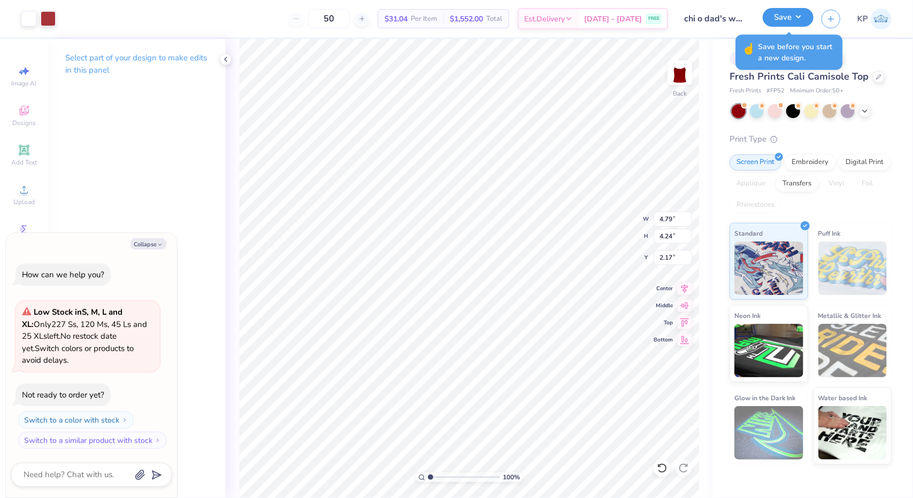
click at [800, 18] on button "Save" at bounding box center [788, 17] width 51 height 19
type textarea "x"
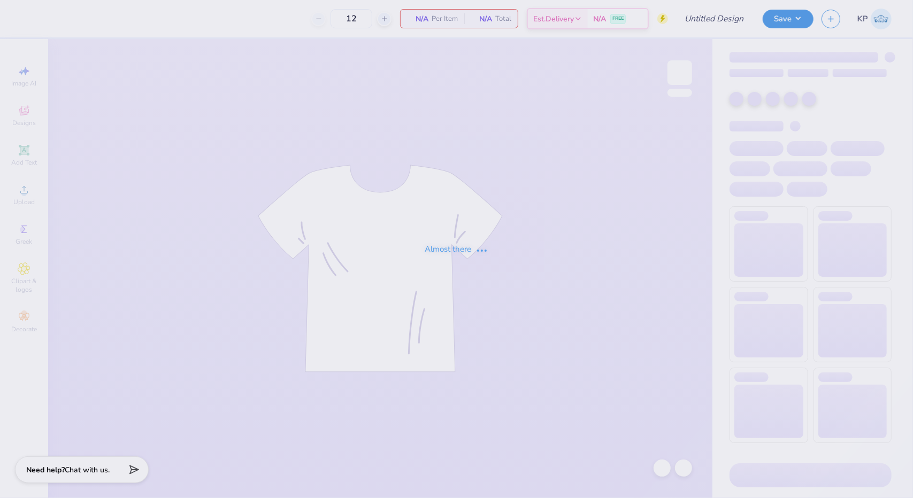
type input "chi o dad's wknd tee"
type input "50"
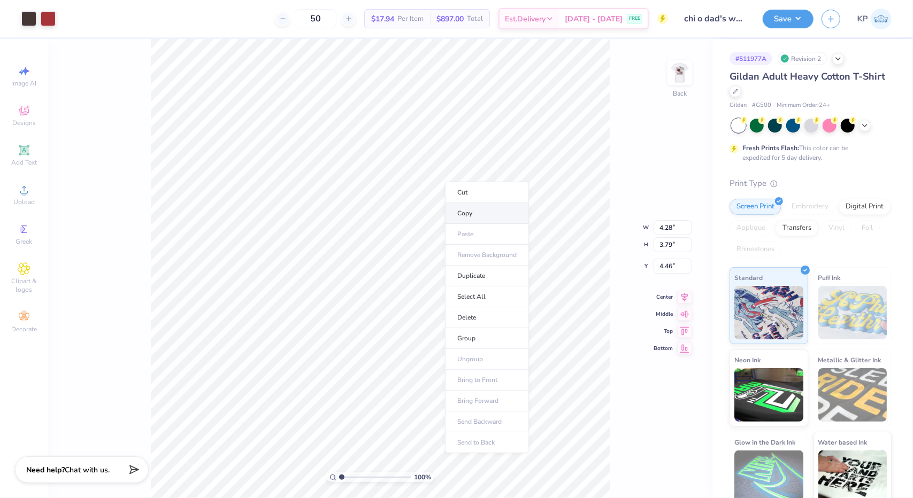
click at [466, 206] on li "Copy" at bounding box center [487, 213] width 84 height 21
click at [830, 20] on icon "button" at bounding box center [830, 17] width 9 height 9
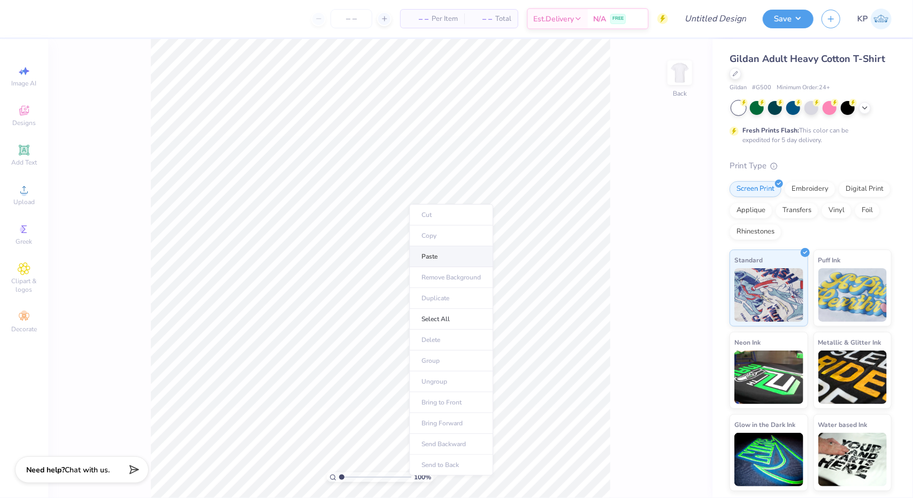
click at [427, 252] on li "Paste" at bounding box center [451, 257] width 84 height 21
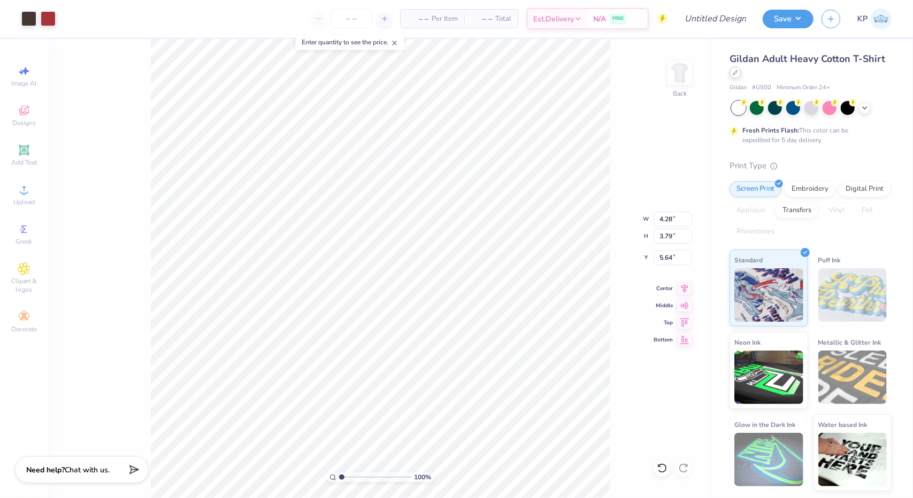
click at [734, 74] on icon at bounding box center [735, 73] width 4 height 4
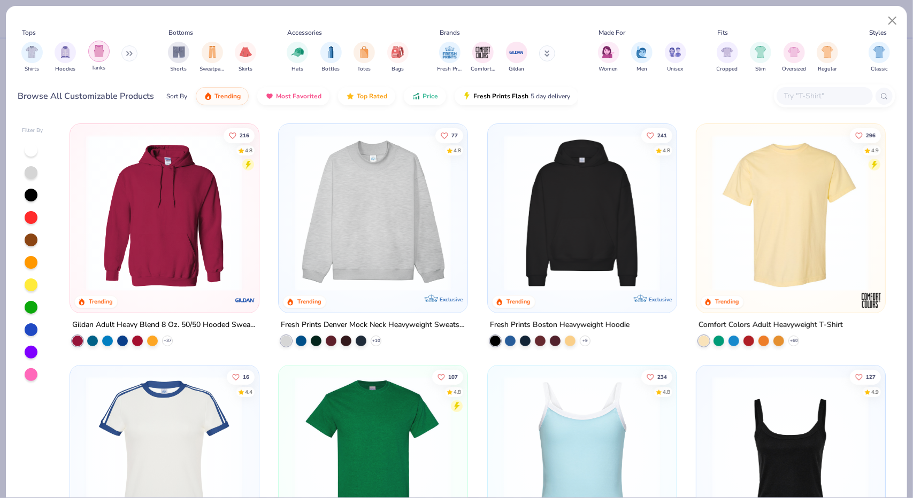
click at [99, 52] on img "filter for Tanks" at bounding box center [99, 51] width 12 height 12
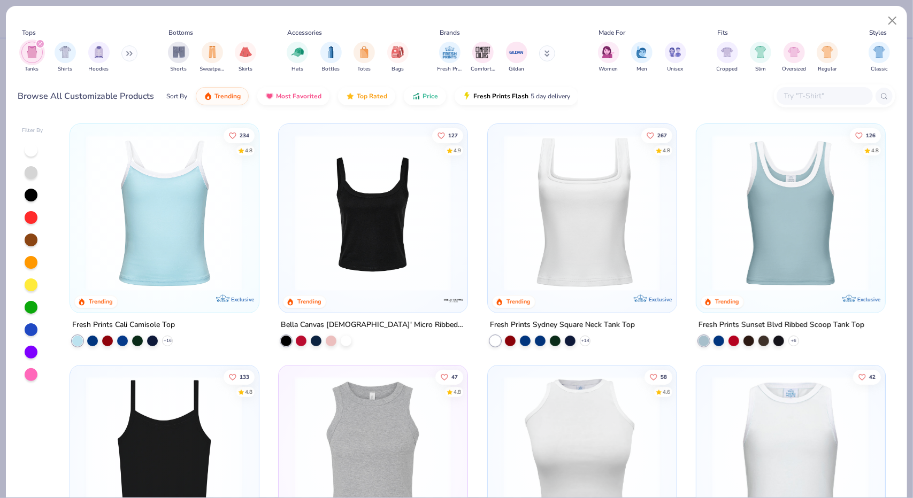
click at [205, 162] on img at bounding box center [164, 213] width 167 height 157
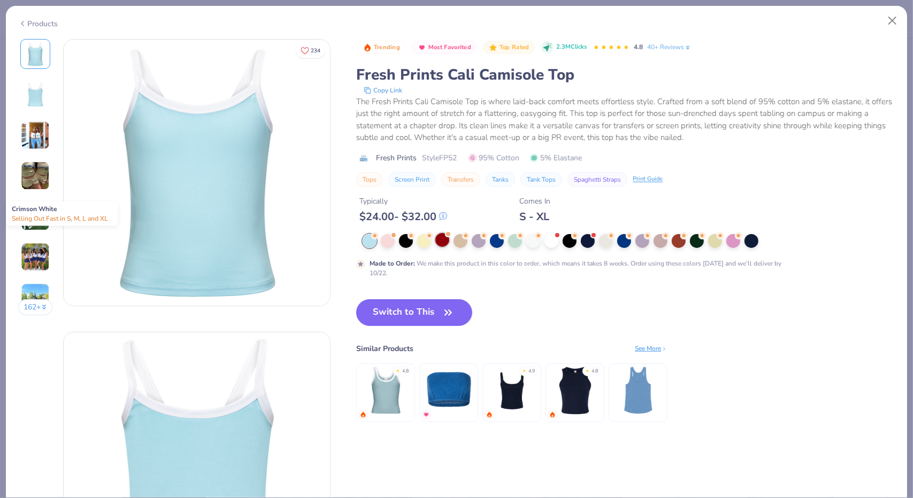
click at [440, 239] on div at bounding box center [442, 240] width 14 height 14
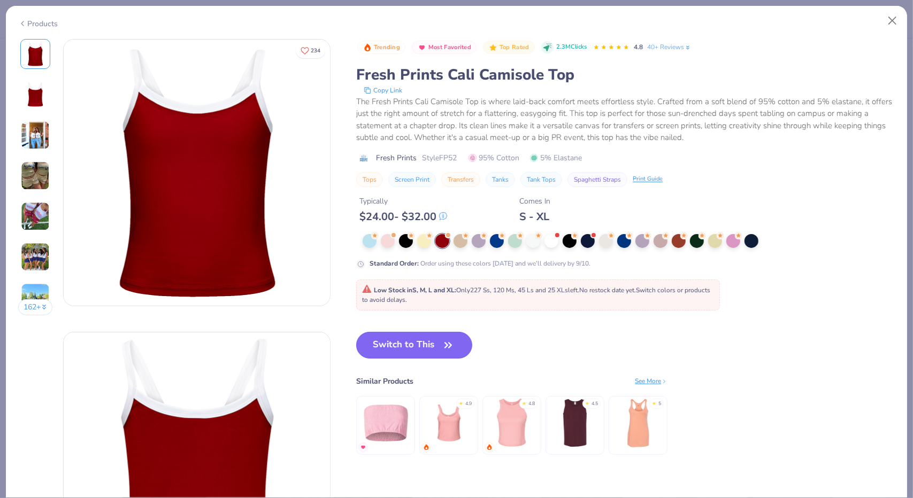
click at [382, 336] on button "Switch to This" at bounding box center [414, 345] width 116 height 27
type input "50"
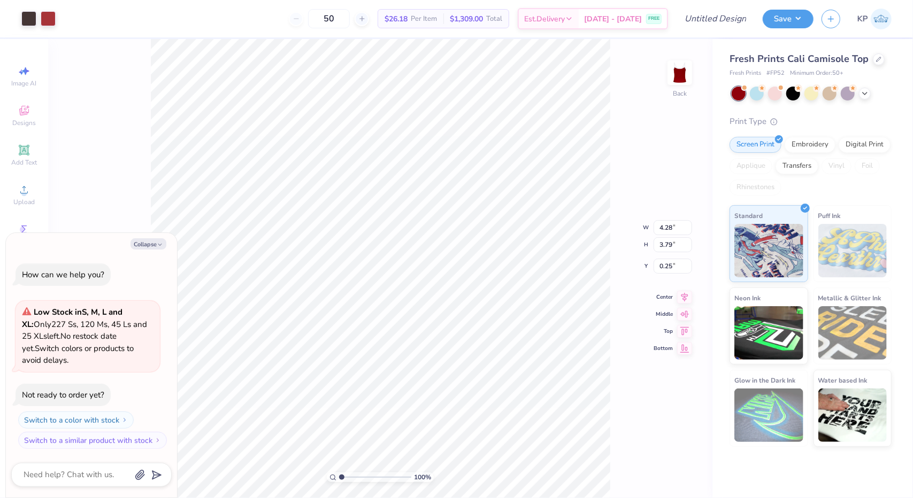
type textarea "x"
type input "1.65"
click at [88, 439] on button "Switch to a similar product with stock" at bounding box center [93, 440] width 149 height 17
type textarea "x"
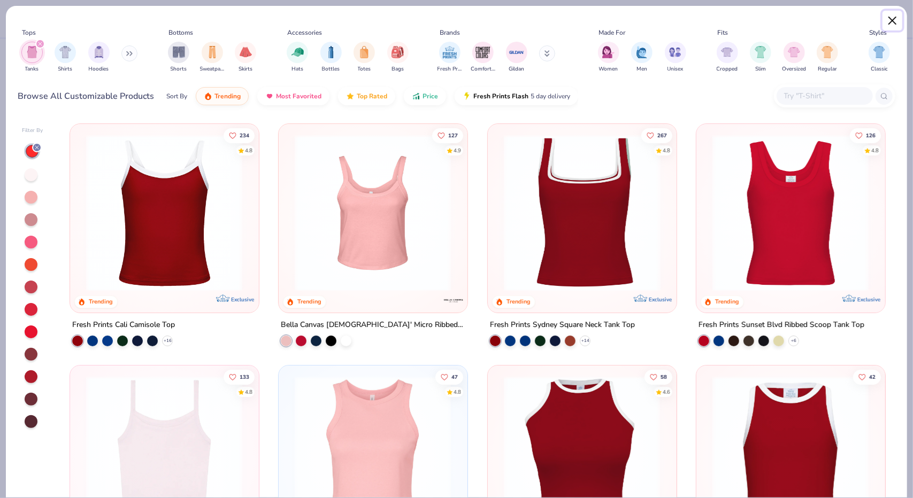
click at [887, 21] on button "Close" at bounding box center [893, 21] width 20 height 20
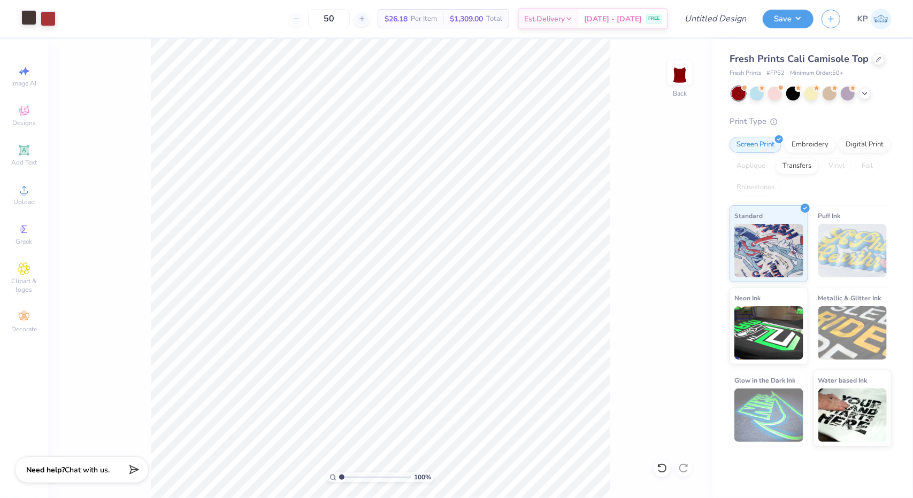
click at [29, 17] on div at bounding box center [28, 17] width 15 height 15
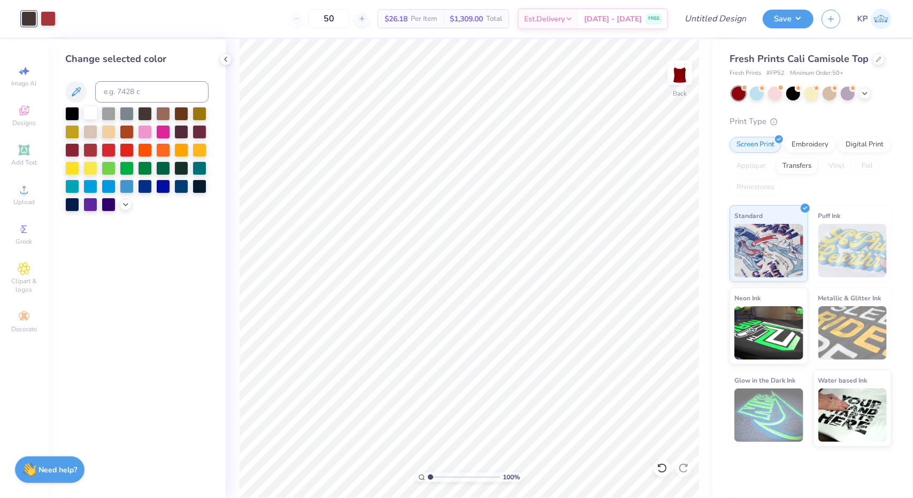
click at [93, 113] on div at bounding box center [90, 113] width 14 height 14
click at [712, 23] on input "Design Title" at bounding box center [702, 18] width 105 height 21
drag, startPoint x: 741, startPoint y: 18, endPoint x: 726, endPoint y: 20, distance: 14.5
click at [726, 20] on input "chi o dad's wknd tee" at bounding box center [702, 18] width 105 height 21
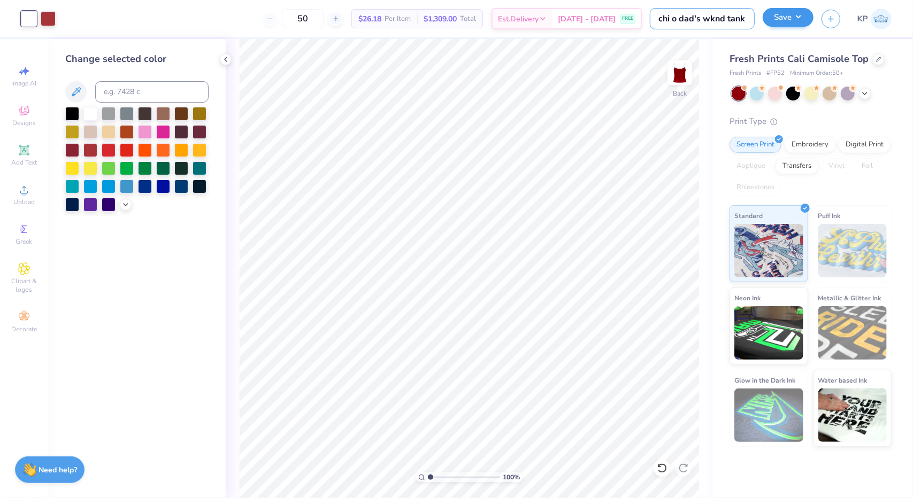
type input "chi o dad's wknd tank"
click at [801, 18] on button "Save" at bounding box center [788, 17] width 51 height 19
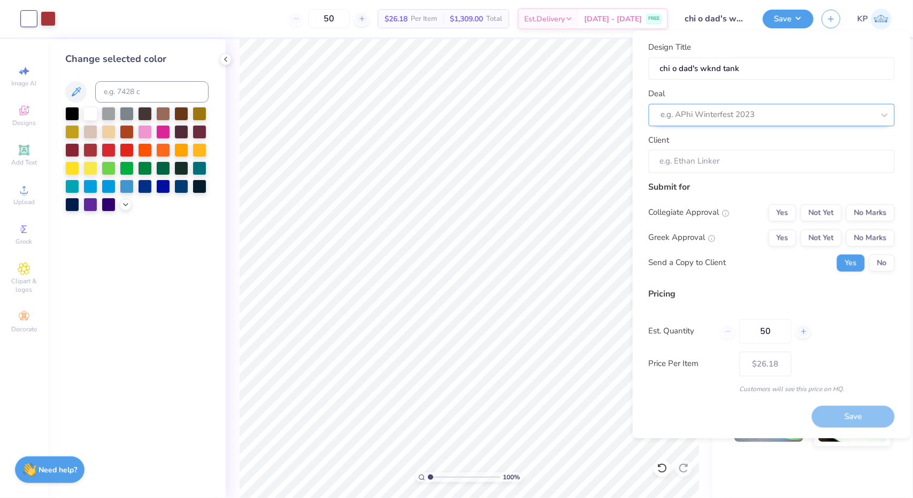
click at [791, 109] on div at bounding box center [767, 115] width 213 height 14
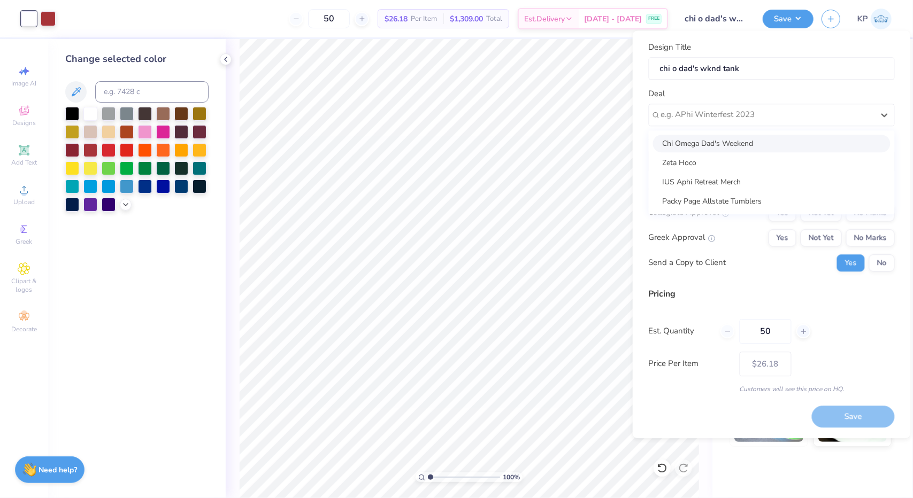
click at [785, 143] on div "Chi Omega Dad's Weekend" at bounding box center [771, 144] width 237 height 18
type input "Keely Page"
type input "$31.04"
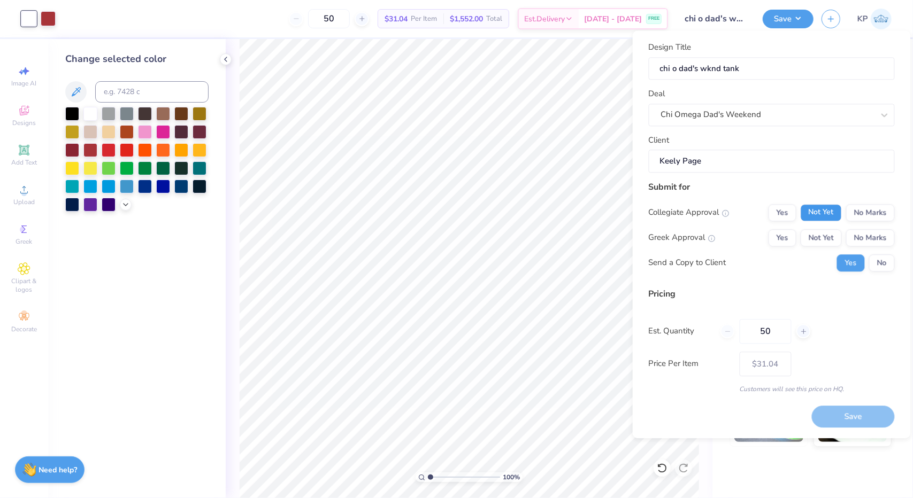
click at [810, 210] on button "Not Yet" at bounding box center [821, 212] width 41 height 17
click at [816, 231] on button "Not Yet" at bounding box center [821, 237] width 41 height 17
drag, startPoint x: 778, startPoint y: 336, endPoint x: 750, endPoint y: 337, distance: 27.8
click at [750, 337] on input "50" at bounding box center [766, 331] width 52 height 25
type input "40"
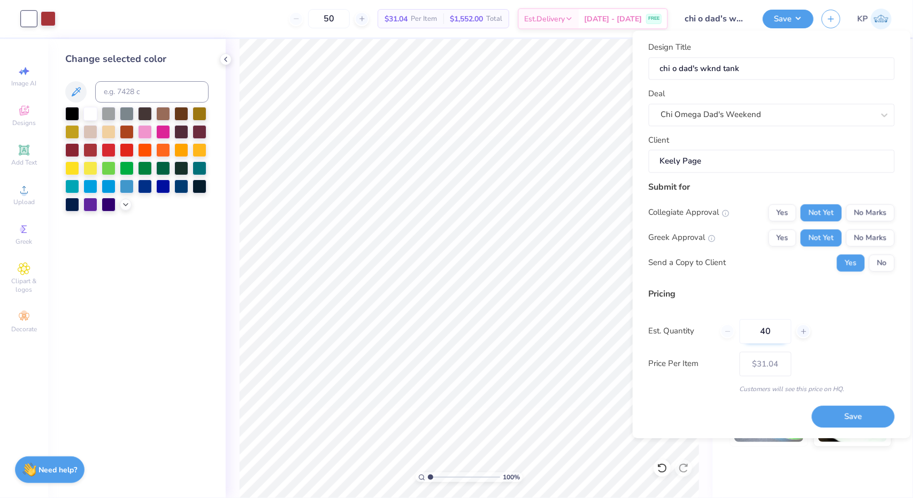
type input "40"
type input "50"
click at [835, 422] on div "Design Title chi o dad's wknd tank Deal Chi Omega Dad's Weekend Client Keely Pa…" at bounding box center [772, 234] width 246 height 387
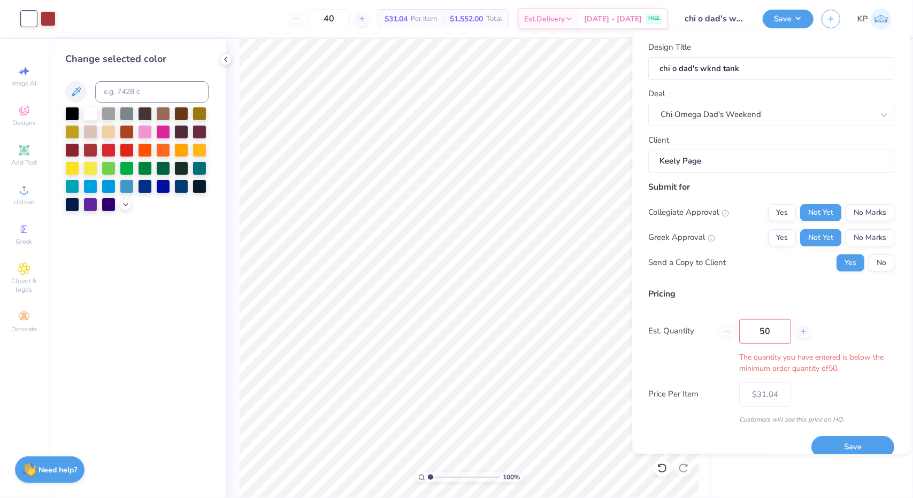
type input "50"
type input "$31.04"
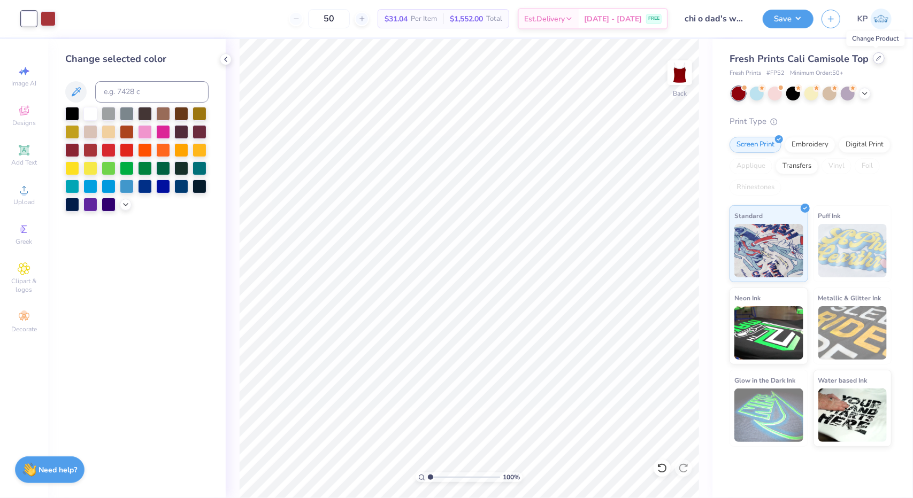
click at [876, 56] on icon at bounding box center [878, 58] width 5 height 5
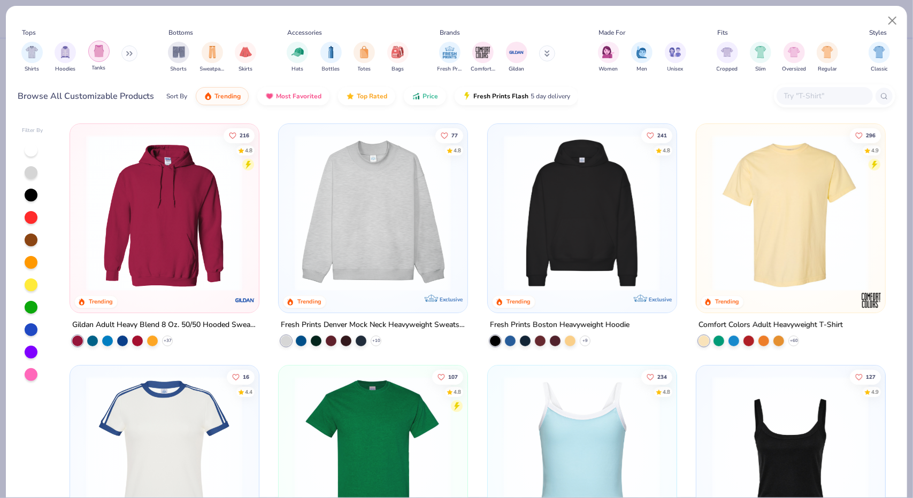
click at [94, 55] on img "filter for Tanks" at bounding box center [99, 51] width 12 height 12
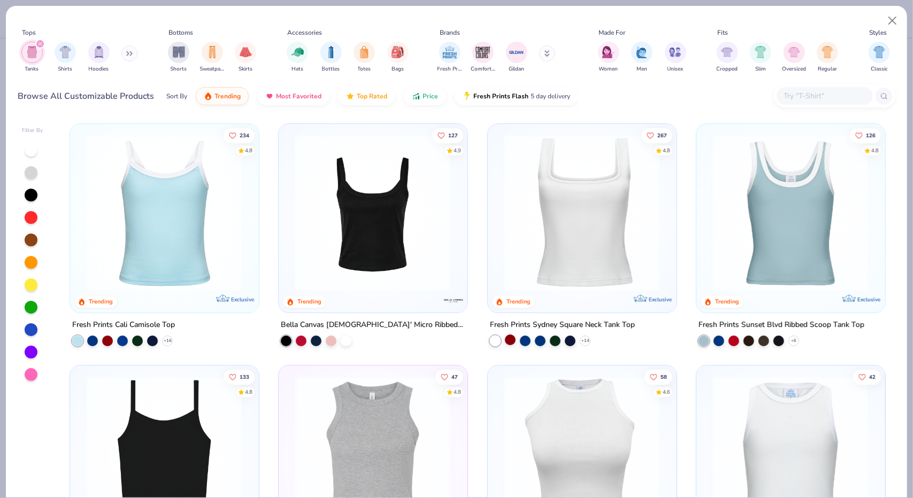
click at [507, 336] on div at bounding box center [510, 339] width 11 height 11
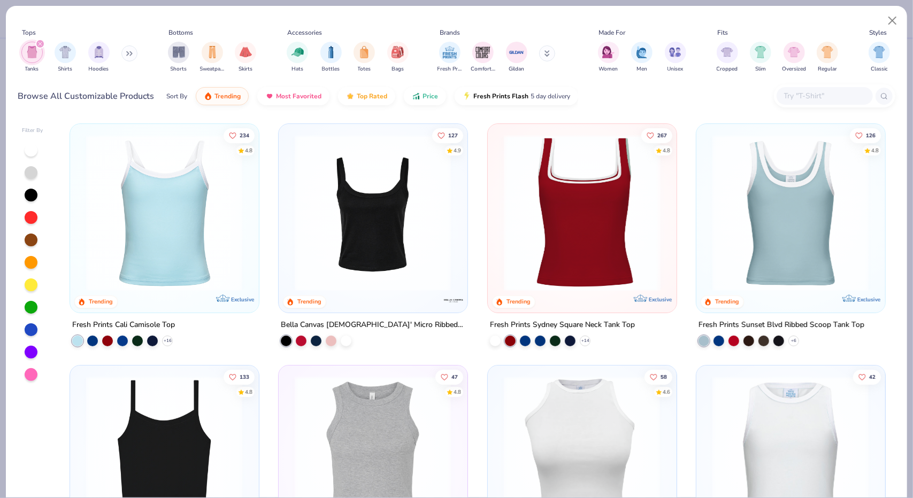
click at [605, 252] on img at bounding box center [581, 213] width 167 height 157
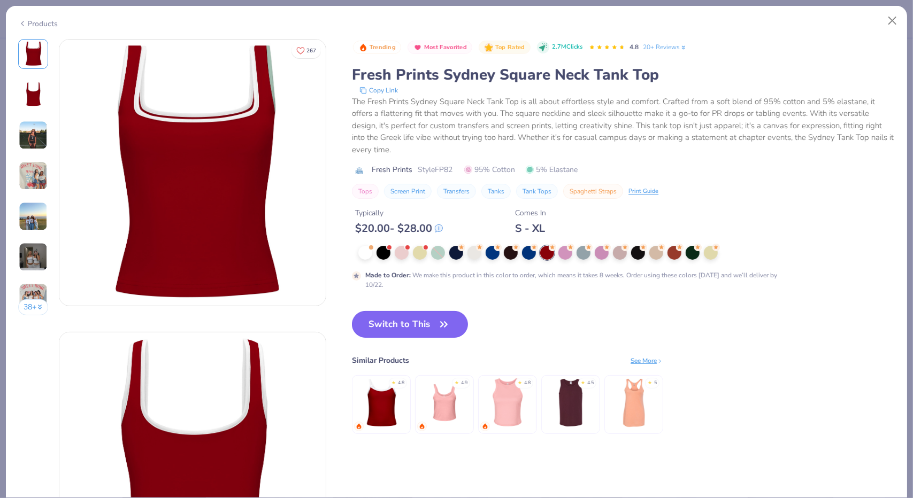
click at [424, 325] on button "Switch to This" at bounding box center [410, 324] width 116 height 27
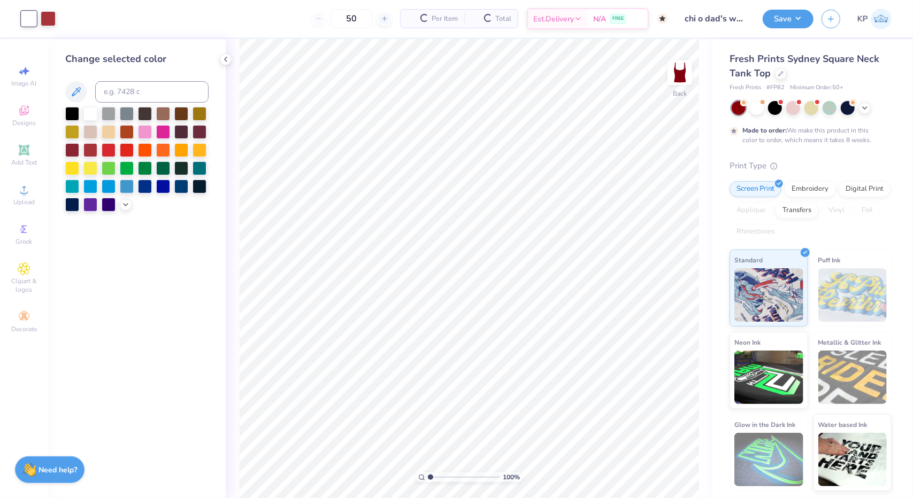
type textarea "x"
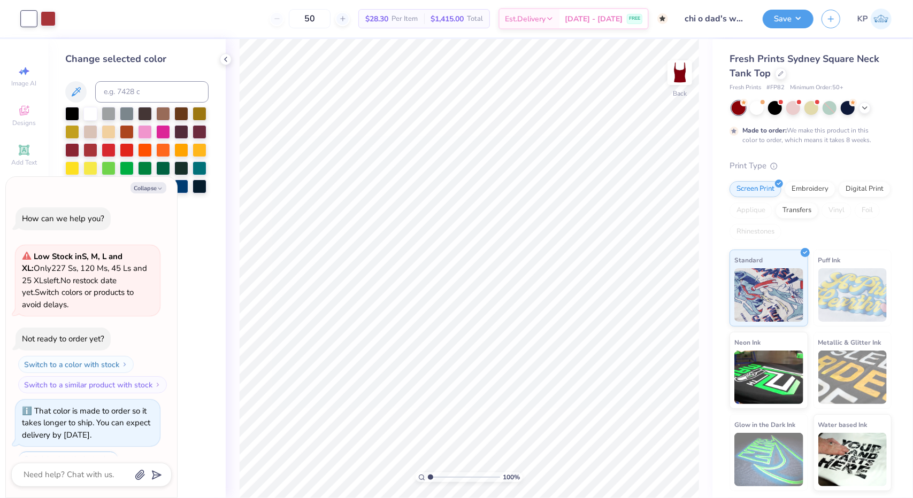
scroll to position [44, 0]
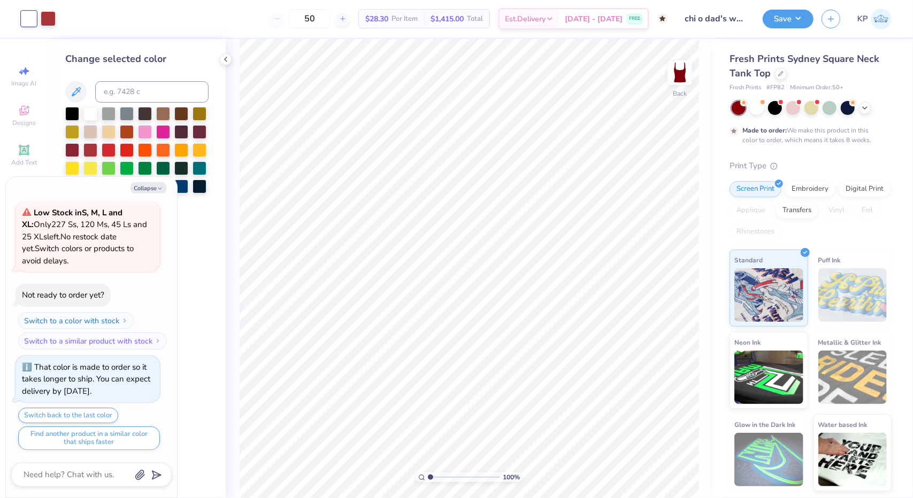
drag, startPoint x: 337, startPoint y: 17, endPoint x: 284, endPoint y: 20, distance: 53.6
click at [285, 19] on div "50" at bounding box center [310, 18] width 80 height 19
type input "3"
type input "50"
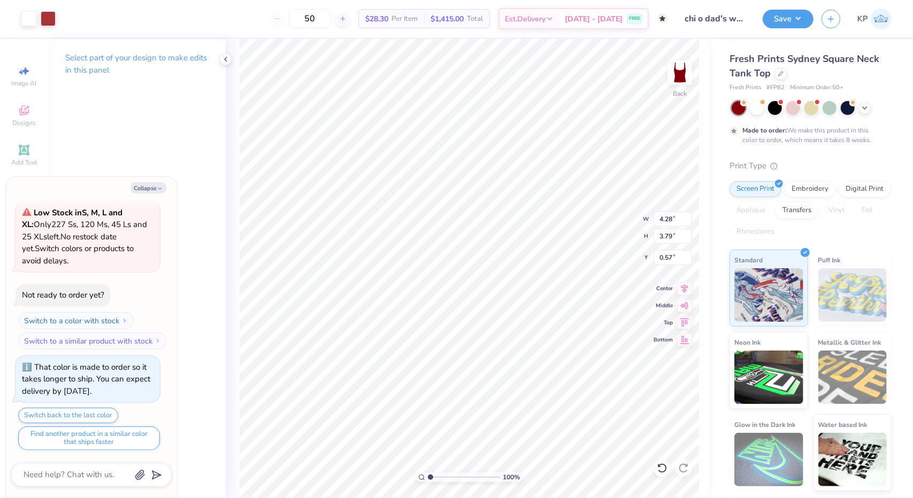
type textarea "x"
type input "4.94"
type input "4.38"
type textarea "x"
type input "1.02"
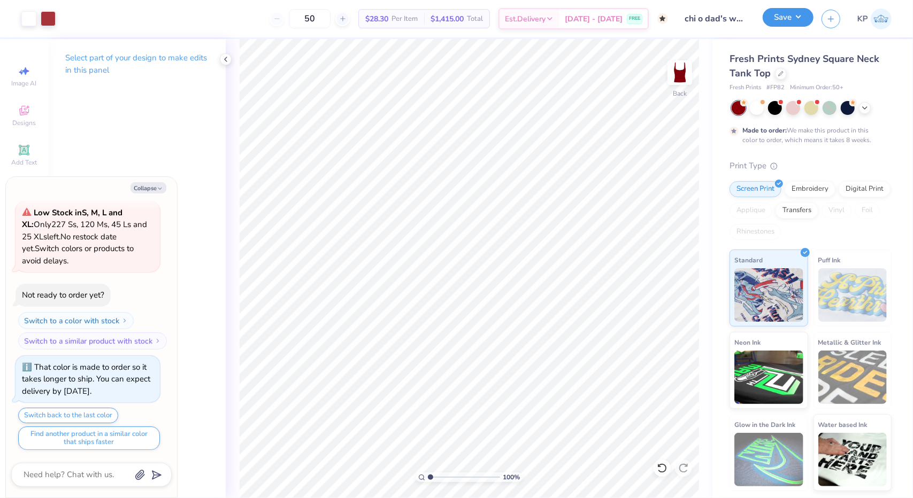
click at [776, 18] on button "Save" at bounding box center [788, 17] width 51 height 19
type textarea "x"
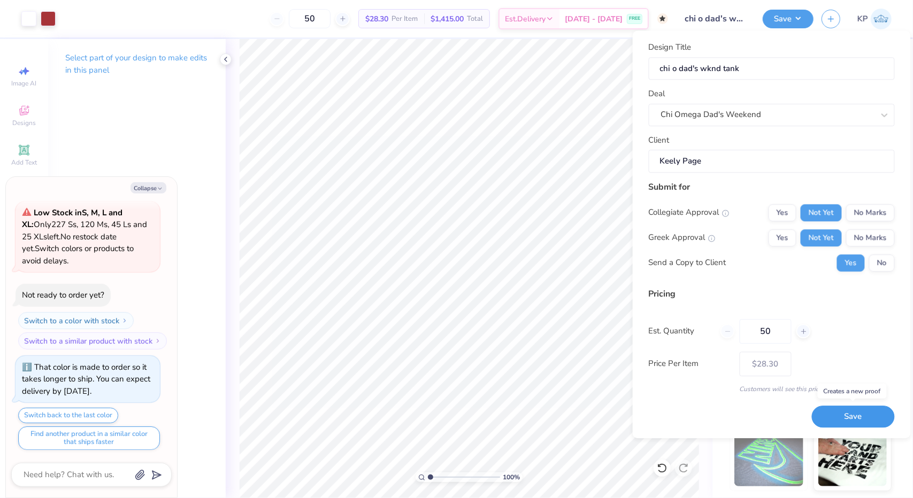
click at [855, 415] on button "Save" at bounding box center [853, 417] width 83 height 22
type input "$28.30"
type textarea "x"
type input "$23.86"
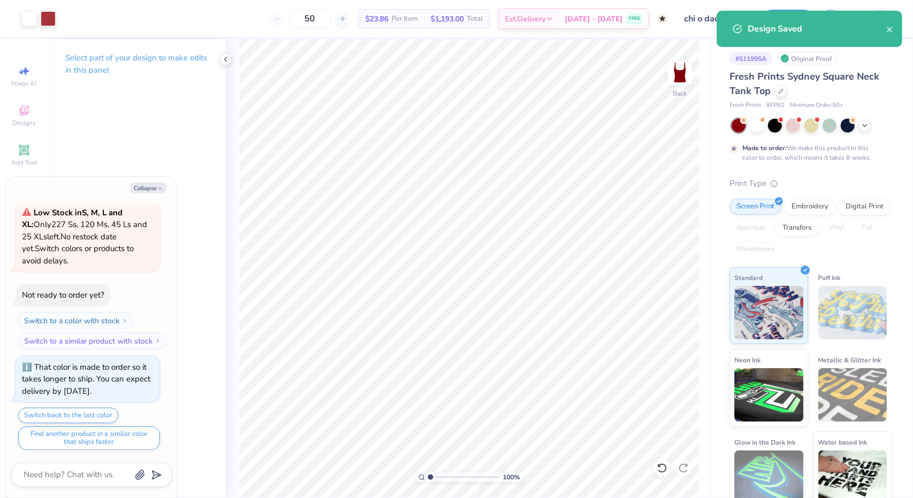
type textarea "x"
type input "$28.30"
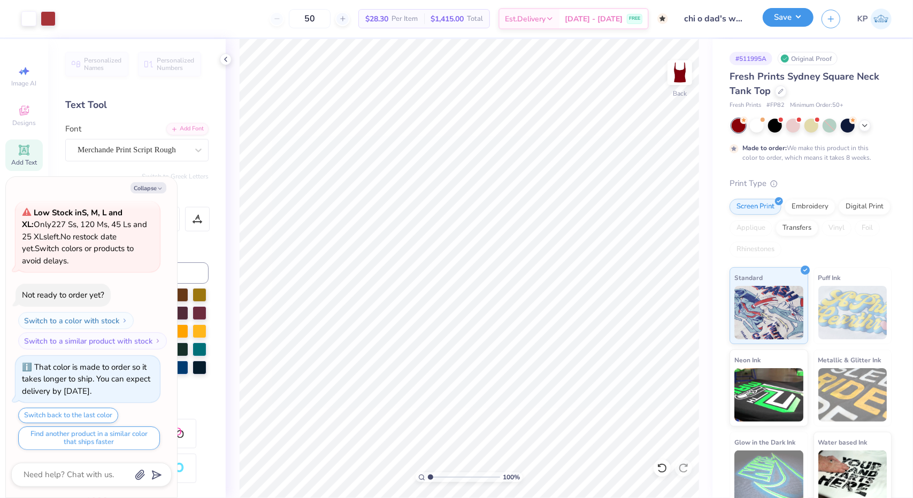
click at [798, 17] on button "Save" at bounding box center [788, 17] width 51 height 19
type textarea "x"
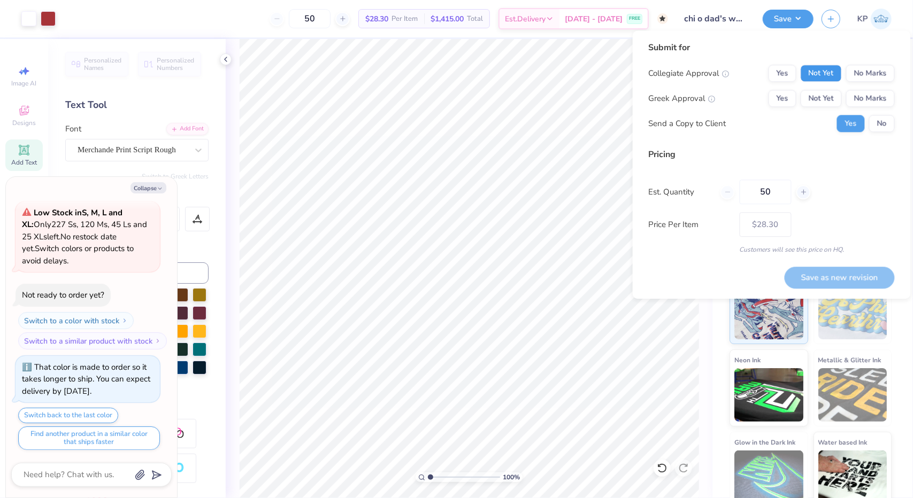
click at [822, 74] on button "Not Yet" at bounding box center [821, 73] width 41 height 17
drag, startPoint x: 822, startPoint y: 88, endPoint x: 823, endPoint y: 103, distance: 15.0
click at [823, 98] on div "Collegiate Approval Yes Not Yet No Marks Greek Approval Yes Not Yet No Marks Se…" at bounding box center [772, 98] width 246 height 67
click at [823, 100] on button "Not Yet" at bounding box center [821, 98] width 41 height 17
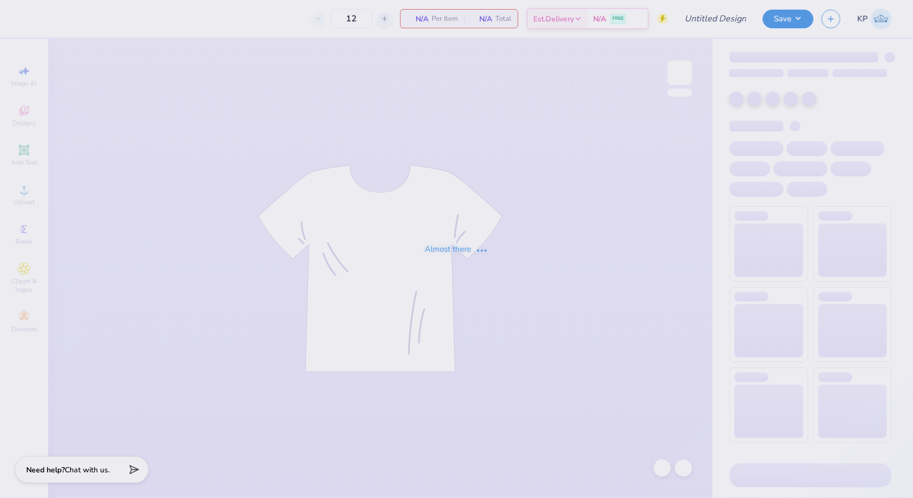
type input "CHIO DADS WKND OPT 2"
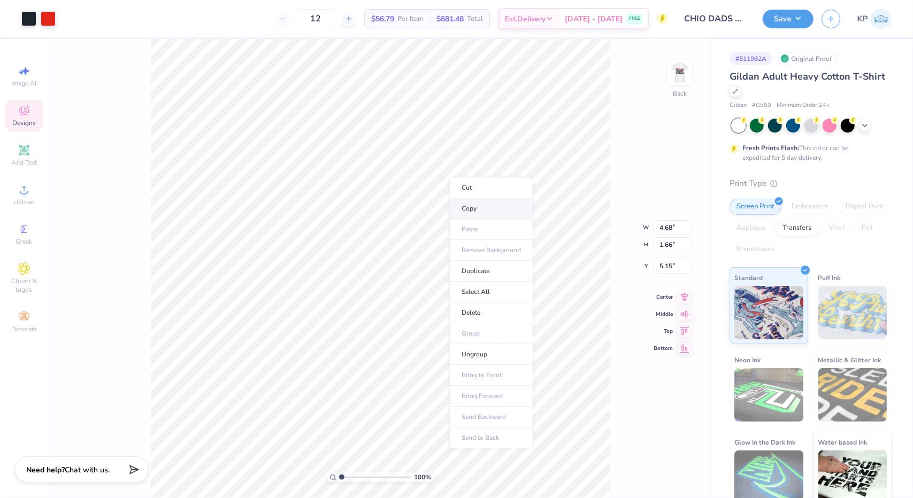
click at [472, 204] on li "Copy" at bounding box center [491, 208] width 84 height 21
click at [831, 17] on line "button" at bounding box center [830, 17] width 5 height 0
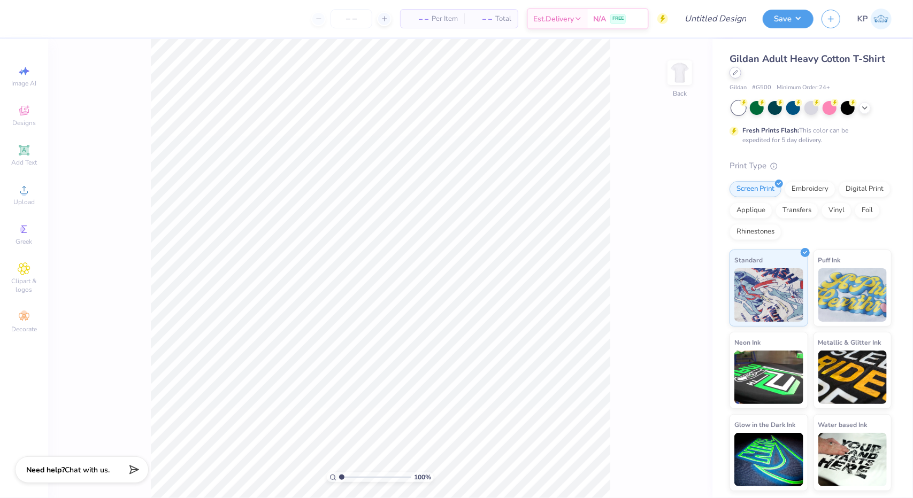
click at [737, 73] on icon at bounding box center [735, 72] width 5 height 5
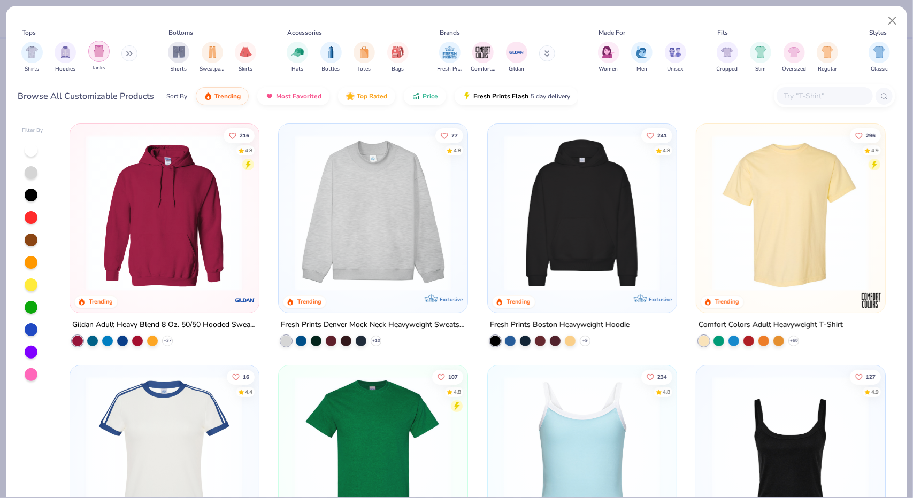
click at [94, 51] on img "filter for Tanks" at bounding box center [99, 51] width 12 height 12
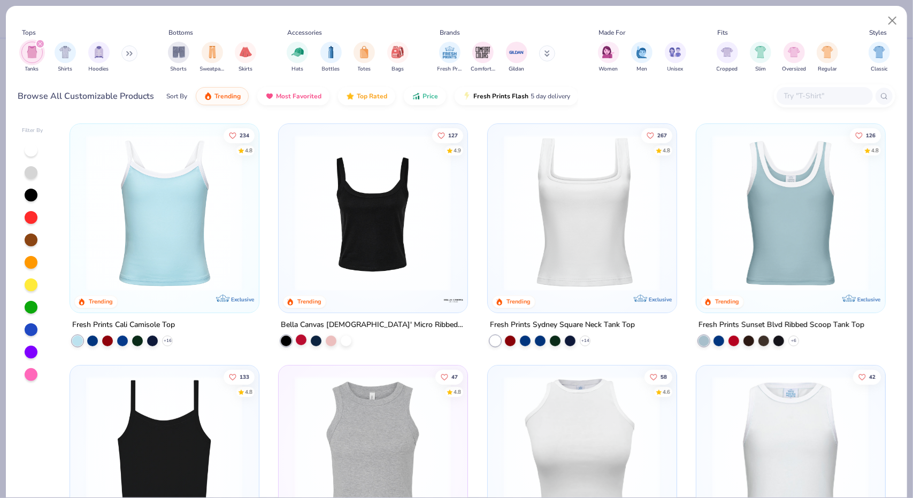
click at [296, 341] on div at bounding box center [301, 339] width 11 height 11
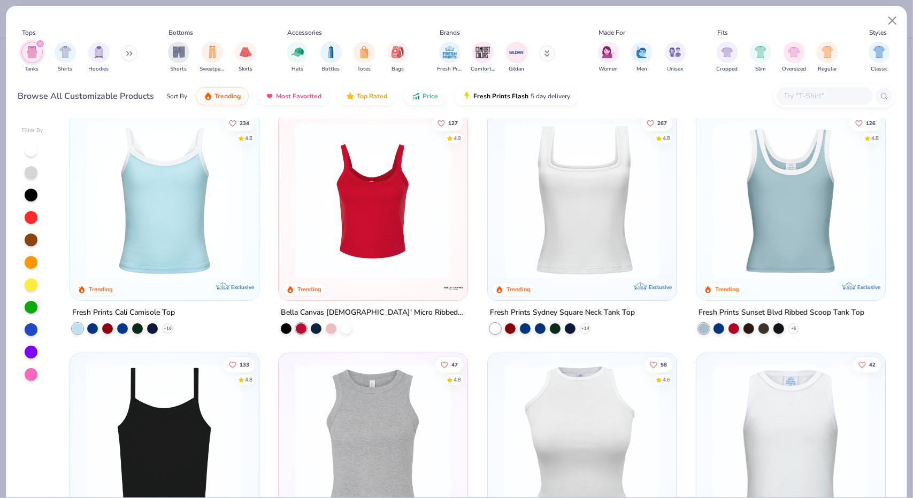
scroll to position [107, 0]
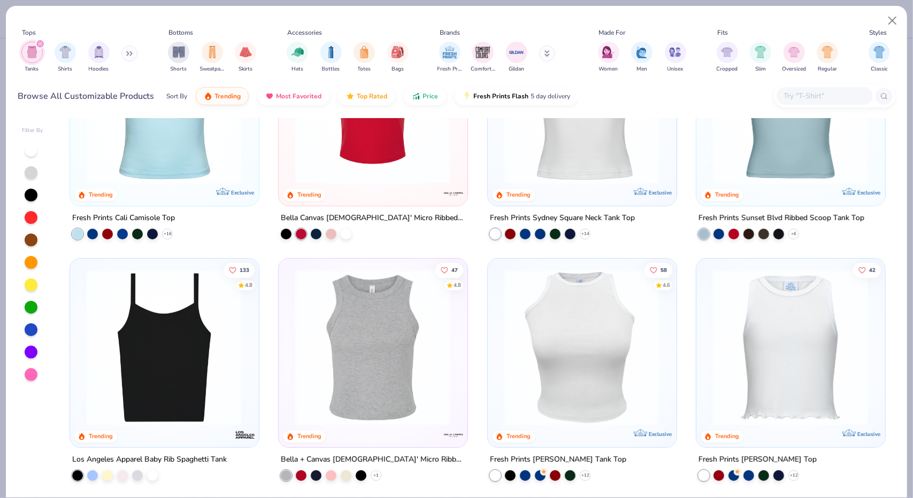
click at [393, 143] on img at bounding box center [372, 106] width 167 height 157
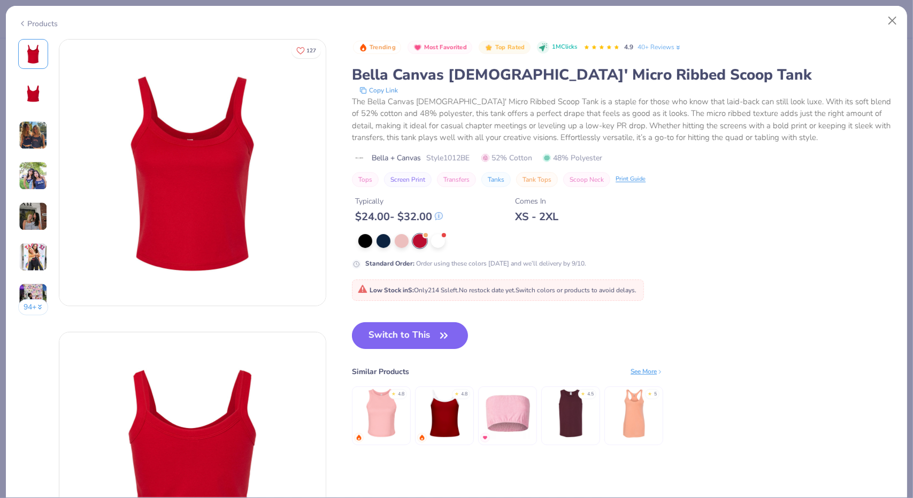
click at [403, 332] on button "Switch to This" at bounding box center [410, 336] width 116 height 27
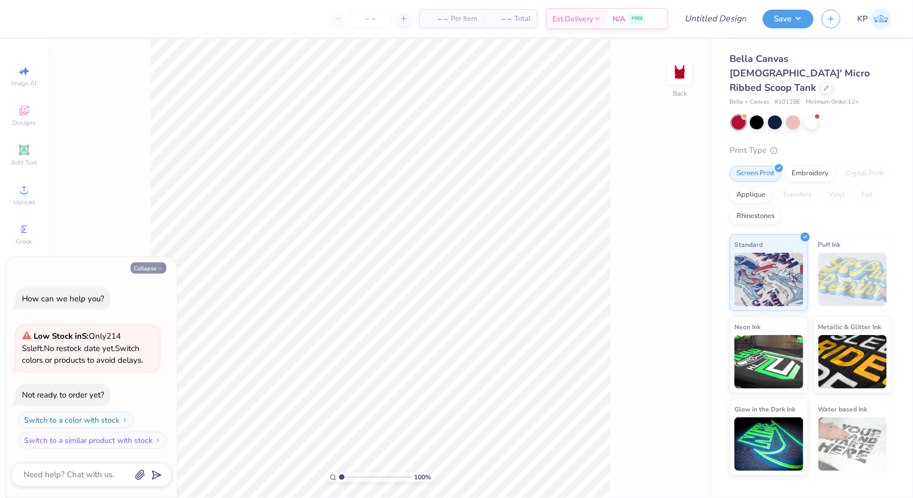
click at [139, 265] on button "Collapse" at bounding box center [149, 268] width 36 height 11
type textarea "x"
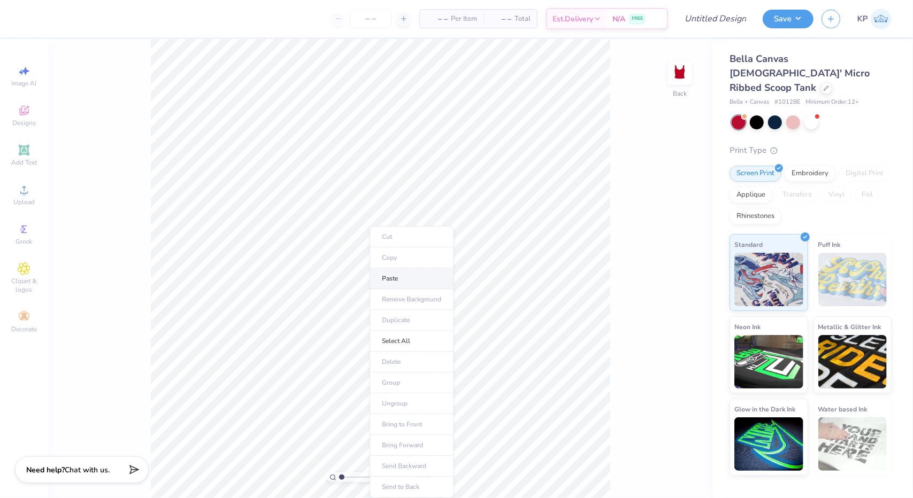
click at [394, 276] on li "Paste" at bounding box center [412, 278] width 84 height 21
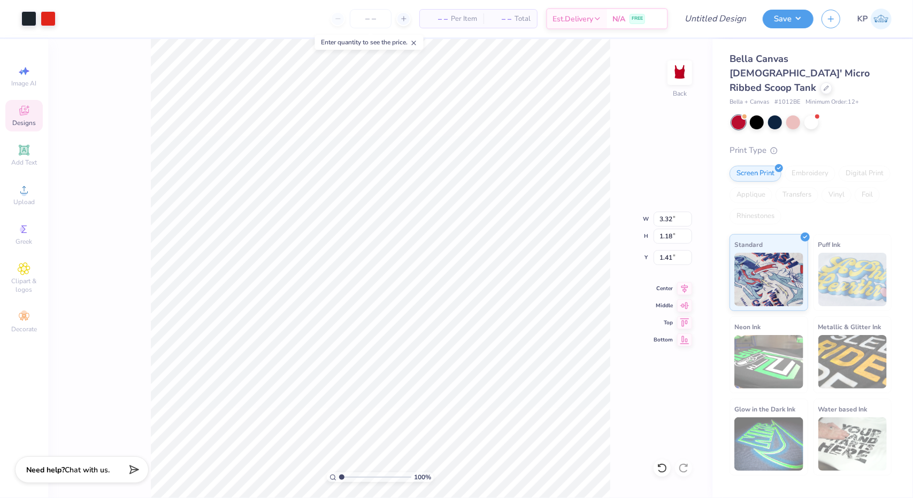
type input "1.41"
click at [47, 12] on div at bounding box center [48, 17] width 15 height 15
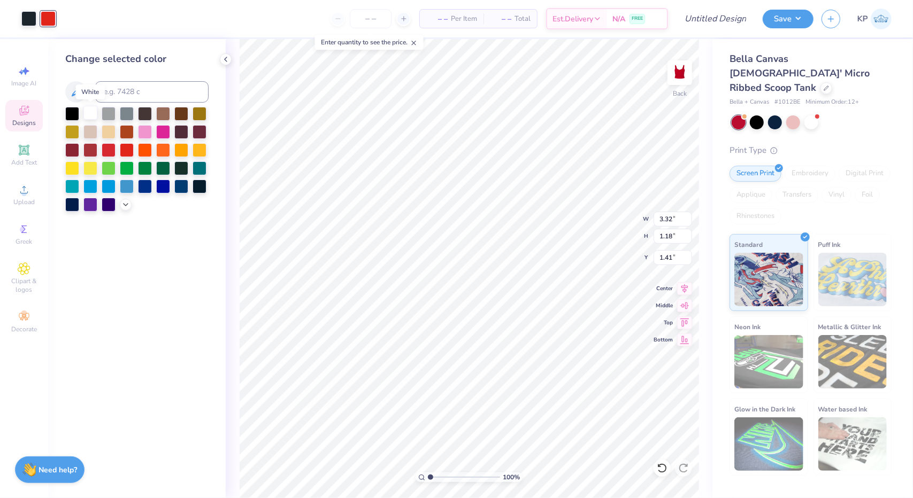
click at [91, 114] on div at bounding box center [90, 113] width 14 height 14
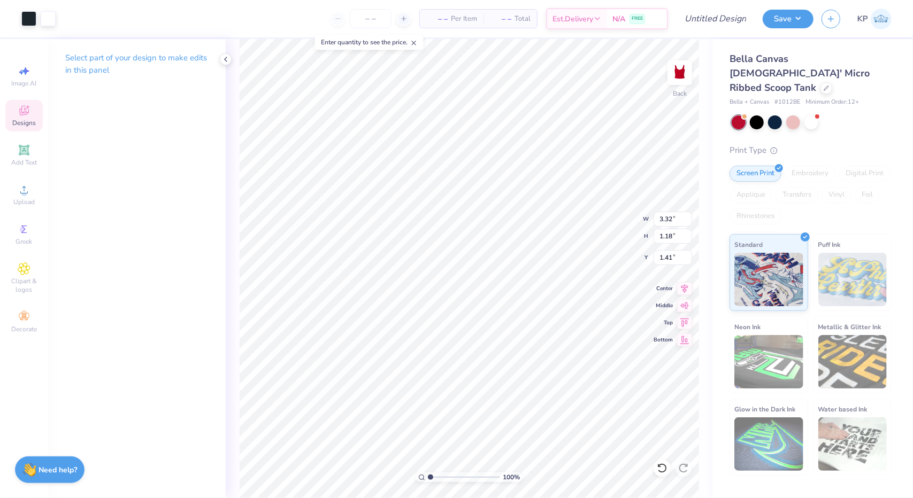
type input "4.49"
type input "1.60"
click at [28, 316] on icon at bounding box center [24, 317] width 13 height 13
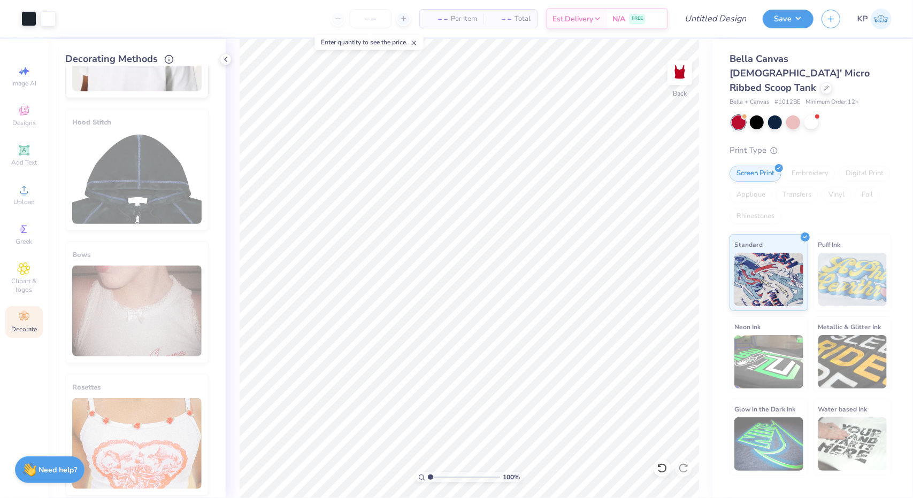
scroll to position [502, 0]
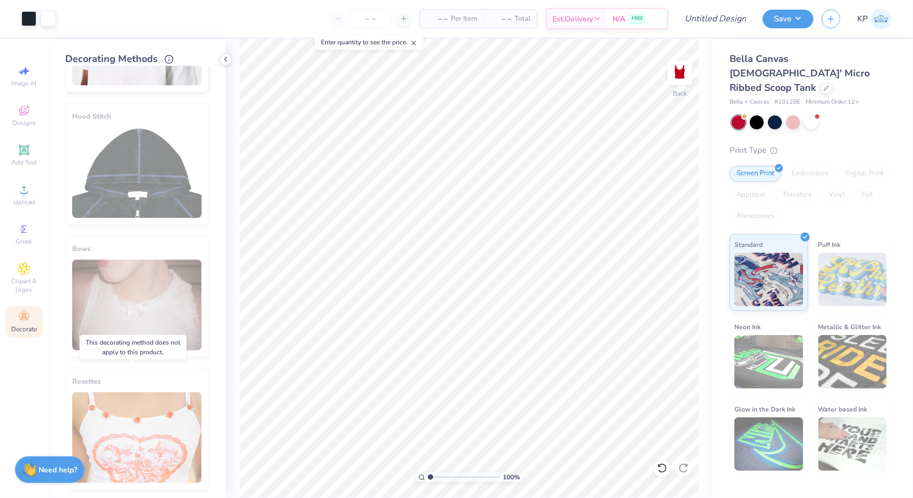
click at [113, 423] on div "Rosettes" at bounding box center [136, 430] width 143 height 122
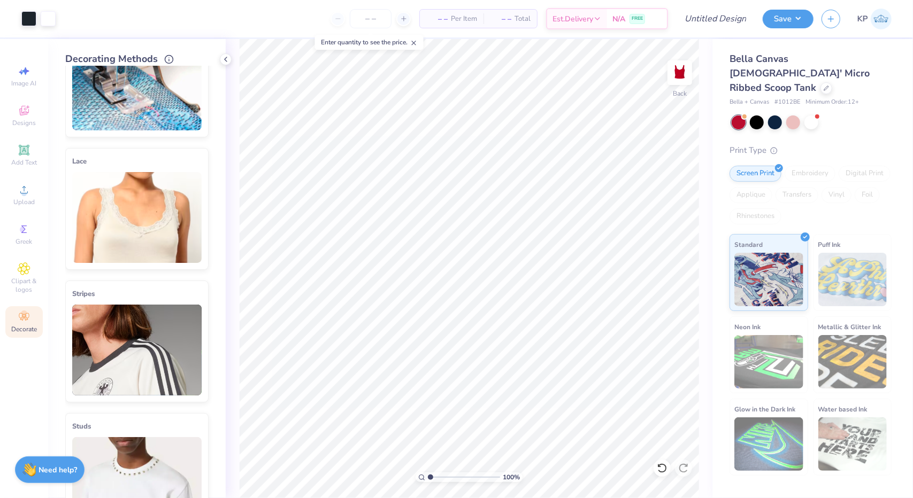
scroll to position [0, 0]
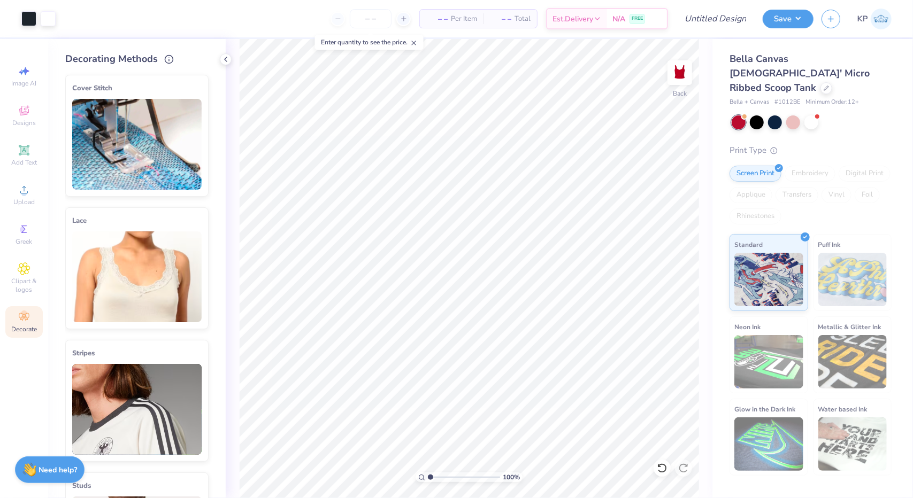
click at [121, 309] on img at bounding box center [136, 277] width 129 height 91
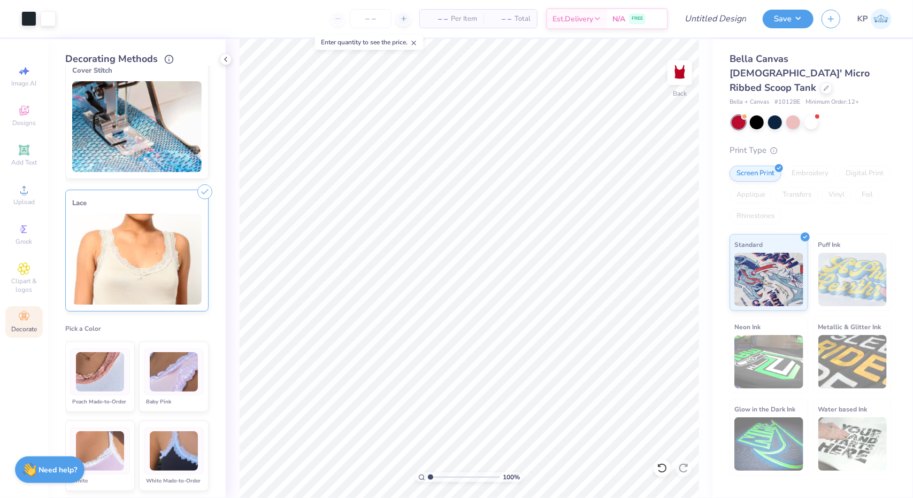
scroll to position [214, 0]
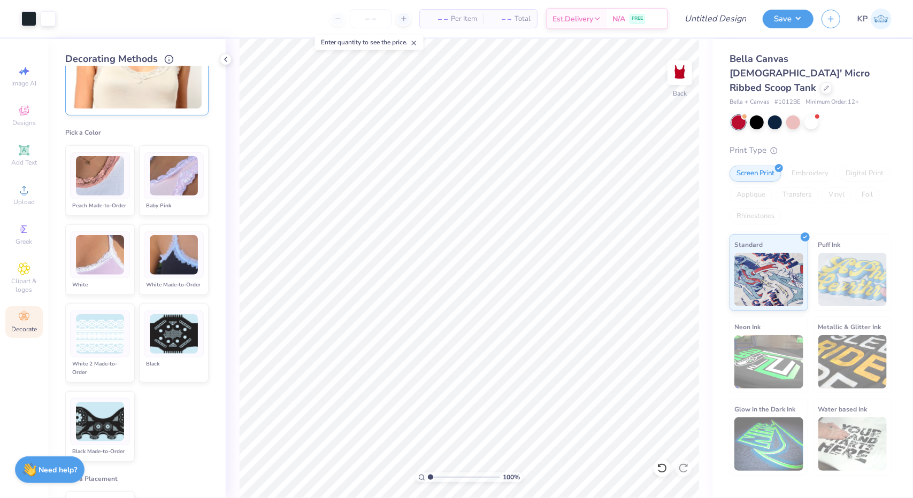
click at [103, 252] on img at bounding box center [100, 255] width 48 height 40
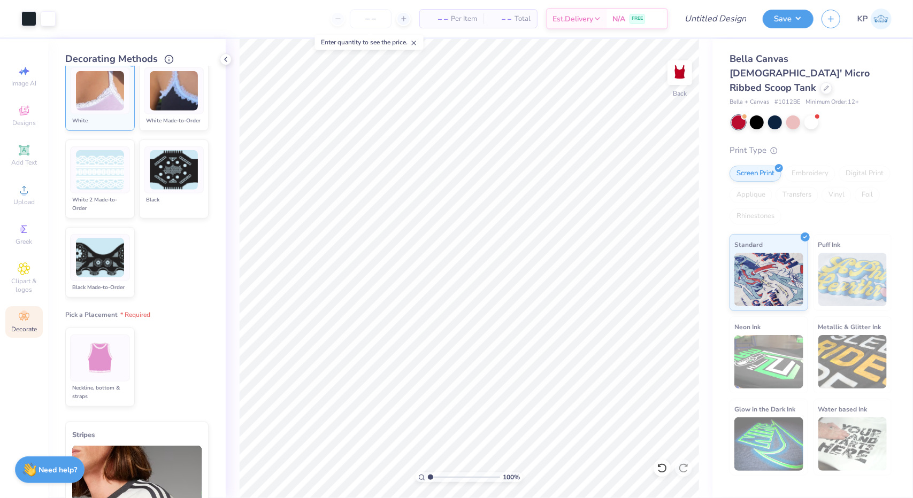
scroll to position [428, 0]
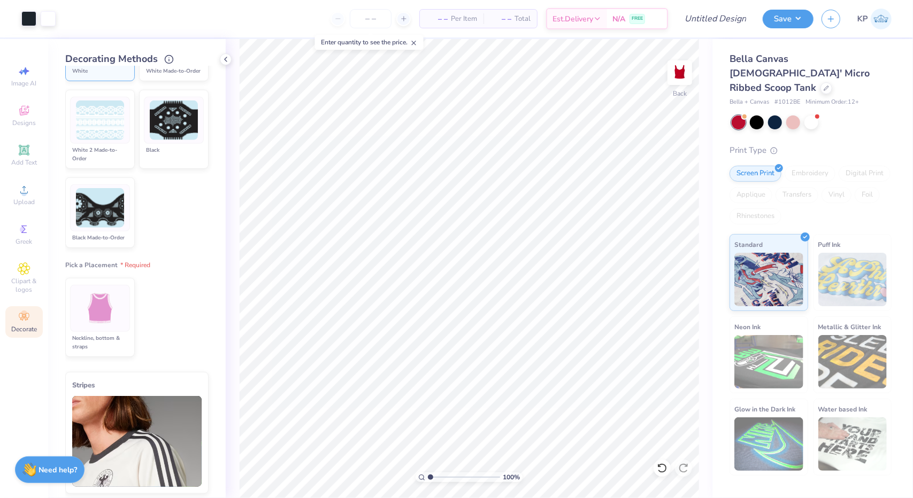
click at [104, 329] on img at bounding box center [100, 309] width 40 height 40
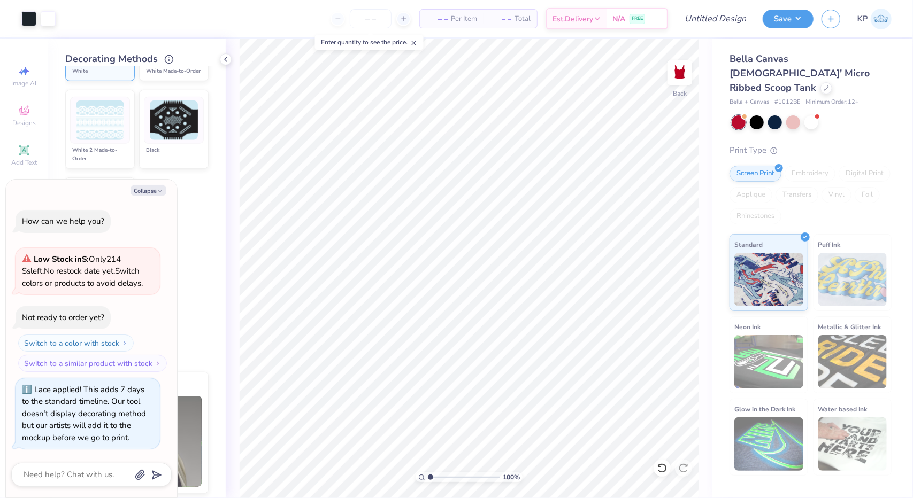
click at [183, 313] on ul "Neckline, bottom & straps" at bounding box center [136, 318] width 143 height 88
click at [149, 186] on button "Collapse" at bounding box center [149, 190] width 36 height 11
type textarea "x"
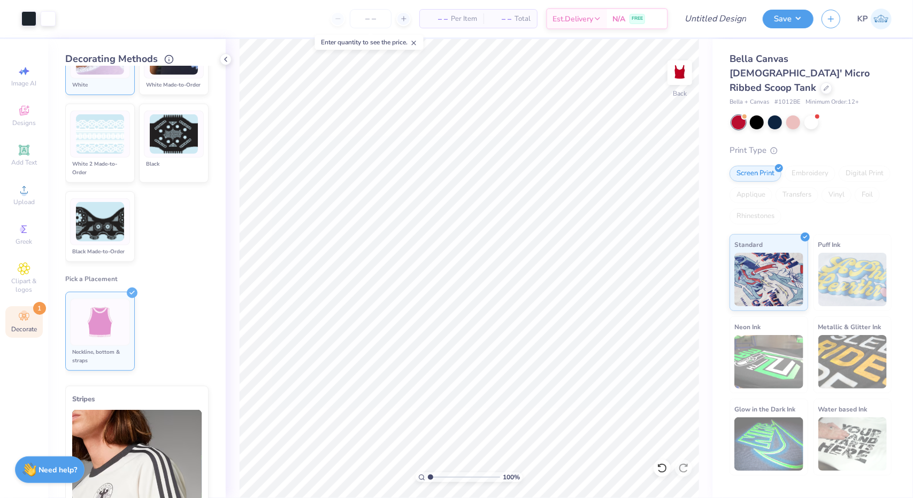
scroll to position [374, 0]
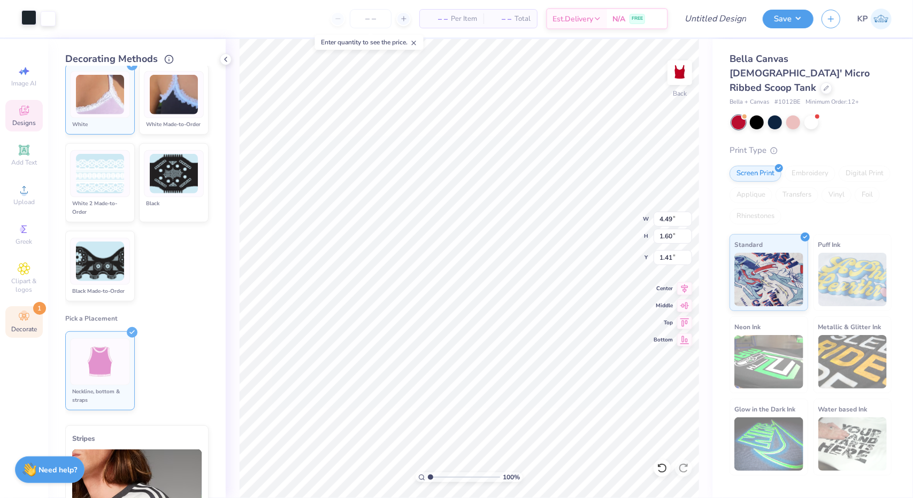
click at [27, 17] on div at bounding box center [28, 17] width 15 height 15
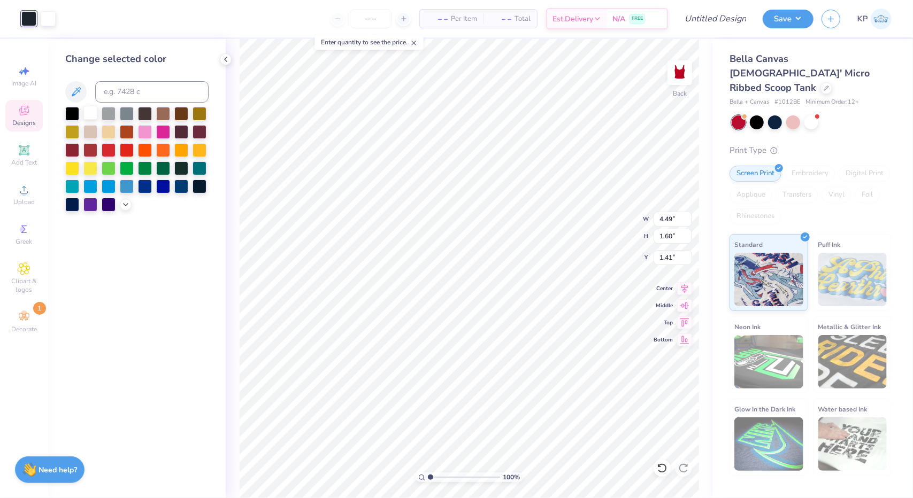
click at [88, 114] on div at bounding box center [90, 113] width 14 height 14
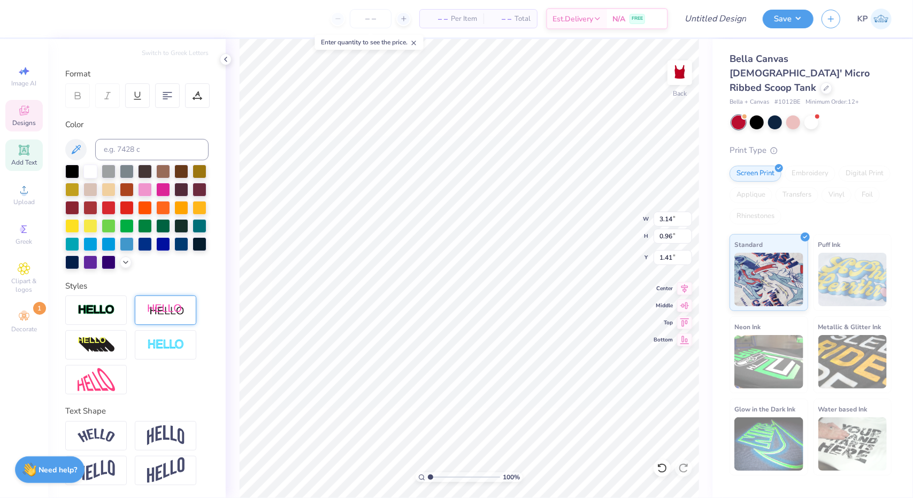
scroll to position [0, 0]
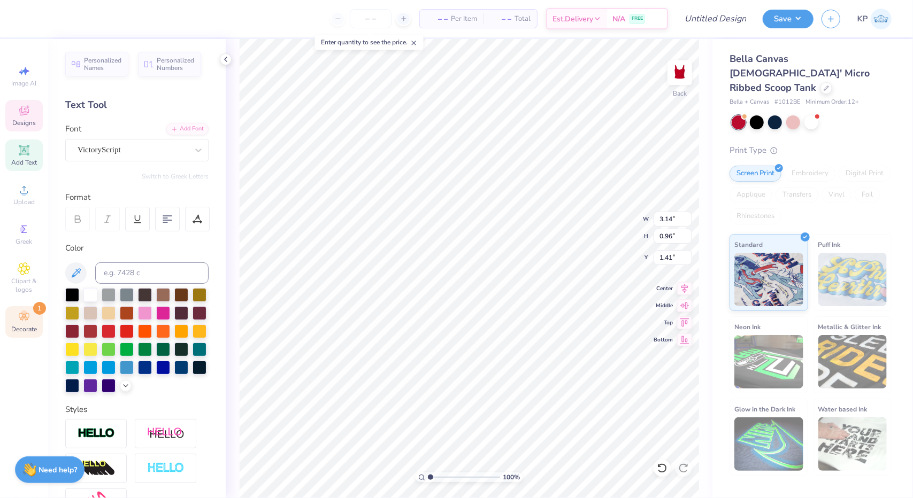
click at [24, 306] on div "Decorate 1" at bounding box center [23, 322] width 37 height 32
type input "1.52"
click at [810, 114] on div at bounding box center [811, 121] width 14 height 14
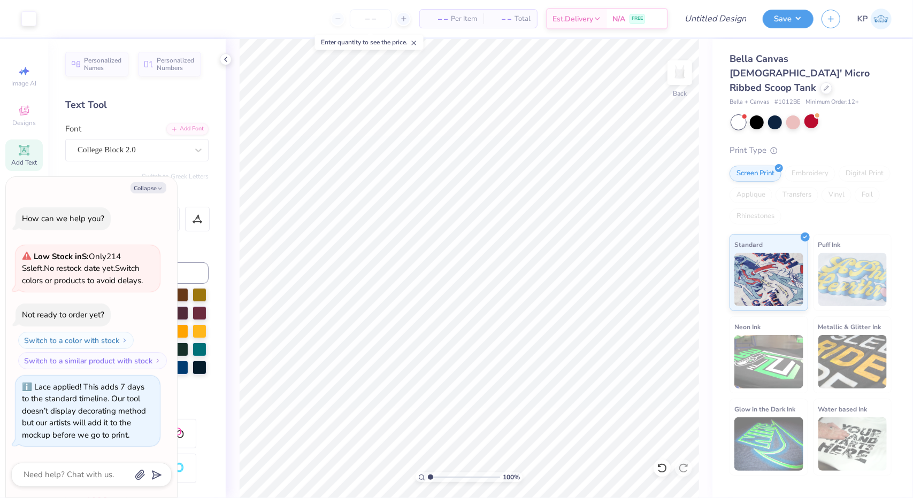
scroll to position [148, 0]
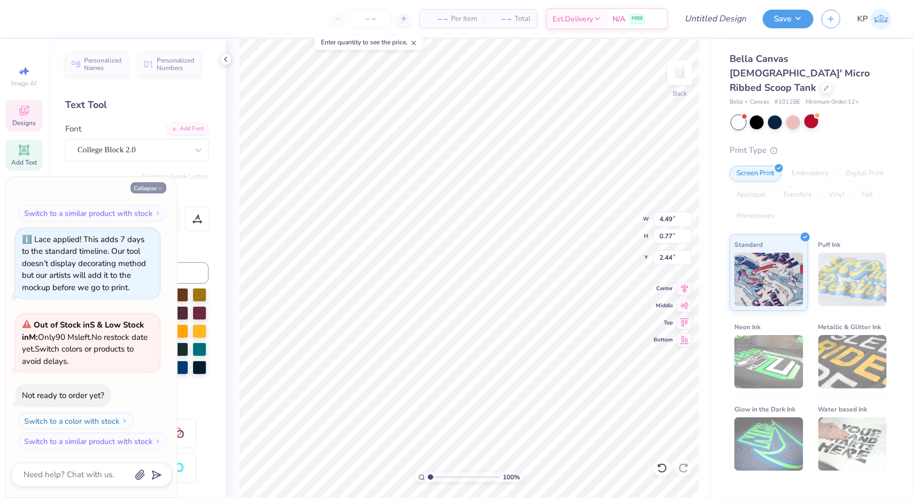
click at [157, 190] on icon "button" at bounding box center [160, 189] width 6 height 6
type textarea "x"
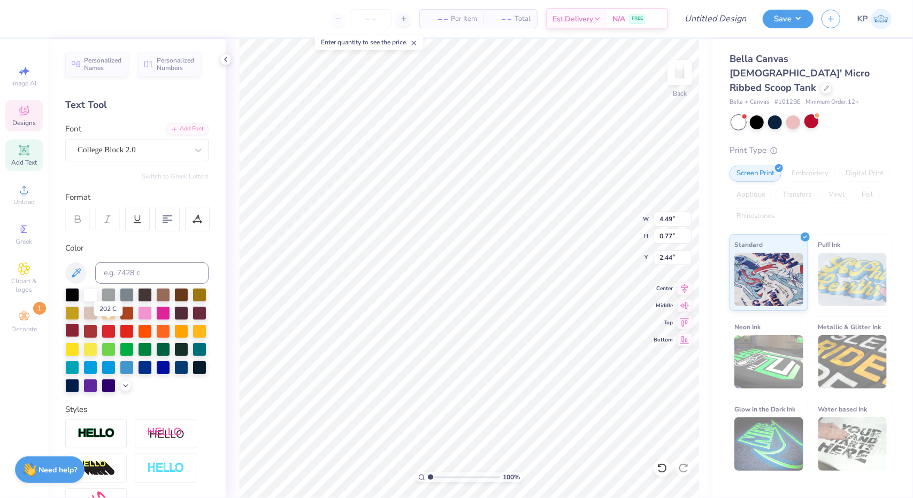
click at [79, 330] on div at bounding box center [72, 331] width 14 height 14
click at [71, 295] on div at bounding box center [72, 294] width 14 height 14
type input "3.14"
type input "0.96"
type input "1.52"
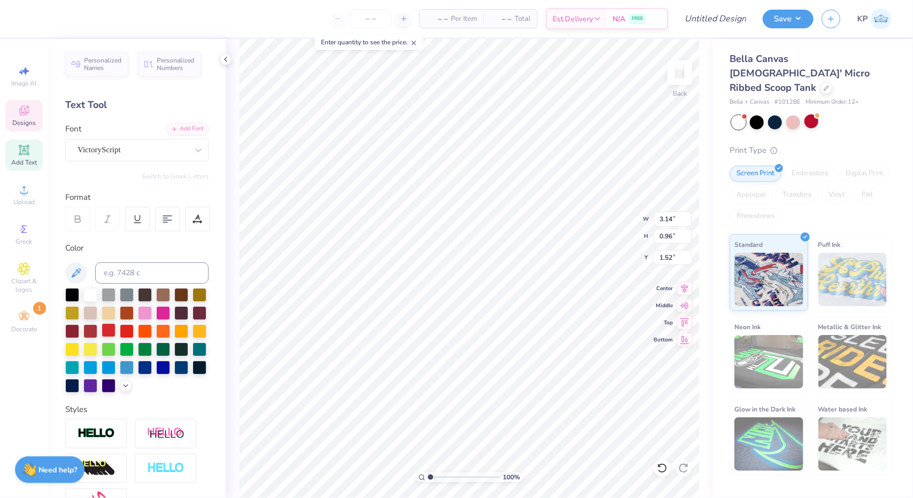
click at [116, 327] on div at bounding box center [109, 331] width 14 height 14
type input "1.66"
click at [49, 20] on div at bounding box center [48, 17] width 15 height 15
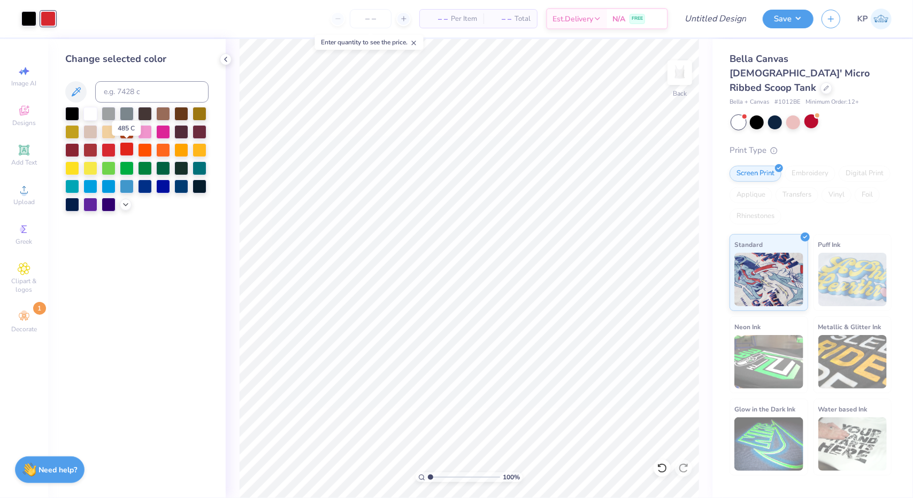
click at [122, 148] on div at bounding box center [127, 149] width 14 height 14
click at [127, 149] on div at bounding box center [127, 149] width 14 height 14
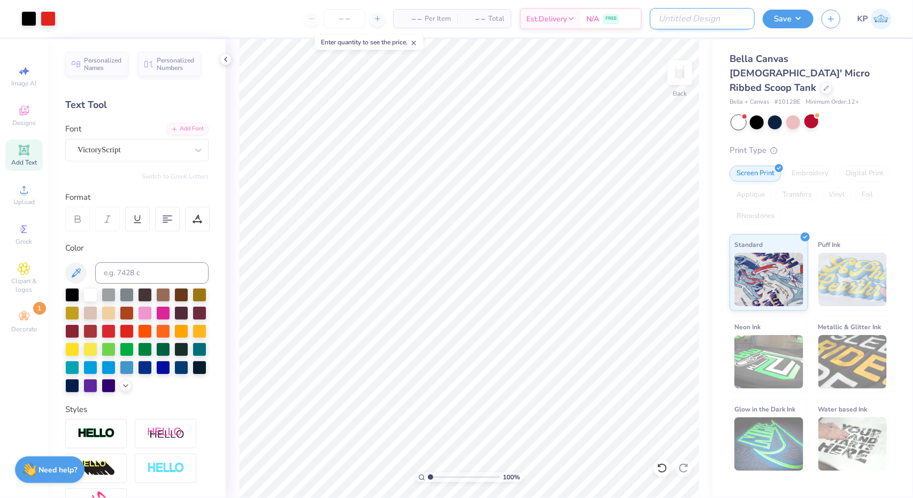
click at [712, 22] on input "Design Title" at bounding box center [702, 18] width 105 height 21
type input "CHI O DAD'S WKND TANK OTP 2"
click at [785, 14] on button "Save" at bounding box center [788, 17] width 51 height 19
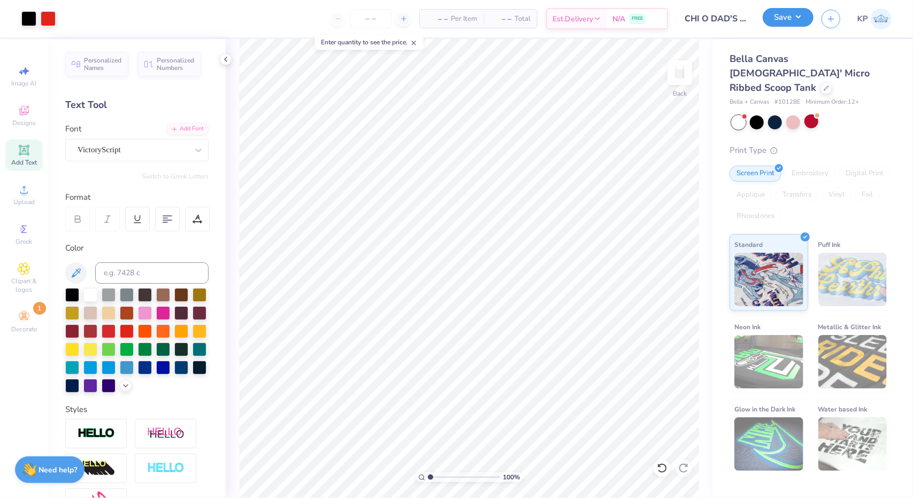
type input "0"
click at [785, 18] on button "Save" at bounding box center [788, 17] width 51 height 19
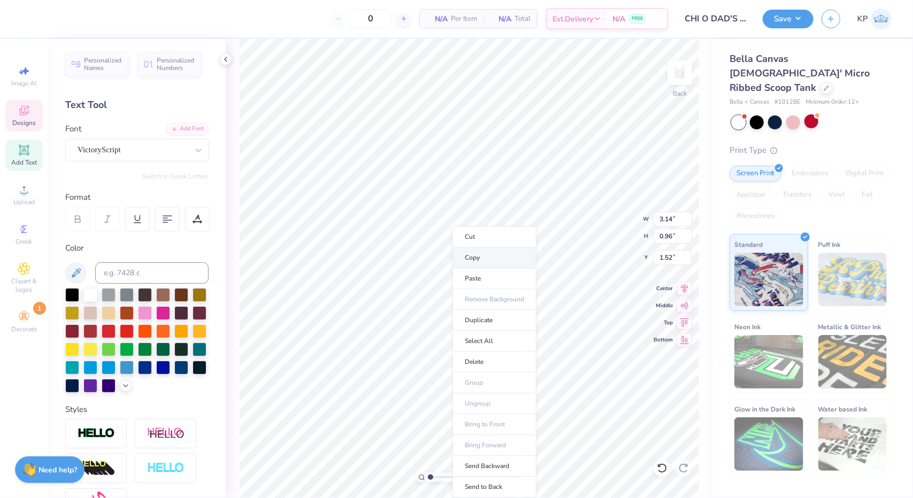
click at [467, 259] on li "Copy" at bounding box center [494, 258] width 84 height 21
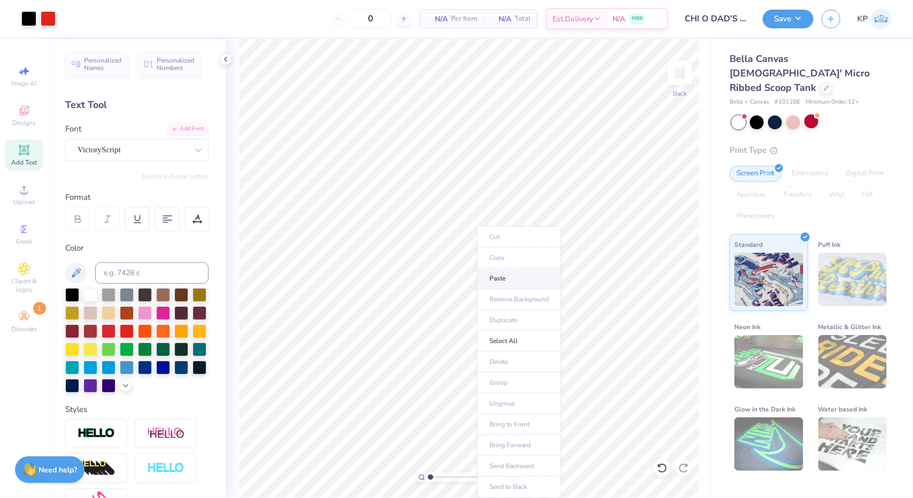
click at [501, 280] on li "Paste" at bounding box center [519, 278] width 84 height 21
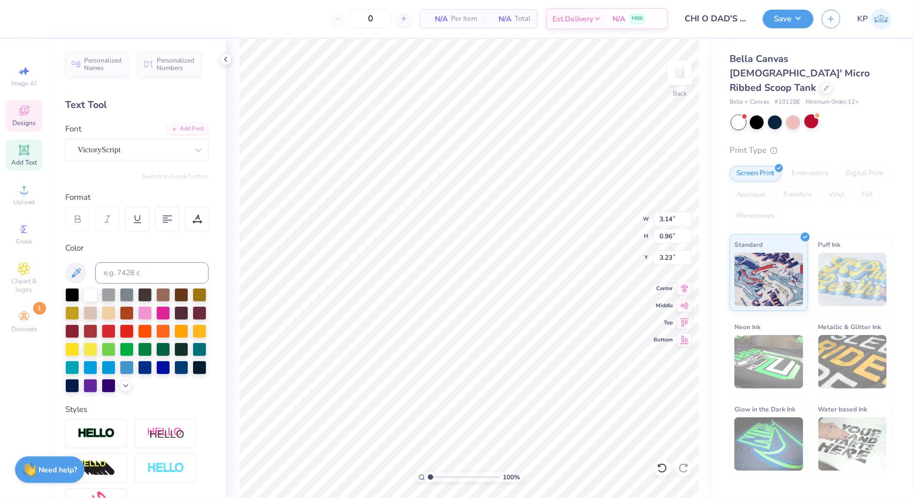
scroll to position [9, 3]
type textarea "C"
type textarea "25'"
type input "0.67"
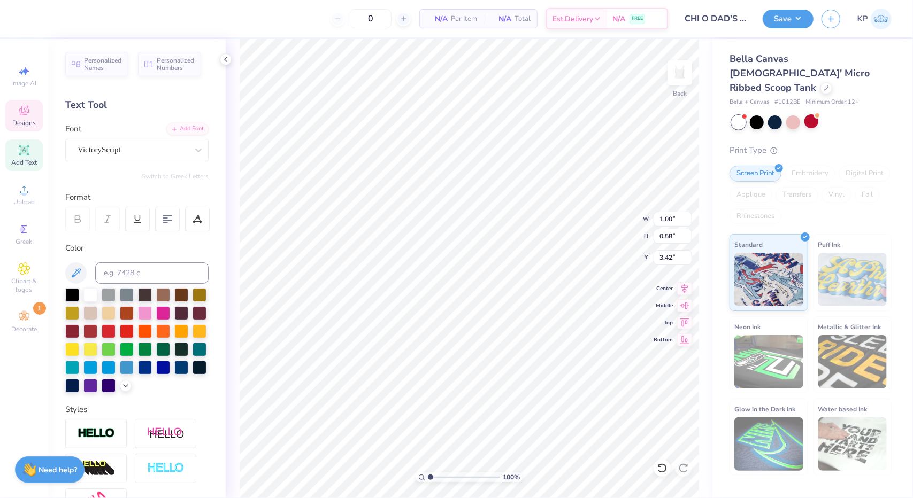
type input "0.39"
type input "3.37"
click at [782, 17] on button "Save" at bounding box center [788, 17] width 51 height 19
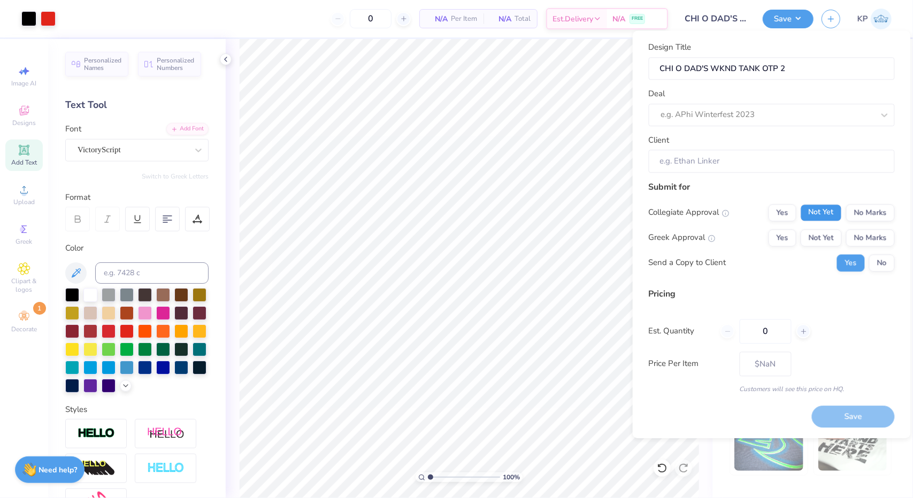
click at [815, 217] on button "Not Yet" at bounding box center [821, 212] width 41 height 17
click at [812, 237] on button "Not Yet" at bounding box center [821, 237] width 41 height 17
click at [841, 113] on div at bounding box center [767, 115] width 213 height 14
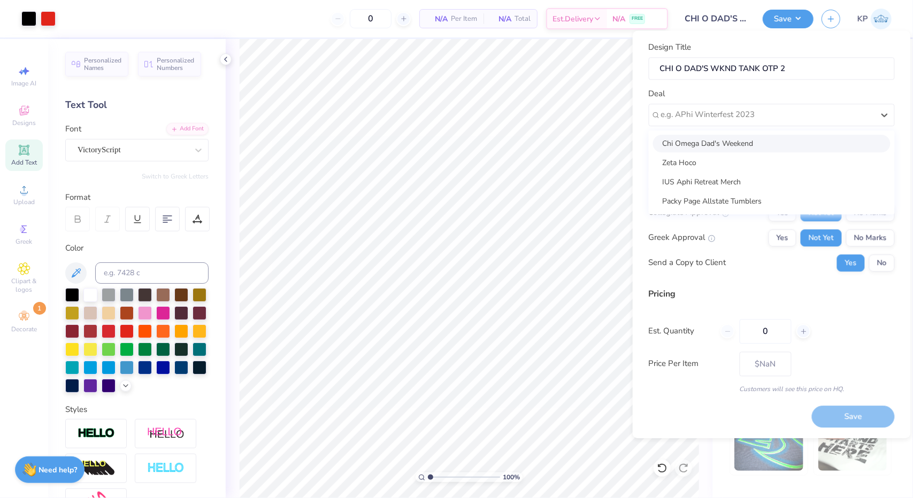
click at [769, 144] on div "Chi Omega Dad's Weekend" at bounding box center [771, 144] width 237 height 18
type input "Keely Page"
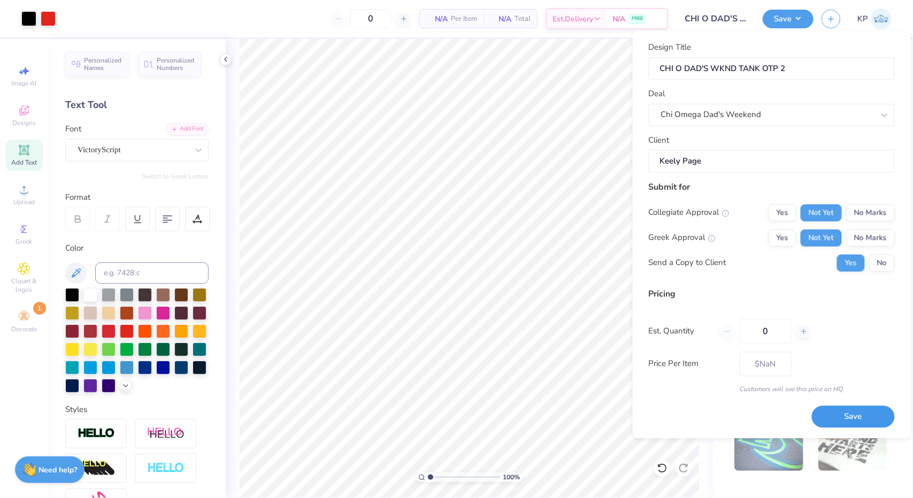
click at [834, 413] on button "Save" at bounding box center [853, 417] width 83 height 22
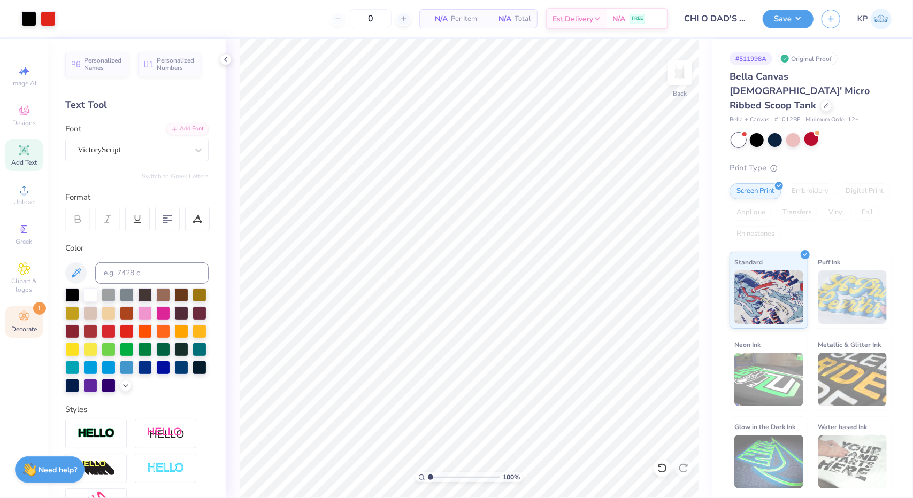
click at [24, 312] on circle at bounding box center [24, 314] width 6 height 6
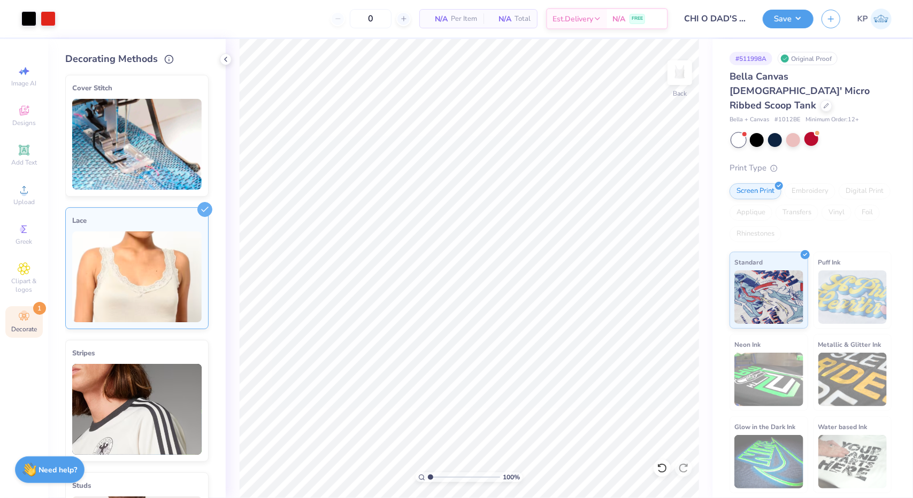
click at [186, 215] on div "Lace" at bounding box center [136, 220] width 129 height 13
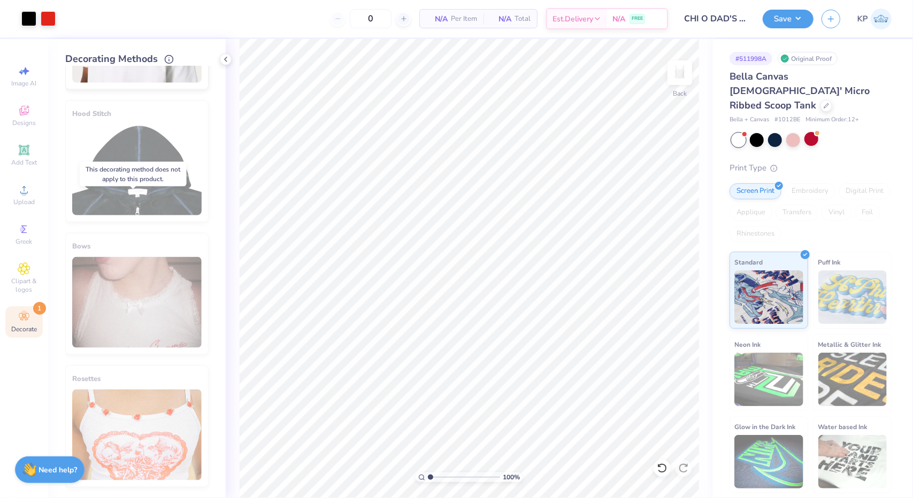
scroll to position [986, 0]
drag, startPoint x: 37, startPoint y: 312, endPoint x: 29, endPoint y: 321, distance: 12.1
click at [29, 321] on icon at bounding box center [24, 317] width 13 height 13
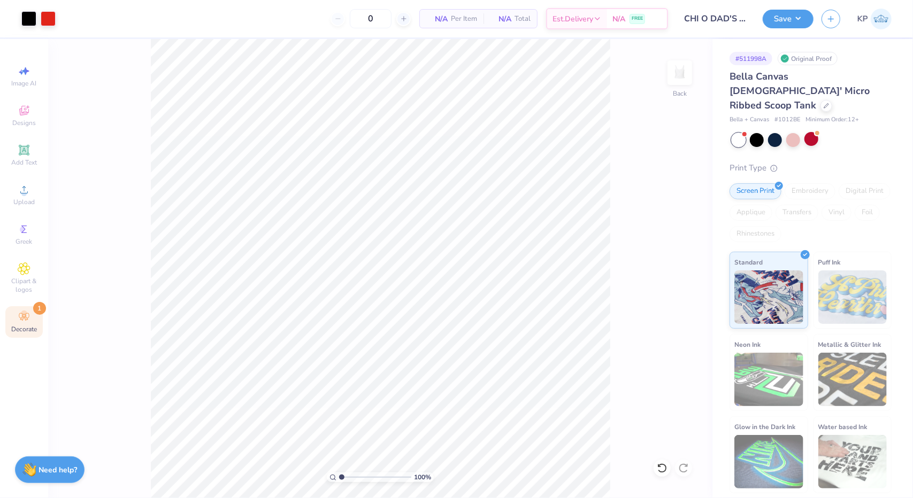
scroll to position [0, 0]
click at [31, 319] on div "Decorate 1" at bounding box center [23, 322] width 37 height 32
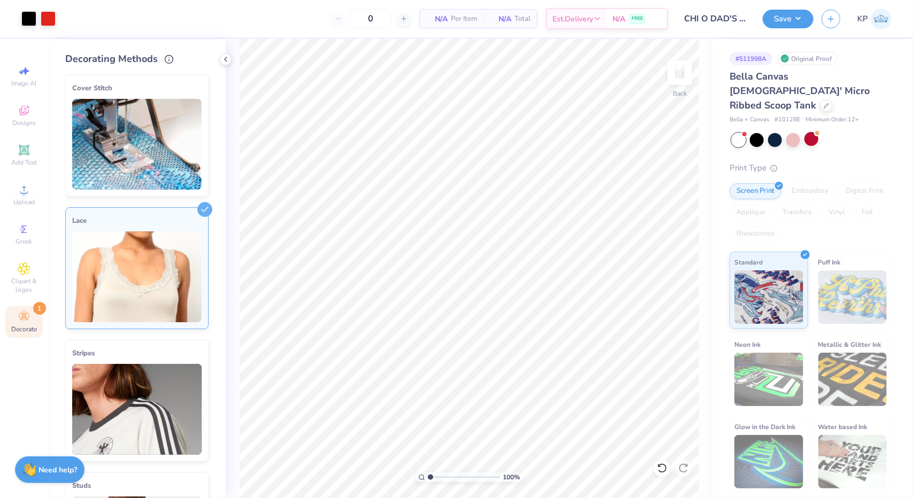
drag, startPoint x: 102, startPoint y: 247, endPoint x: 89, endPoint y: 249, distance: 12.5
click at [89, 249] on img at bounding box center [136, 277] width 129 height 91
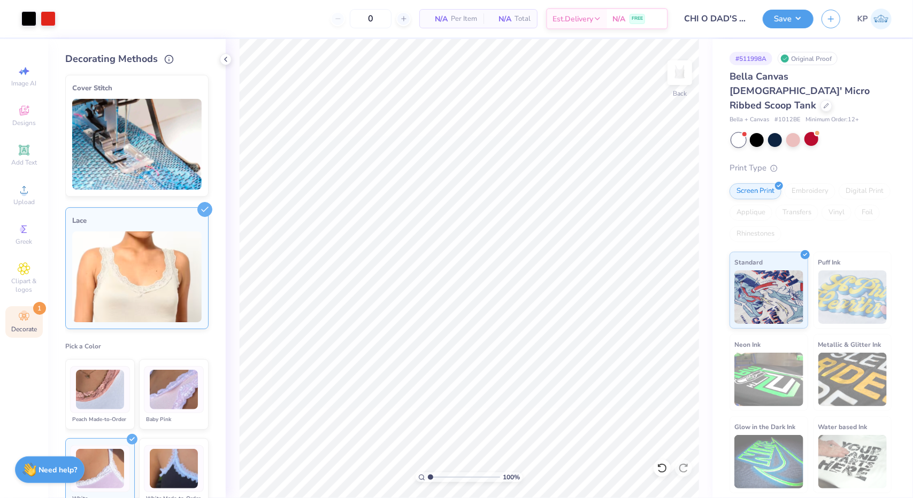
click at [89, 249] on img at bounding box center [136, 277] width 129 height 91
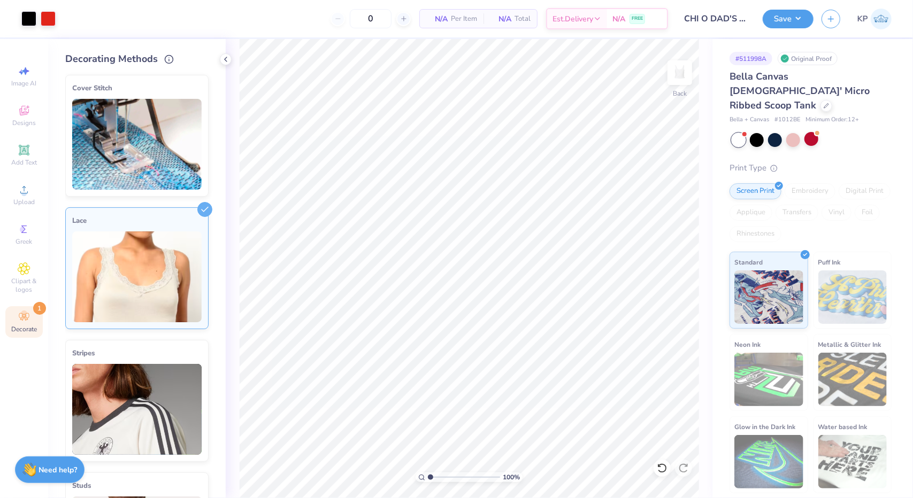
click at [104, 216] on div "Lace" at bounding box center [136, 220] width 129 height 13
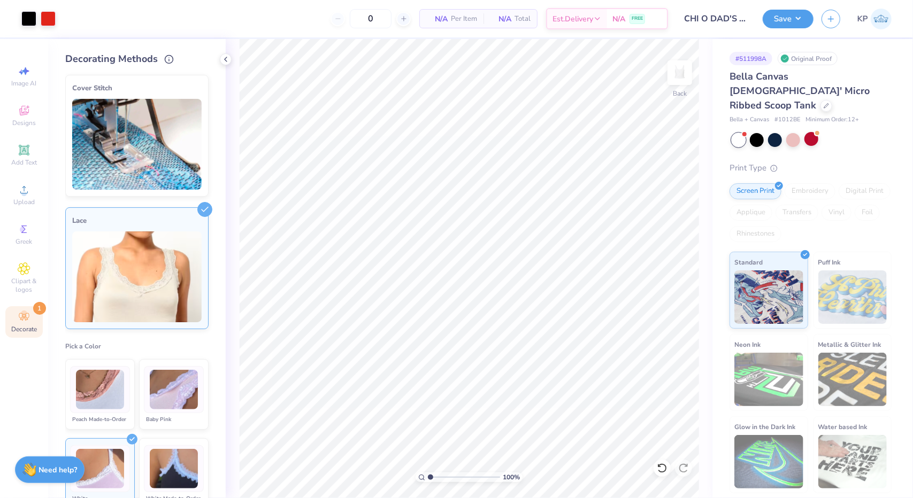
click at [171, 211] on div "Lace" at bounding box center [136, 269] width 143 height 122
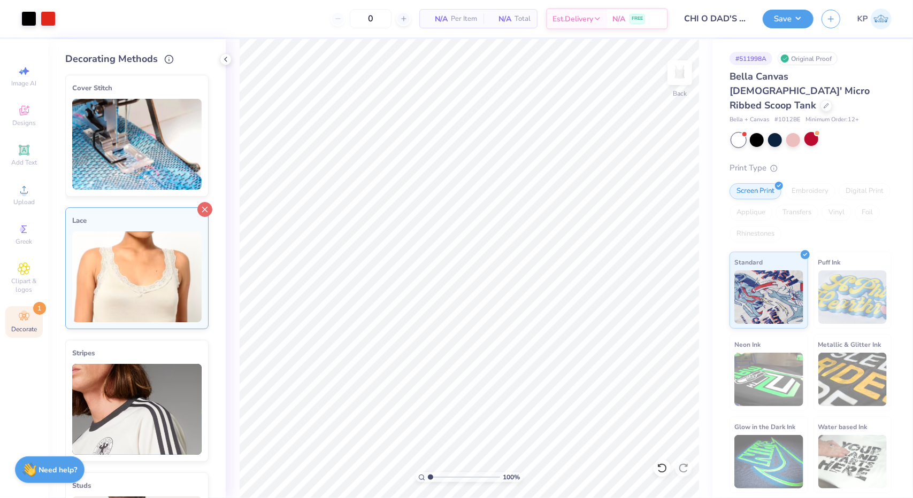
click at [203, 208] on line at bounding box center [205, 210] width 5 height 5
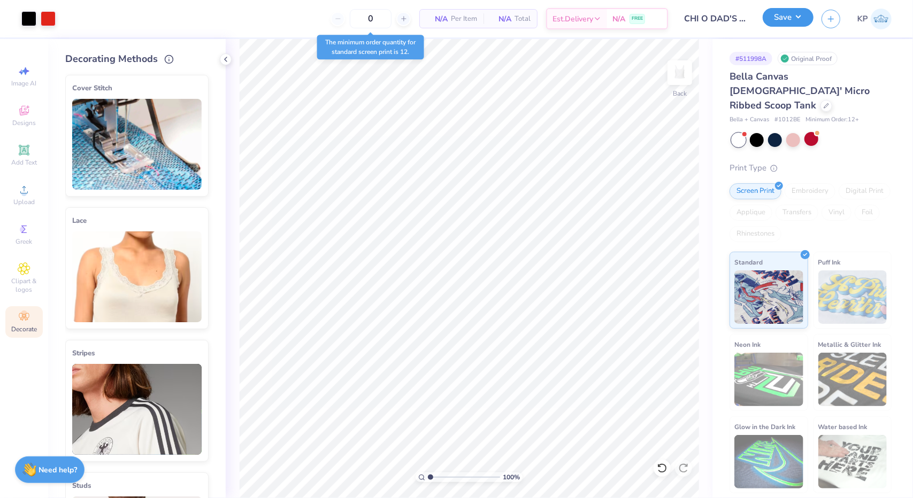
click at [796, 18] on button "Save" at bounding box center [788, 17] width 51 height 19
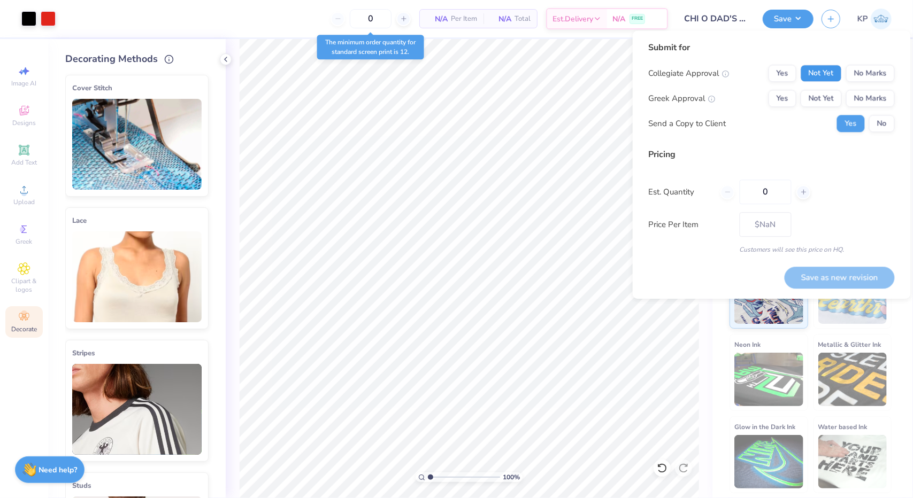
click at [817, 75] on button "Not Yet" at bounding box center [821, 73] width 41 height 17
click at [817, 92] on button "Not Yet" at bounding box center [821, 98] width 41 height 17
click at [818, 268] on button "Save as new revision" at bounding box center [840, 278] width 110 height 22
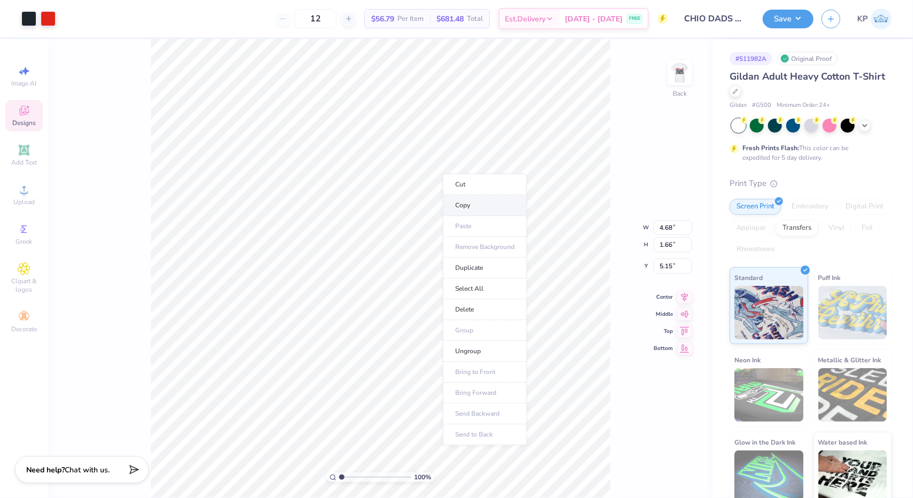
click at [466, 199] on li "Copy" at bounding box center [485, 205] width 84 height 21
click at [50, 19] on div at bounding box center [48, 17] width 15 height 15
